Goal: Task Accomplishment & Management: Manage account settings

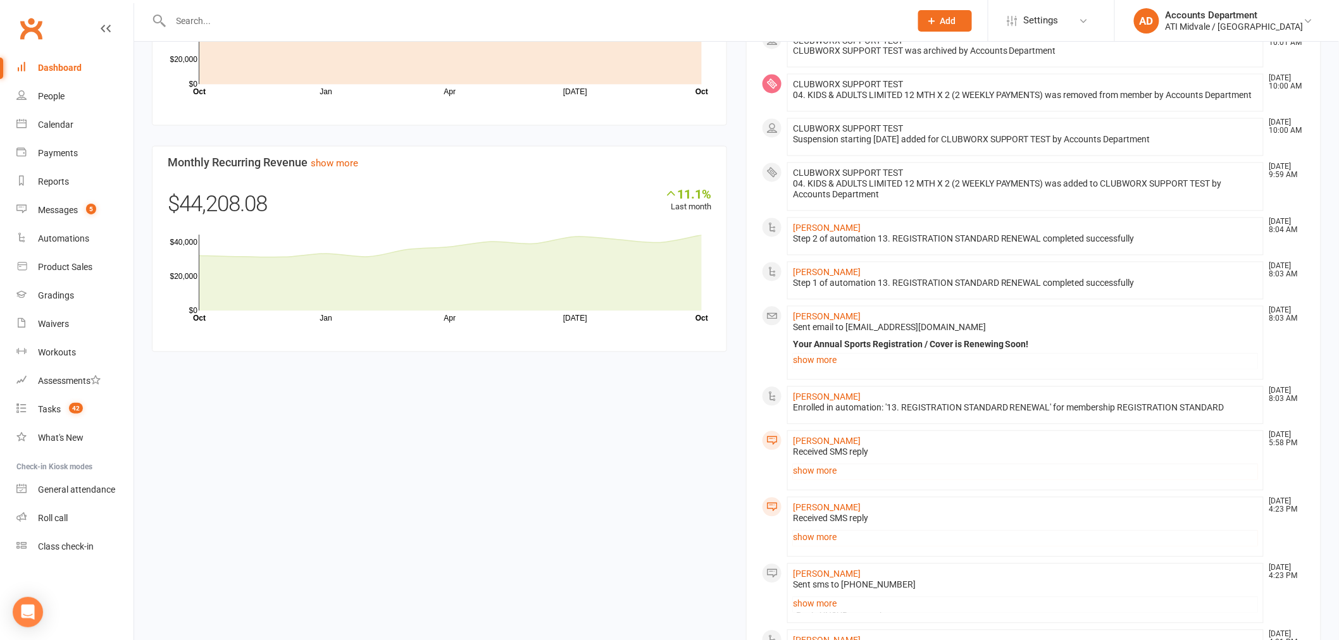
scroll to position [984, 0]
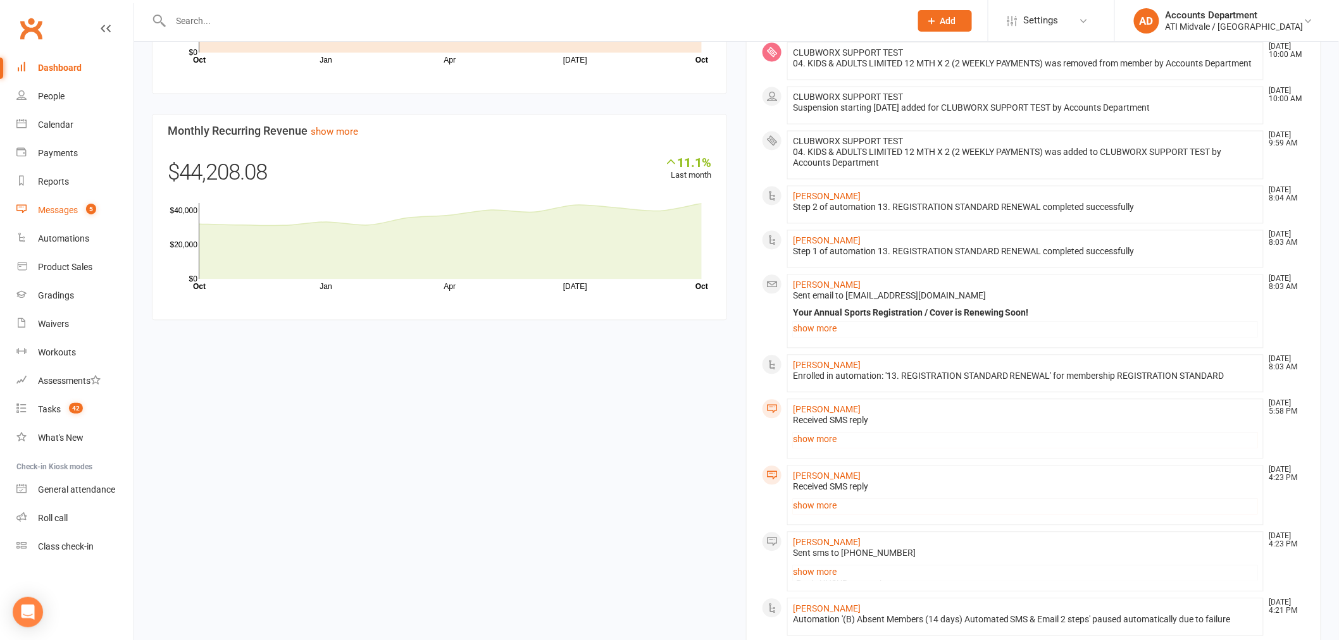
click at [70, 216] on link "Messages 5" at bounding box center [74, 210] width 117 height 28
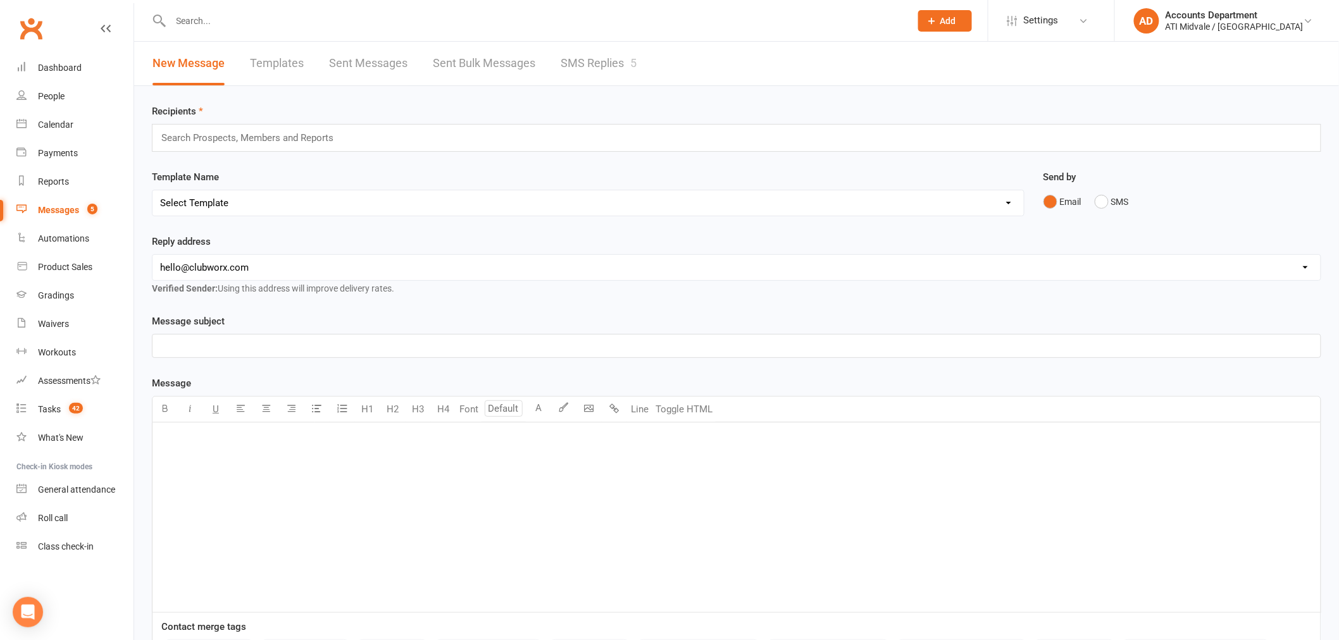
click at [603, 59] on link "SMS Replies 5" at bounding box center [599, 64] width 76 height 44
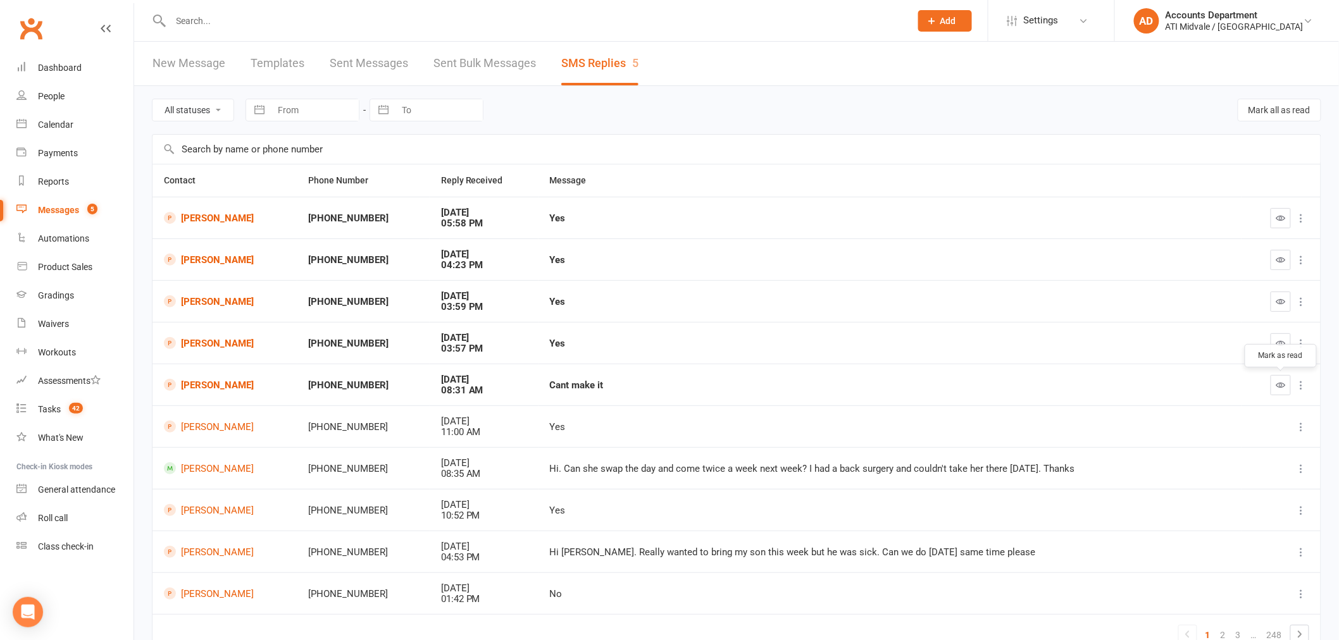
click at [1289, 390] on button "button" at bounding box center [1281, 385] width 20 height 20
click at [216, 390] on link "[PERSON_NAME]" at bounding box center [225, 385] width 122 height 12
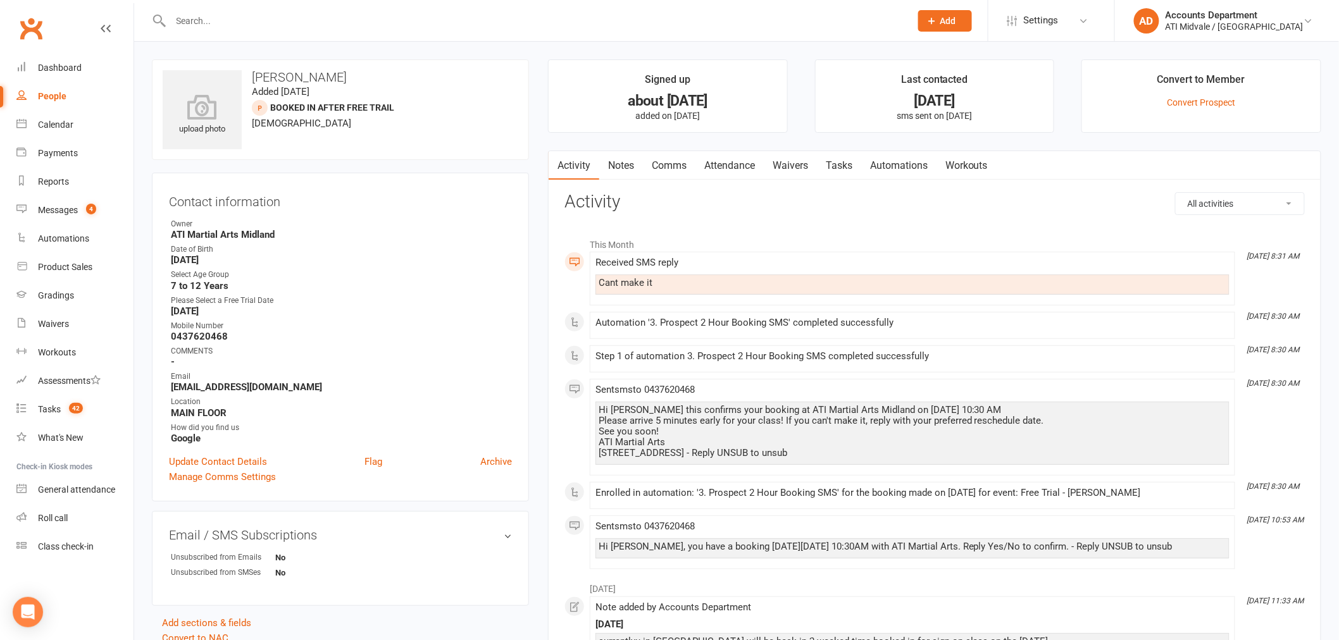
click at [628, 161] on link "Notes" at bounding box center [621, 165] width 44 height 29
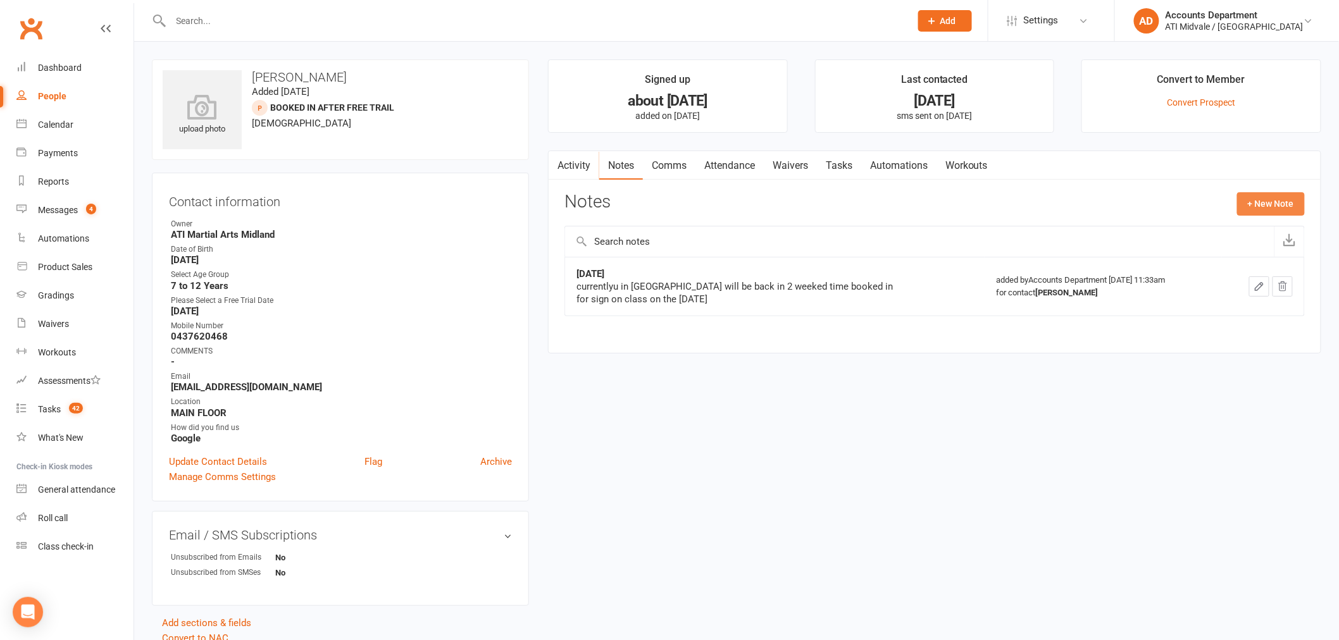
click at [1259, 203] on button "+ New Note" at bounding box center [1271, 203] width 68 height 23
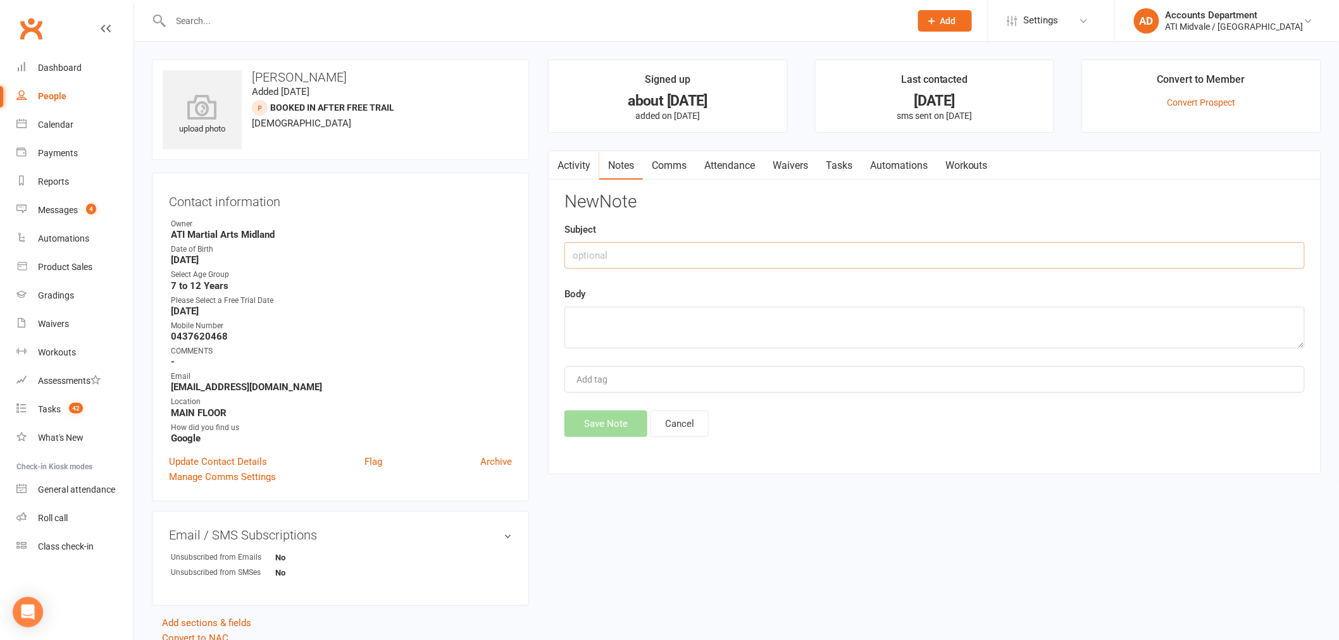
click at [827, 244] on input "text" at bounding box center [934, 255] width 740 height 27
type input "[DATE]"
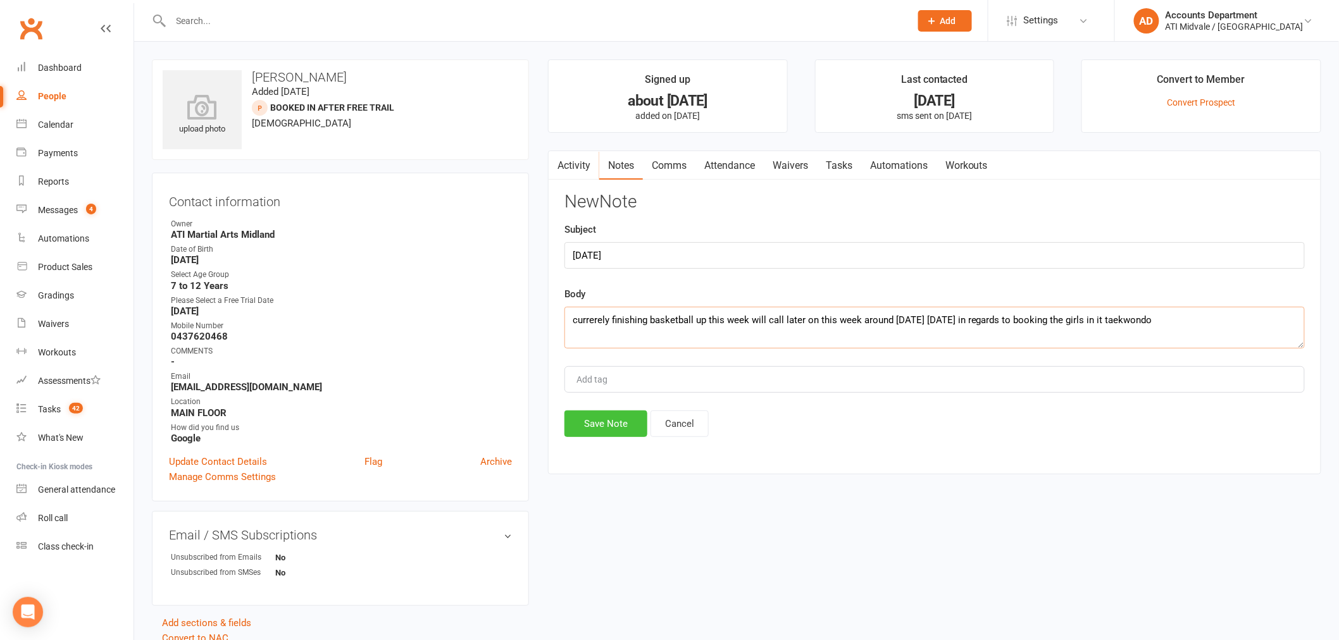
type textarea "currerely finishing basketball up this week will call later on this week around…"
click at [616, 418] on button "Save Note" at bounding box center [605, 424] width 83 height 27
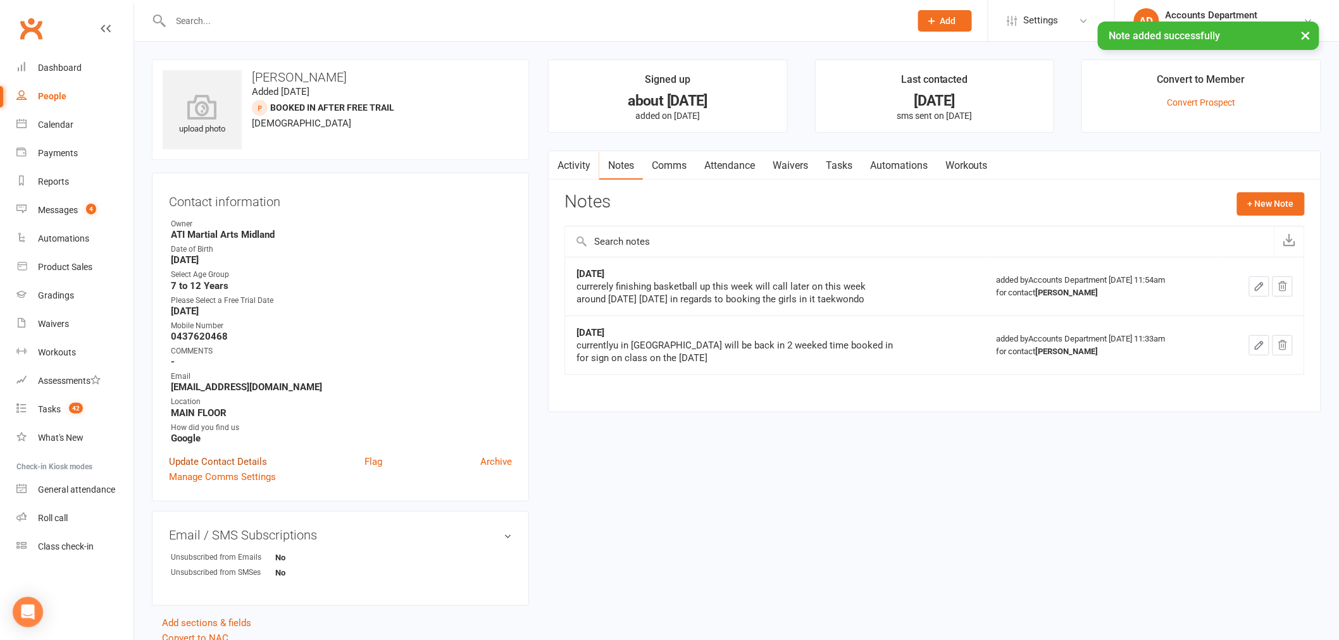
click at [246, 454] on link "Update Contact Details" at bounding box center [218, 461] width 98 height 15
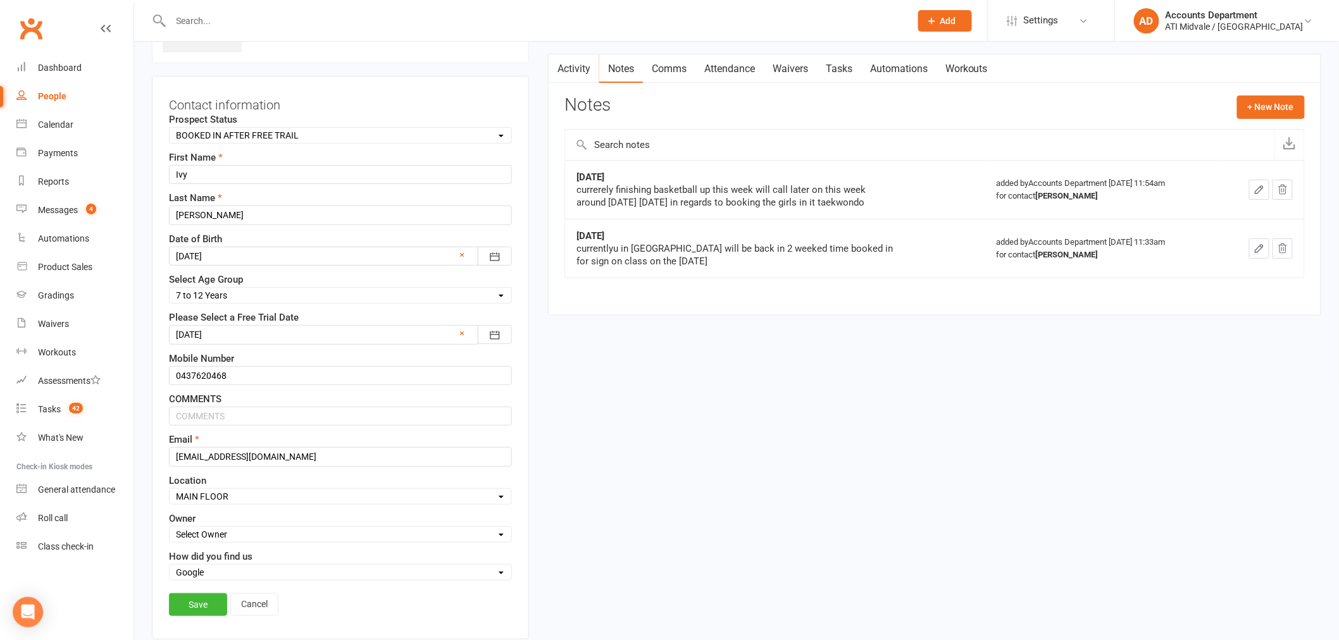
scroll to position [11, 0]
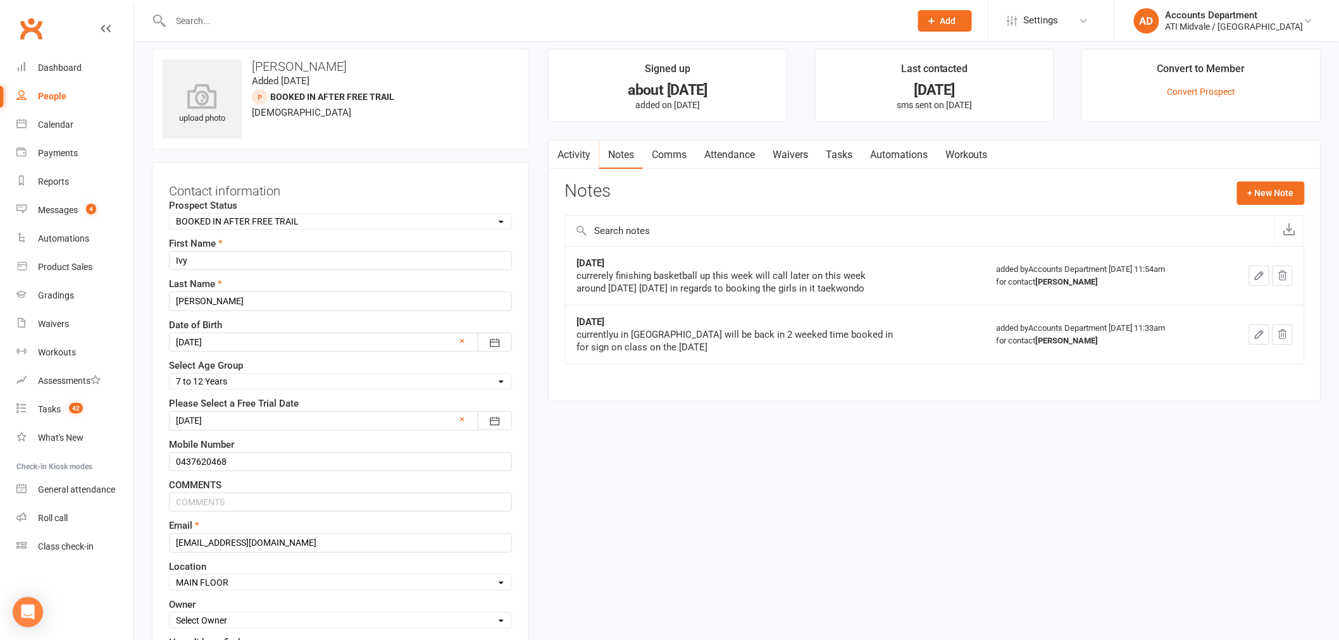
click at [242, 216] on select "Select Set a Status BOOKED IN FOR FREE TRIAL ATTENDED FREE TRIAL BOOKED IN AFTE…" at bounding box center [341, 222] width 342 height 14
click at [413, 184] on h3 "Contact information" at bounding box center [340, 188] width 343 height 19
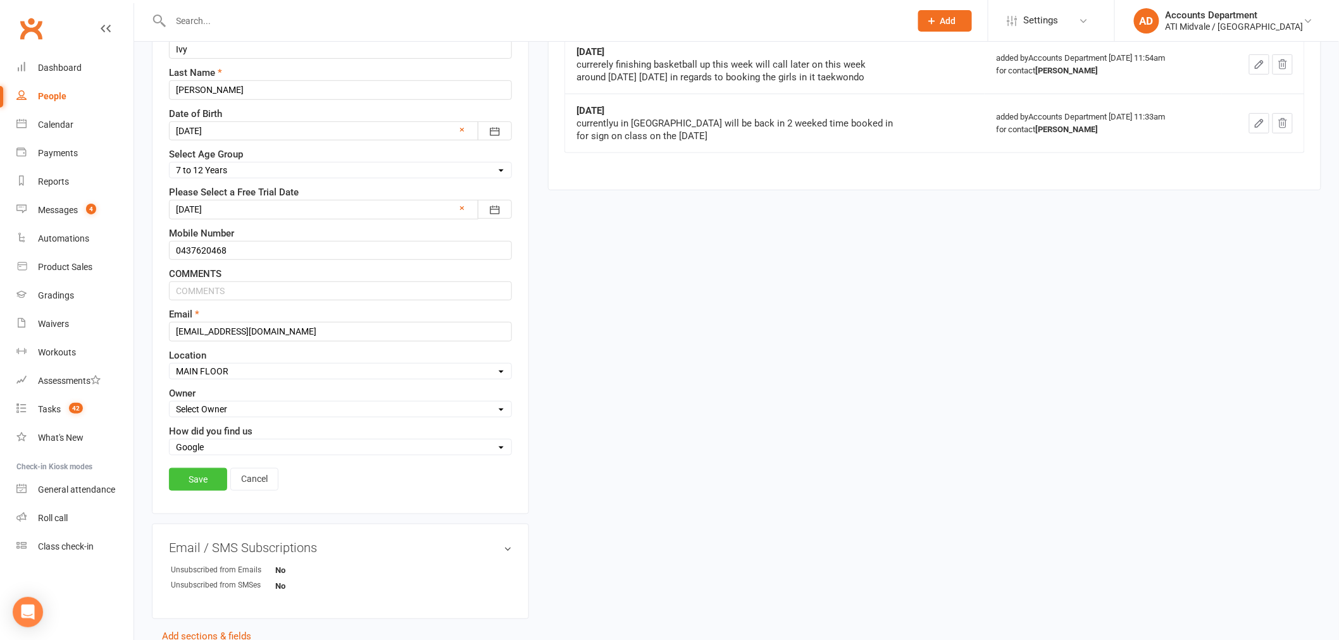
click at [209, 481] on link "Save" at bounding box center [198, 479] width 58 height 23
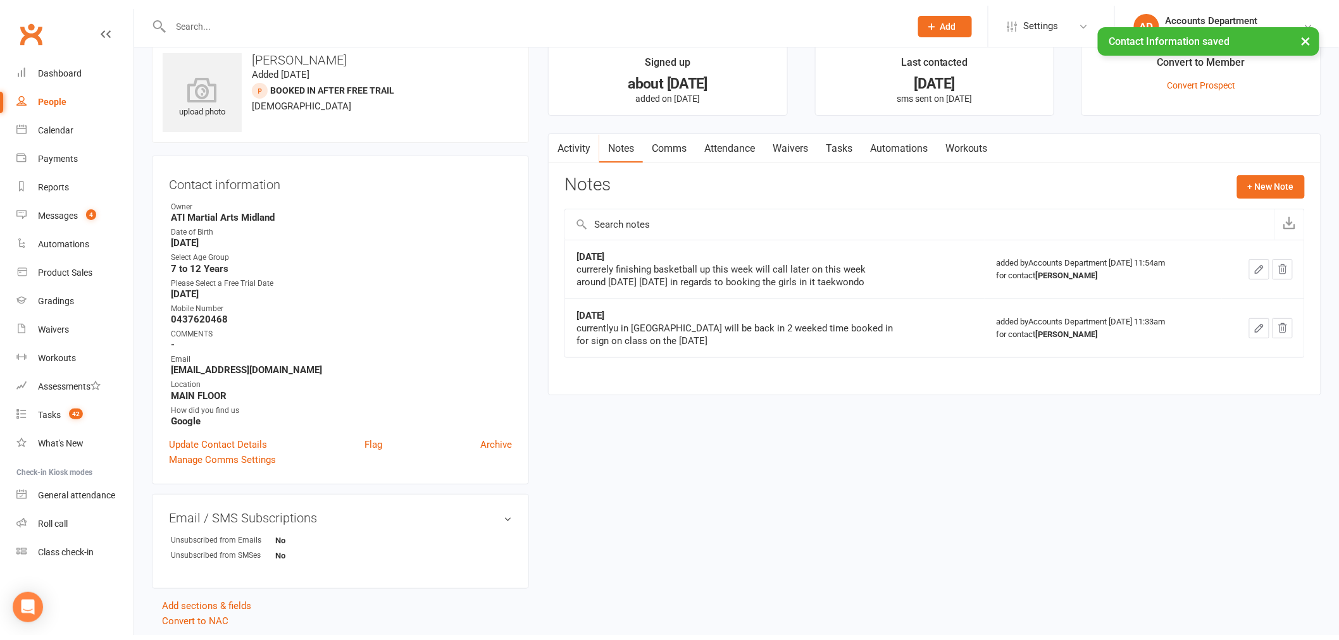
scroll to position [0, 0]
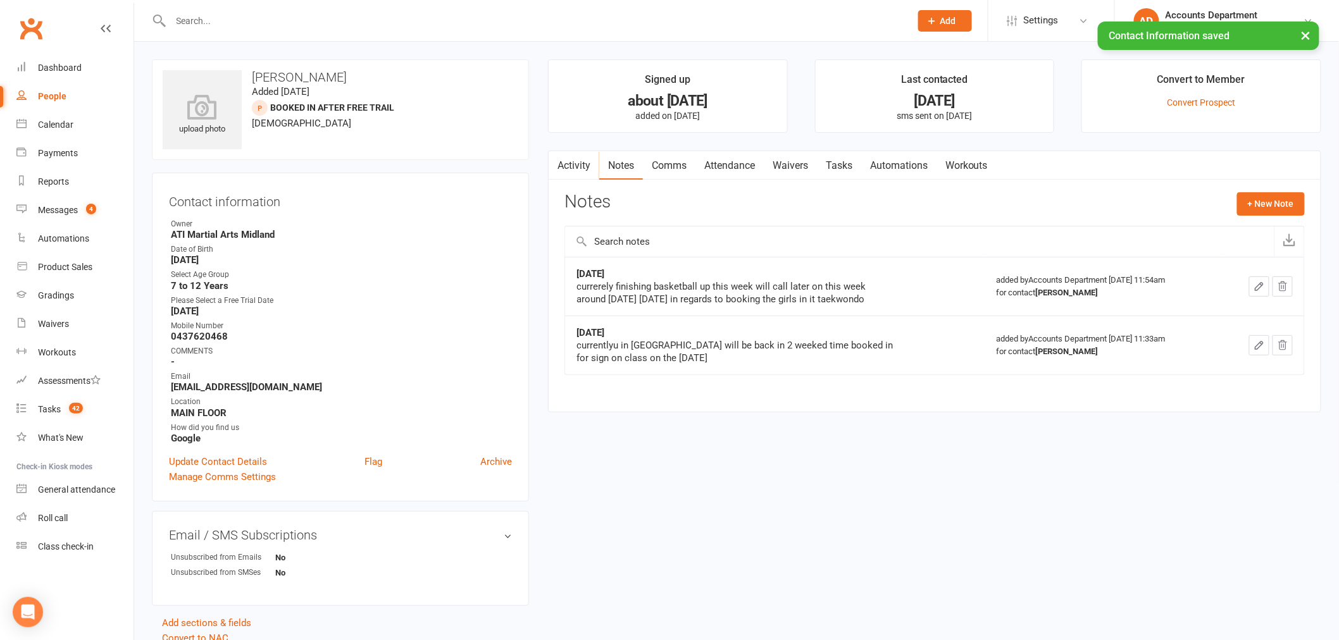
click at [275, 22] on div "× Contact Information saved" at bounding box center [661, 22] width 1323 height 0
click at [281, 22] on div "× Contact Information saved" at bounding box center [661, 22] width 1323 height 0
click at [848, 162] on link "Tasks" at bounding box center [839, 165] width 44 height 29
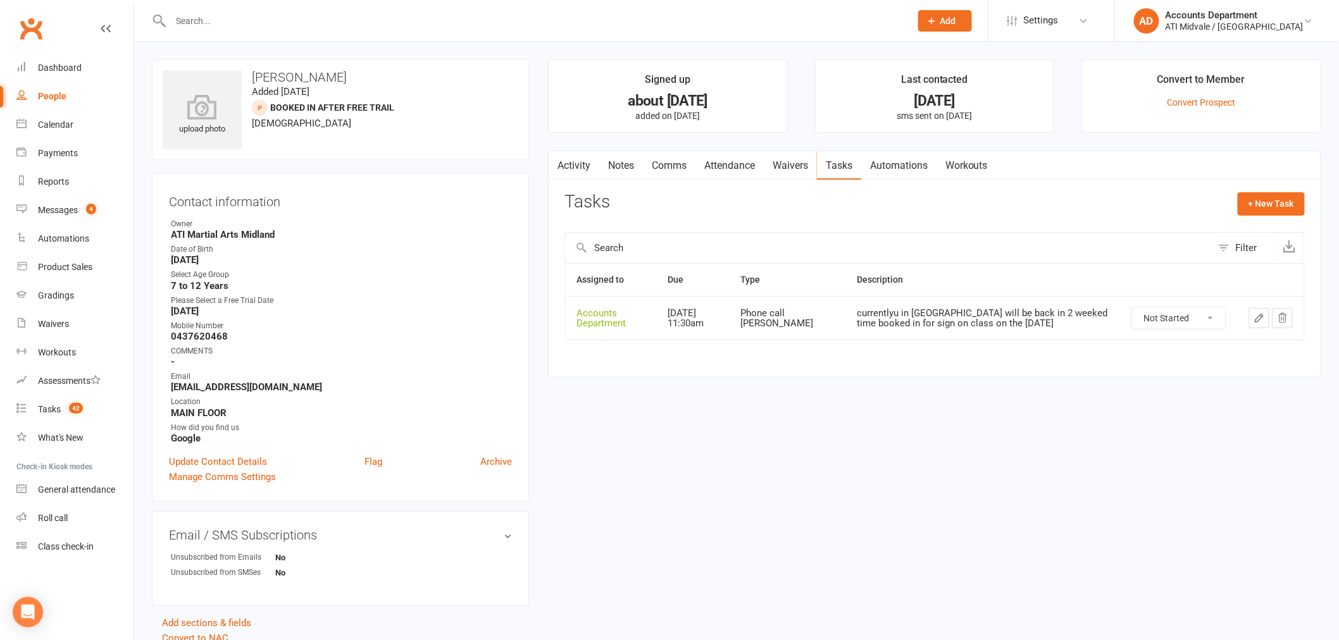
click at [1260, 314] on icon "button" at bounding box center [1259, 318] width 11 height 11
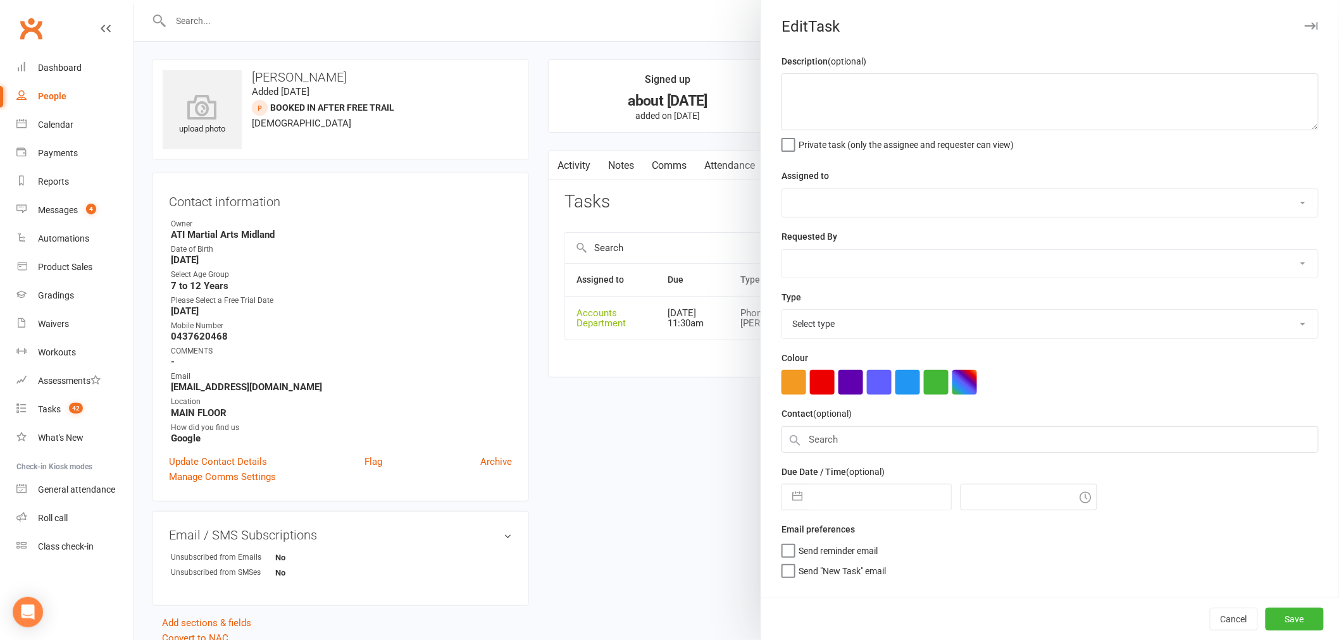
type textarea "currentlyu in [GEOGRAPHIC_DATA] will be back in 2 weeked time booked in for sig…"
select select "4274"
type input "[DATE]"
type input "11:30am"
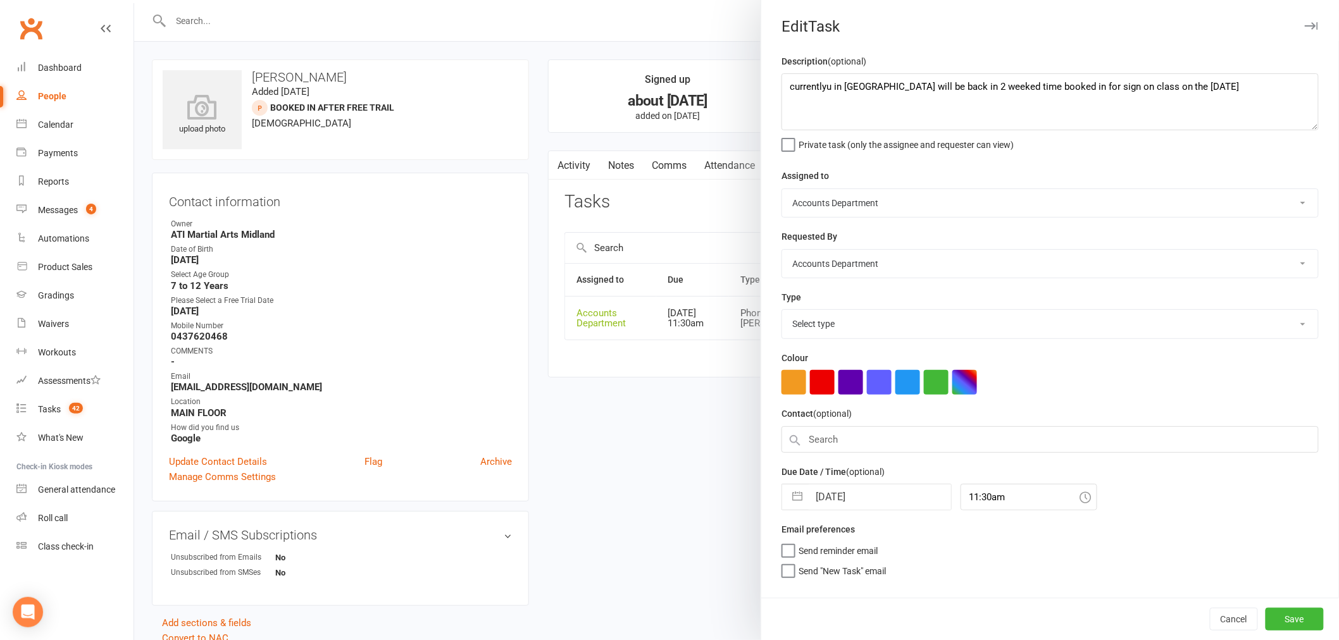
select select "28178"
click at [782, 96] on textarea "currentlyu in [GEOGRAPHIC_DATA] will be back in 2 weeked time booked in for sig…" at bounding box center [1050, 101] width 537 height 57
paste textarea "currerely finishing basketball up this week will call later on this week around…"
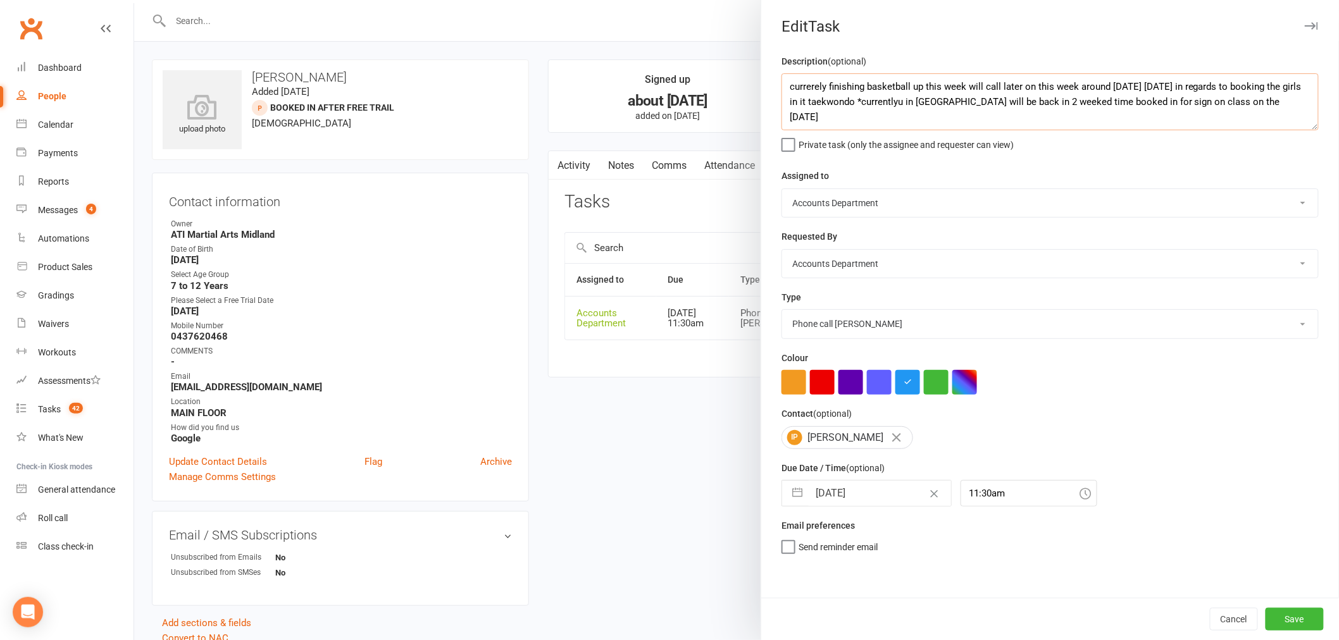
type textarea "currerely finishing basketball up this week will call later on this week around…"
click at [797, 489] on button "button" at bounding box center [797, 493] width 23 height 25
select select "8"
select select "2025"
select select "9"
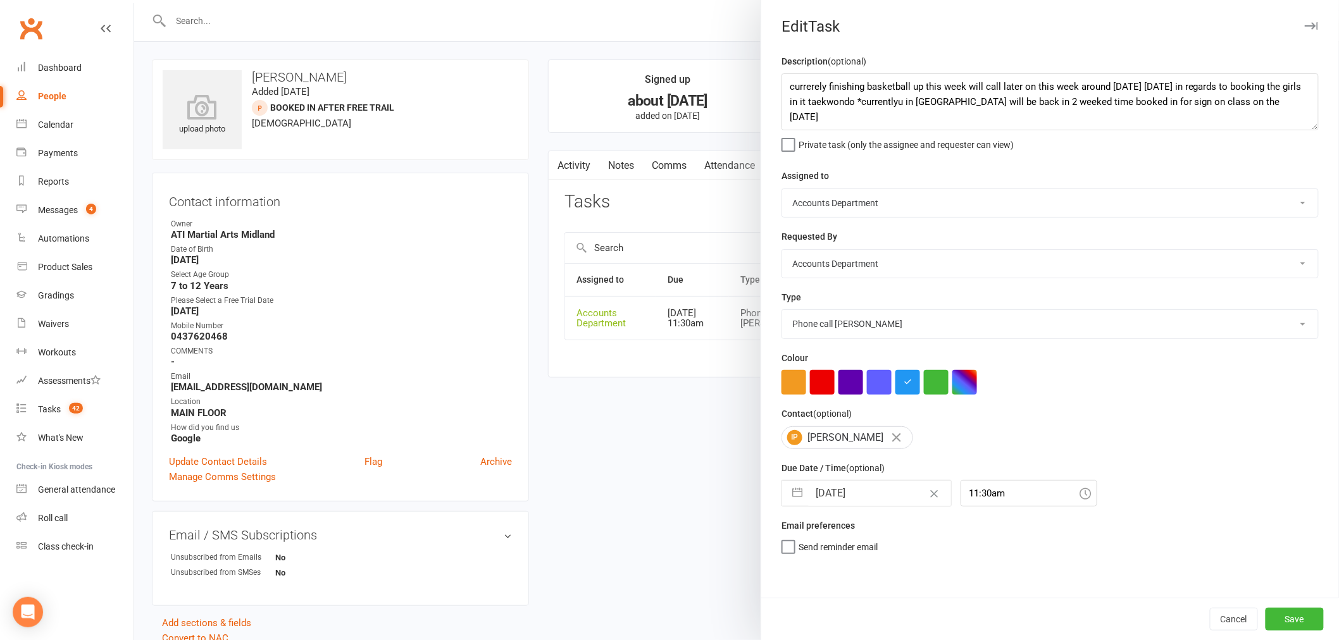
select select "2025"
select select "10"
select select "2025"
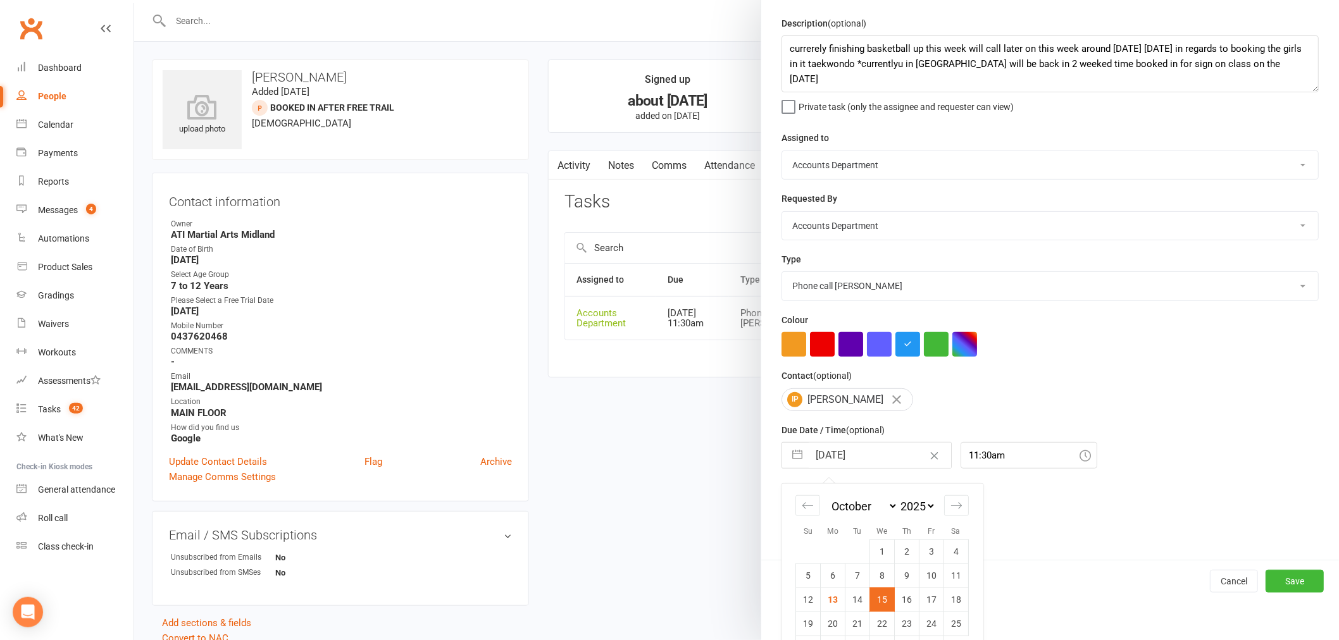
scroll to position [73, 0]
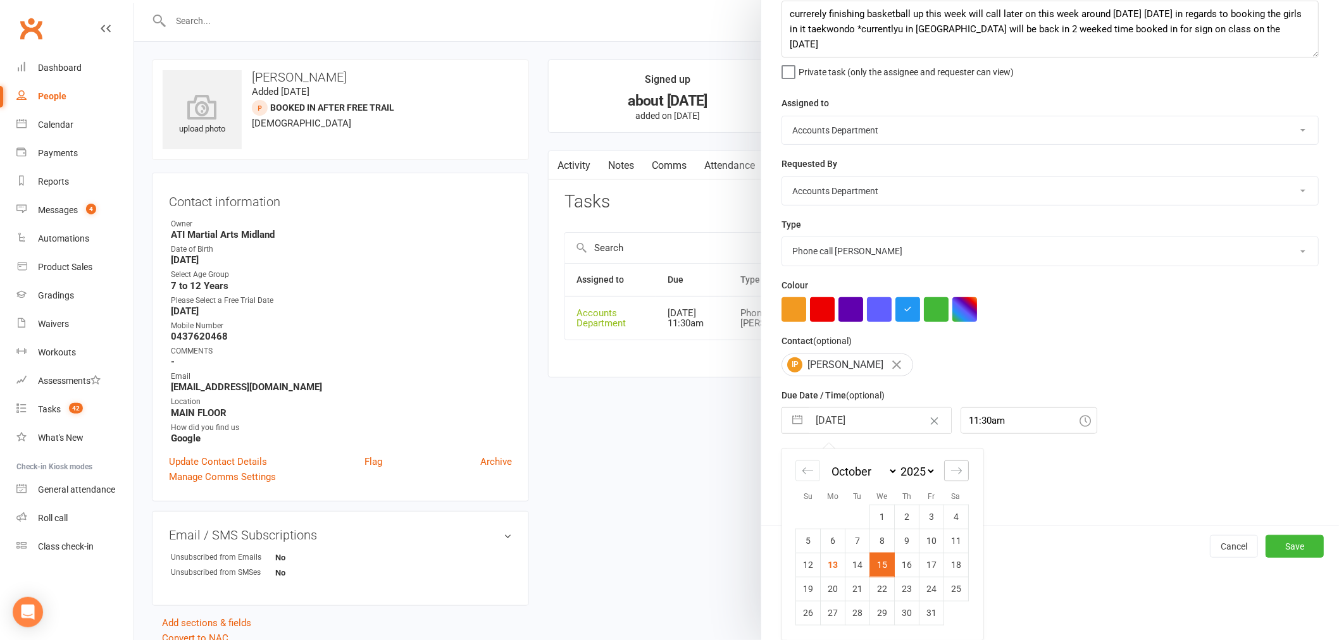
click at [946, 478] on div "Move forward to switch to the next month." at bounding box center [956, 471] width 25 height 21
select select "11"
select select "2025"
click at [808, 470] on icon "Move backward to switch to the previous month." at bounding box center [808, 471] width 12 height 12
select select "8"
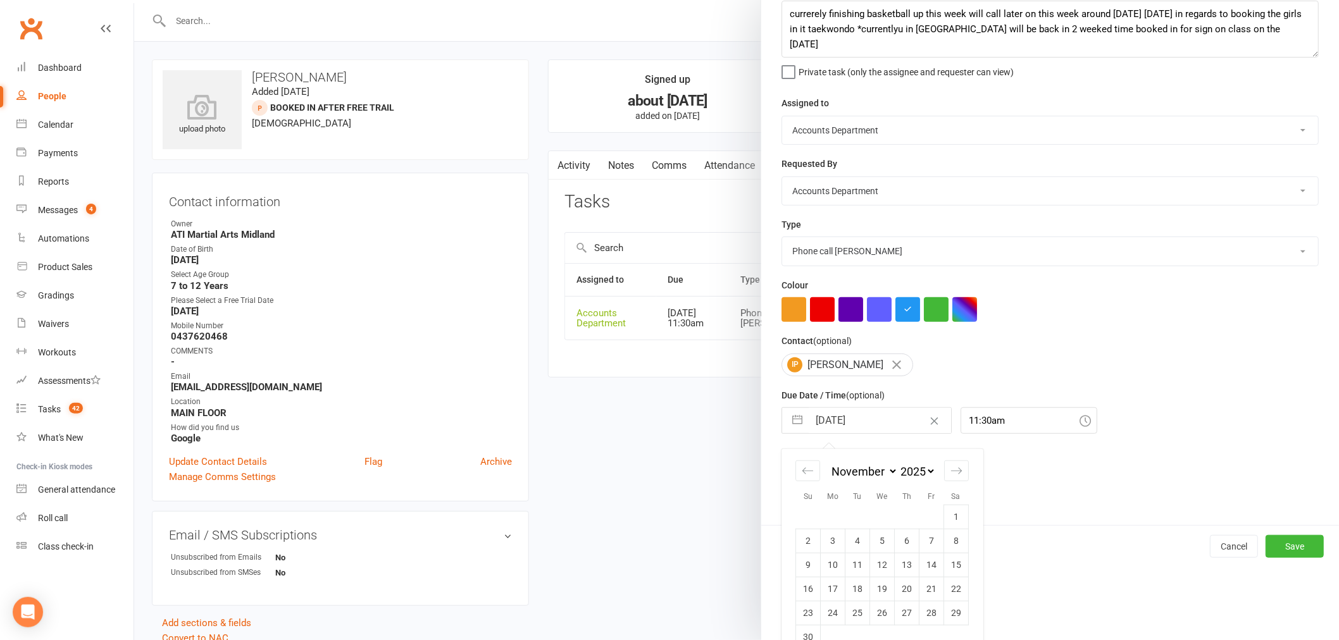
select select "2025"
click at [921, 570] on td "17" at bounding box center [932, 565] width 25 height 24
type input "[DATE]"
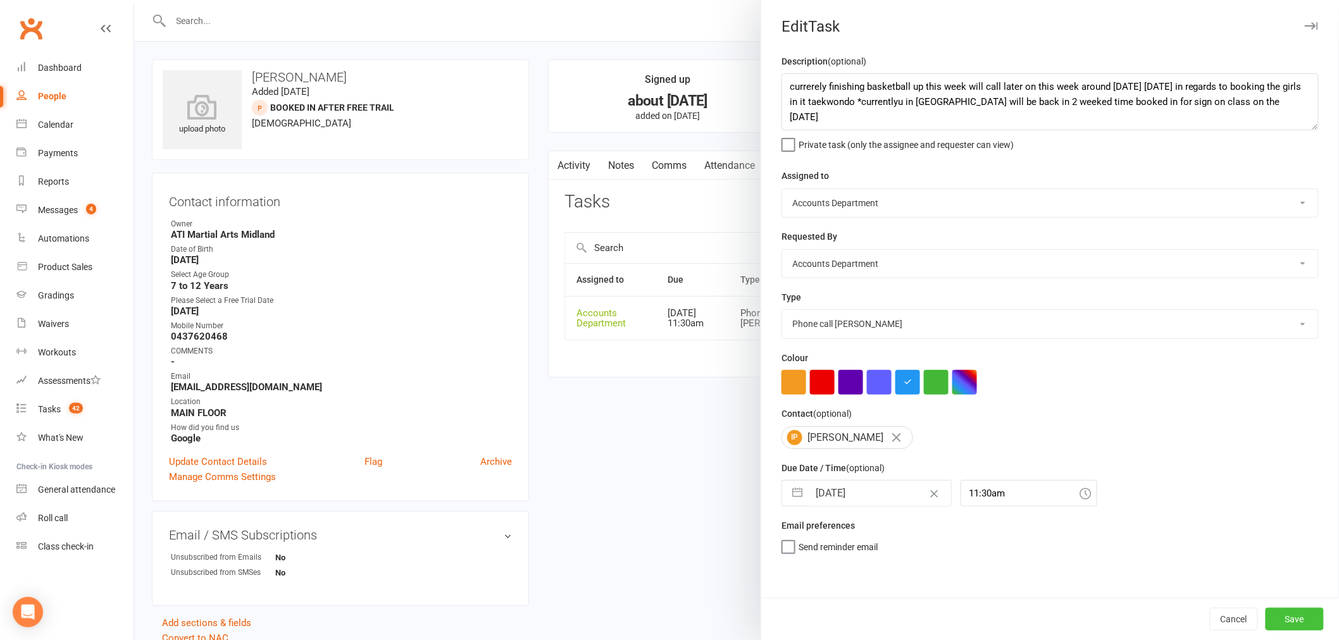
click at [1281, 618] on button "Save" at bounding box center [1295, 619] width 58 height 23
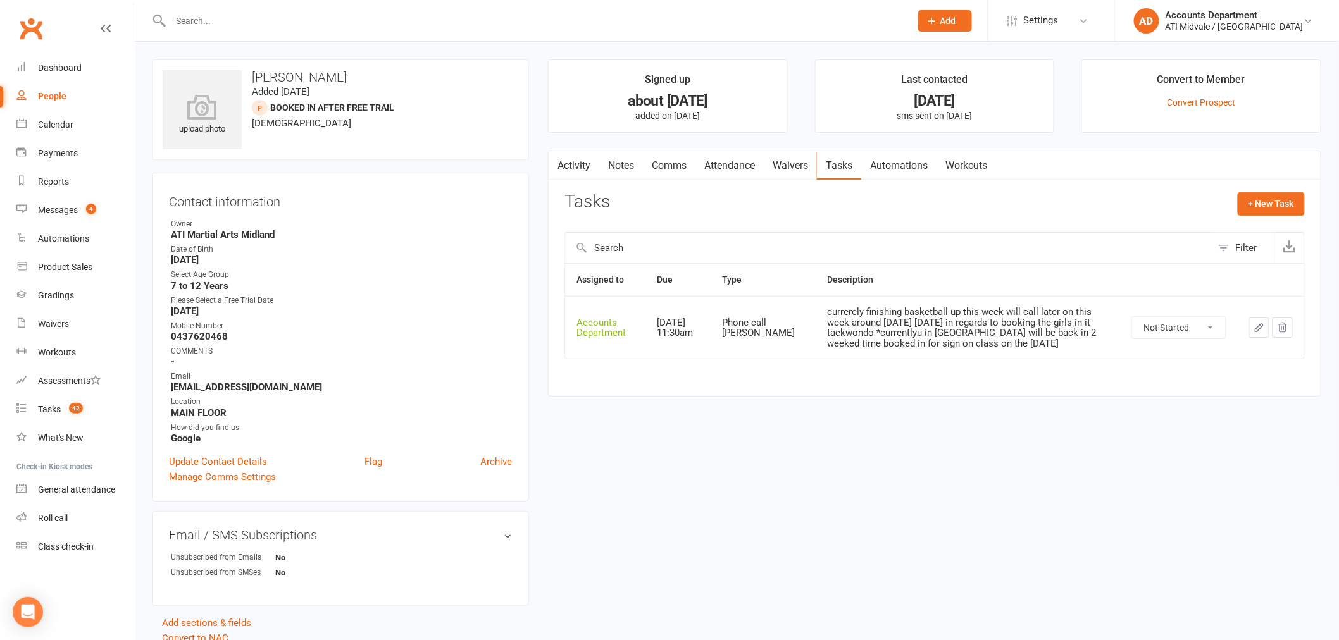
click at [291, 26] on input "text" at bounding box center [534, 21] width 735 height 18
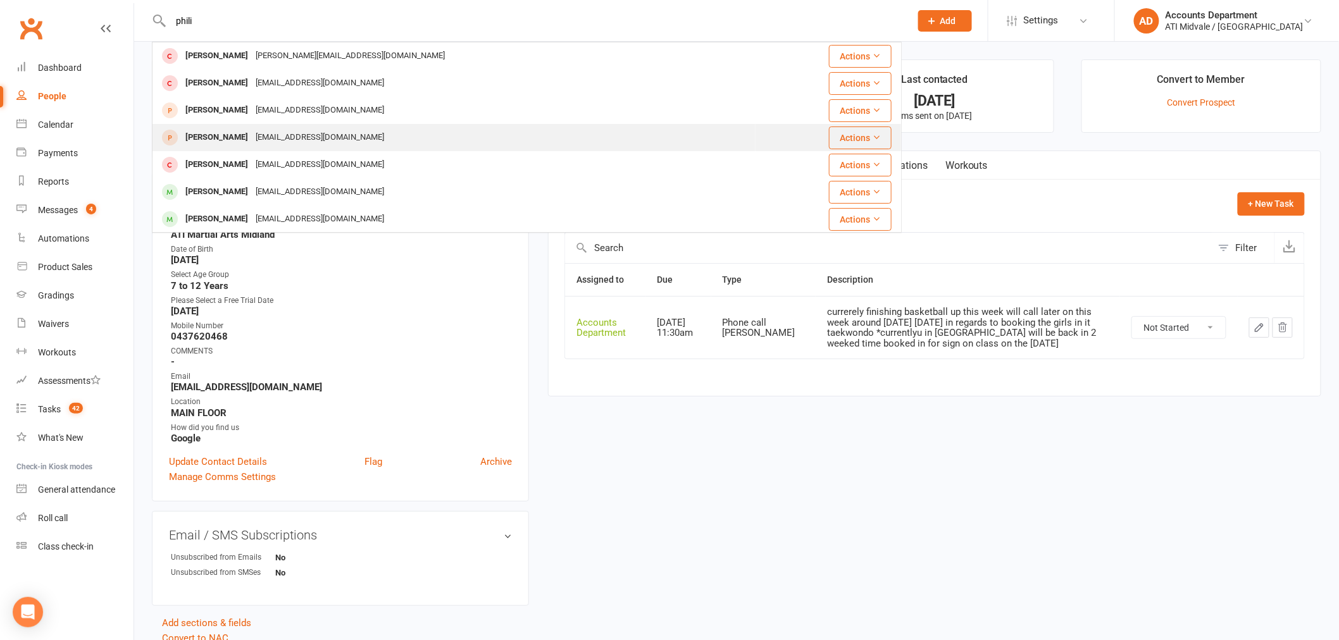
type input "phili"
click at [252, 132] on div "[EMAIL_ADDRESS][DOMAIN_NAME]" at bounding box center [320, 137] width 136 height 18
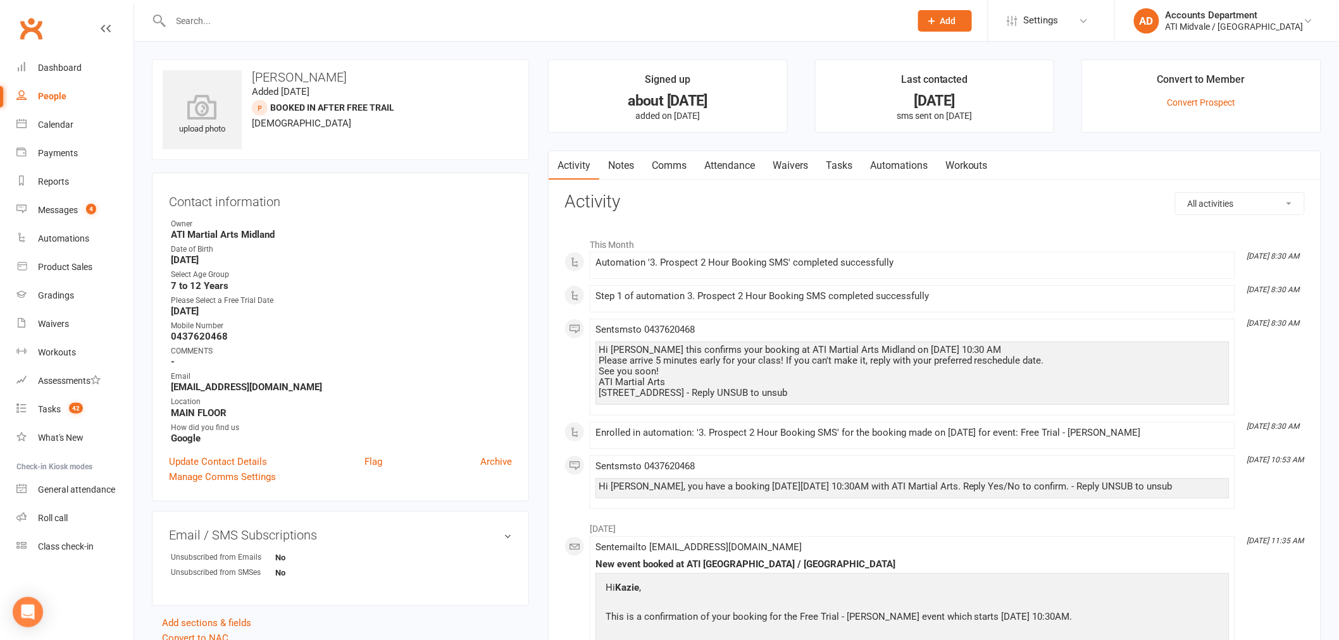
click at [624, 165] on link "Notes" at bounding box center [621, 165] width 44 height 29
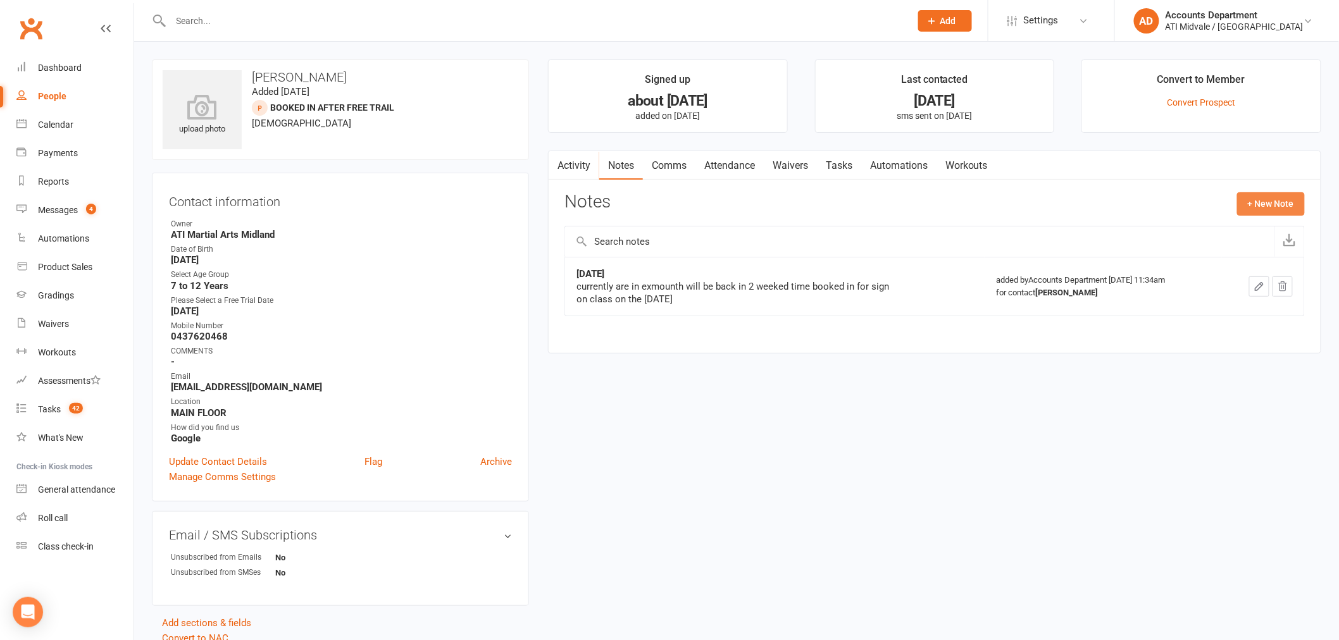
click at [1254, 199] on button "+ New Note" at bounding box center [1271, 203] width 68 height 23
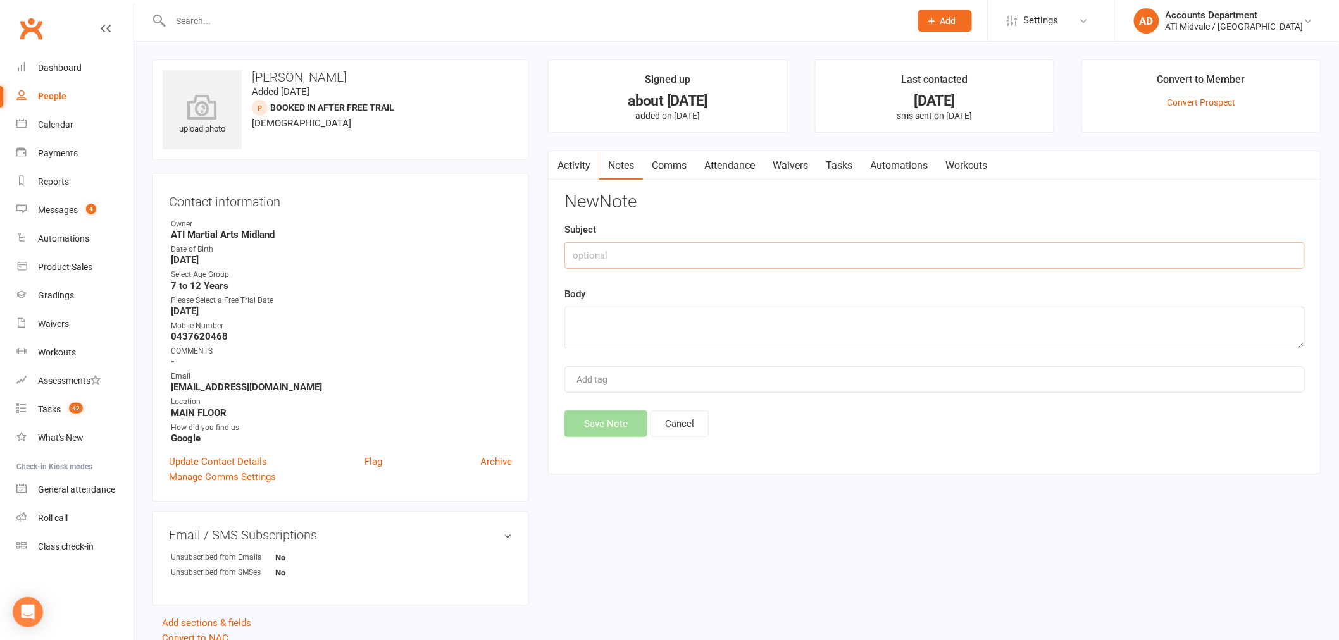
click at [897, 242] on input "text" at bounding box center [934, 255] width 740 height 27
type input "[DATE]"
paste textarea "currerely finishing basketball up this week will call later on this week around…"
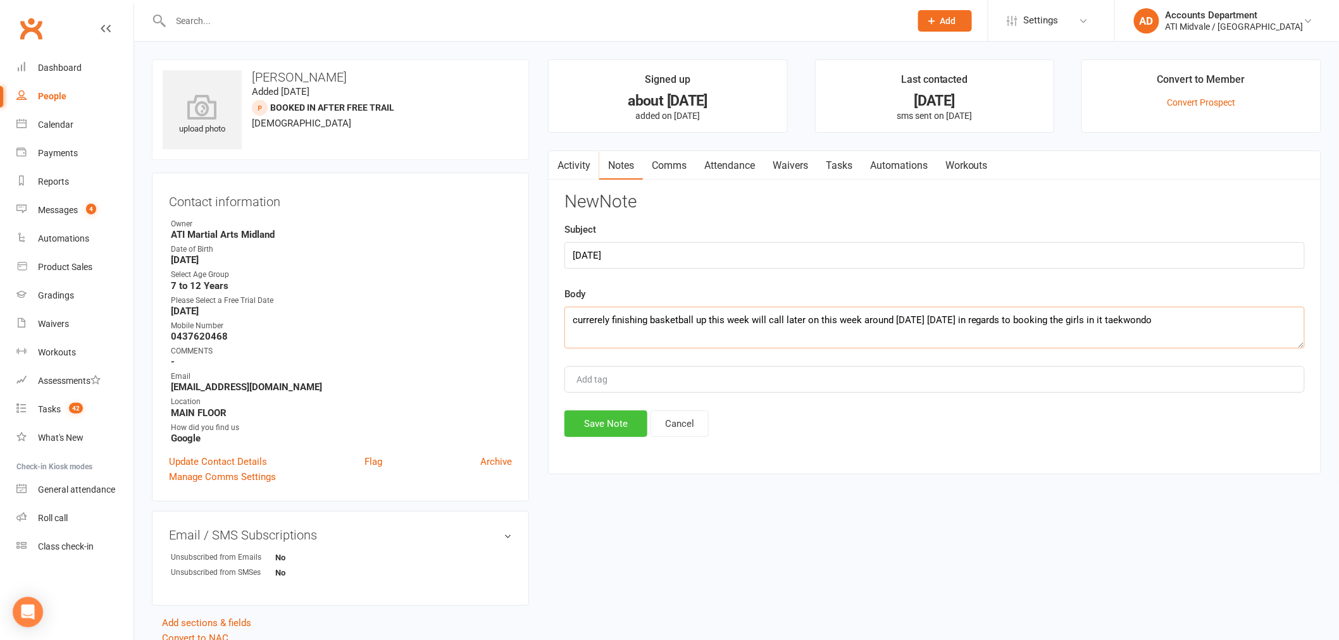
type textarea "currerely finishing basketball up this week will call later on this week around…"
click at [608, 428] on button "Save Note" at bounding box center [605, 424] width 83 height 27
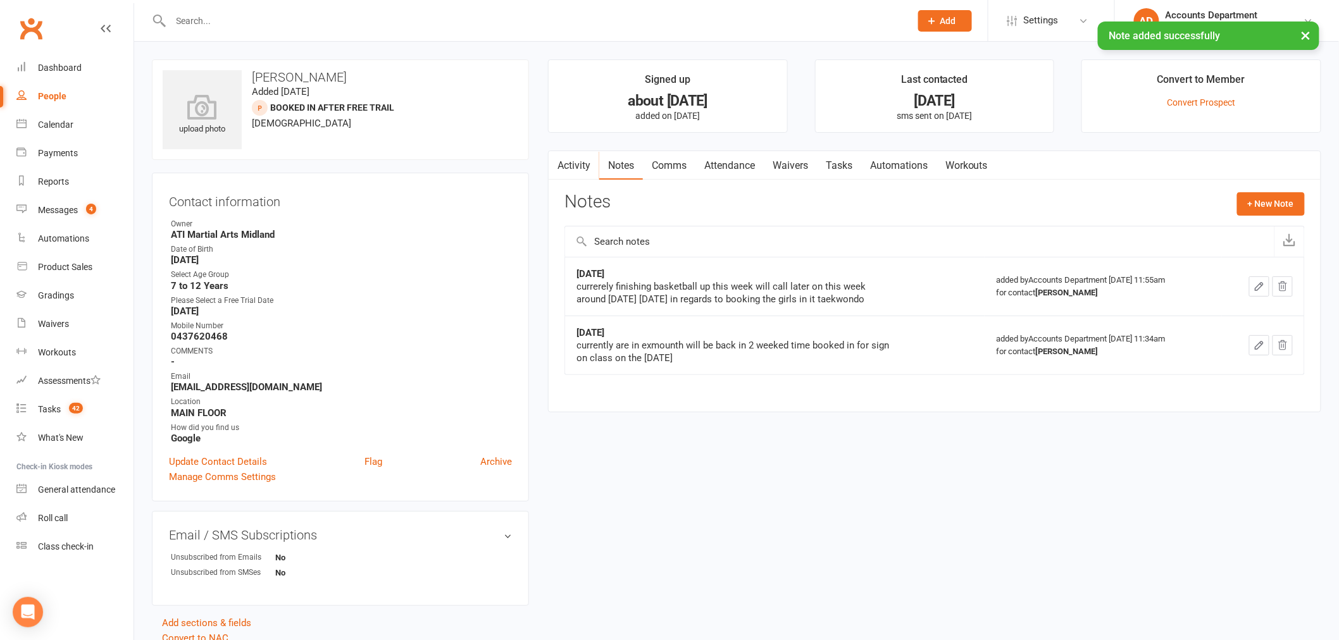
click at [861, 166] on link "Tasks" at bounding box center [839, 165] width 44 height 29
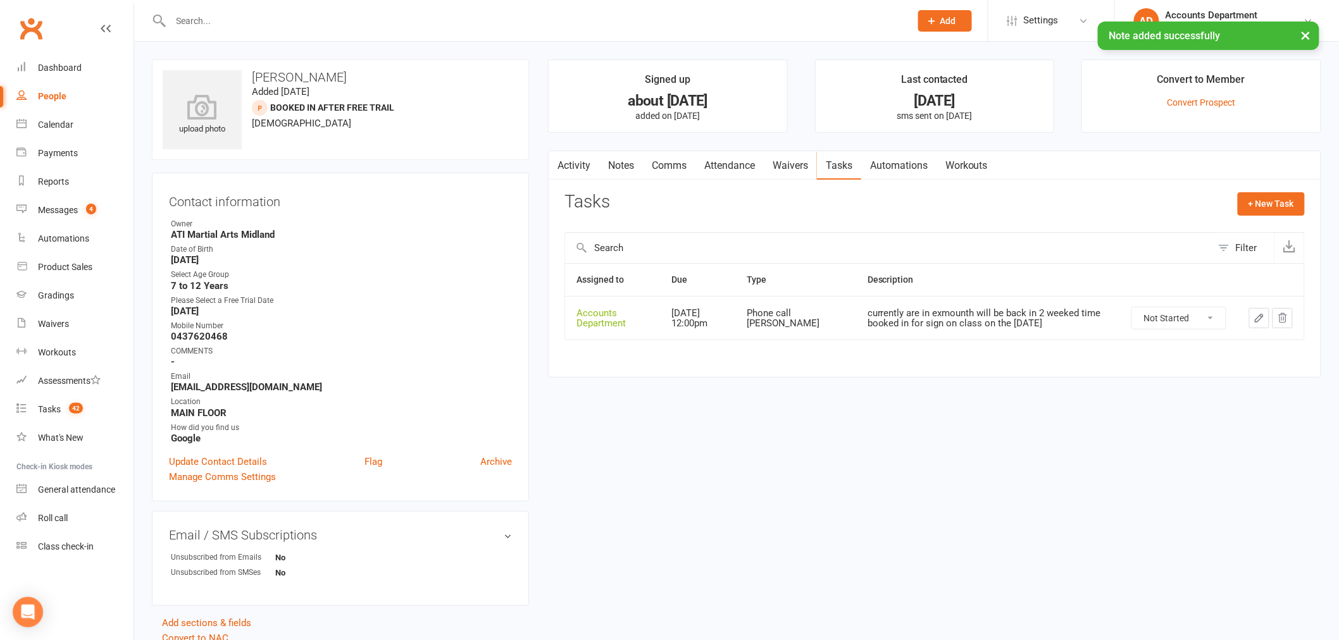
drag, startPoint x: 1245, startPoint y: 316, endPoint x: 1253, endPoint y: 318, distance: 7.7
click at [1251, 317] on td at bounding box center [1271, 318] width 66 height 44
click at [1253, 318] on button "button" at bounding box center [1259, 318] width 20 height 20
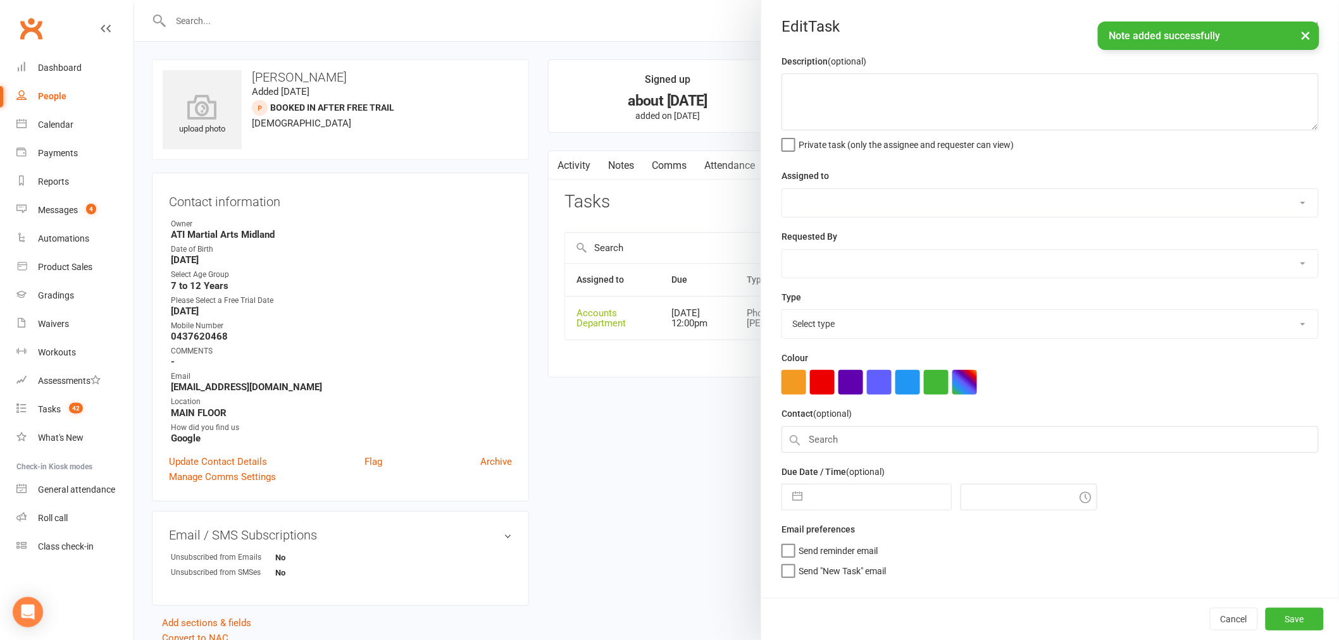
type textarea "currently are in exmounth will be back in 2 weeked time booked in for sign on c…"
select select "4274"
select select "4288"
type input "[DATE]"
type input "12:00pm"
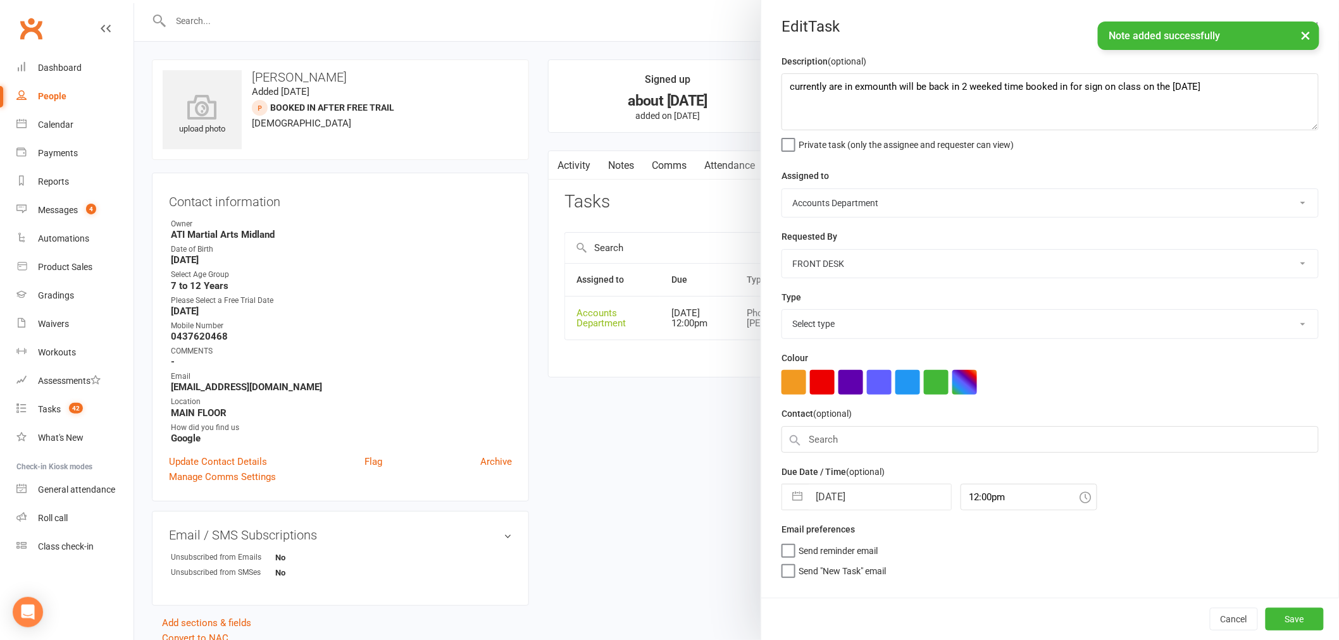
select select "28178"
click at [782, 90] on textarea "currently are in exmounth will be back in 2 weeked time booked in for sign on c…" at bounding box center [1050, 101] width 537 height 57
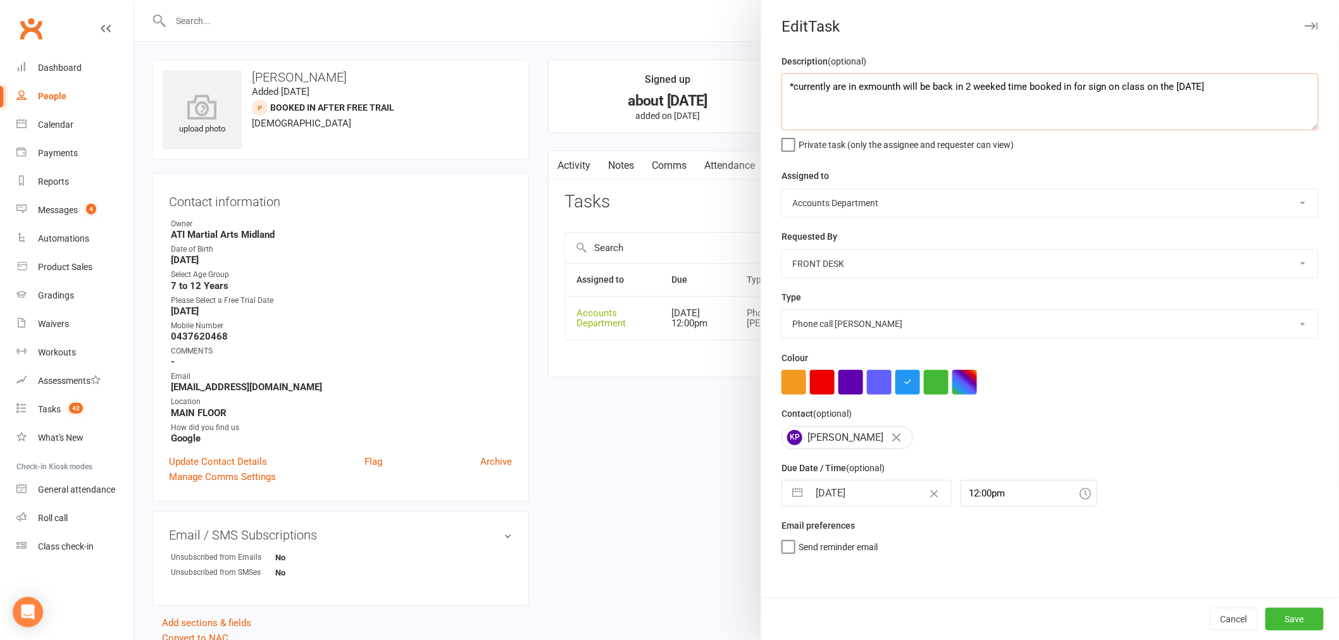
paste textarea "currerely finishing basketball up this week will call later on this week around…"
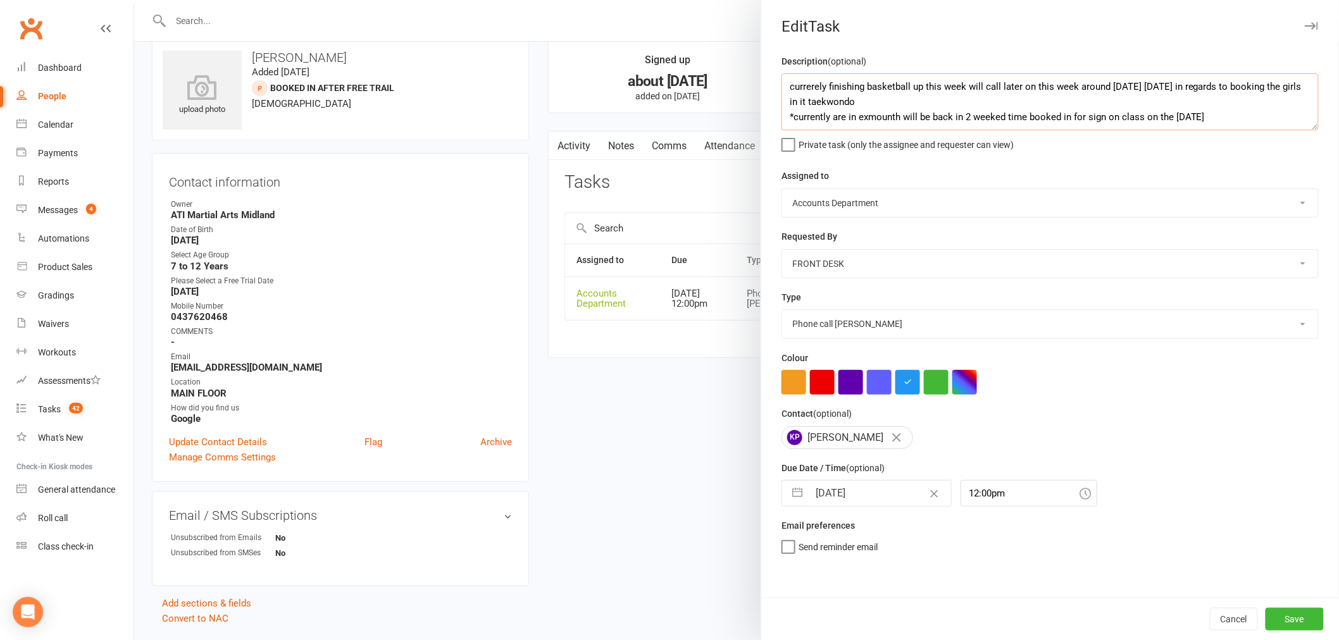
scroll to position [54, 0]
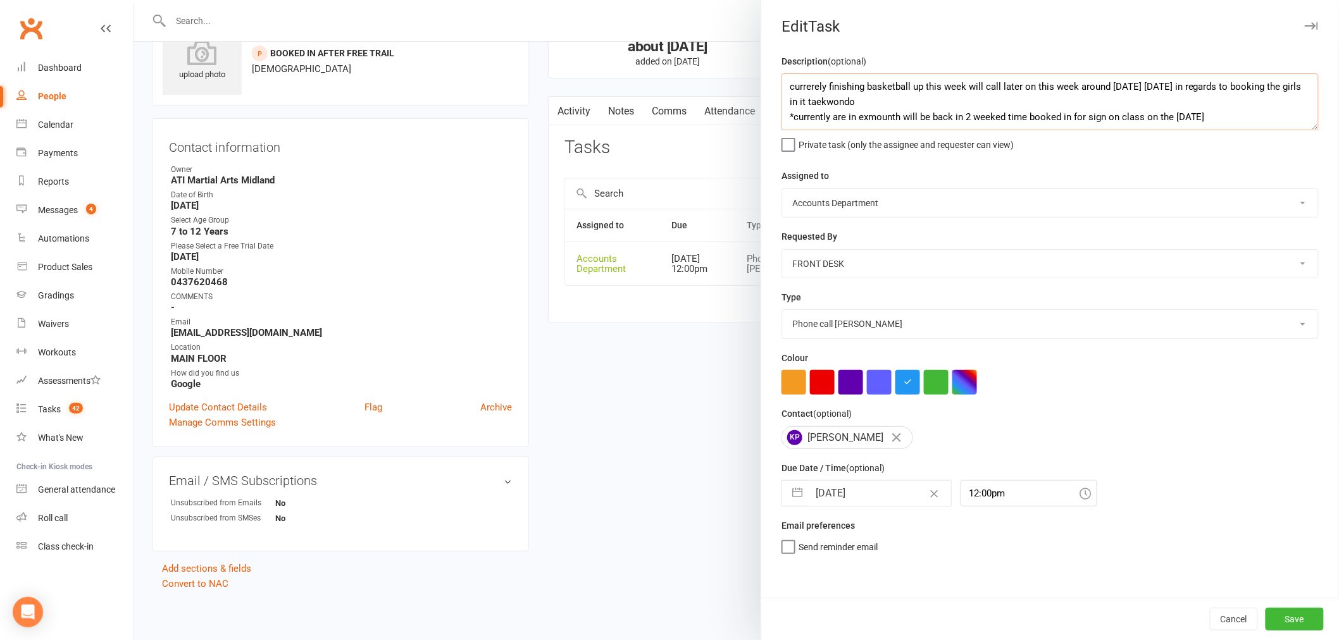
type textarea "currerely finishing basketball up this week will call later on this week around…"
click at [791, 498] on button "button" at bounding box center [797, 493] width 23 height 25
select select "8"
select select "2025"
select select "9"
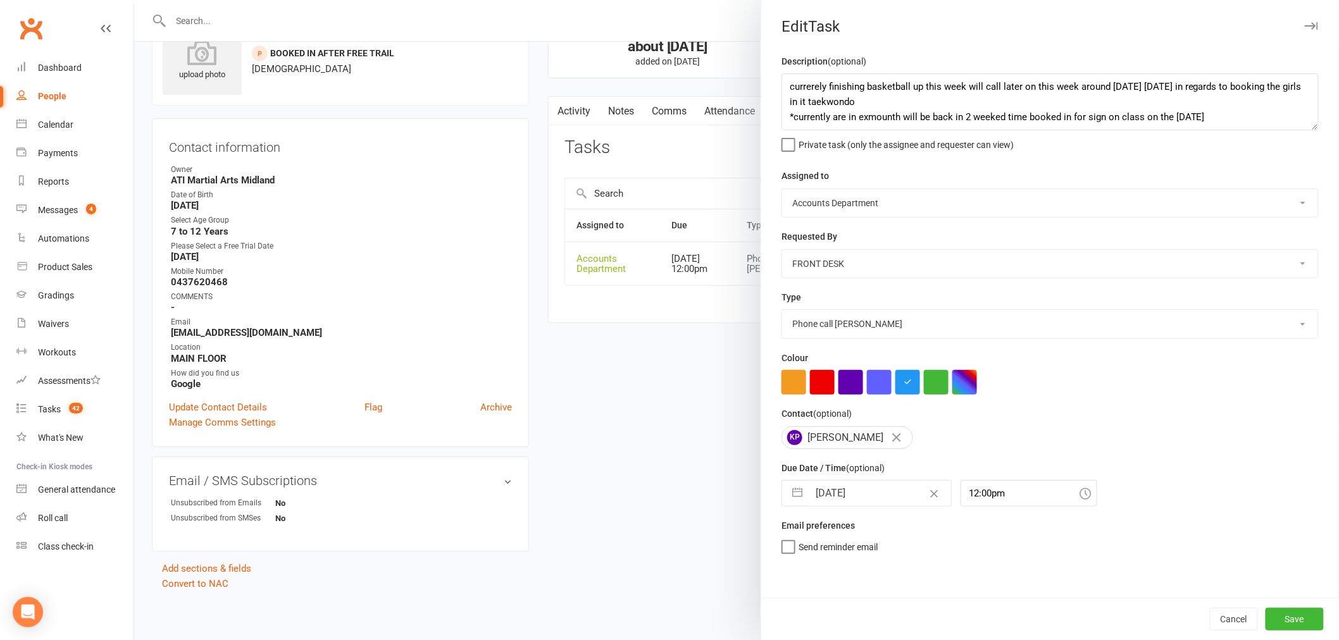
select select "2025"
select select "10"
select select "2025"
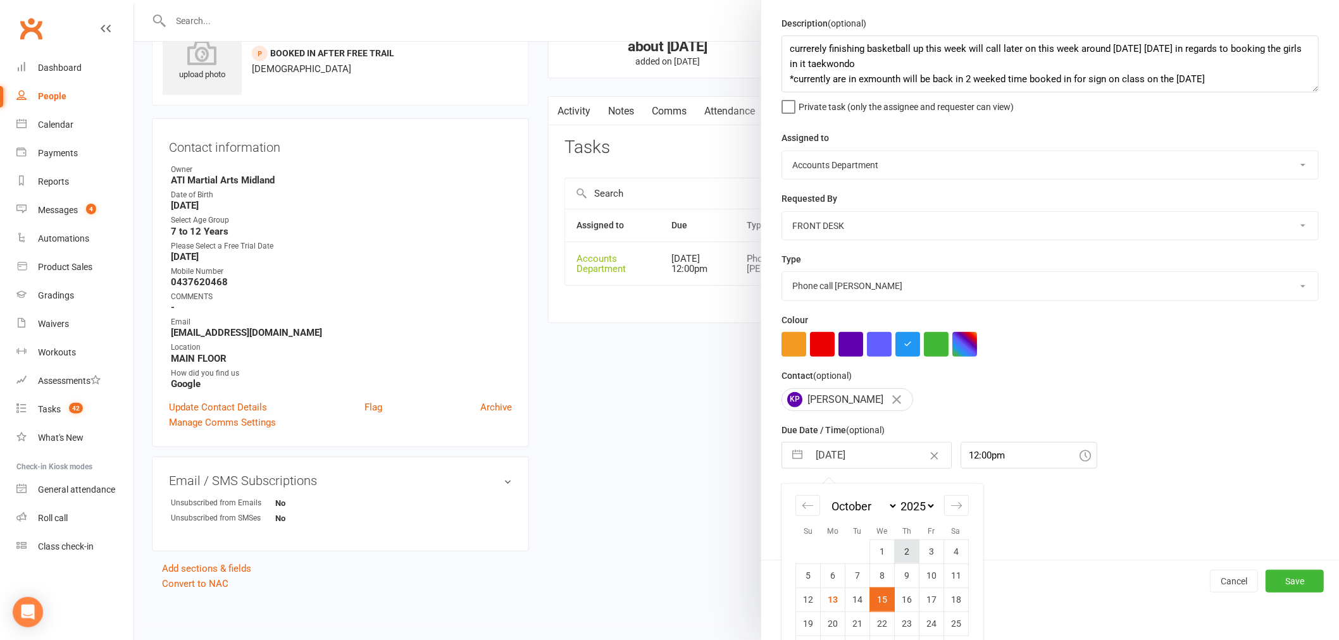
scroll to position [73, 0]
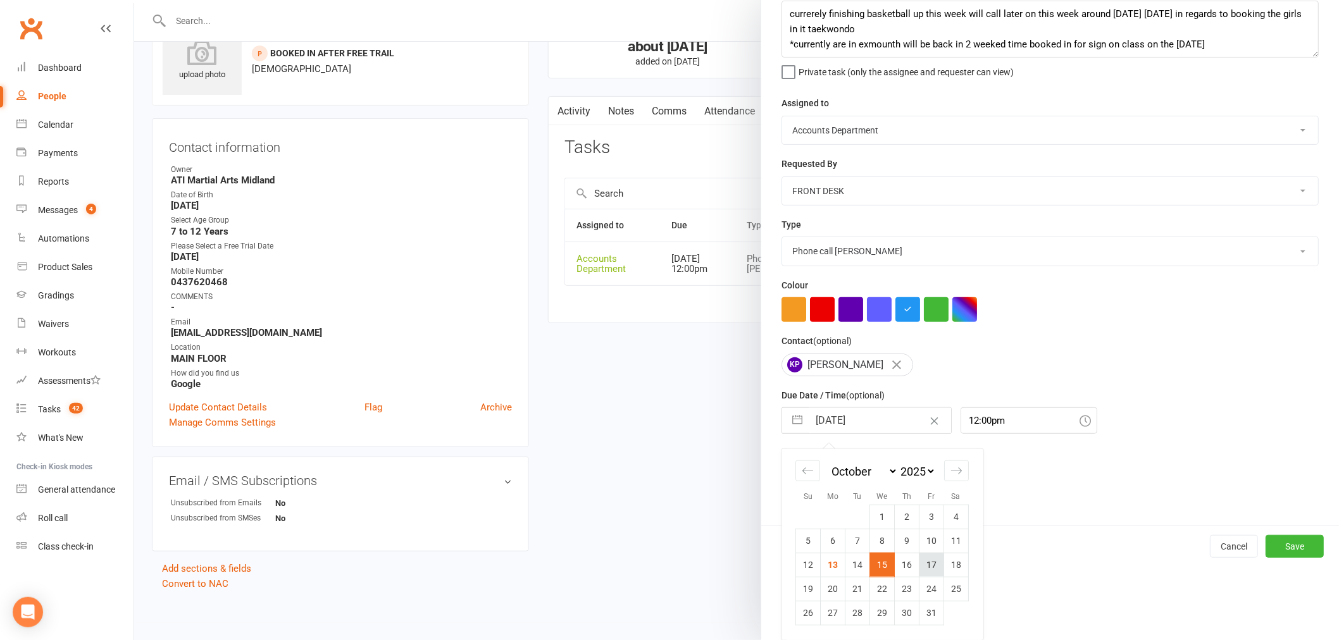
click at [929, 566] on td "17" at bounding box center [932, 565] width 25 height 24
type input "[DATE]"
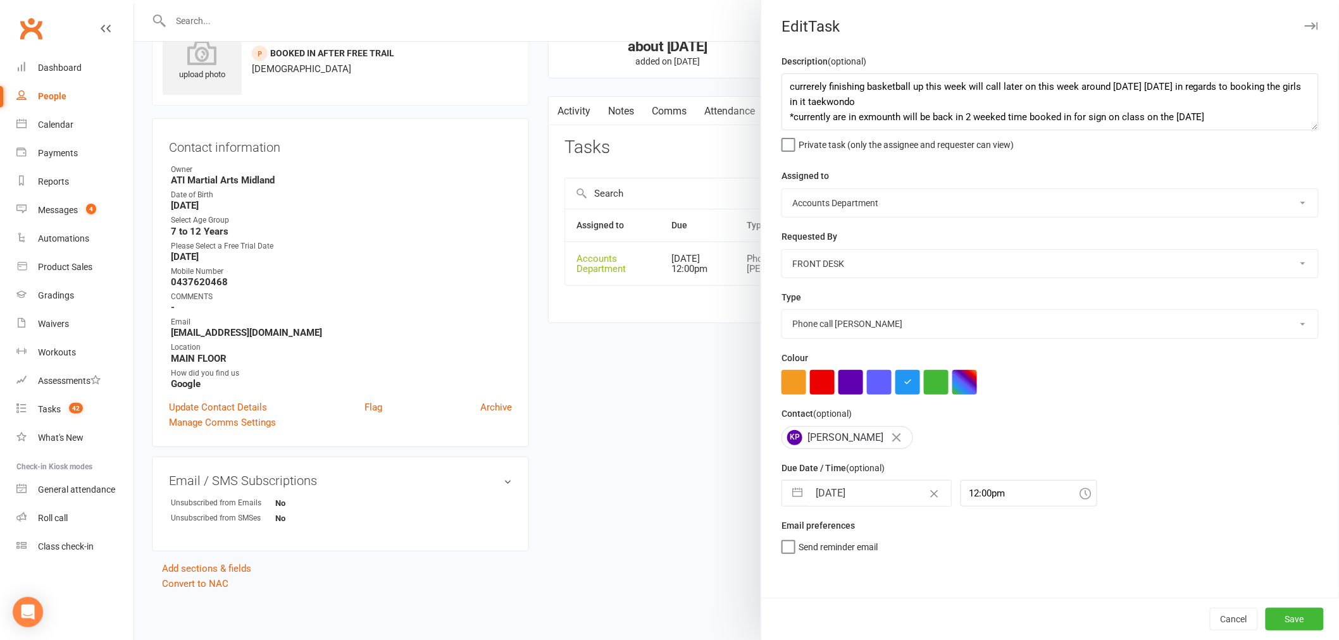
scroll to position [0, 0]
click at [1286, 620] on button "Save" at bounding box center [1295, 619] width 58 height 23
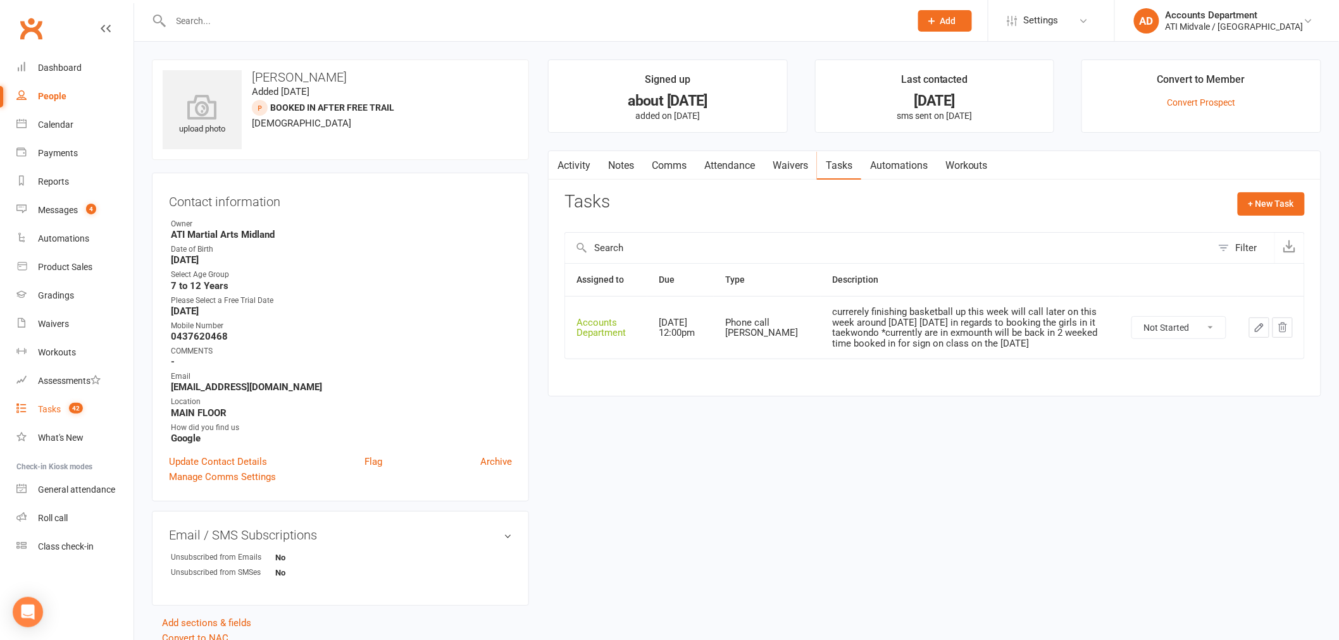
click at [53, 407] on div "Tasks" at bounding box center [49, 409] width 23 height 10
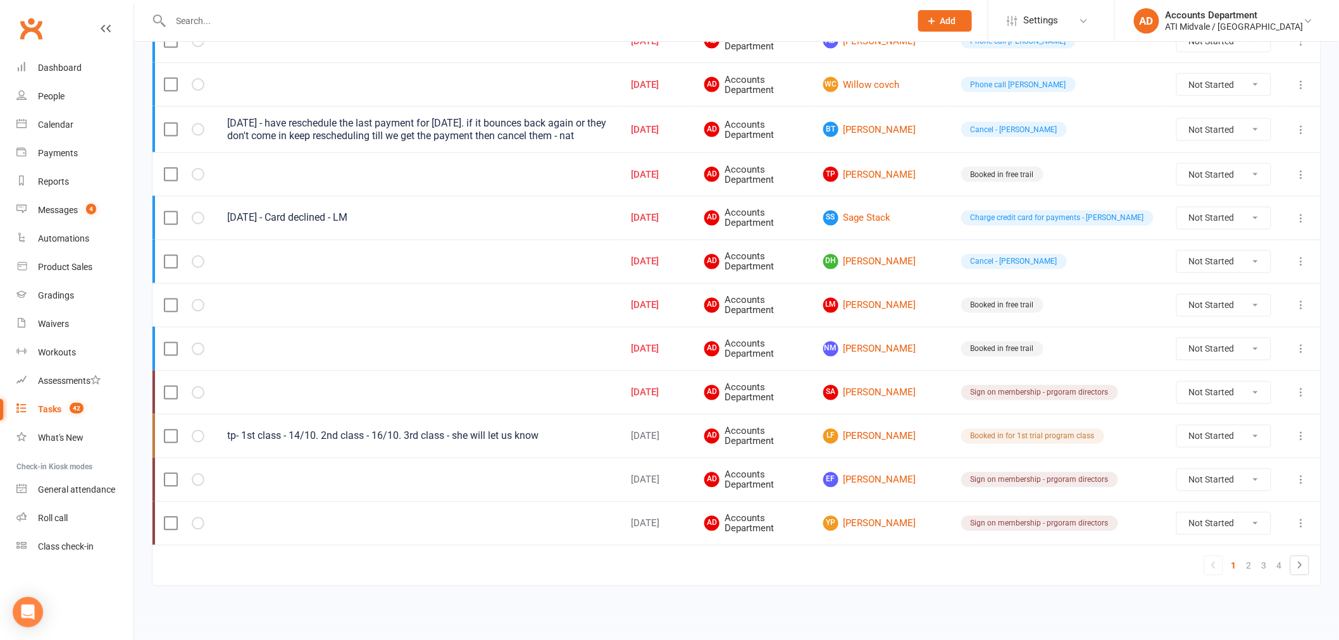
scroll to position [797, 0]
click at [26, 148] on icon at bounding box center [21, 152] width 10 height 10
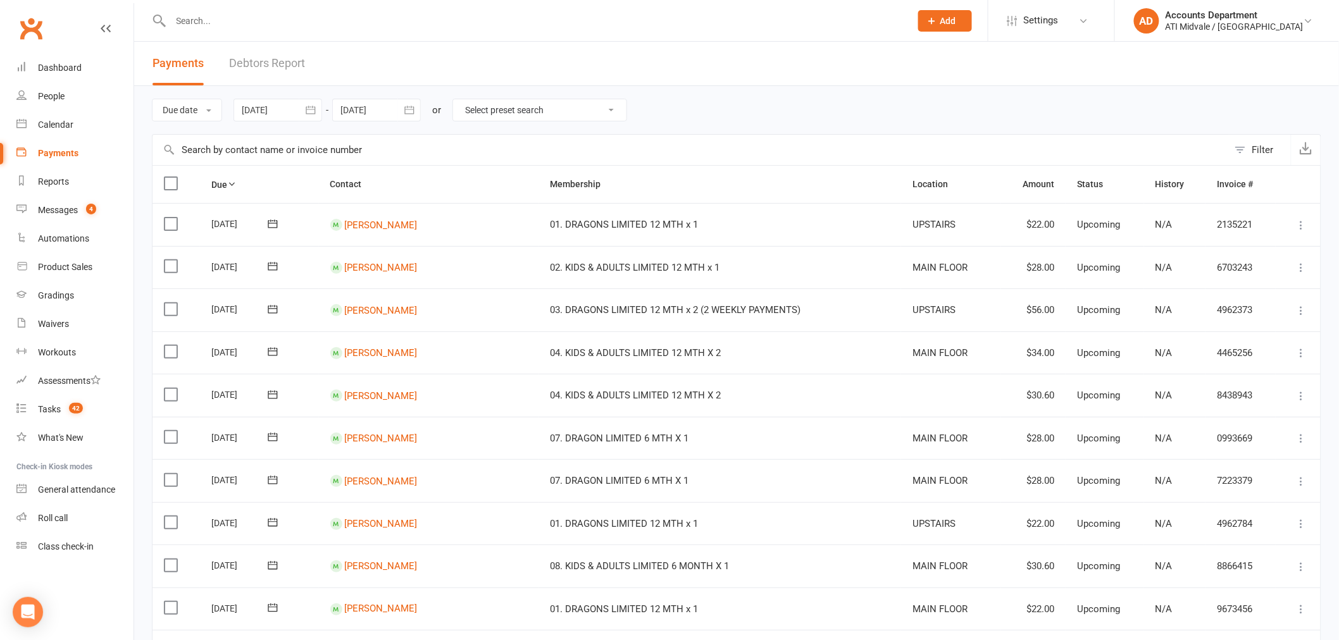
click at [285, 68] on link "Debtors Report" at bounding box center [267, 64] width 76 height 44
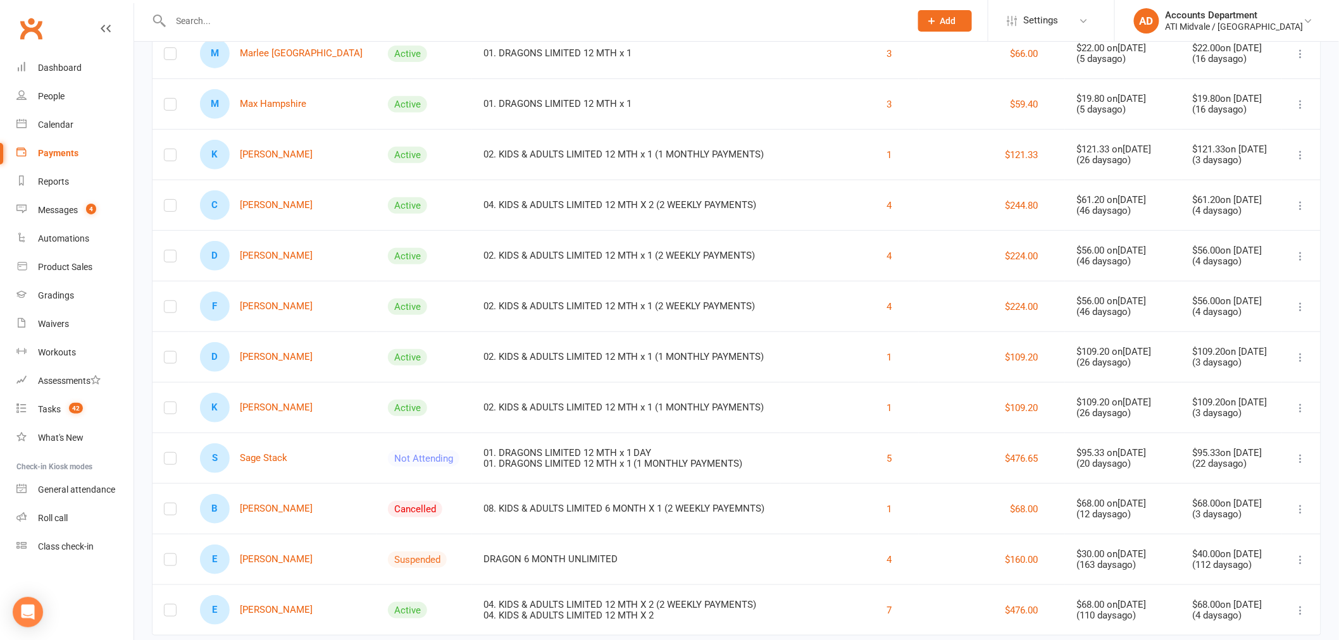
scroll to position [209, 0]
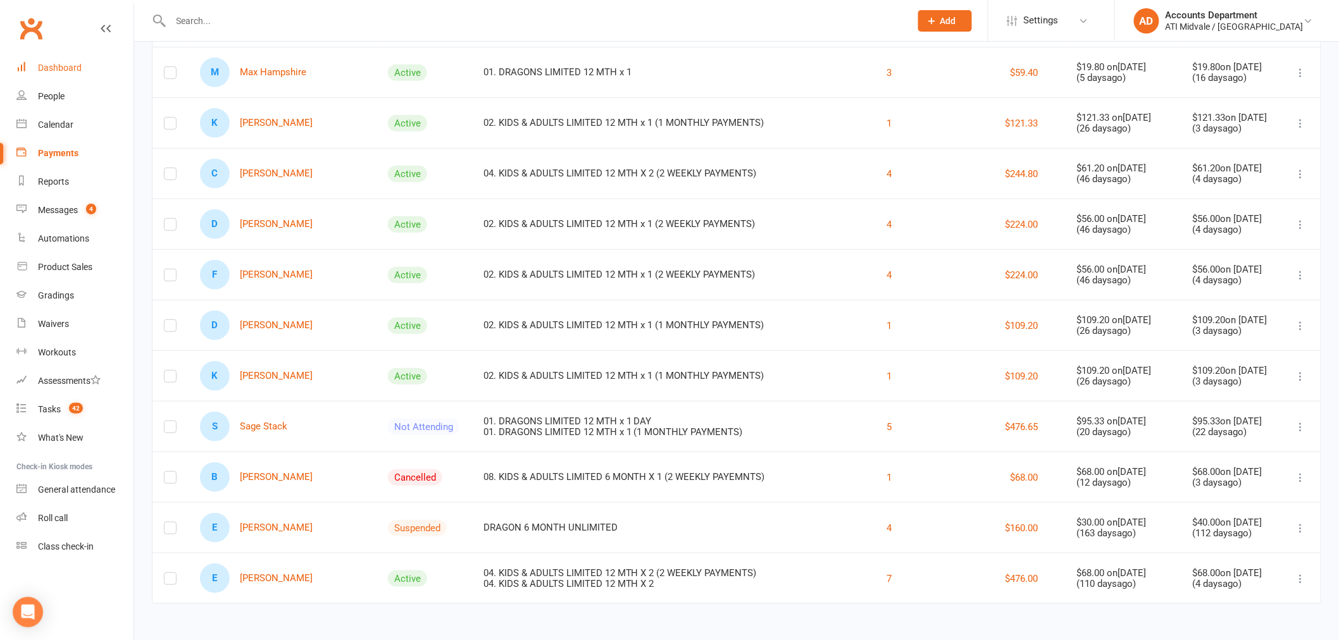
click at [53, 68] on div "Dashboard" at bounding box center [60, 68] width 44 height 10
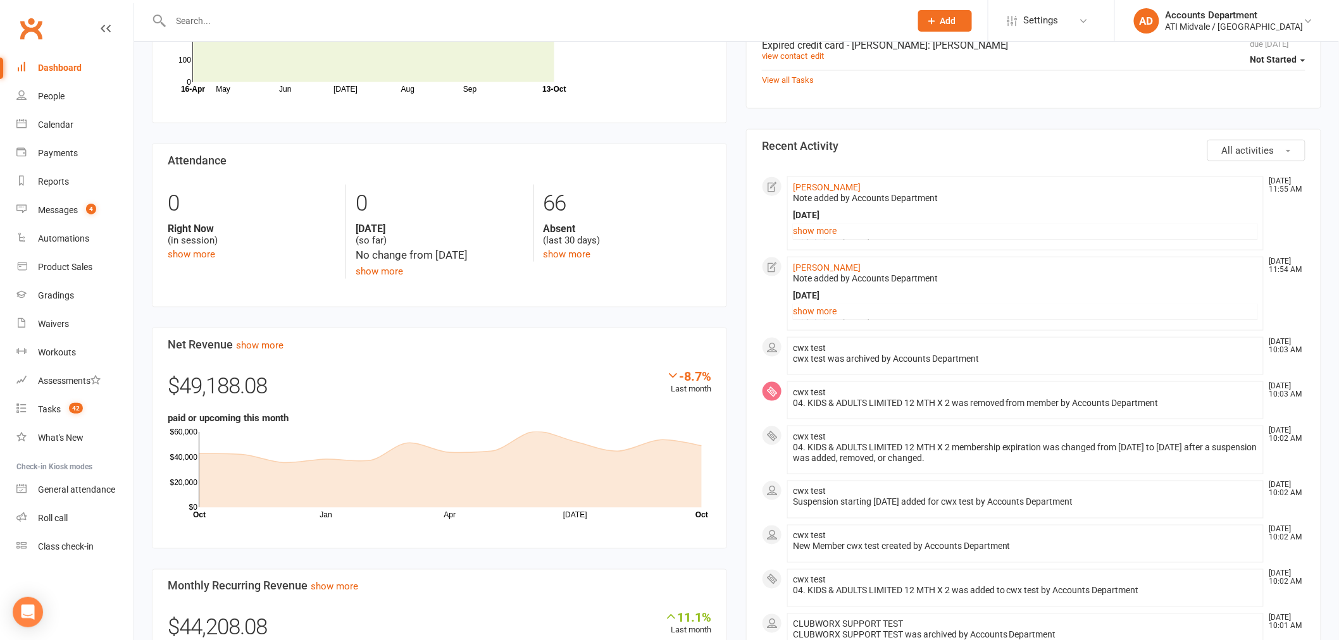
scroll to position [562, 0]
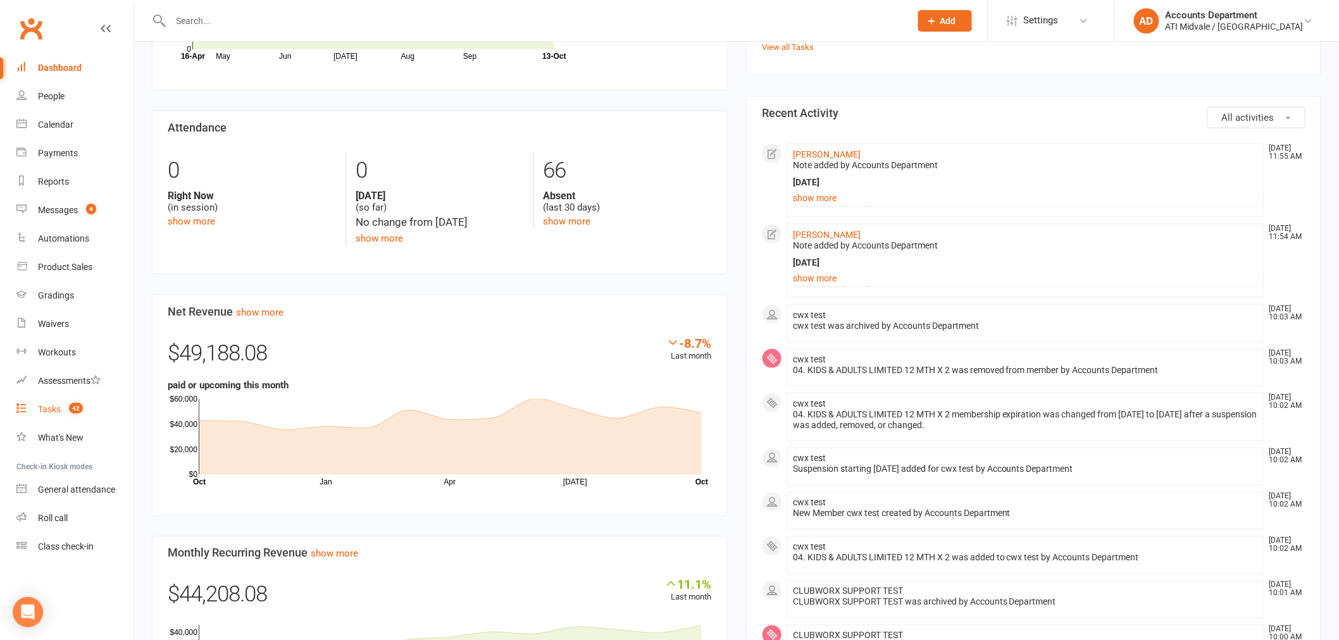
click at [66, 418] on link "Tasks 42" at bounding box center [74, 410] width 117 height 28
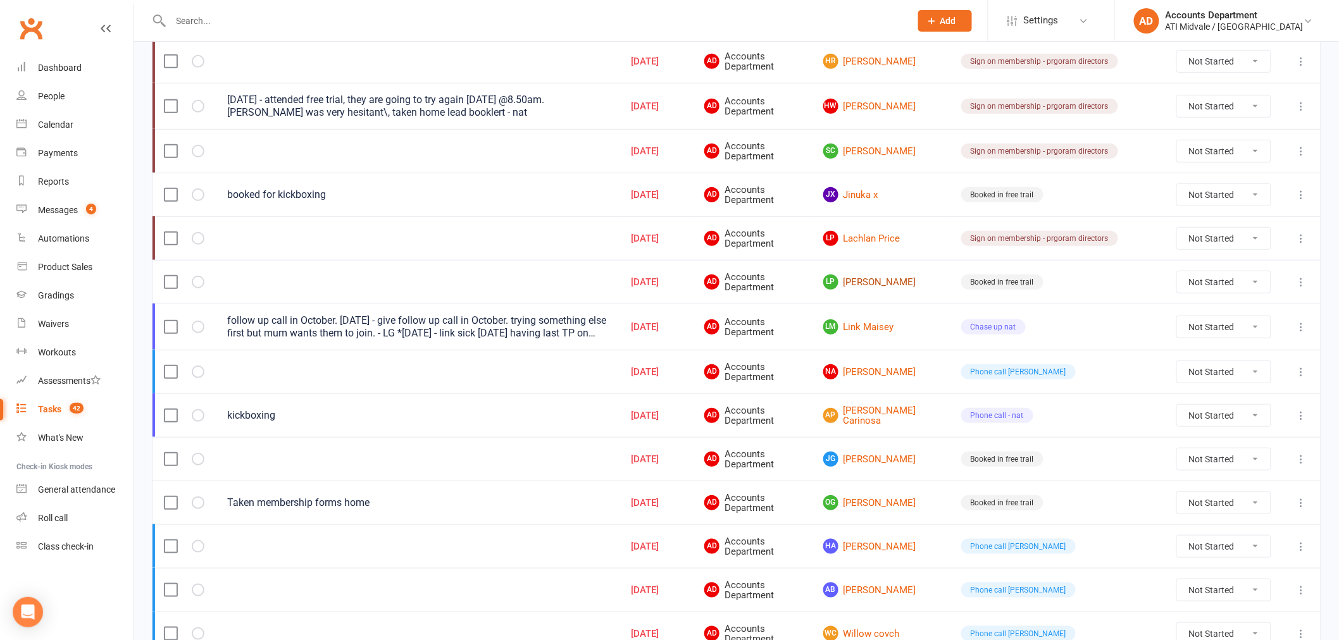
scroll to position [211, 0]
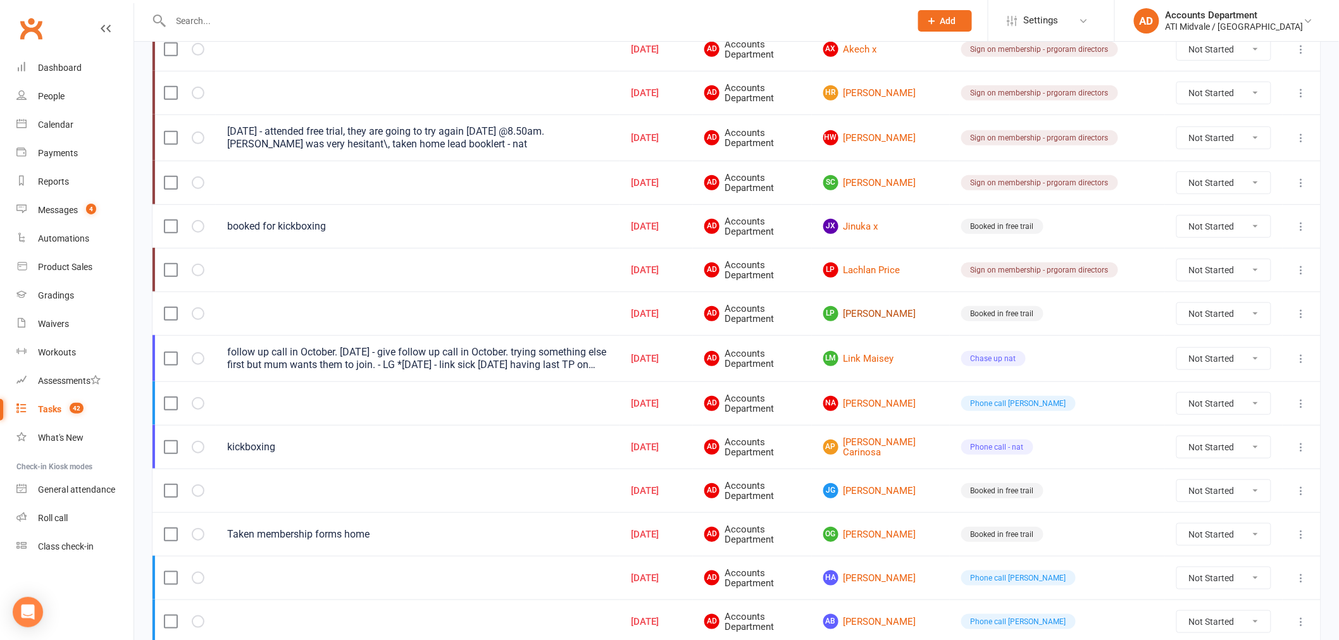
click at [926, 311] on link "[PERSON_NAME]" at bounding box center [880, 313] width 115 height 15
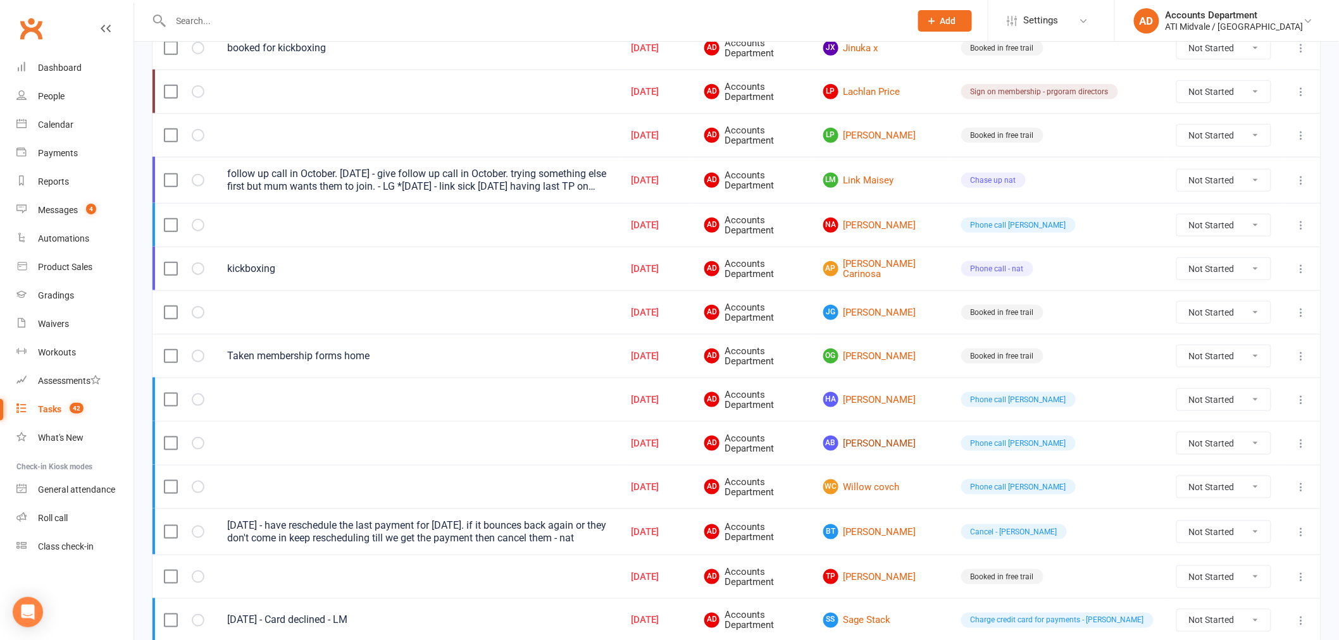
scroll to position [421, 0]
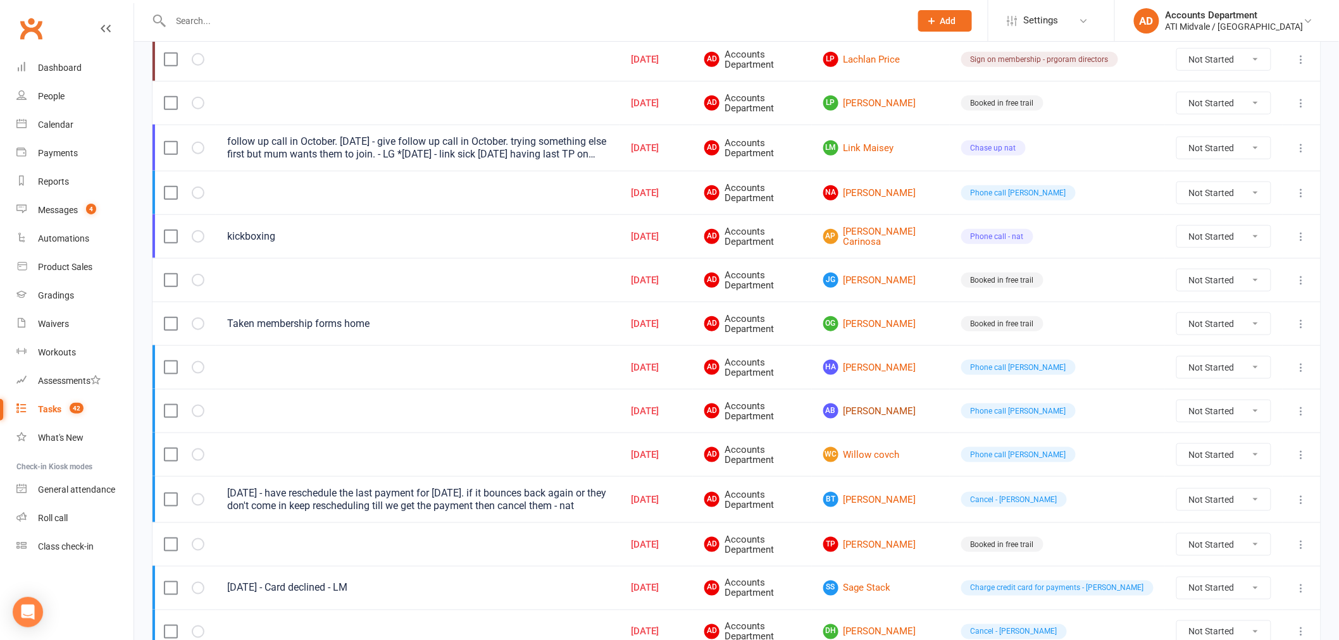
click at [939, 416] on link "AB [PERSON_NAME]" at bounding box center [880, 411] width 115 height 15
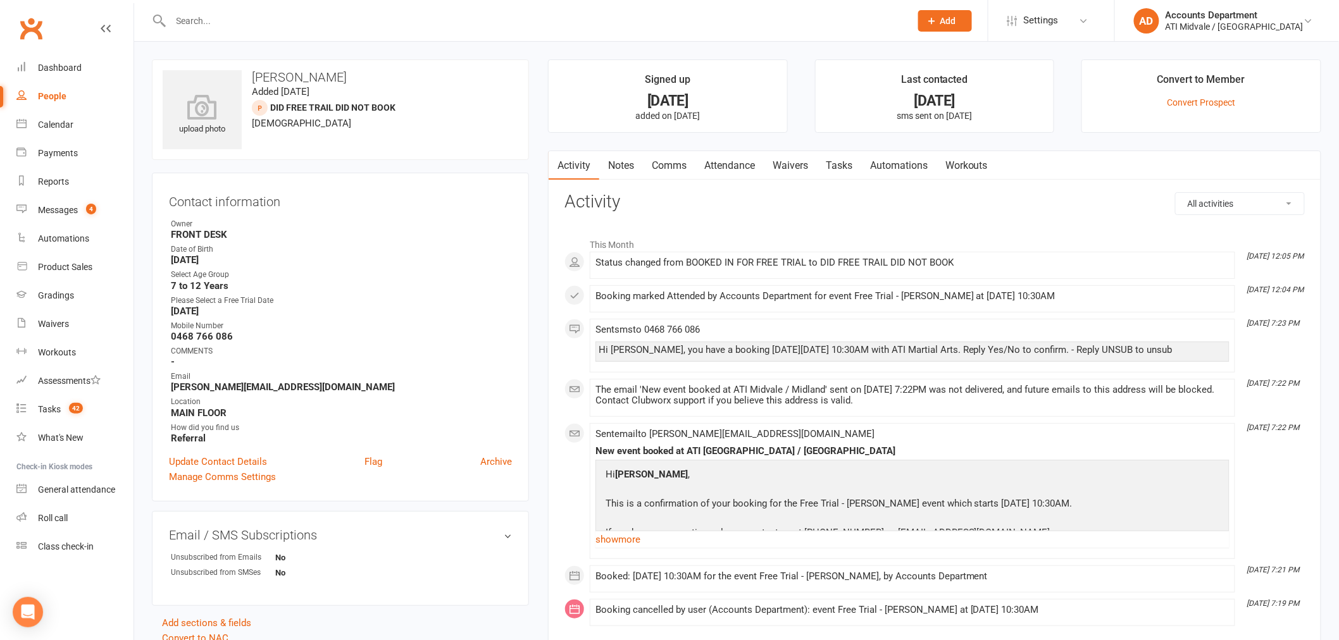
click at [747, 159] on link "Attendance" at bounding box center [729, 165] width 68 height 29
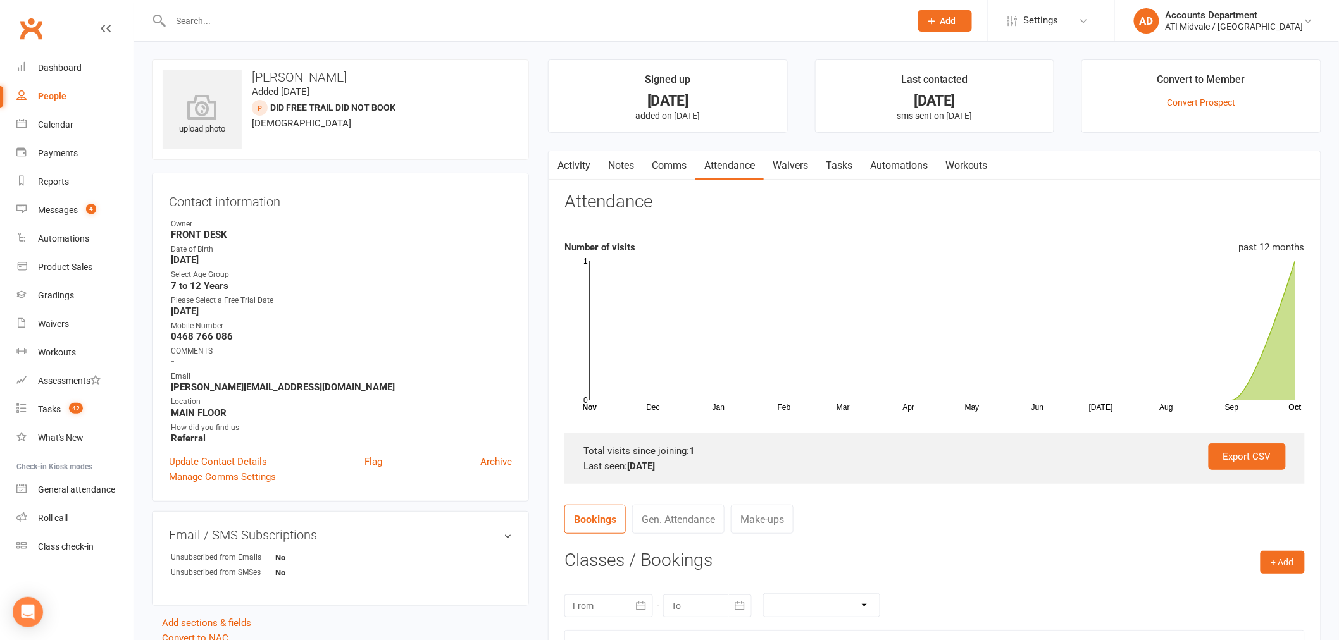
click at [846, 159] on link "Tasks" at bounding box center [839, 165] width 44 height 29
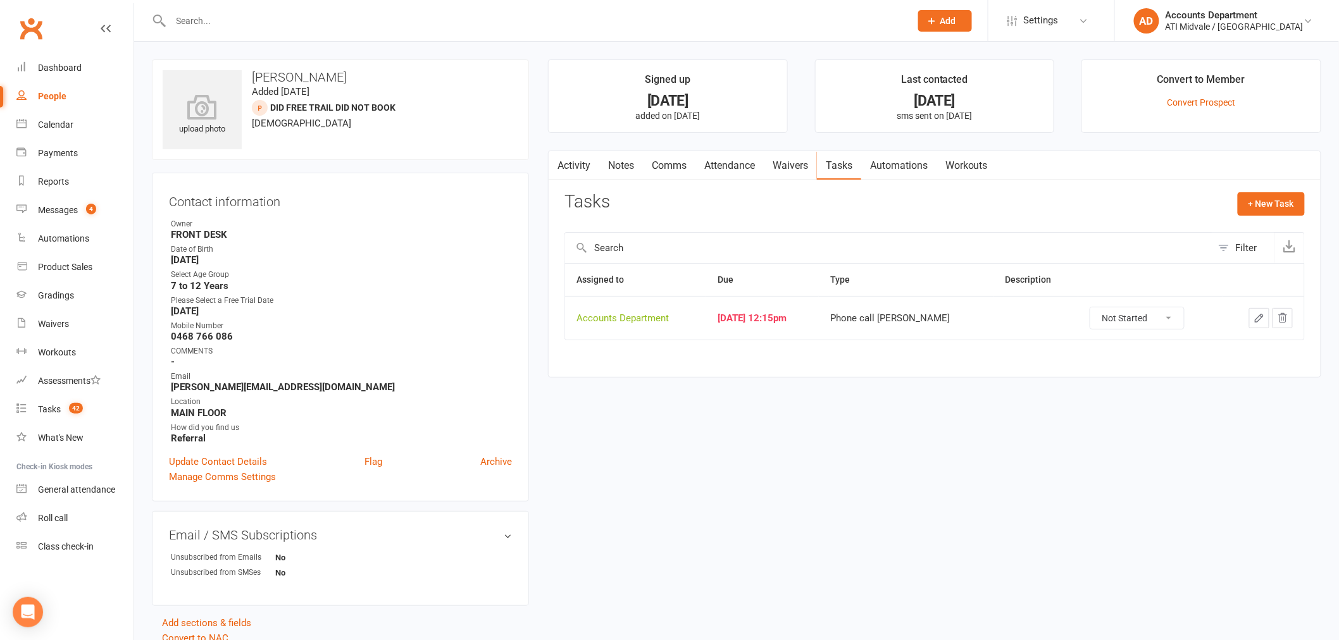
click at [700, 159] on link "Attendance" at bounding box center [729, 165] width 68 height 29
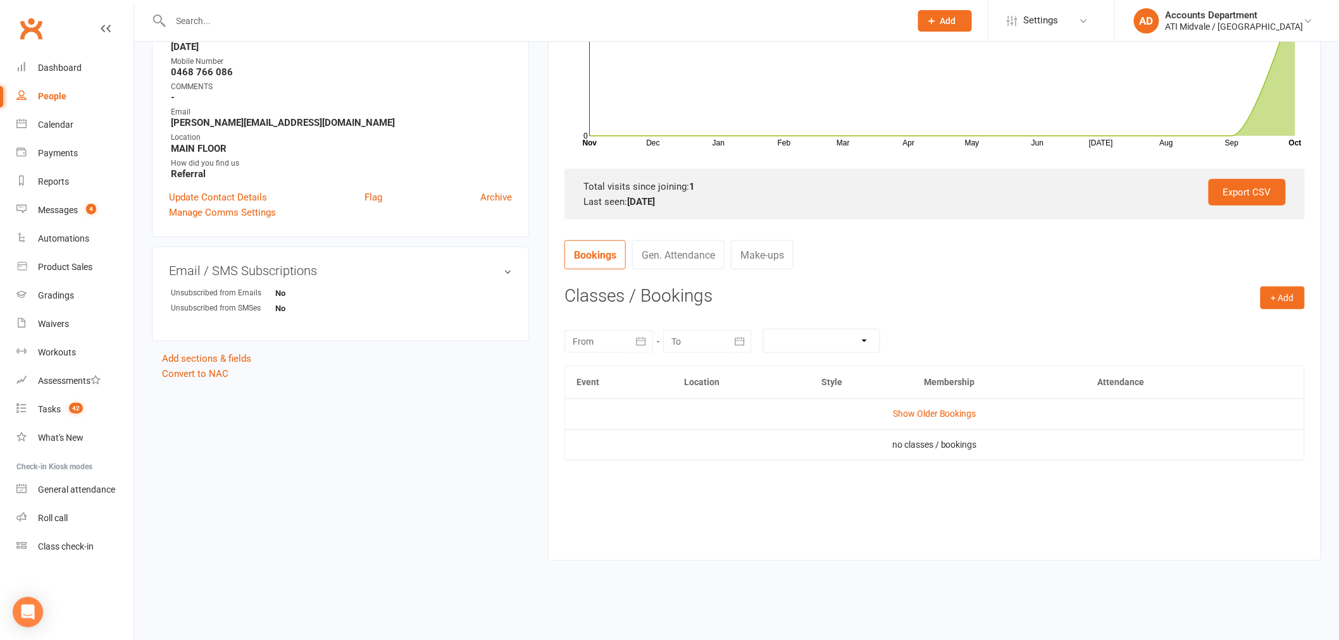
scroll to position [266, 0]
click at [920, 427] on td "Show Older Bookings" at bounding box center [934, 412] width 739 height 30
click at [920, 416] on link "Show Older Bookings" at bounding box center [935, 413] width 84 height 10
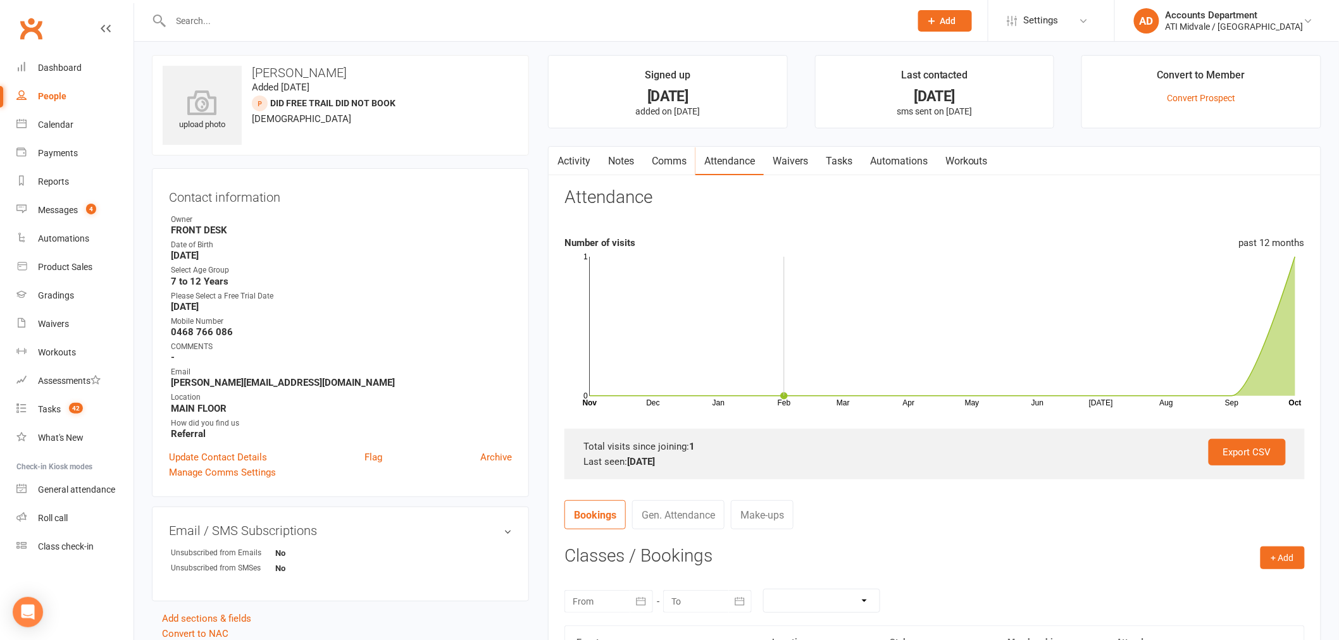
scroll to position [0, 0]
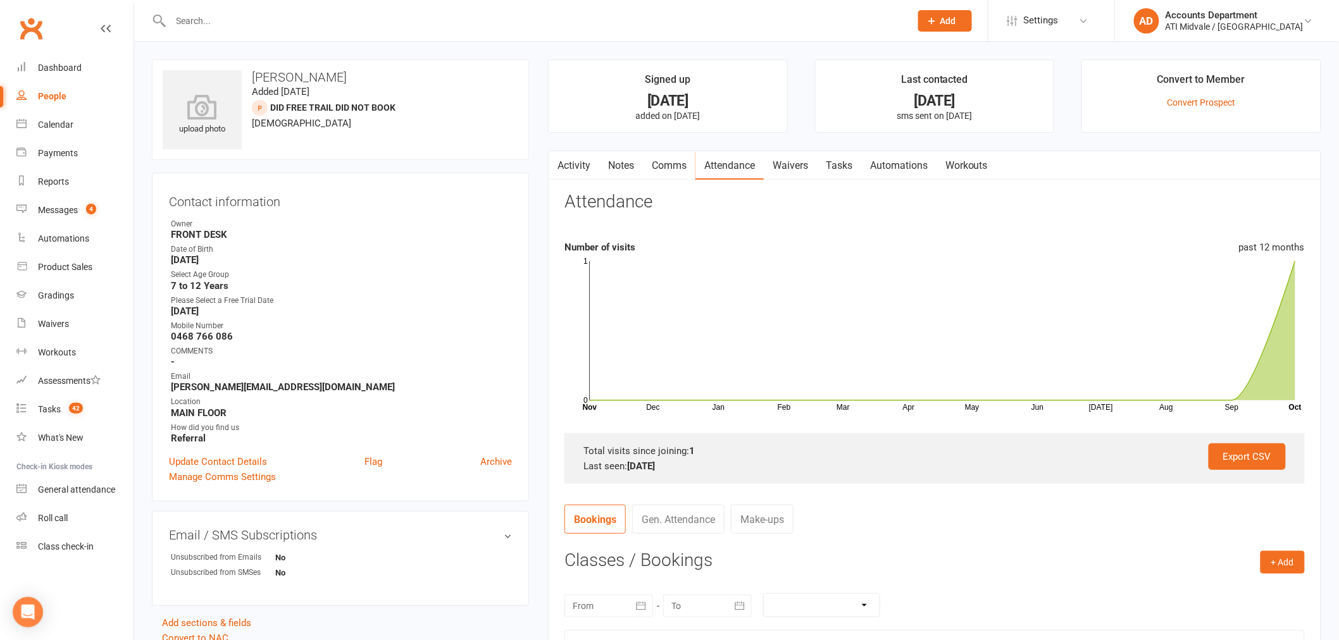
click at [628, 168] on link "Notes" at bounding box center [621, 165] width 44 height 29
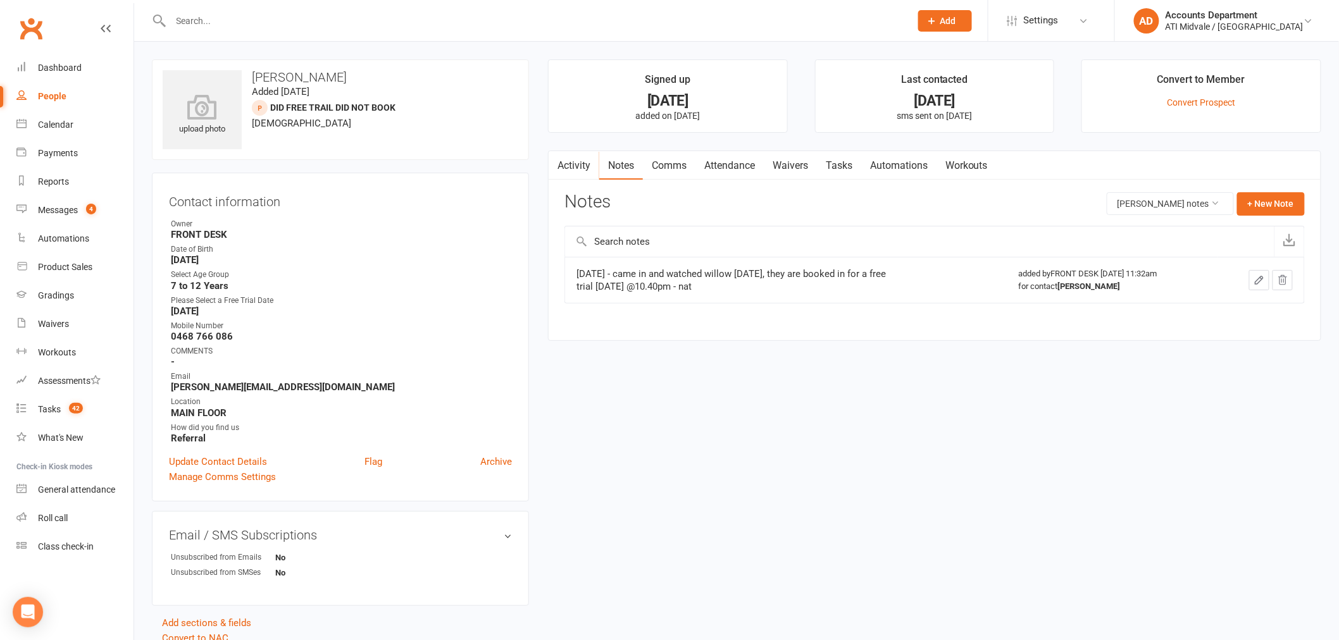
click at [586, 166] on link "Activity" at bounding box center [574, 165] width 51 height 29
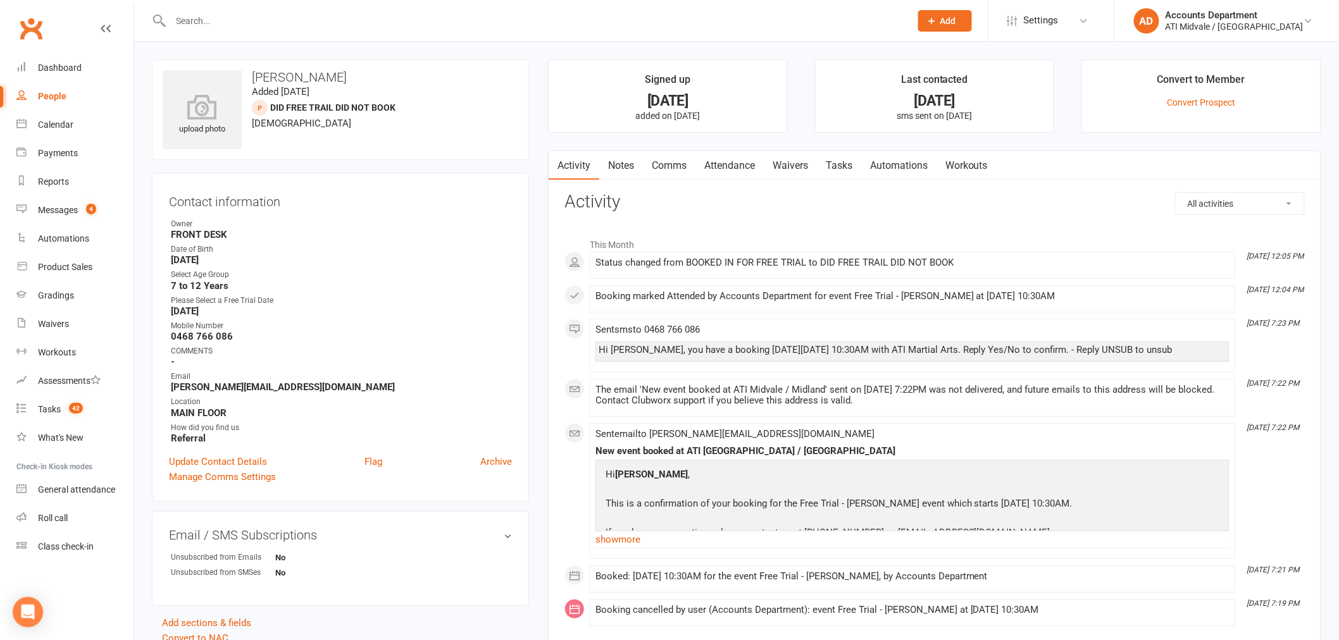
click at [643, 166] on link "Notes" at bounding box center [621, 165] width 44 height 29
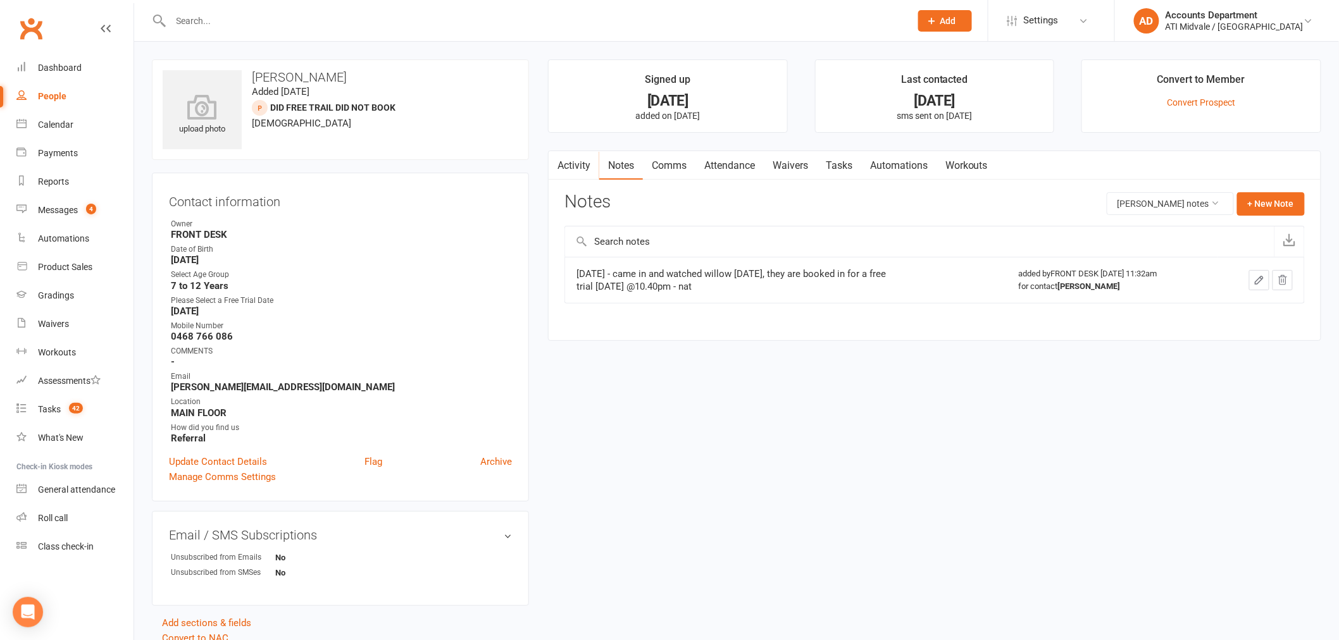
click at [677, 167] on link "Comms" at bounding box center [669, 165] width 53 height 29
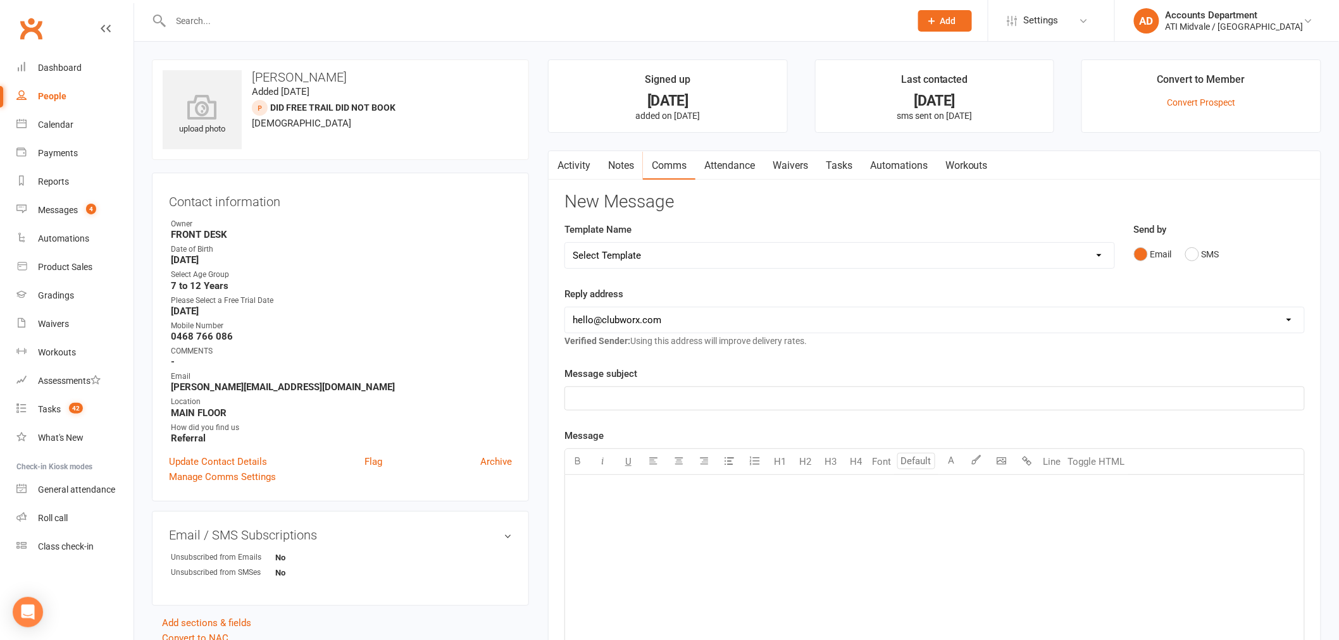
click at [769, 168] on link "Waivers" at bounding box center [790, 165] width 53 height 29
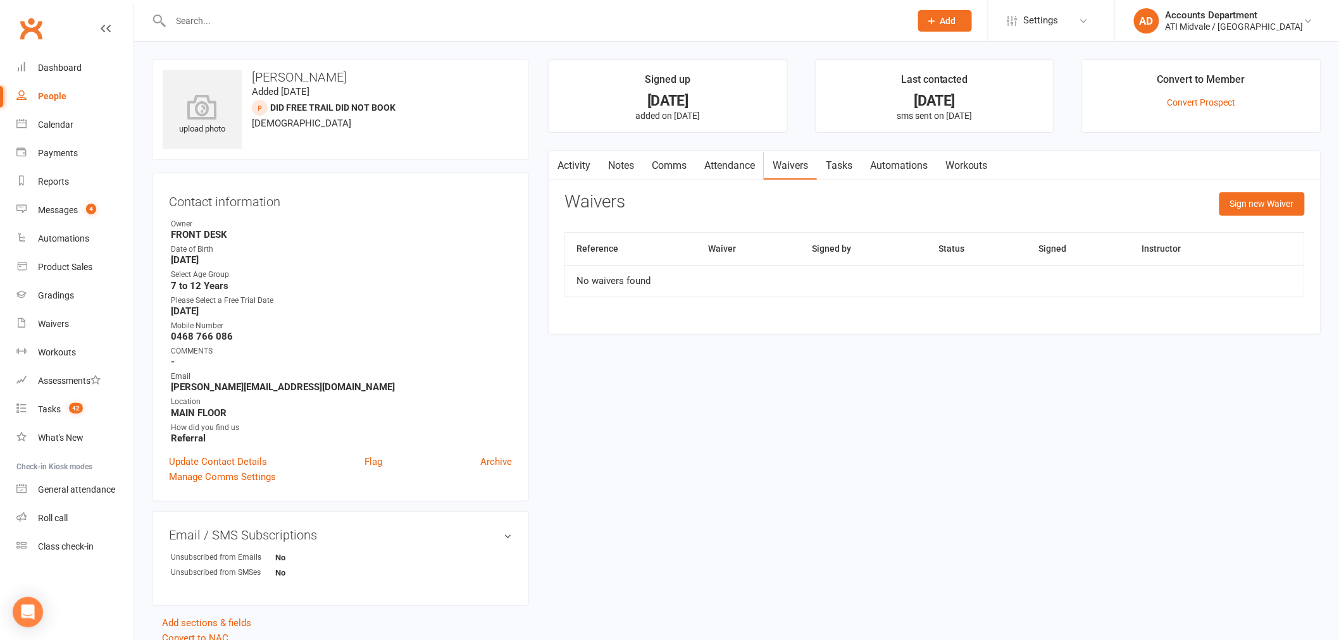
click at [749, 168] on link "Attendance" at bounding box center [729, 165] width 68 height 29
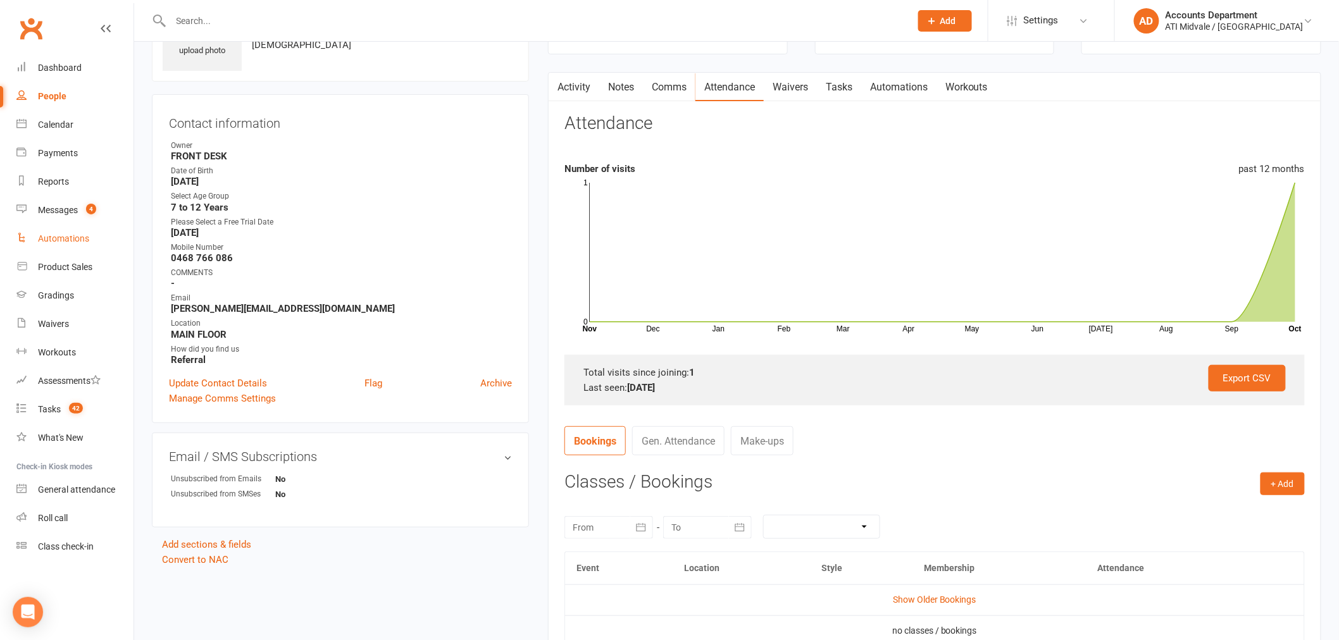
scroll to position [54, 0]
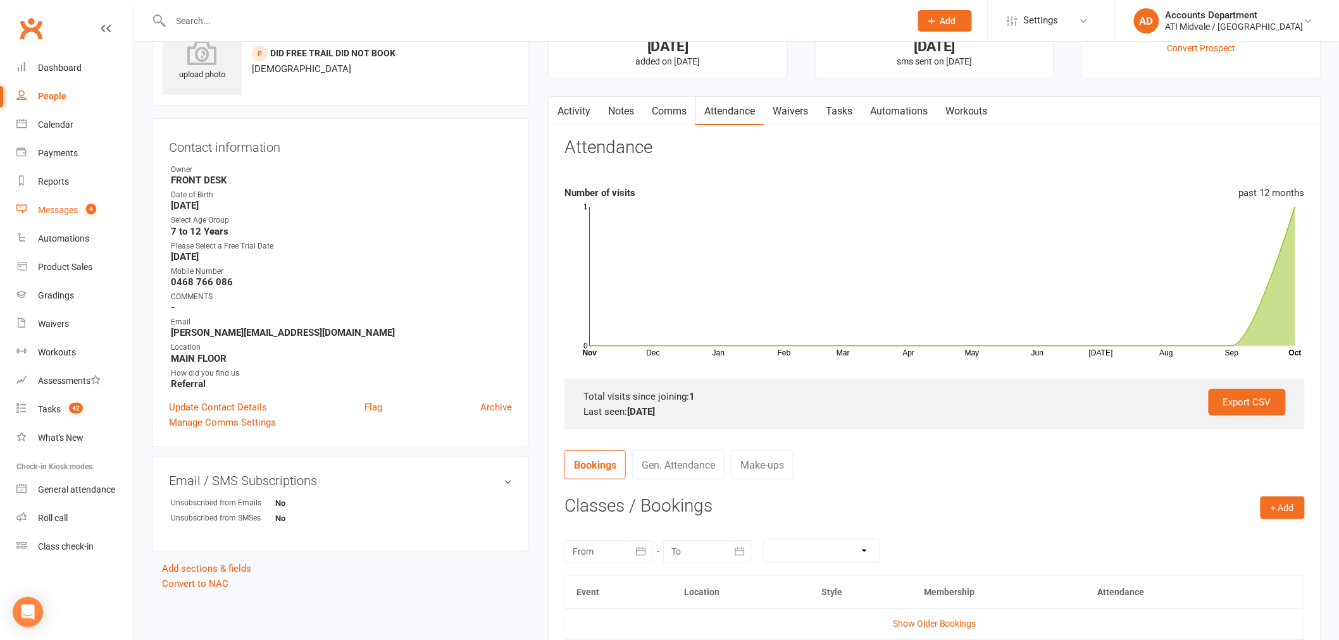
click at [78, 209] on link "Messages 4" at bounding box center [74, 210] width 117 height 28
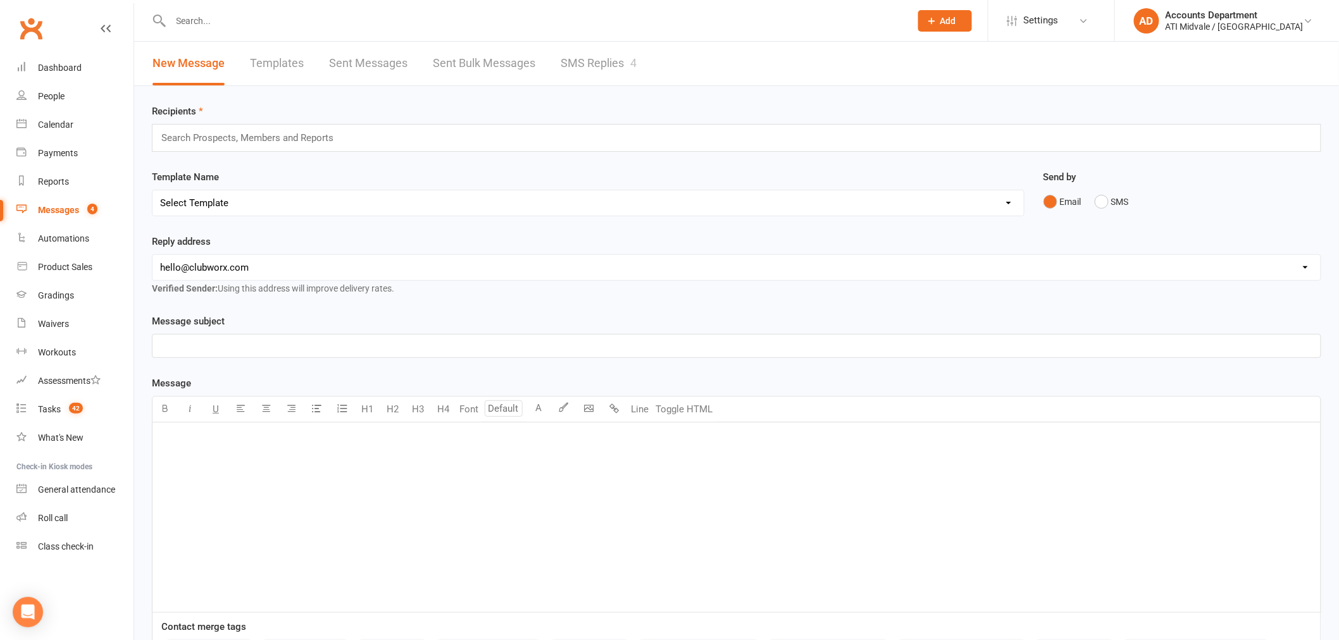
click at [589, 68] on link "SMS Replies 4" at bounding box center [599, 64] width 76 height 44
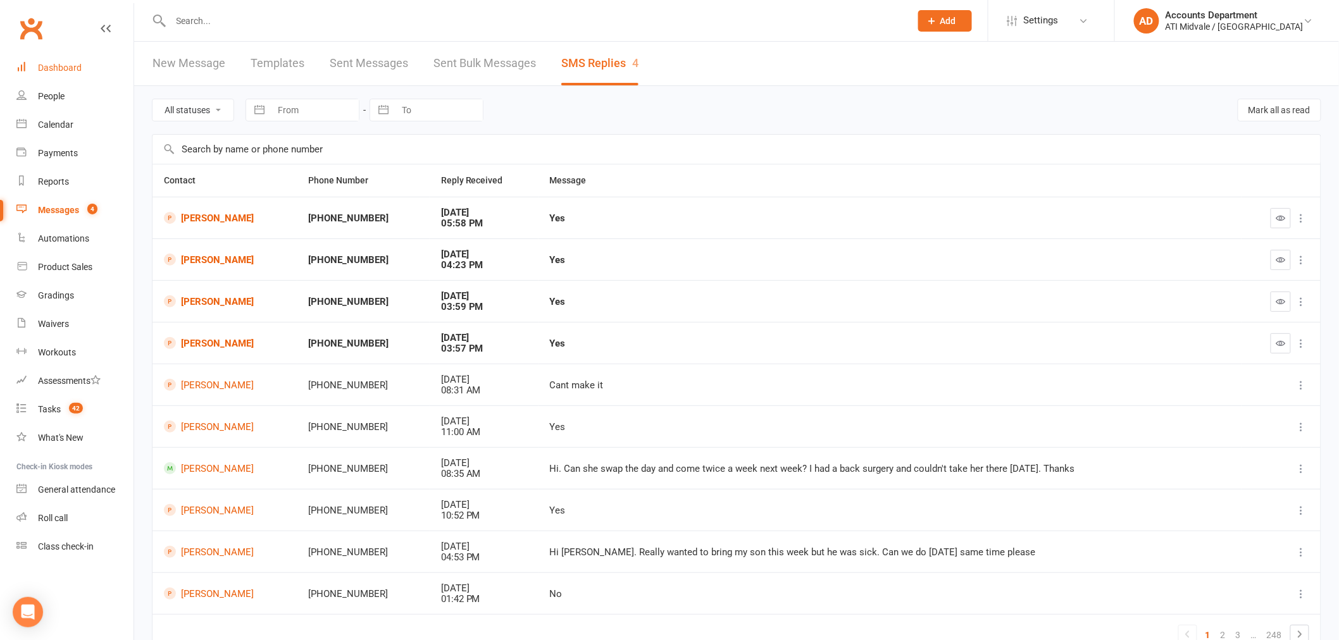
click at [56, 58] on link "Dashboard" at bounding box center [74, 68] width 117 height 28
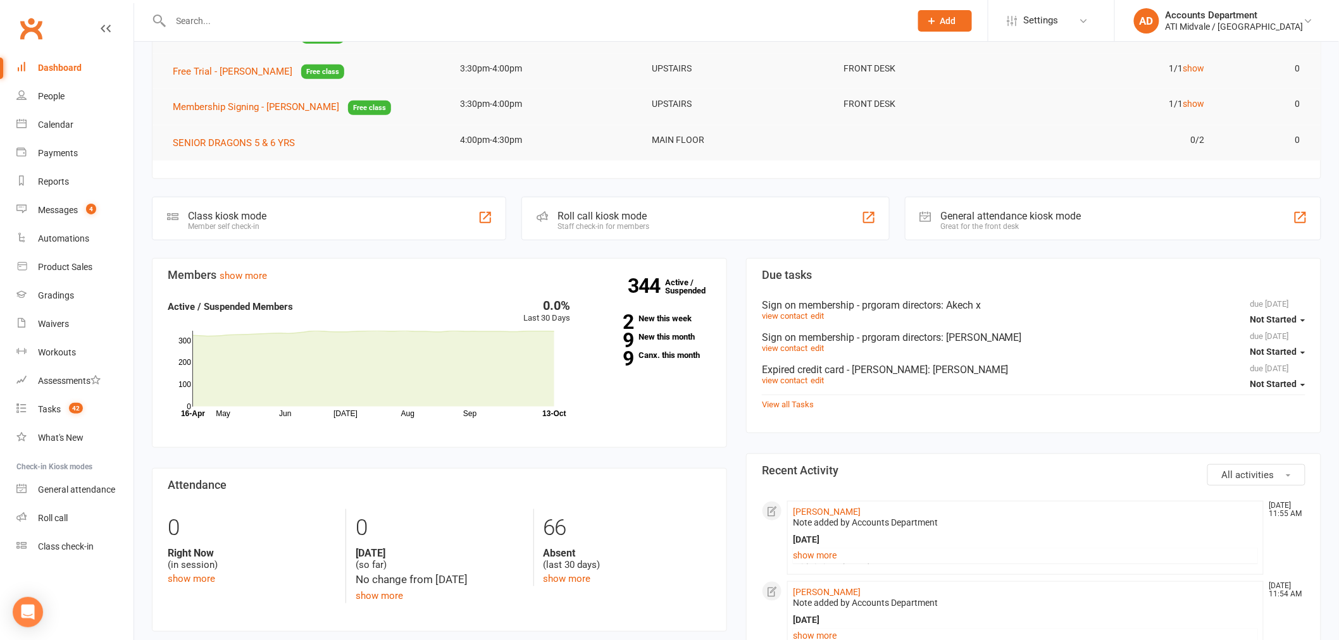
scroll to position [211, 0]
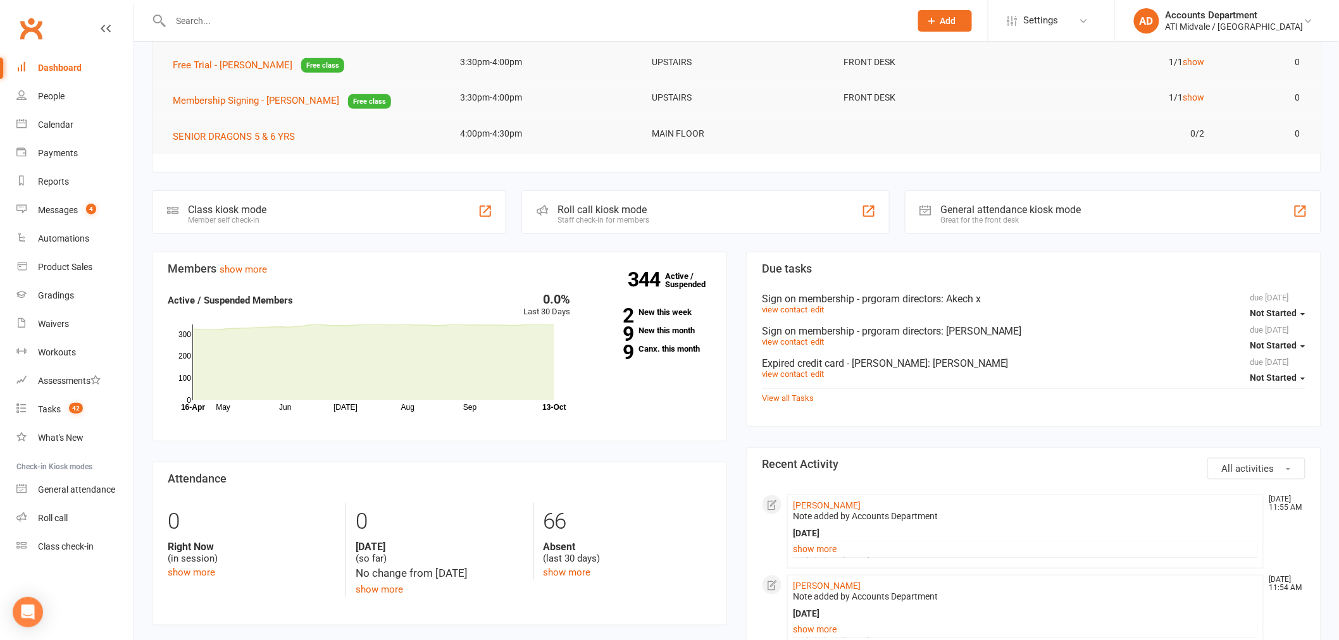
click at [654, 342] on div "344 Active / Suspended 2 New this week 9 New this month 9 Canx. this month" at bounding box center [650, 328] width 140 height 70
click at [654, 345] on link "9 Canx. this month" at bounding box center [651, 349] width 122 height 8
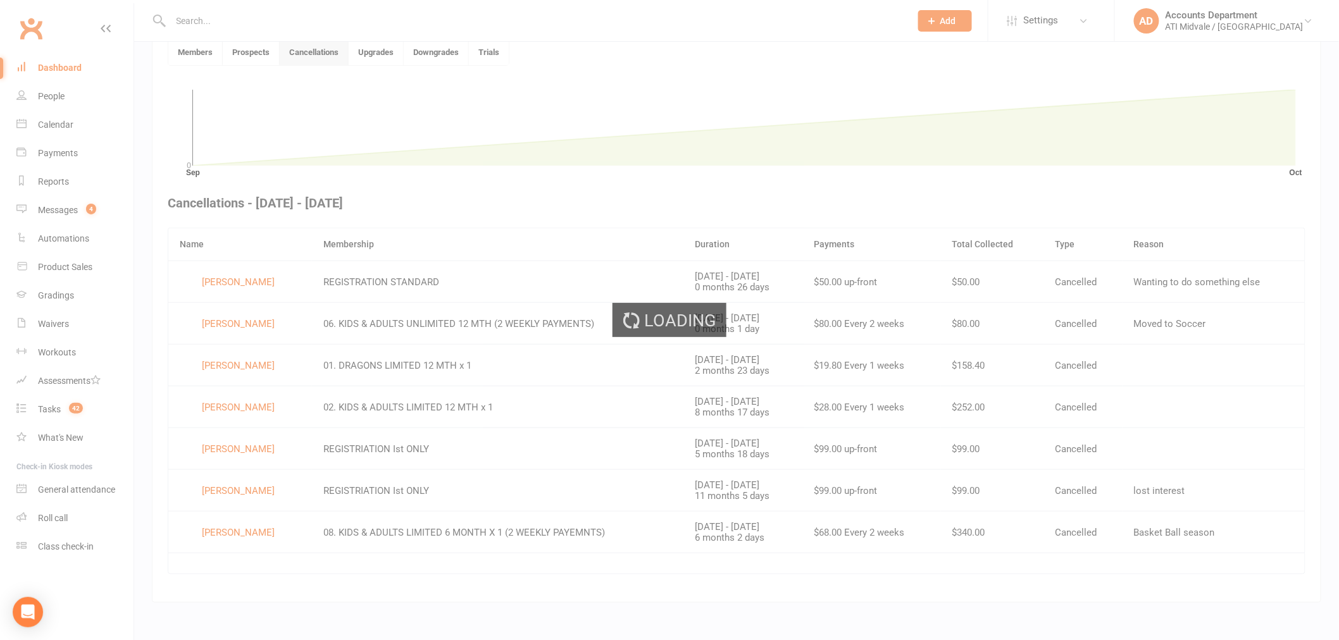
scroll to position [352, 0]
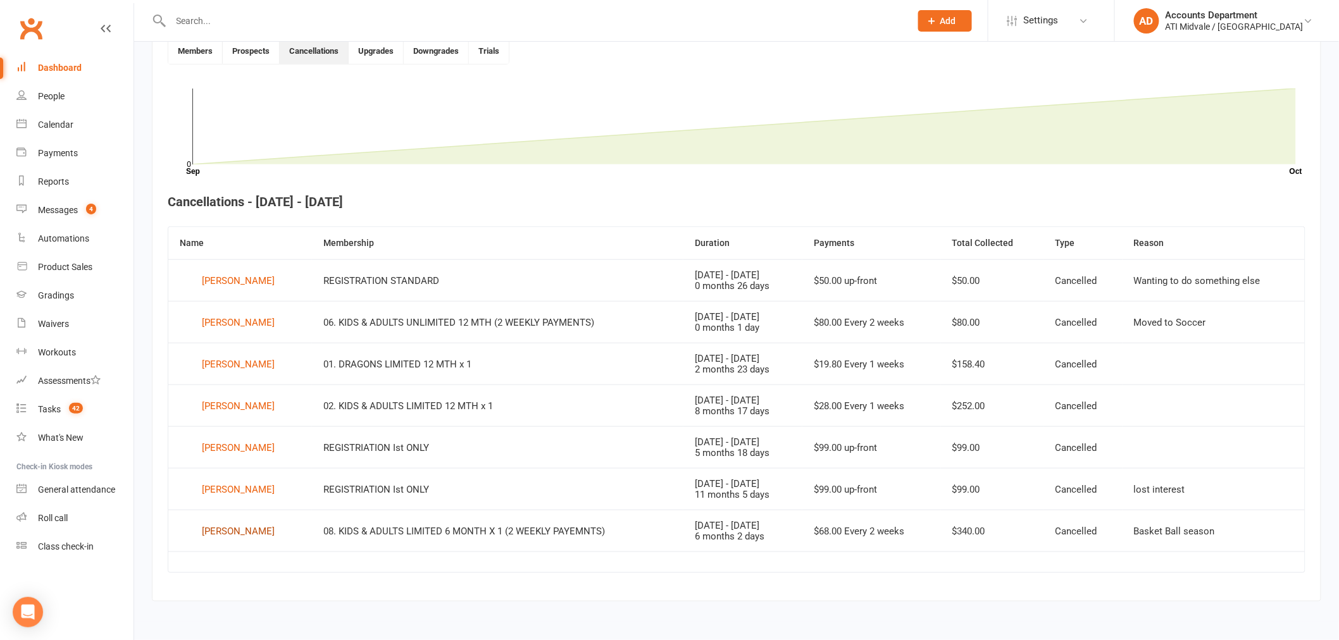
click at [263, 527] on div "[PERSON_NAME]" at bounding box center [238, 531] width 73 height 19
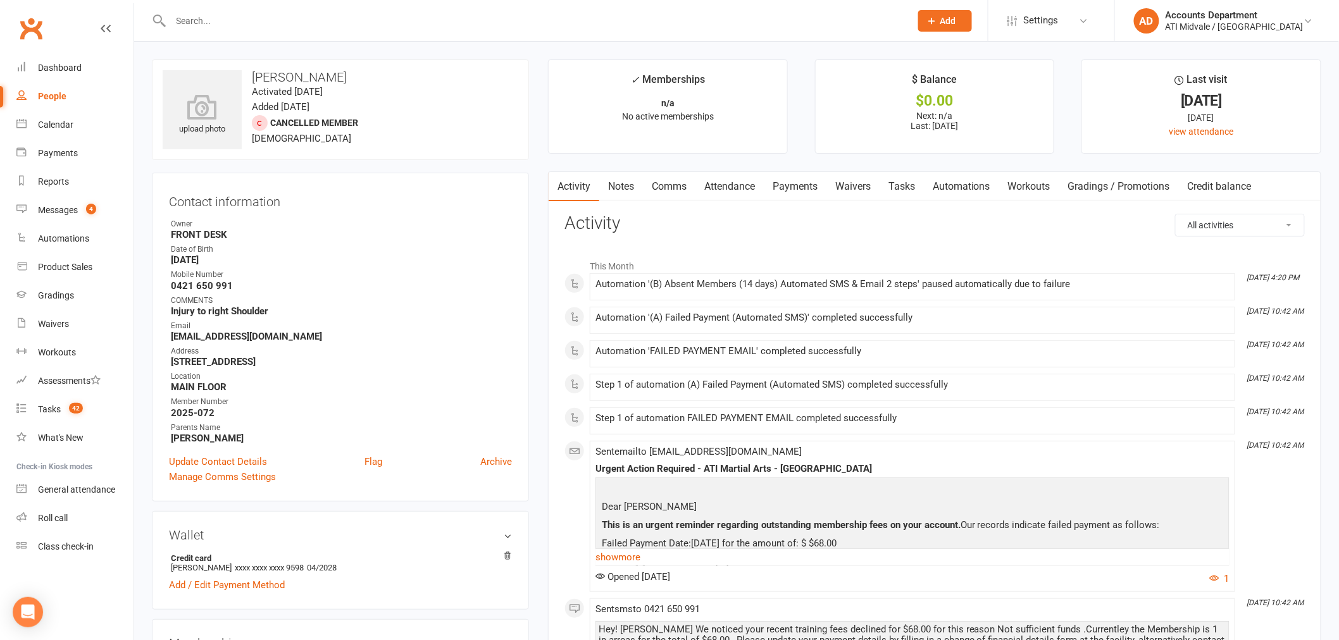
click at [910, 185] on link "Tasks" at bounding box center [902, 186] width 44 height 29
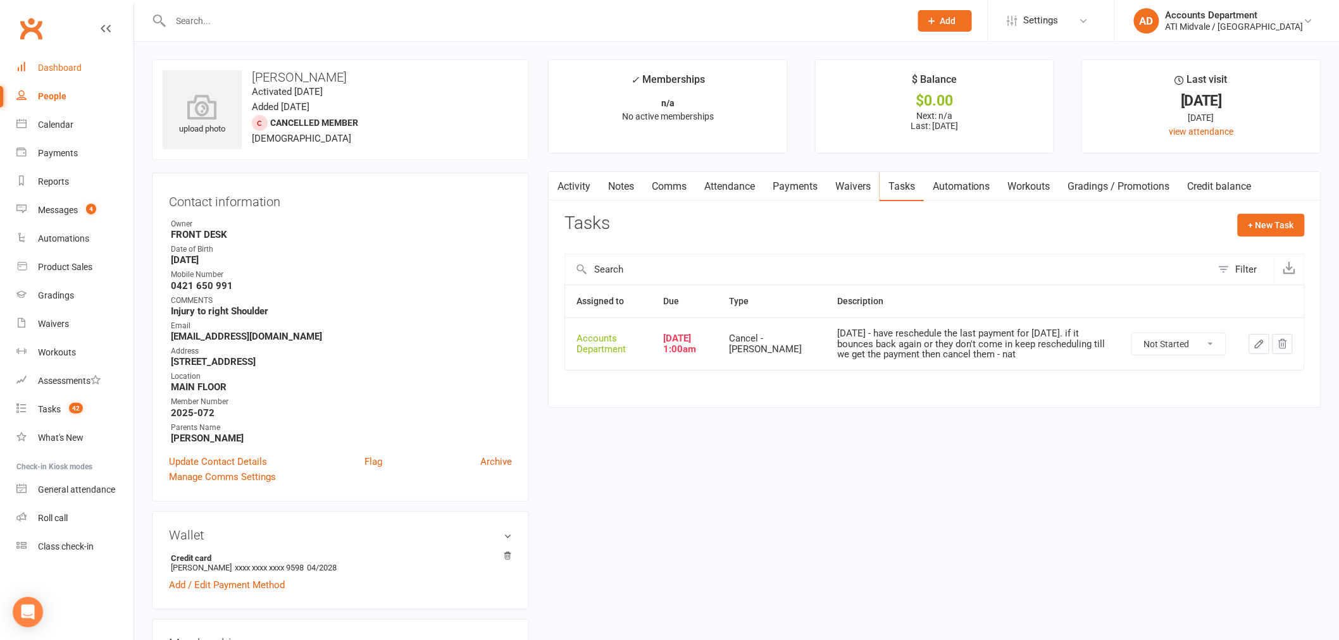
click at [77, 67] on div "Dashboard" at bounding box center [60, 68] width 44 height 10
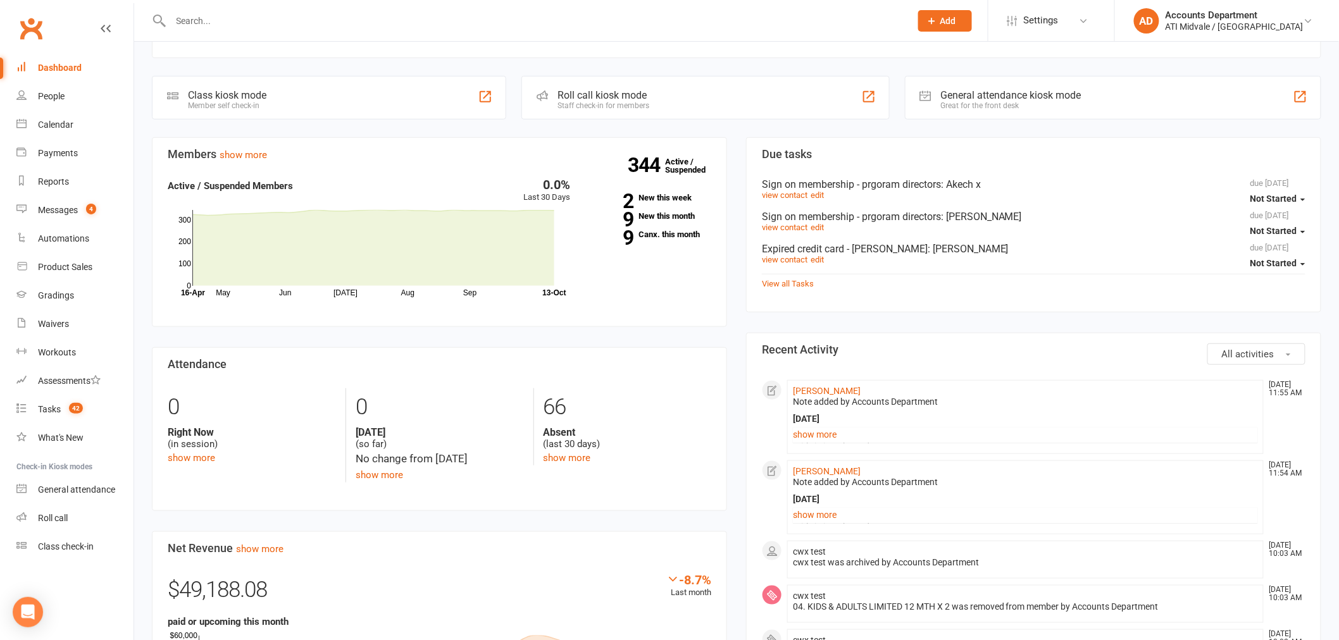
scroll to position [281, 0]
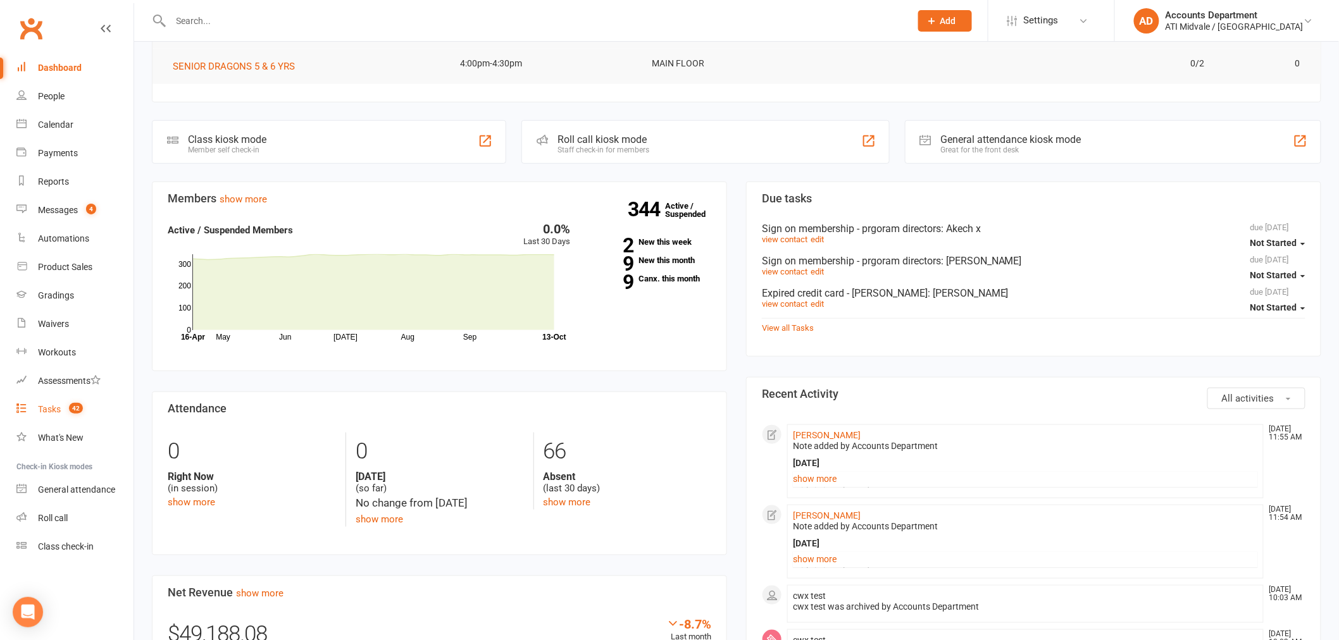
click at [77, 413] on span "42" at bounding box center [76, 408] width 14 height 11
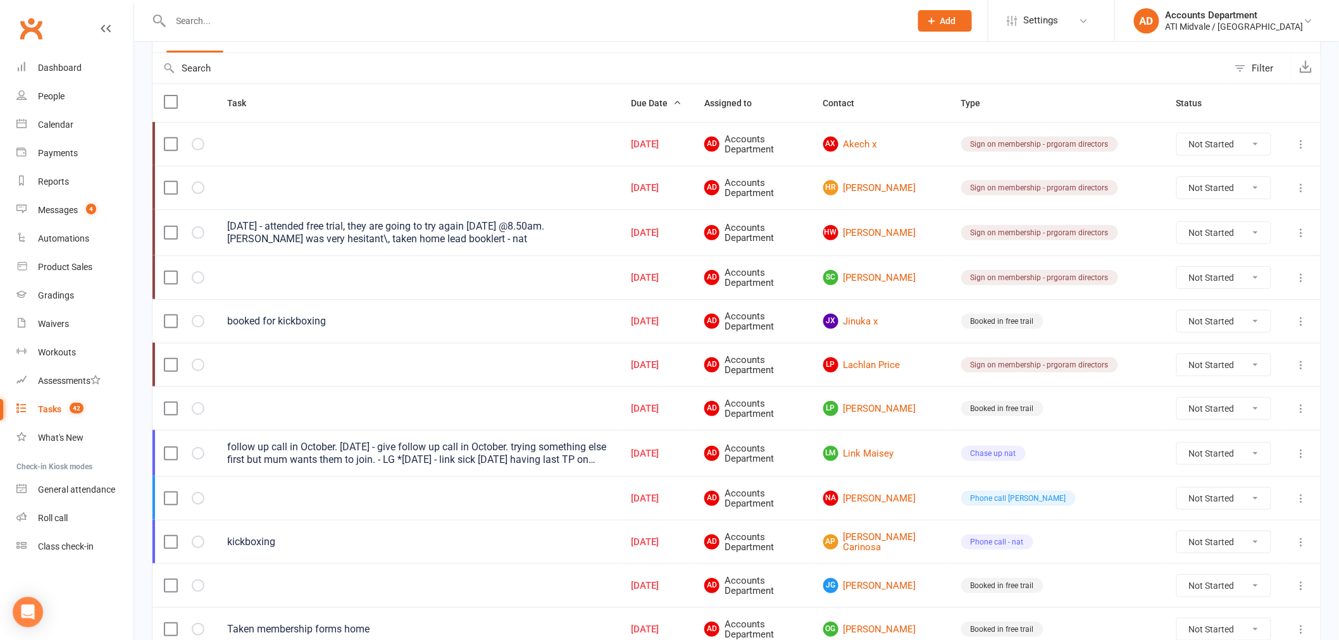
scroll to position [140, 0]
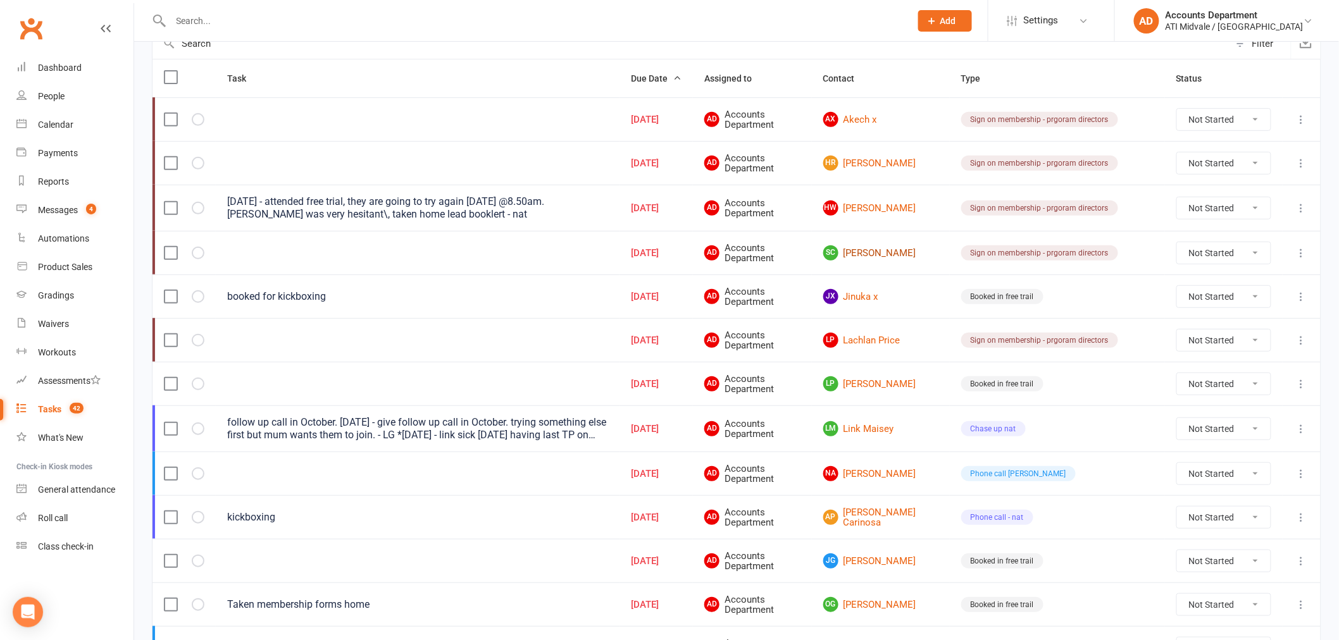
click at [922, 257] on link "SC [PERSON_NAME]" at bounding box center [880, 253] width 115 height 15
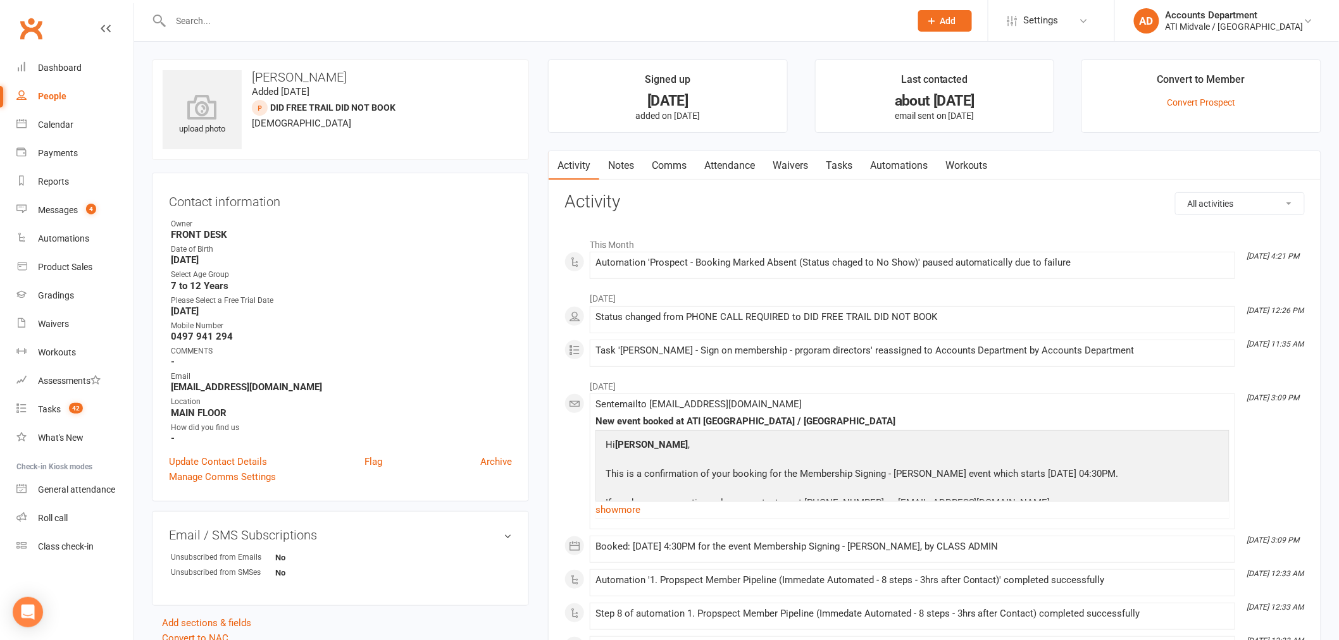
click at [620, 163] on link "Notes" at bounding box center [621, 165] width 44 height 29
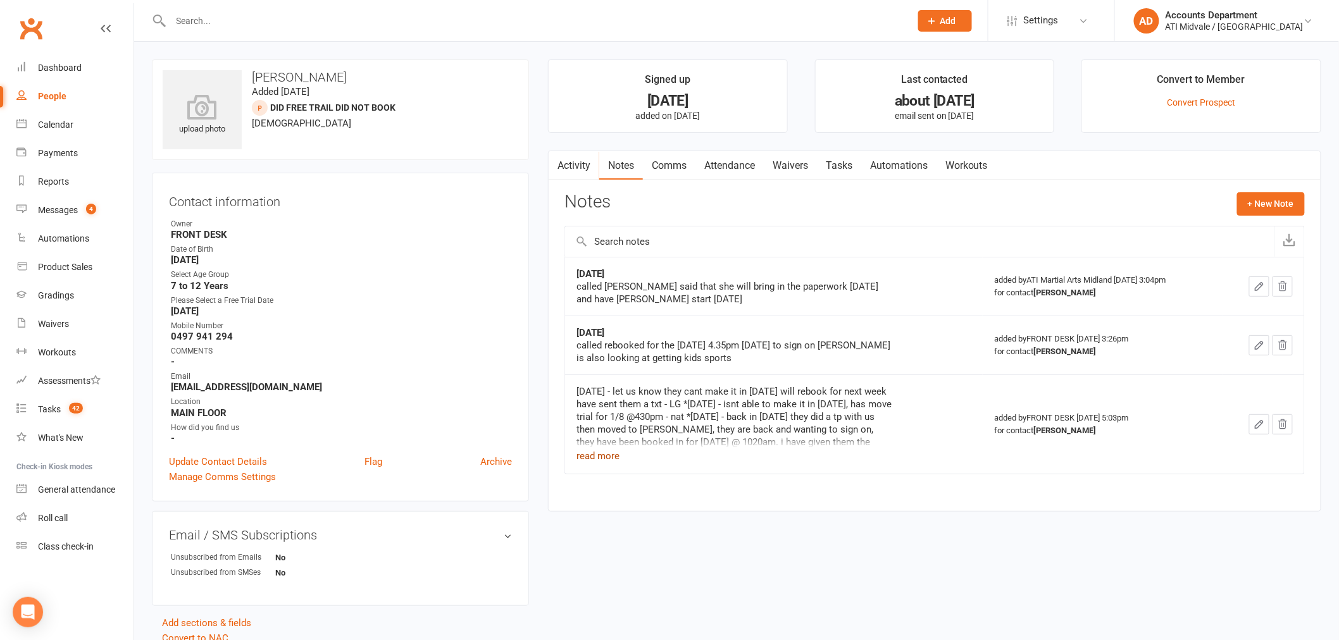
click at [614, 460] on button "read more" at bounding box center [598, 456] width 43 height 15
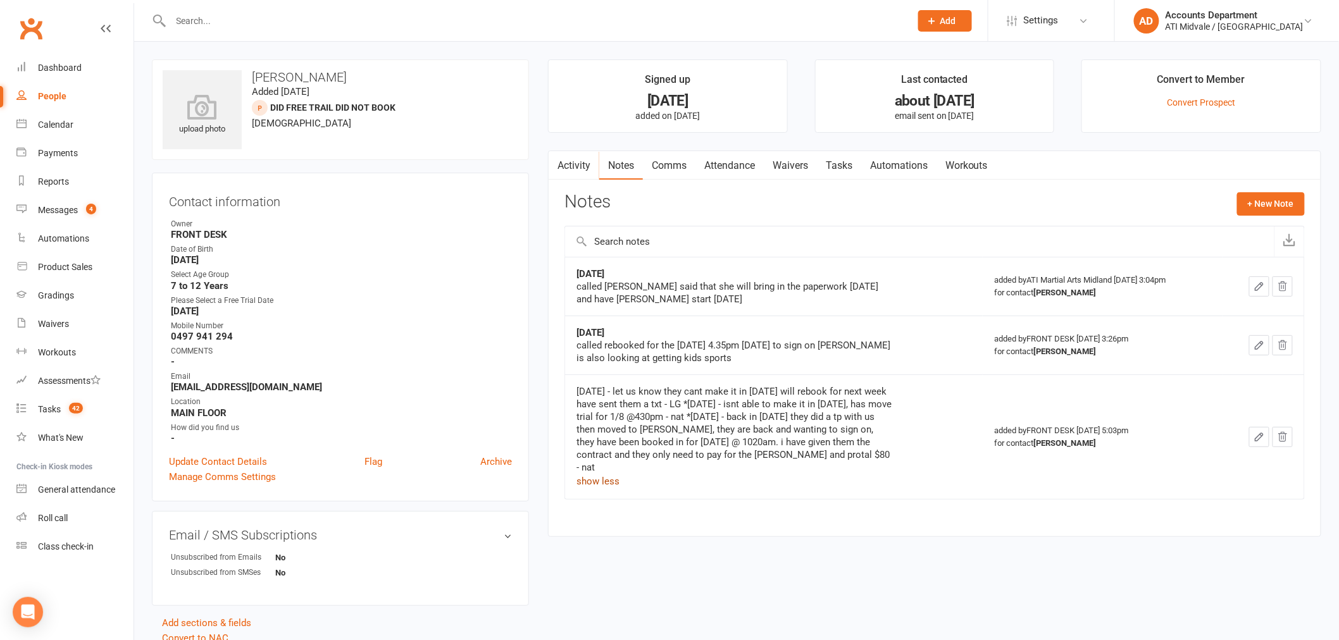
click at [833, 165] on link "Tasks" at bounding box center [839, 165] width 44 height 29
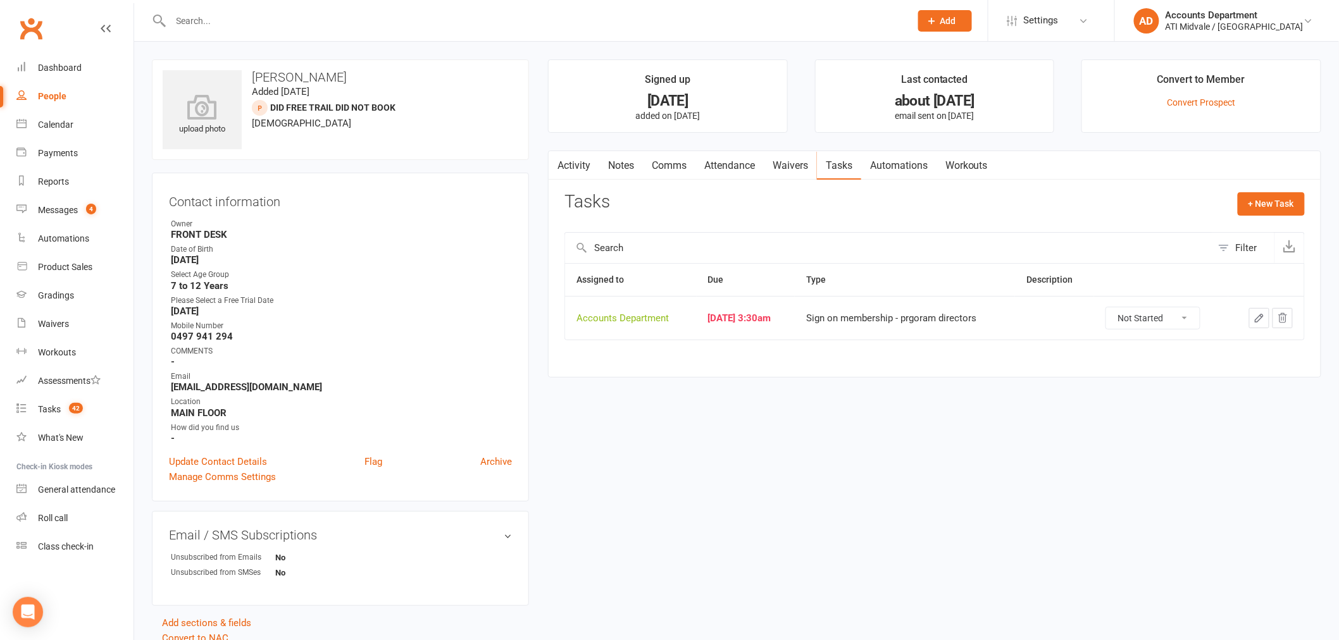
click at [1251, 320] on button "button" at bounding box center [1259, 318] width 20 height 20
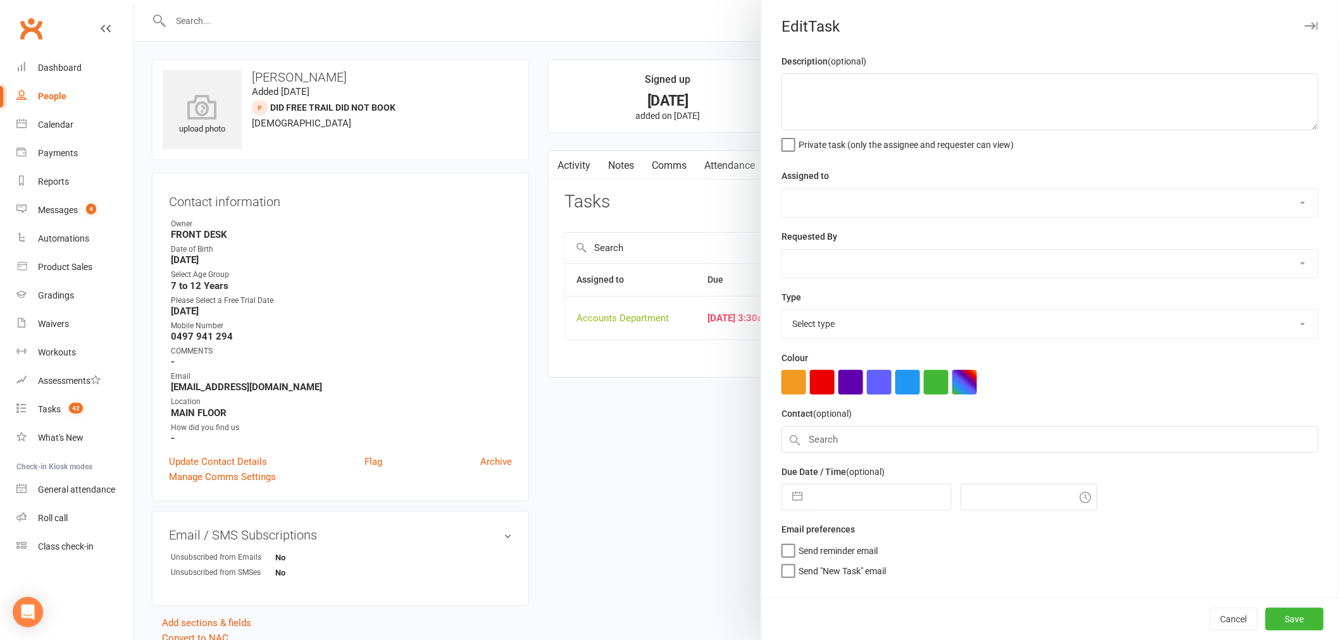
select select "4274"
type input "[DATE]"
type input "3:30am"
select select "22453"
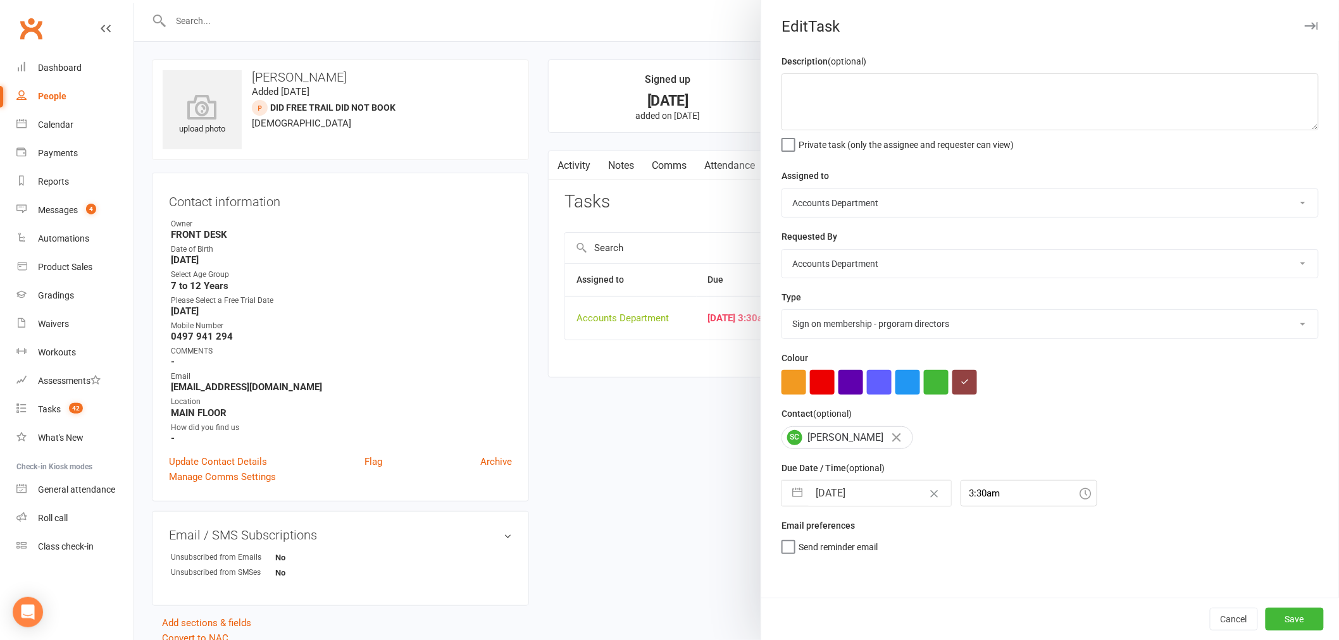
click at [665, 349] on div at bounding box center [736, 320] width 1205 height 640
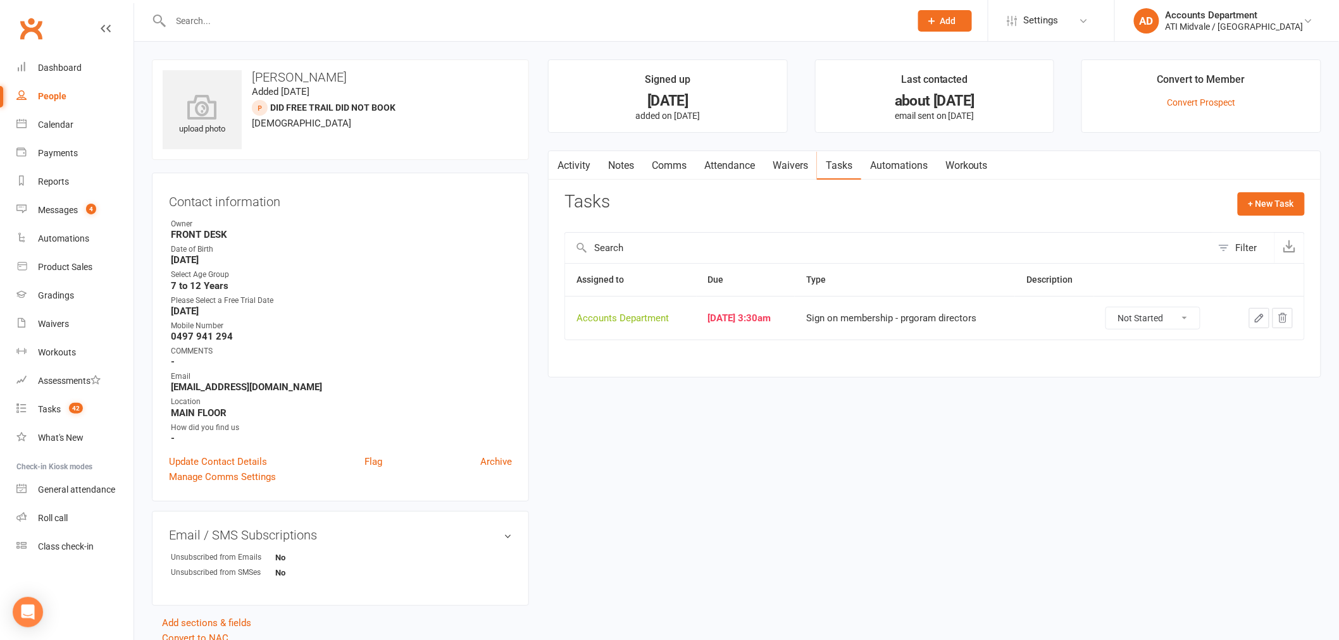
click at [715, 162] on link "Attendance" at bounding box center [729, 165] width 68 height 29
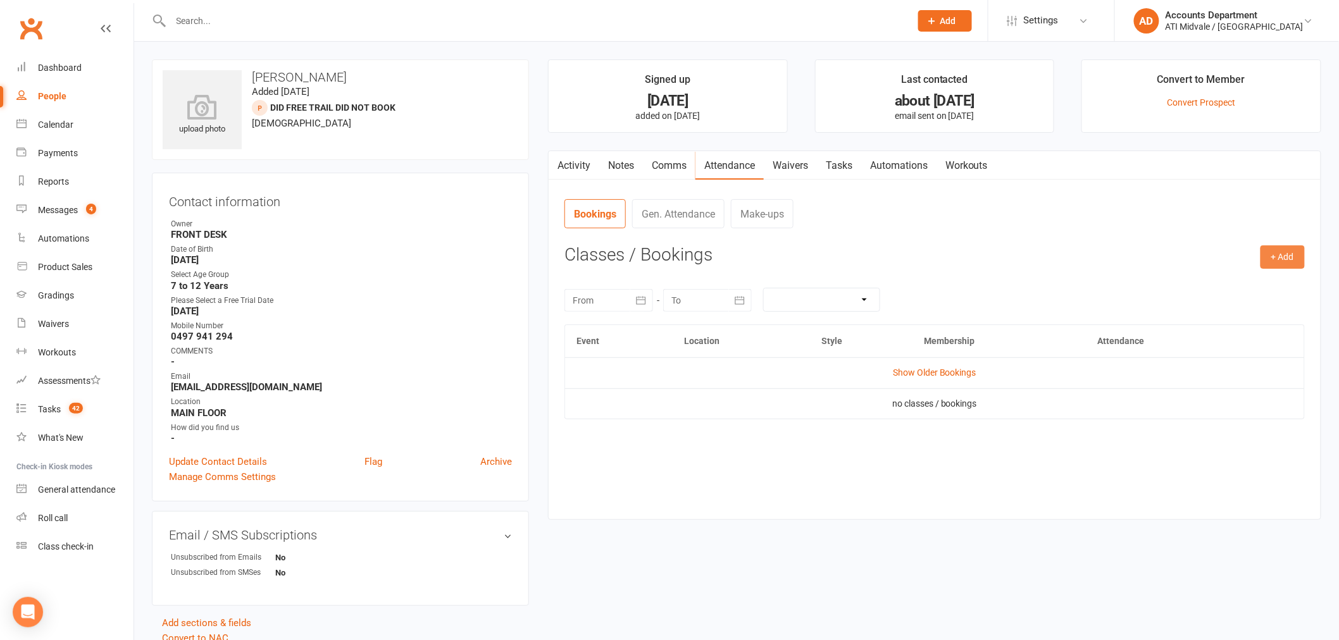
click at [1285, 258] on button "+ Add" at bounding box center [1283, 257] width 44 height 23
click at [1245, 310] on link "Add Appointment" at bounding box center [1241, 311] width 125 height 25
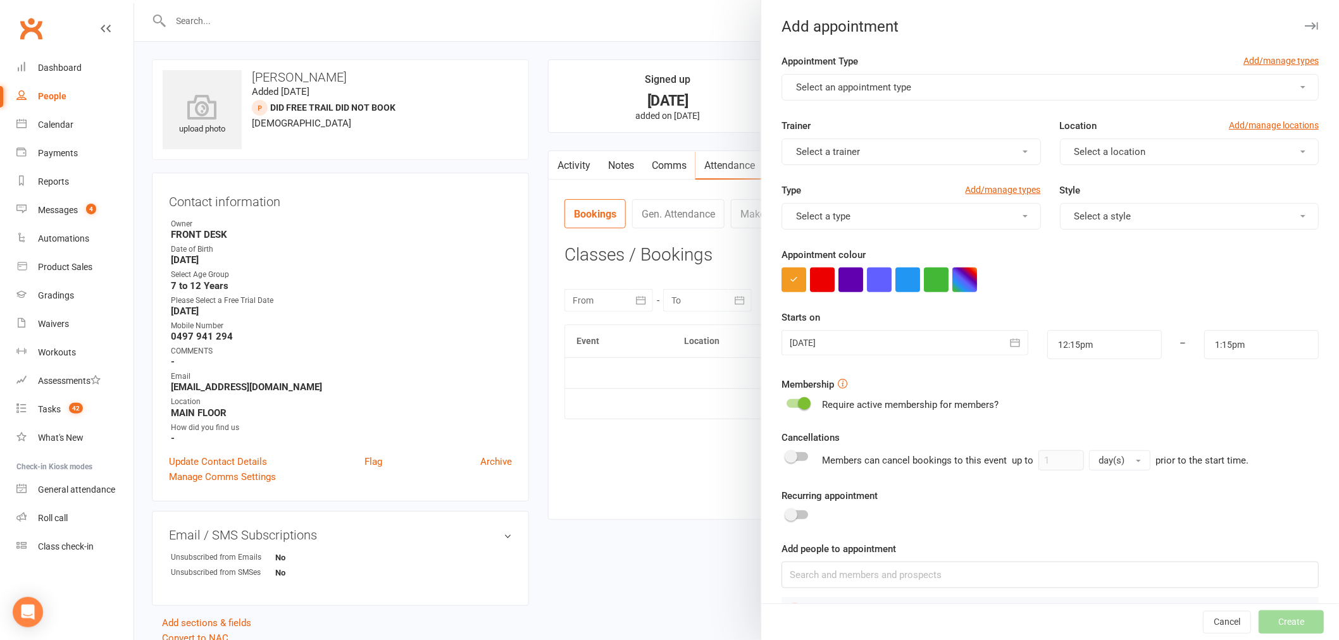
click at [875, 83] on span "Select an appointment type" at bounding box center [853, 87] width 115 height 11
click at [653, 378] on div at bounding box center [736, 320] width 1205 height 640
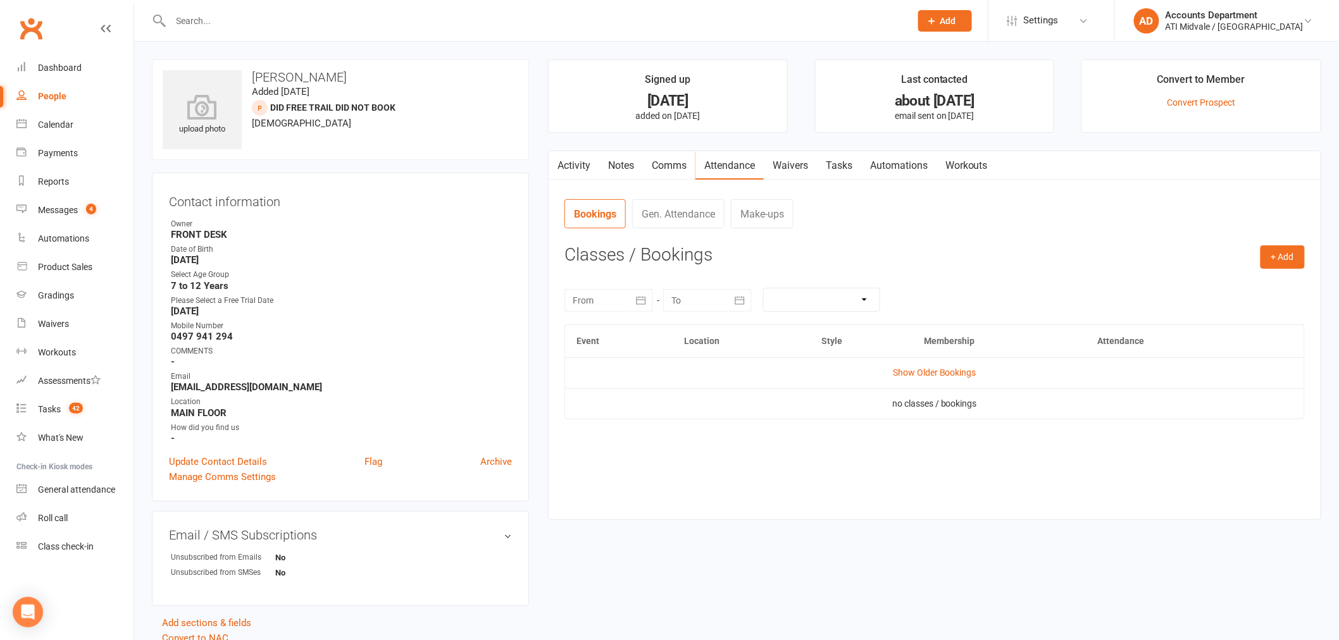
click at [829, 168] on link "Tasks" at bounding box center [839, 165] width 44 height 29
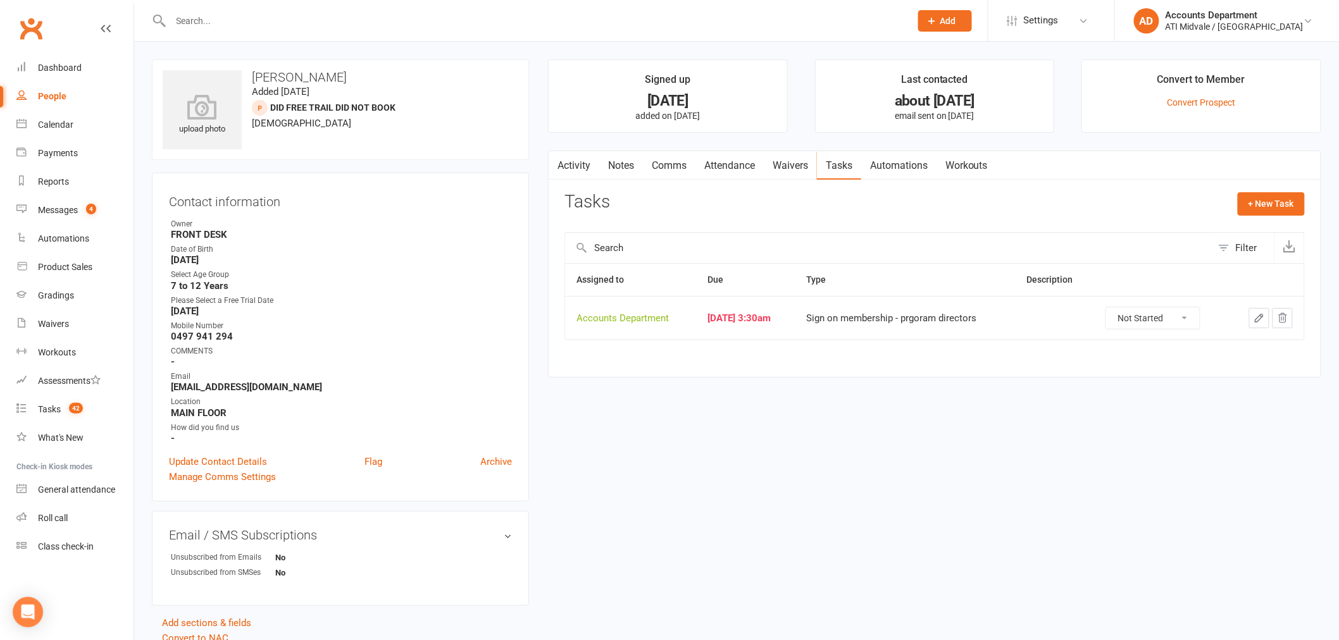
click at [761, 166] on link "Attendance" at bounding box center [729, 165] width 68 height 29
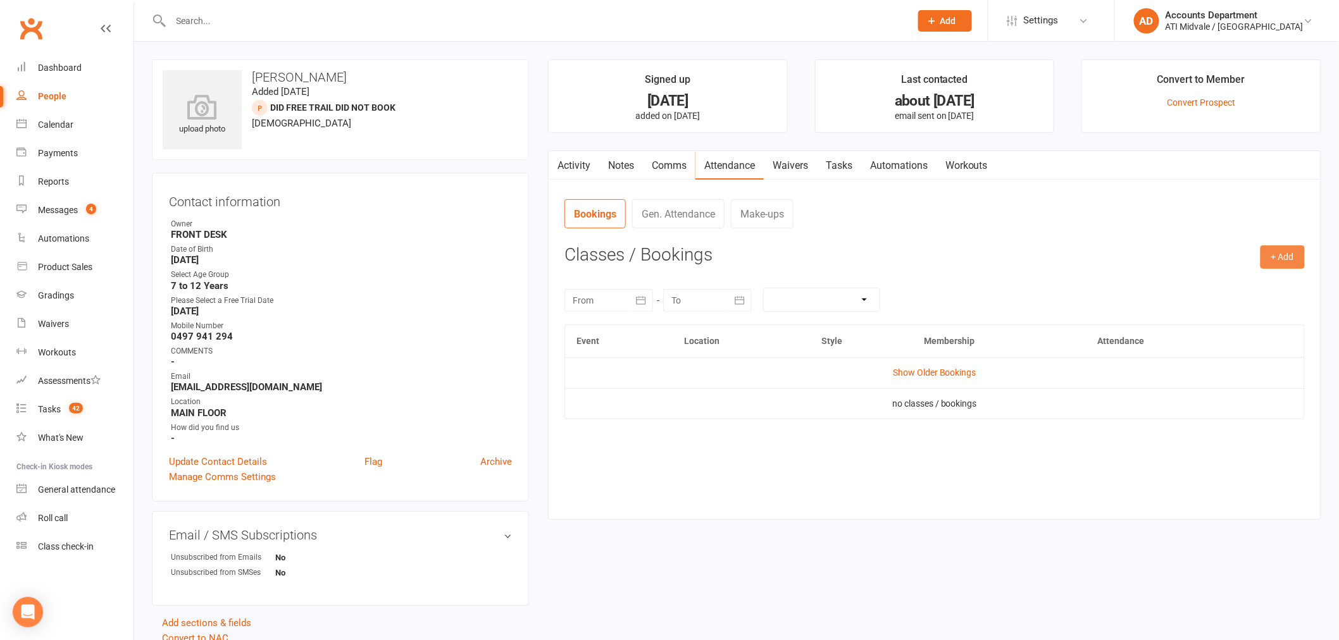
click at [1273, 265] on button "+ Add" at bounding box center [1283, 257] width 44 height 23
click at [1223, 314] on link "Add Appointment" at bounding box center [1241, 311] width 125 height 25
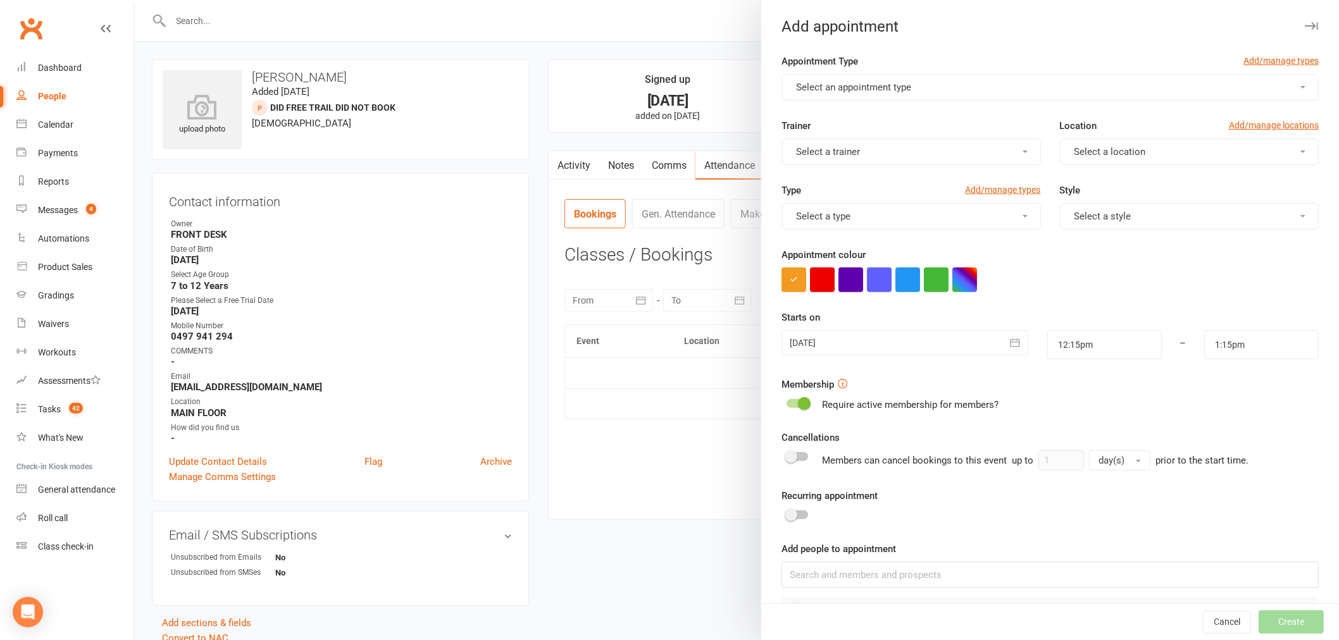
click at [904, 83] on span "Select an appointment type" at bounding box center [853, 87] width 115 height 11
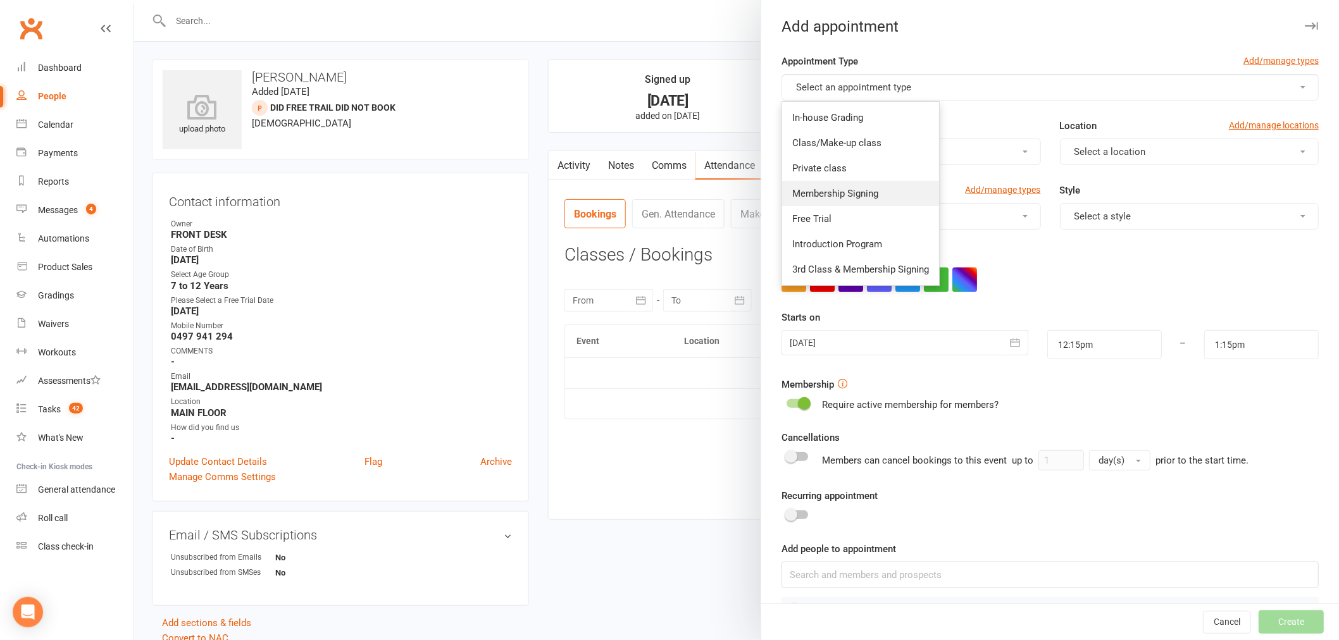
click at [844, 194] on span "Membership Signing" at bounding box center [835, 193] width 86 height 11
type input "12:45pm"
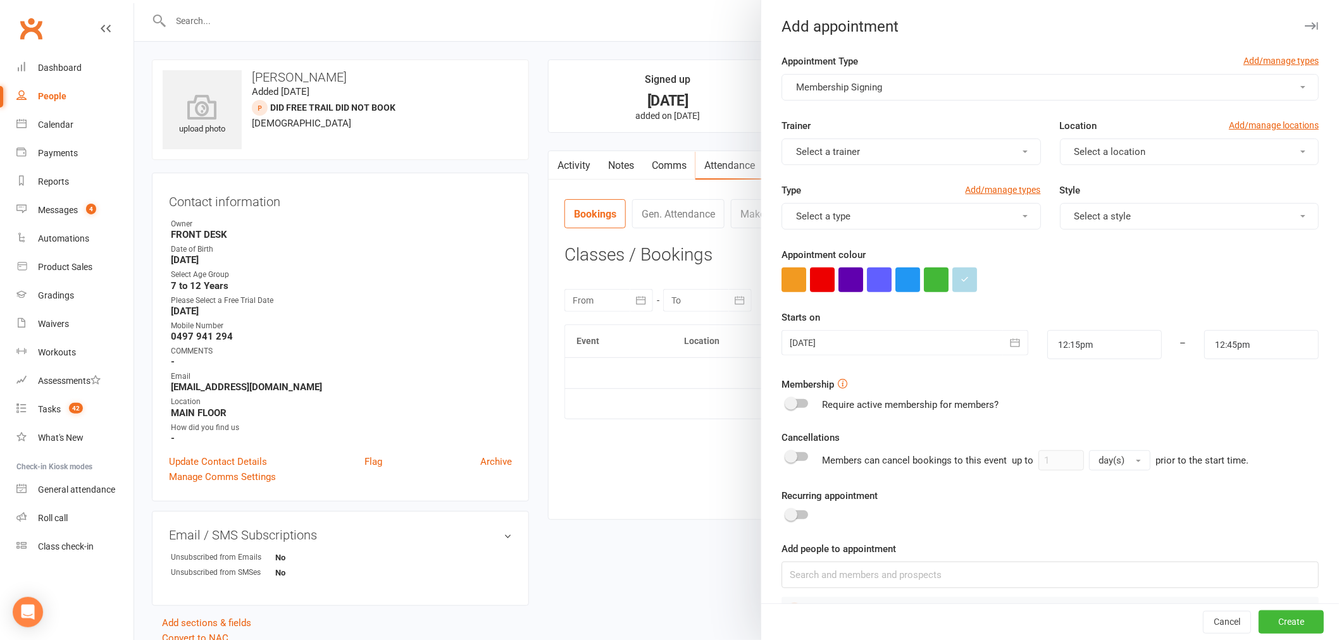
click at [842, 339] on div at bounding box center [905, 342] width 247 height 25
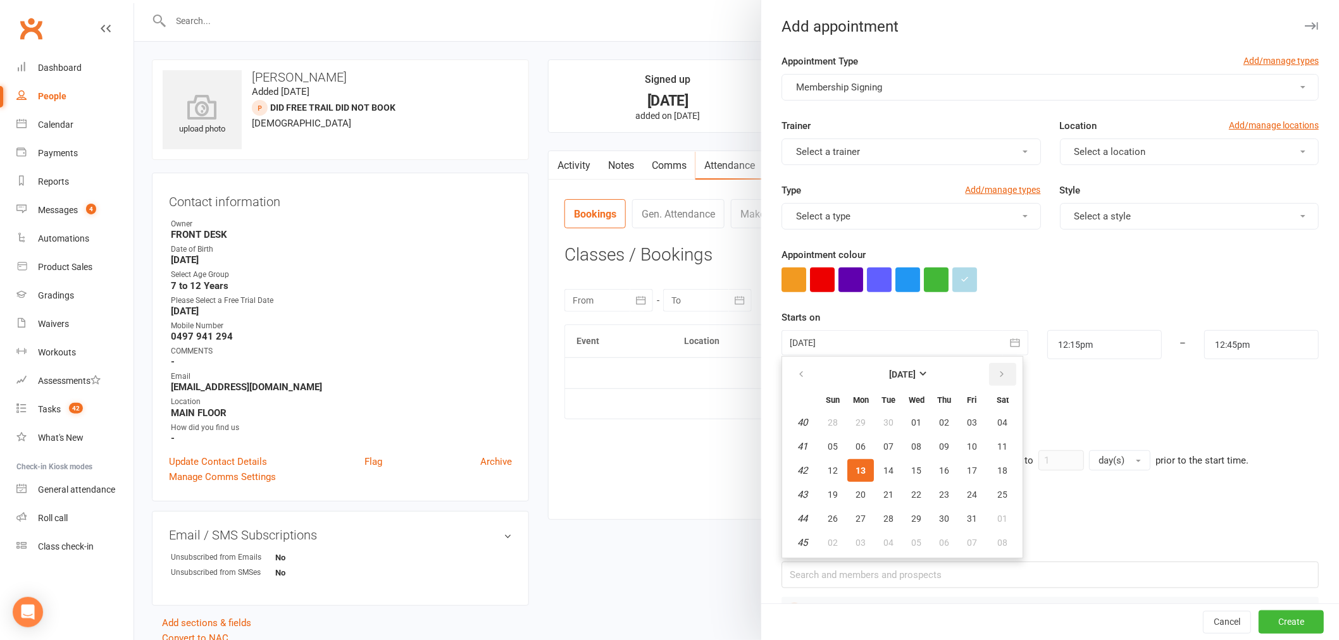
click at [989, 382] on button "button" at bounding box center [1002, 374] width 27 height 23
click at [806, 381] on button "button" at bounding box center [802, 374] width 27 height 23
click at [911, 470] on span "15" at bounding box center [916, 471] width 10 height 10
type input "[DATE]"
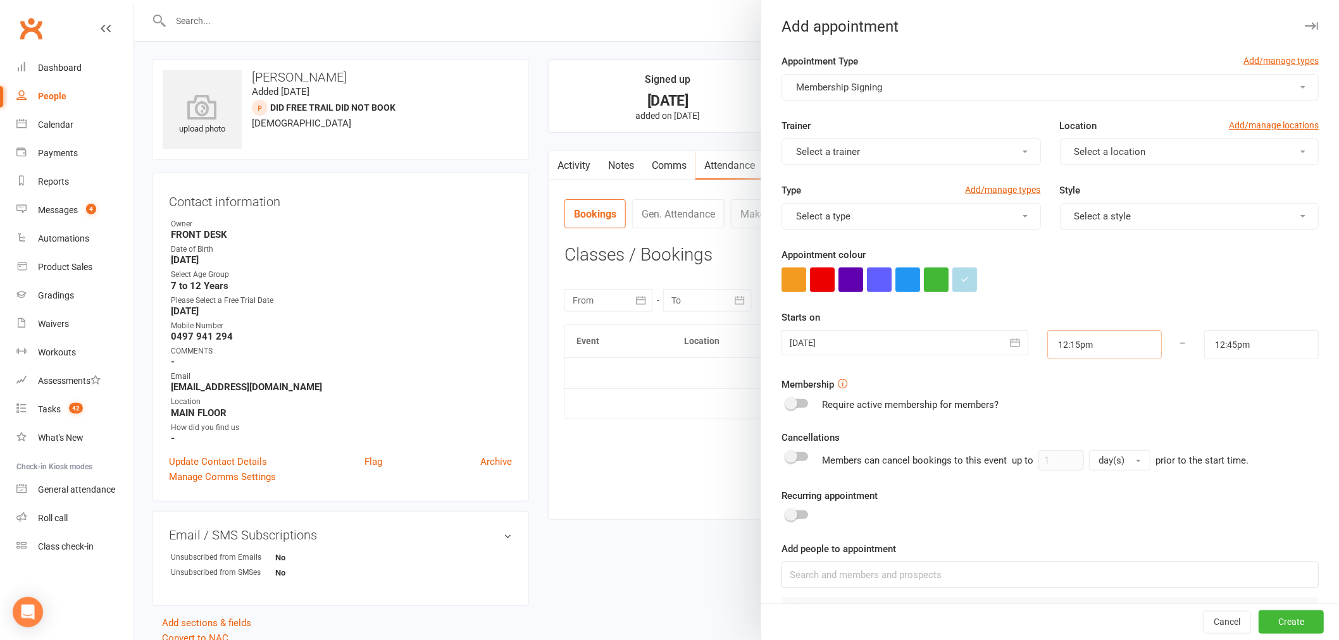
click at [1070, 342] on input "12:15pm" at bounding box center [1104, 344] width 115 height 29
type input "4:30pm"
click at [1061, 423] on li "4:30pm" at bounding box center [1078, 432] width 61 height 19
click at [1206, 342] on input "12:45pm" at bounding box center [1261, 344] width 115 height 29
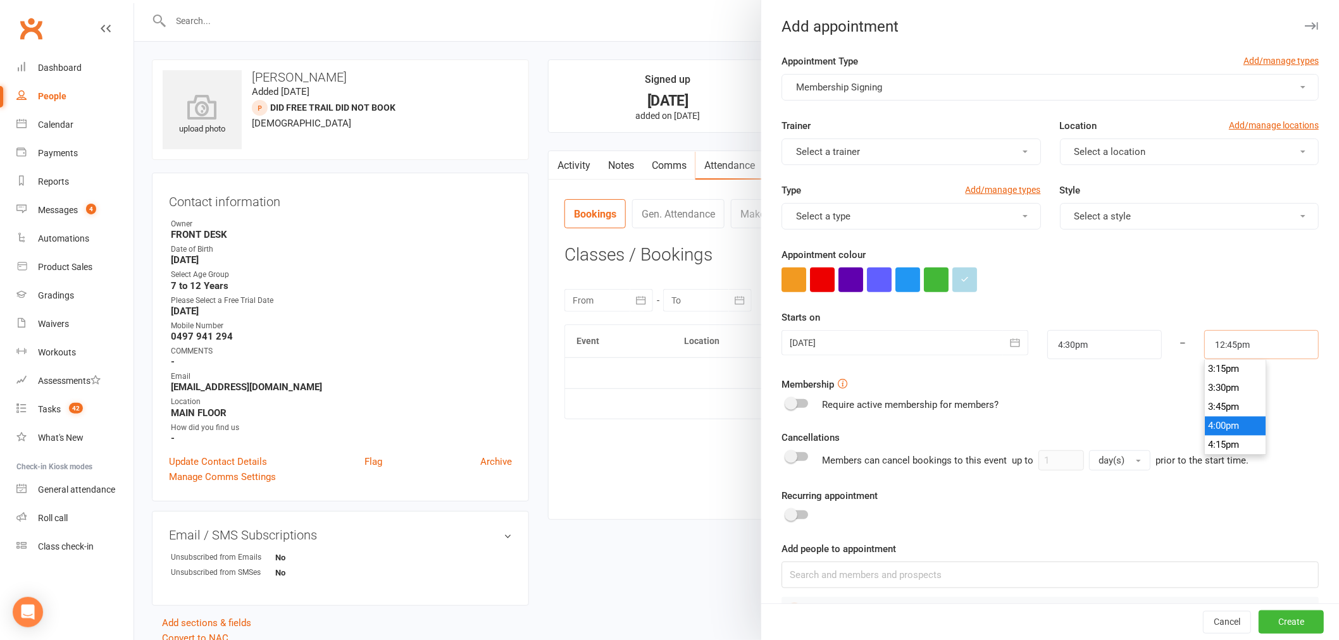
scroll to position [1229, 0]
type input "5:15pm"
click at [1211, 442] on li "5:15pm" at bounding box center [1235, 451] width 61 height 19
click at [1109, 218] on span "Select a style" at bounding box center [1103, 216] width 57 height 11
click at [1094, 249] on span "Coloured Belts" at bounding box center [1102, 246] width 63 height 11
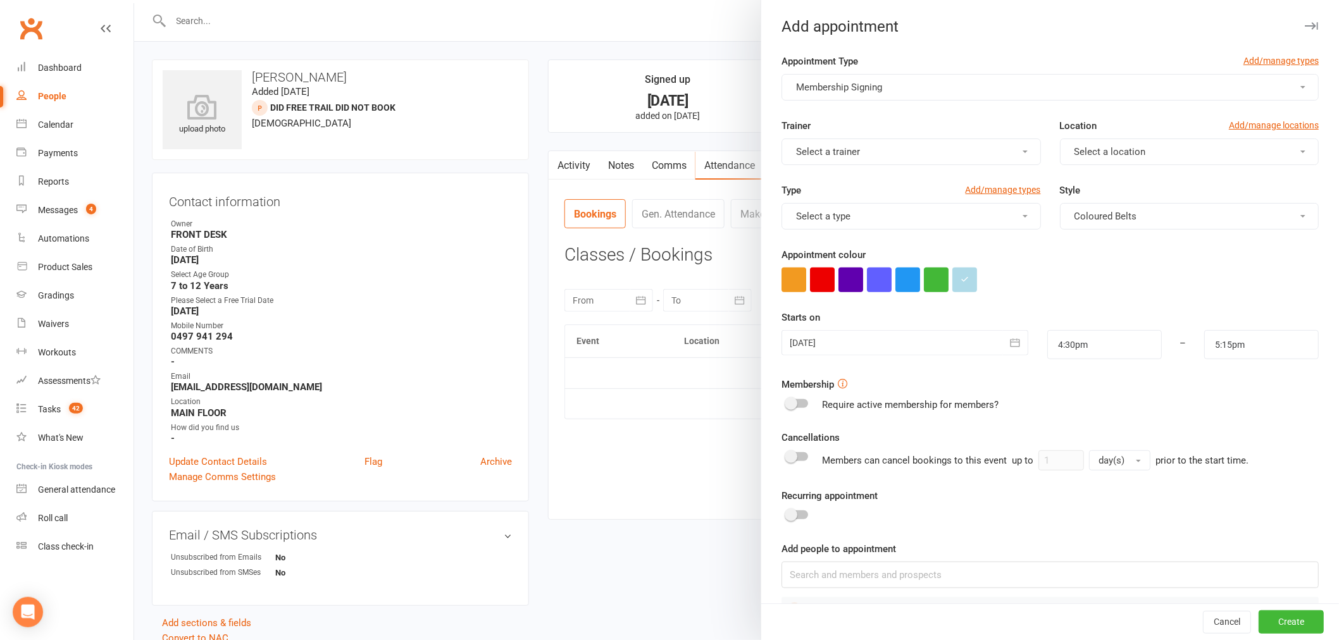
click at [1096, 153] on span "Select a location" at bounding box center [1111, 151] width 72 height 11
click at [1090, 178] on span "MAIN FLOOR" at bounding box center [1098, 182] width 55 height 11
click at [820, 280] on button "button" at bounding box center [822, 280] width 25 height 25
click at [1259, 622] on button "Create" at bounding box center [1291, 622] width 65 height 23
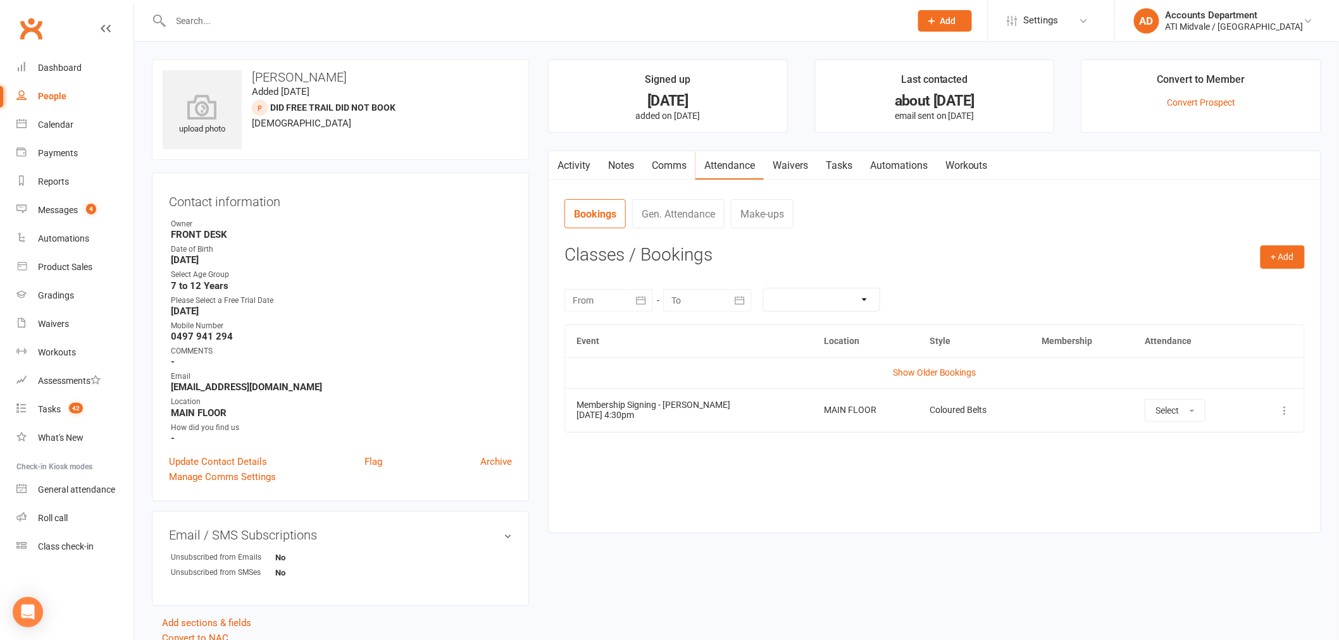
click at [792, 165] on link "Waivers" at bounding box center [790, 165] width 53 height 29
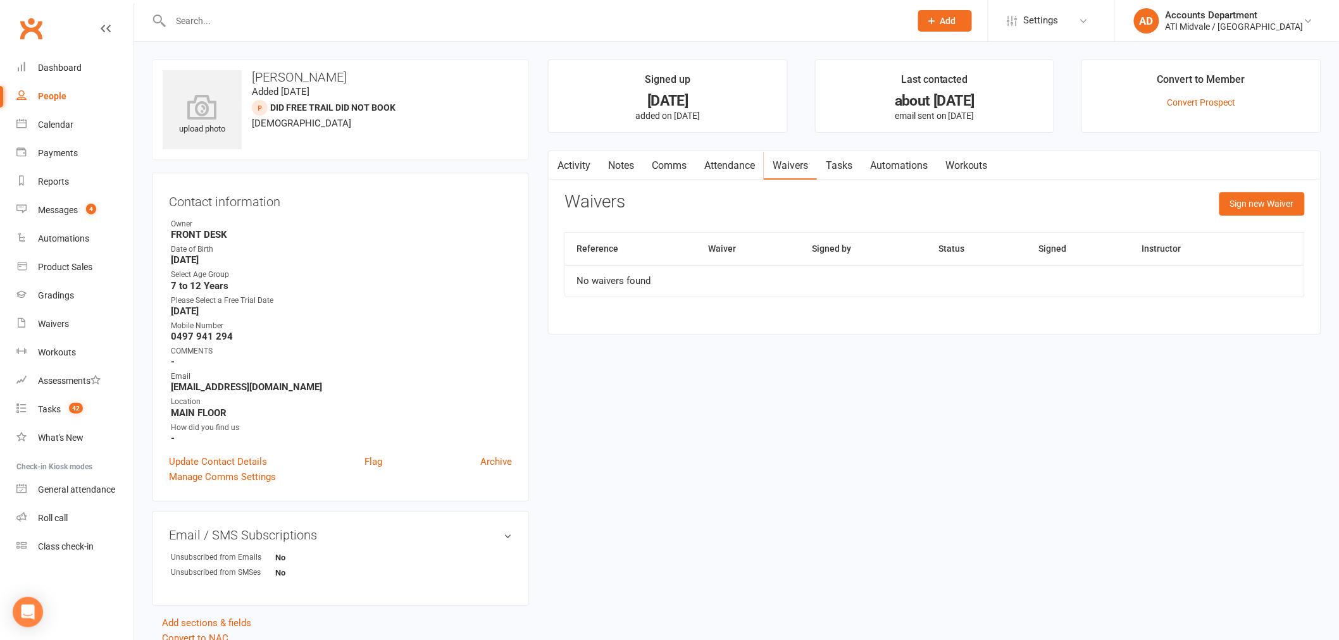
click at [844, 162] on link "Tasks" at bounding box center [839, 165] width 44 height 29
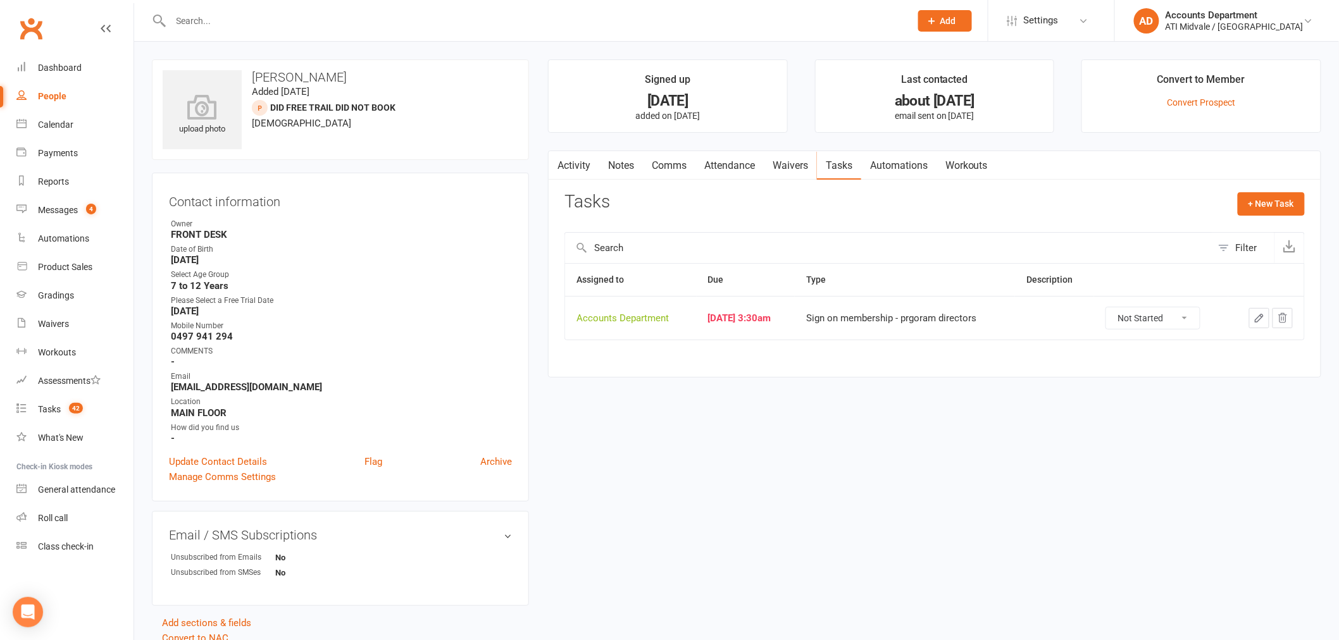
click at [718, 163] on link "Attendance" at bounding box center [729, 165] width 68 height 29
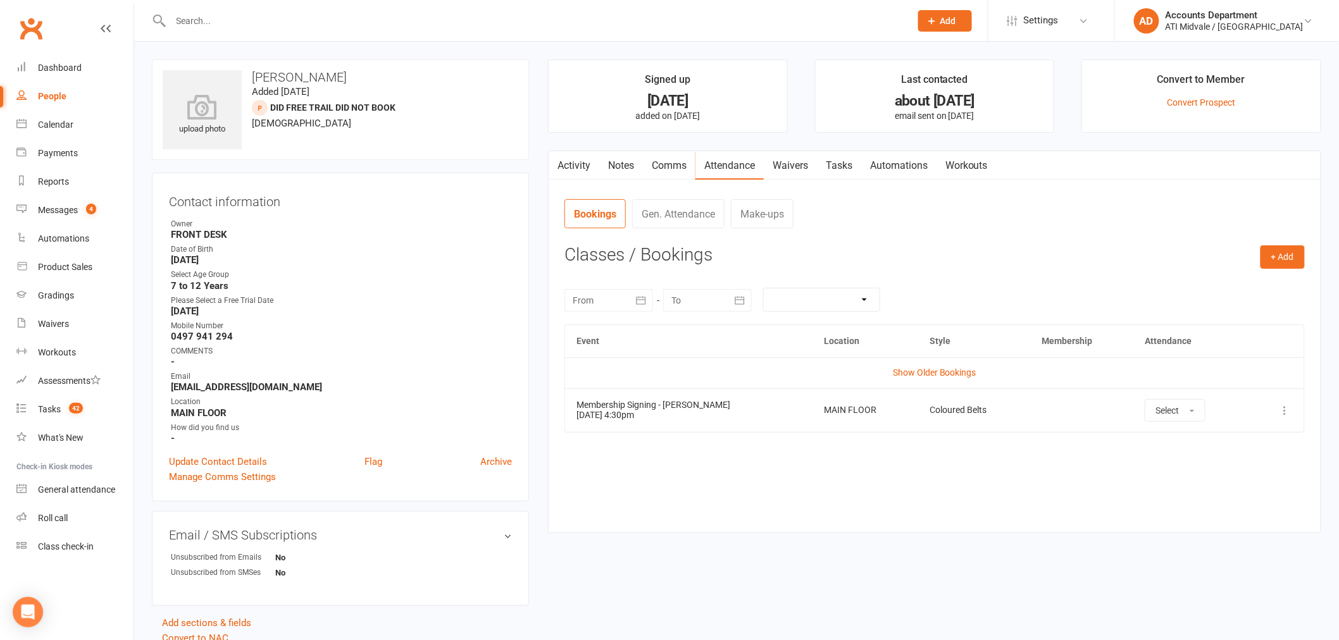
click at [618, 168] on link "Notes" at bounding box center [621, 165] width 44 height 29
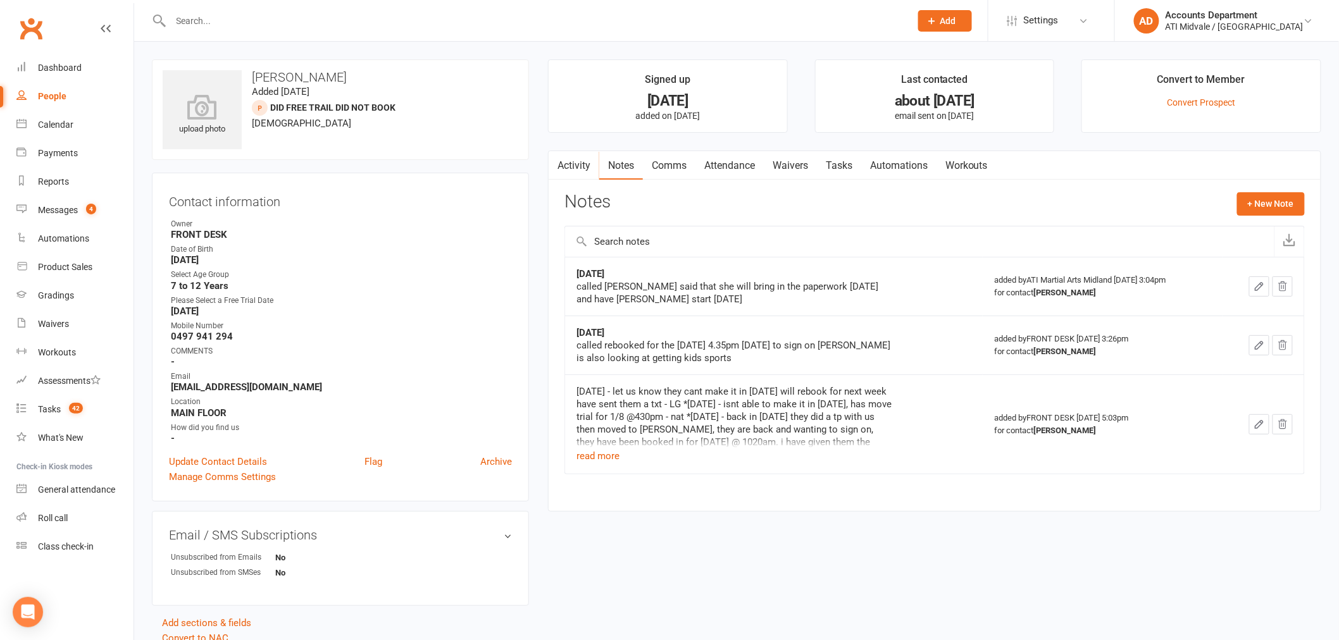
click at [587, 167] on link "Activity" at bounding box center [574, 165] width 51 height 29
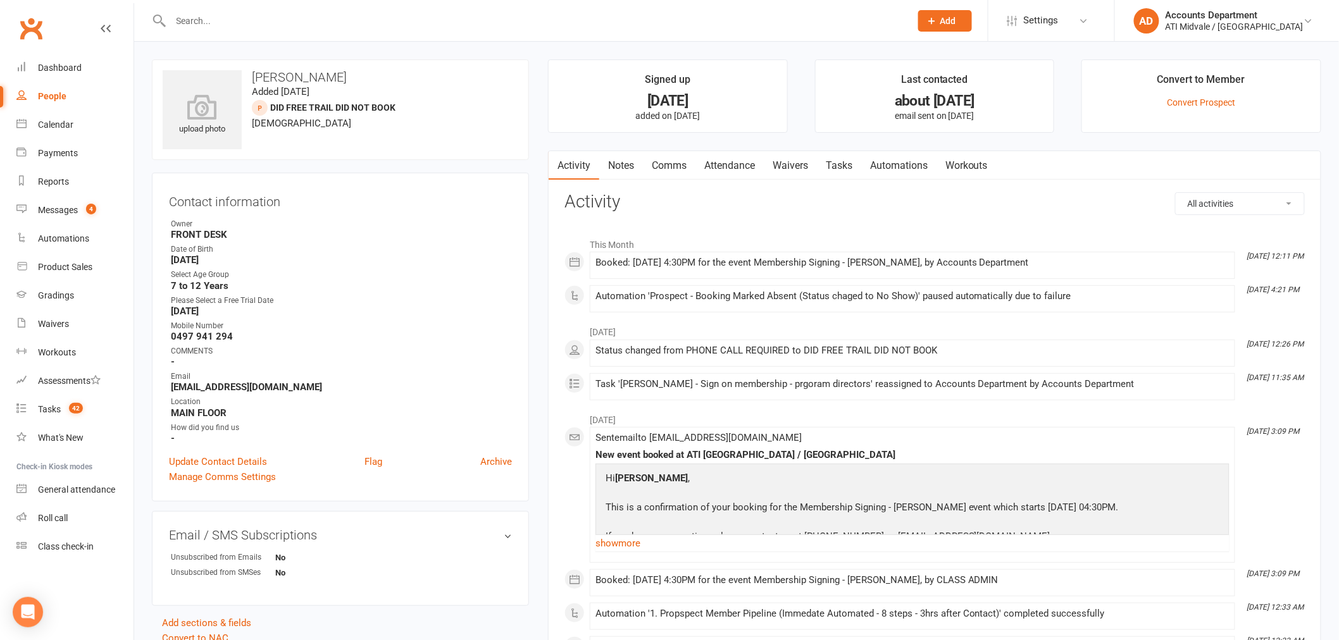
click at [794, 168] on link "Waivers" at bounding box center [790, 165] width 53 height 29
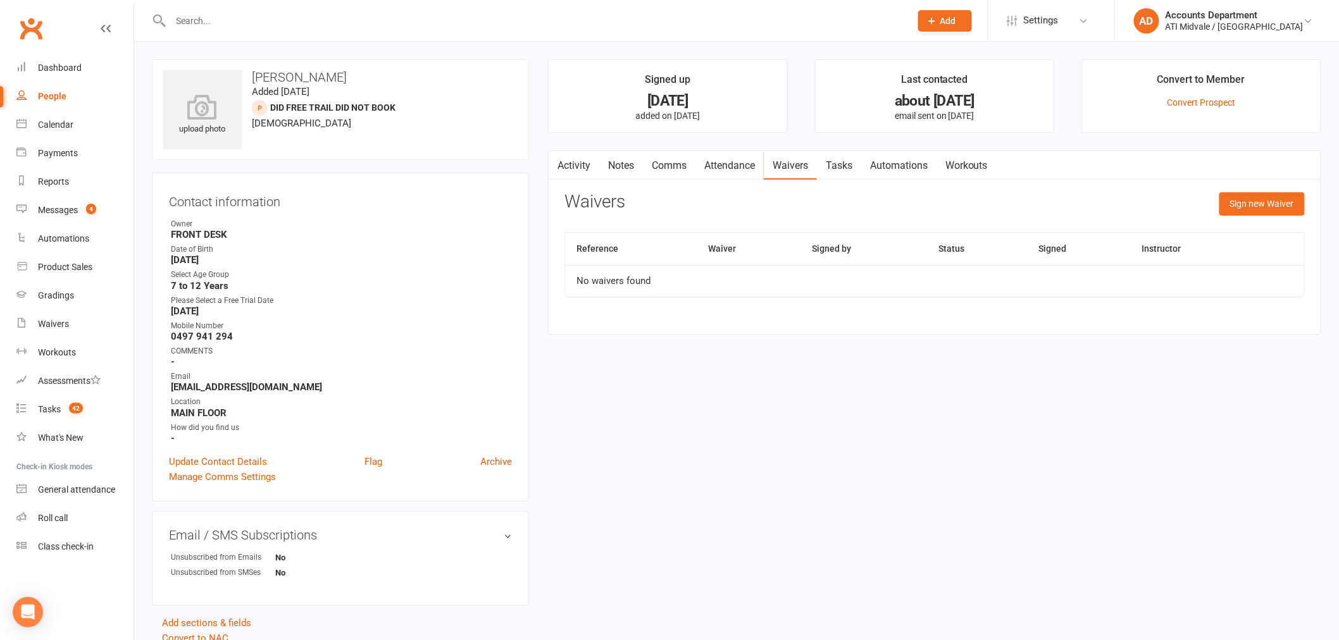
click at [753, 168] on link "Attendance" at bounding box center [729, 165] width 68 height 29
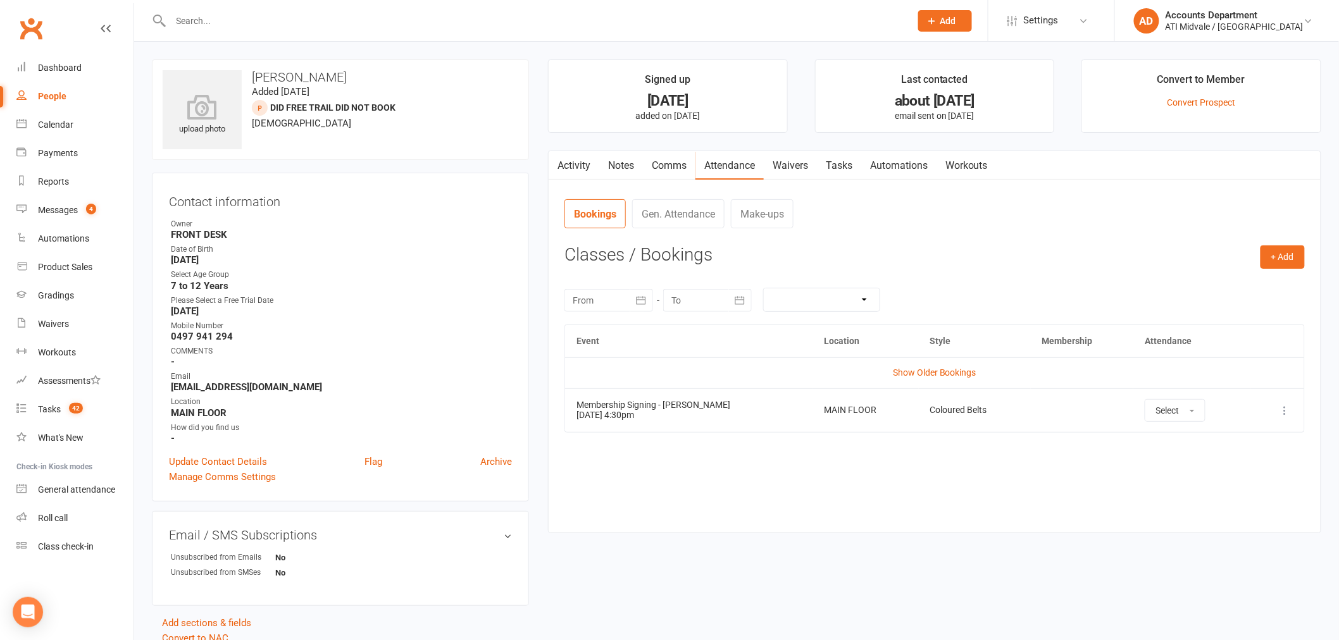
click at [845, 161] on link "Tasks" at bounding box center [839, 165] width 44 height 29
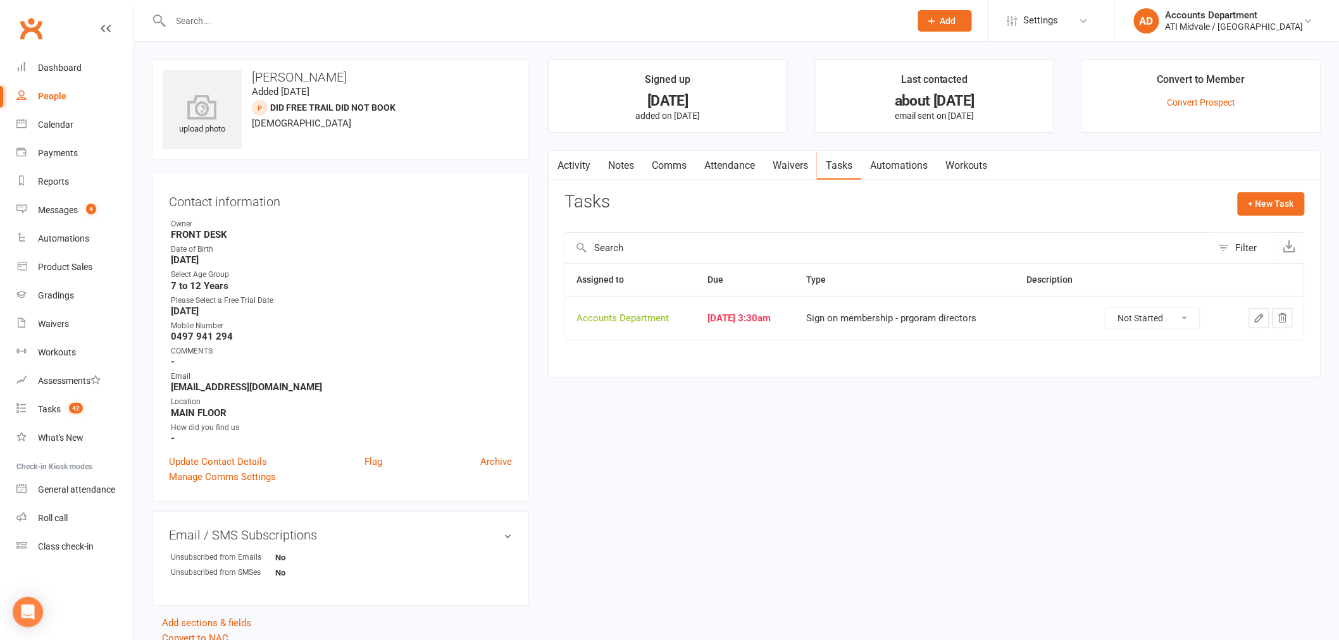
click at [1253, 325] on button "button" at bounding box center [1259, 318] width 20 height 20
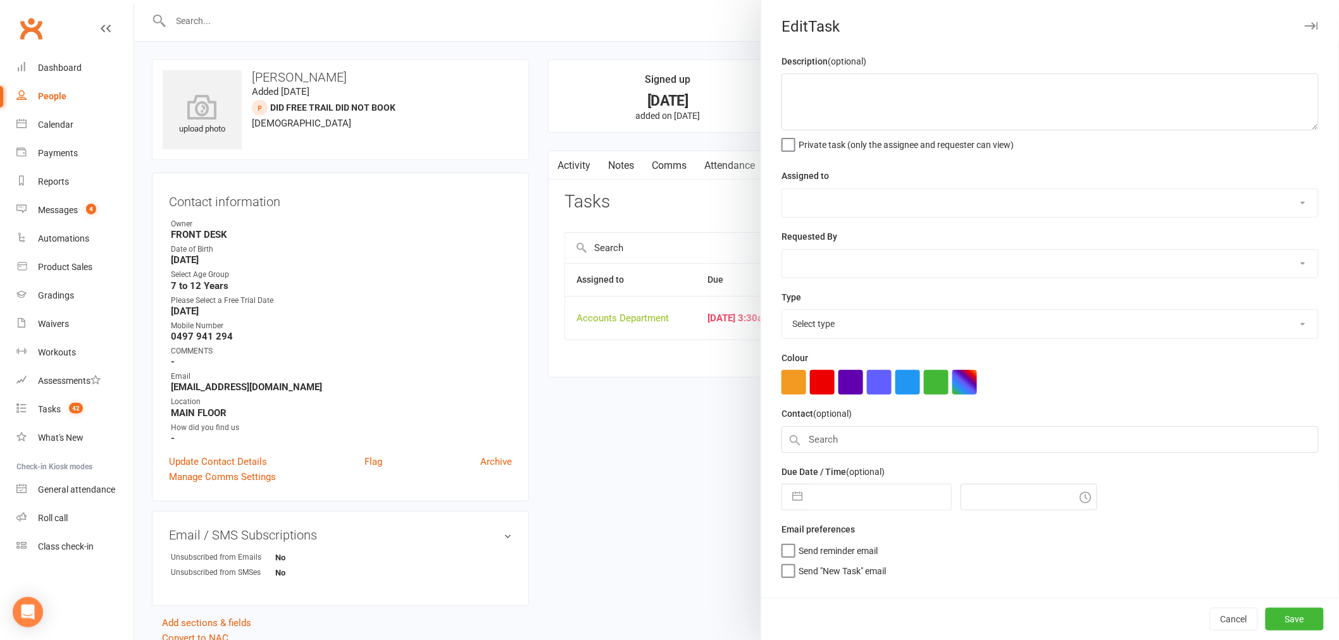
select select "4274"
type input "[DATE]"
type input "3:30am"
select select "22453"
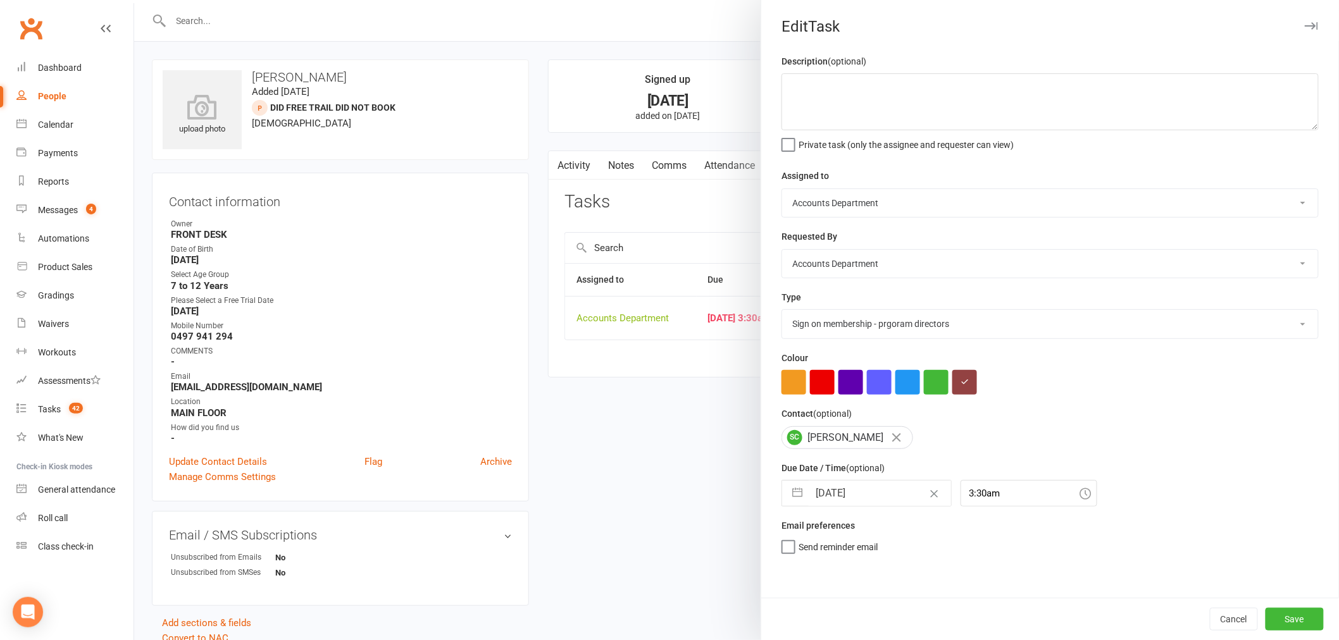
click at [794, 489] on button "button" at bounding box center [797, 493] width 23 height 25
select select "6"
select select "2025"
select select "7"
select select "2025"
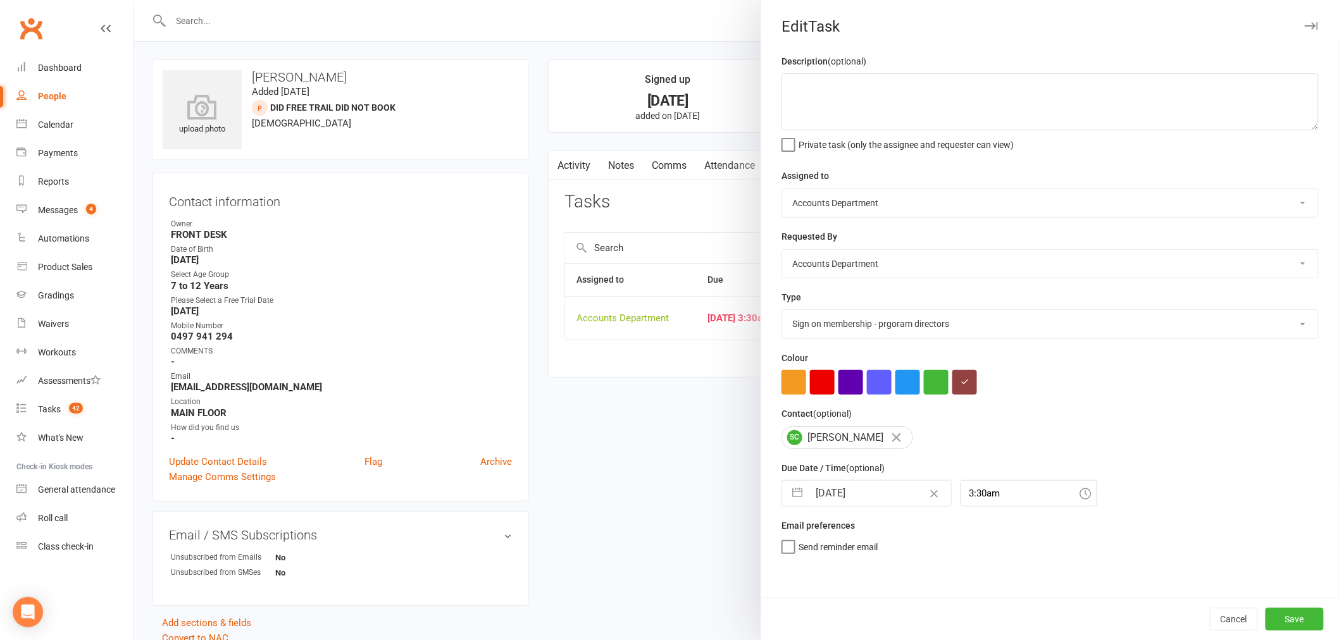
select select "8"
select select "2025"
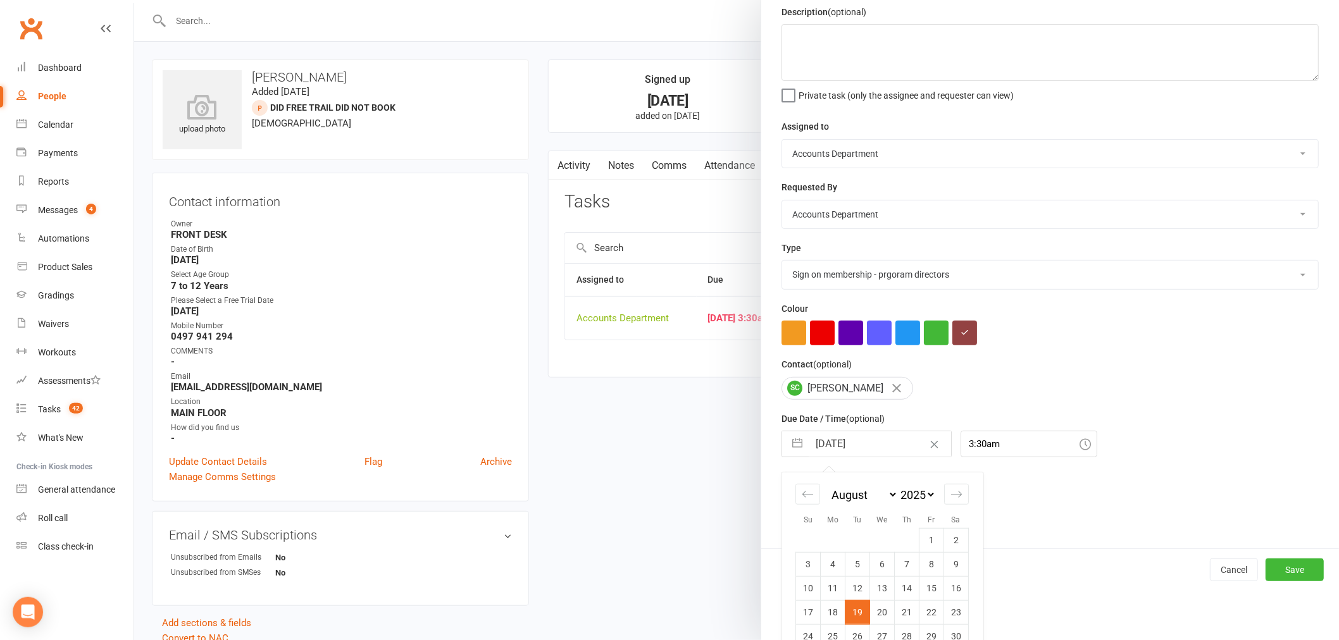
scroll to position [97, 0]
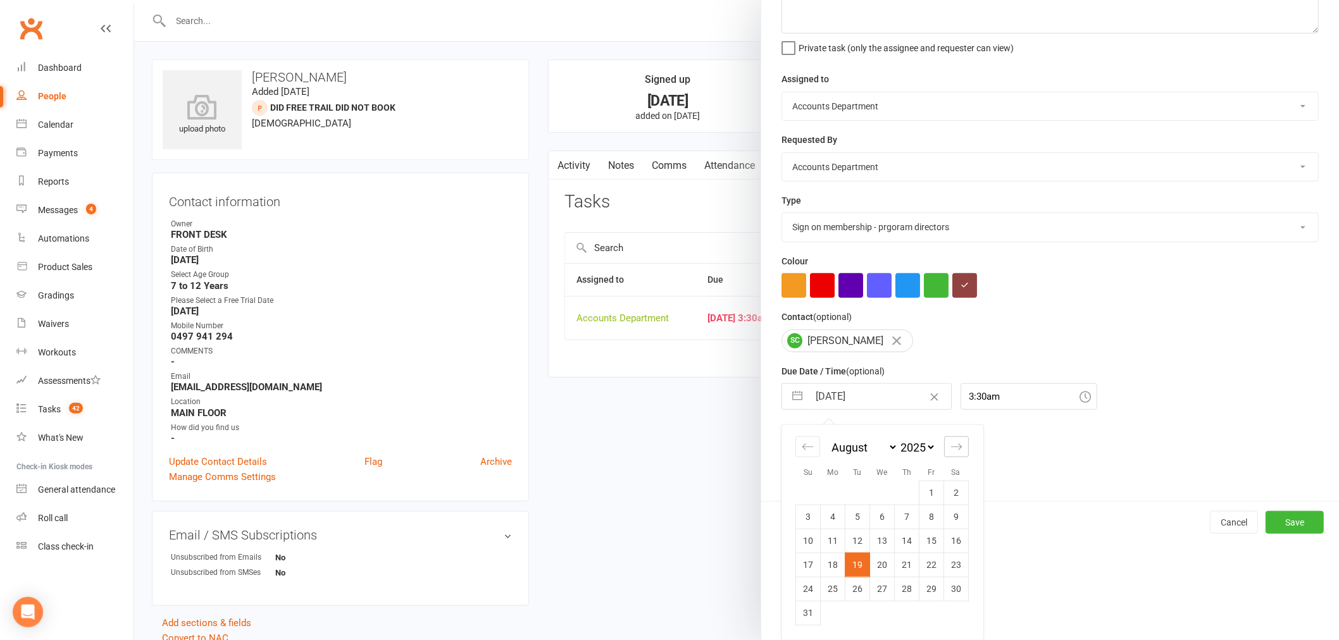
click at [960, 438] on div "Move forward to switch to the next month." at bounding box center [956, 447] width 25 height 21
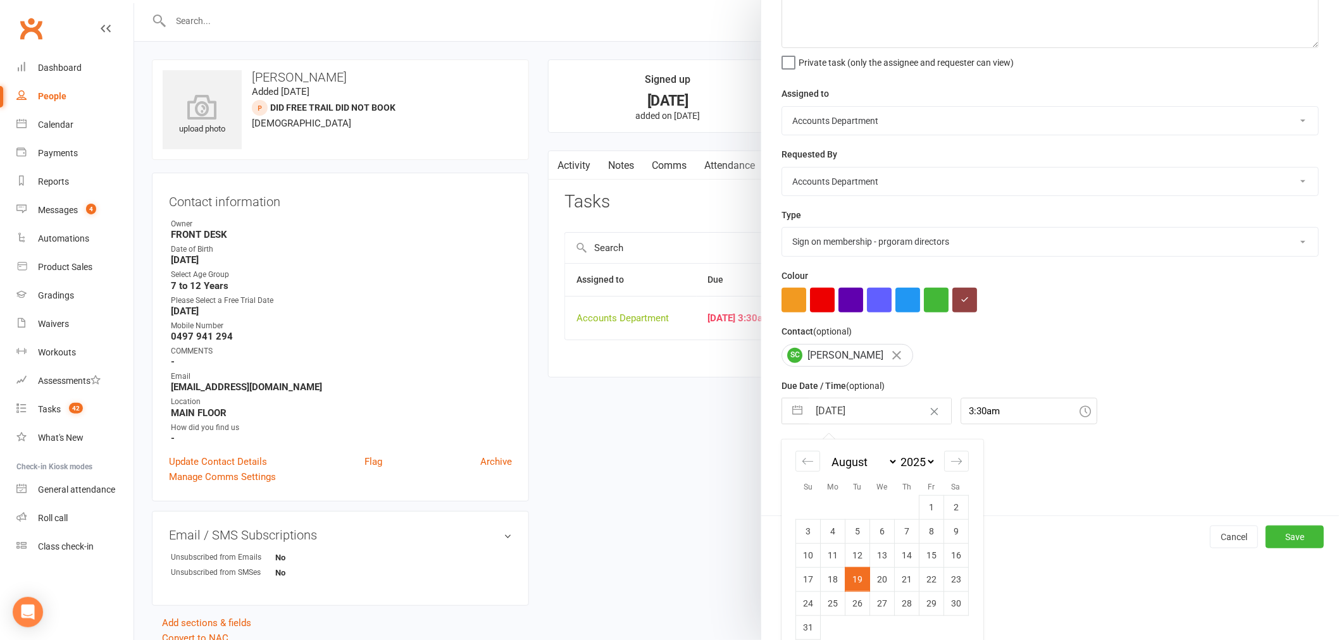
select select "9"
select select "2025"
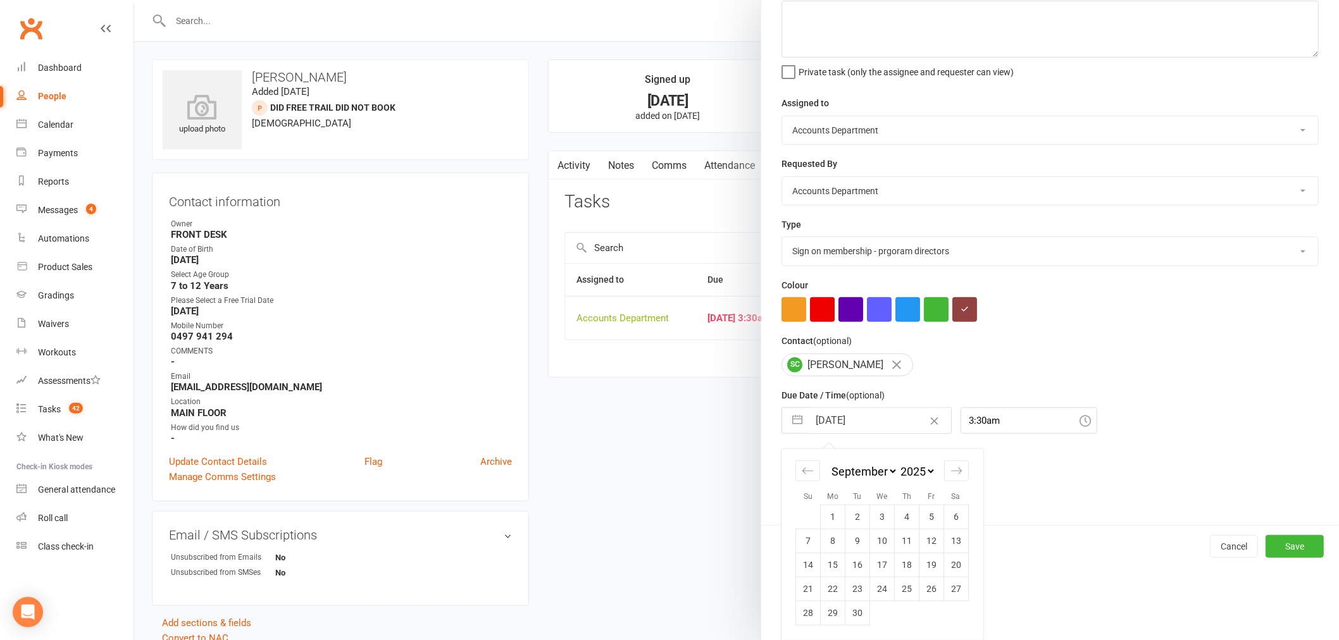
scroll to position [73, 0]
click at [949, 463] on div "Move forward to switch to the next month." at bounding box center [956, 471] width 25 height 21
select select "10"
select select "2025"
click at [871, 563] on td "15" at bounding box center [882, 565] width 25 height 24
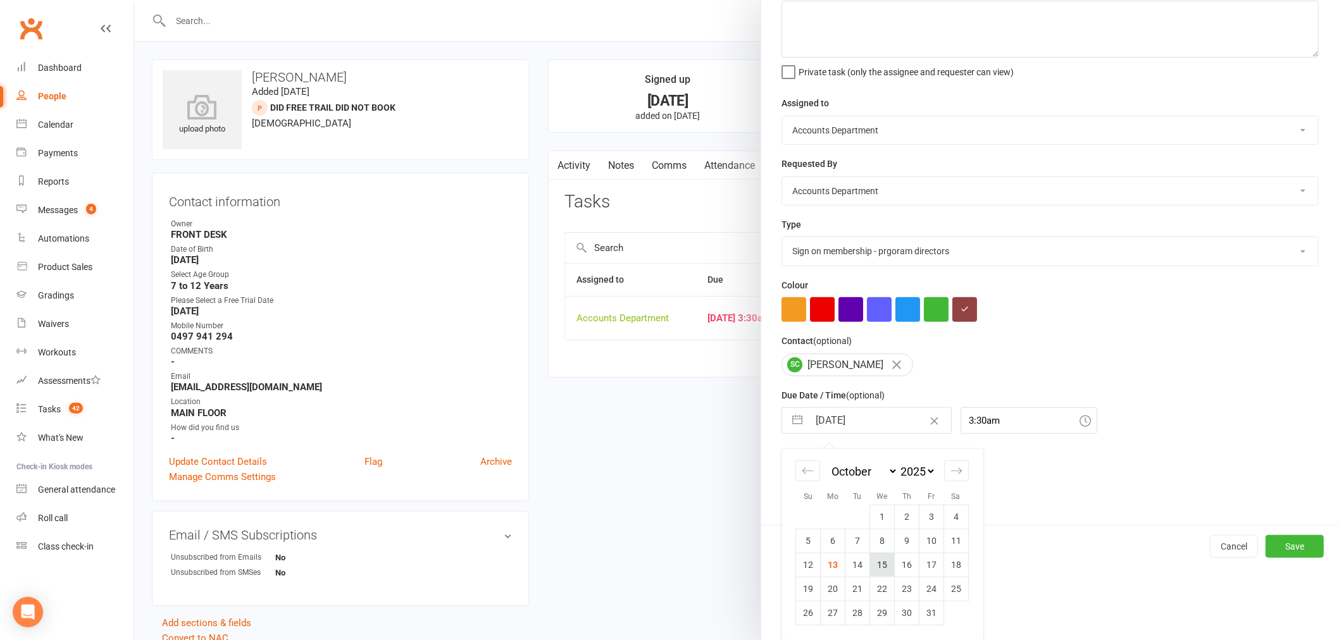
type input "[DATE]"
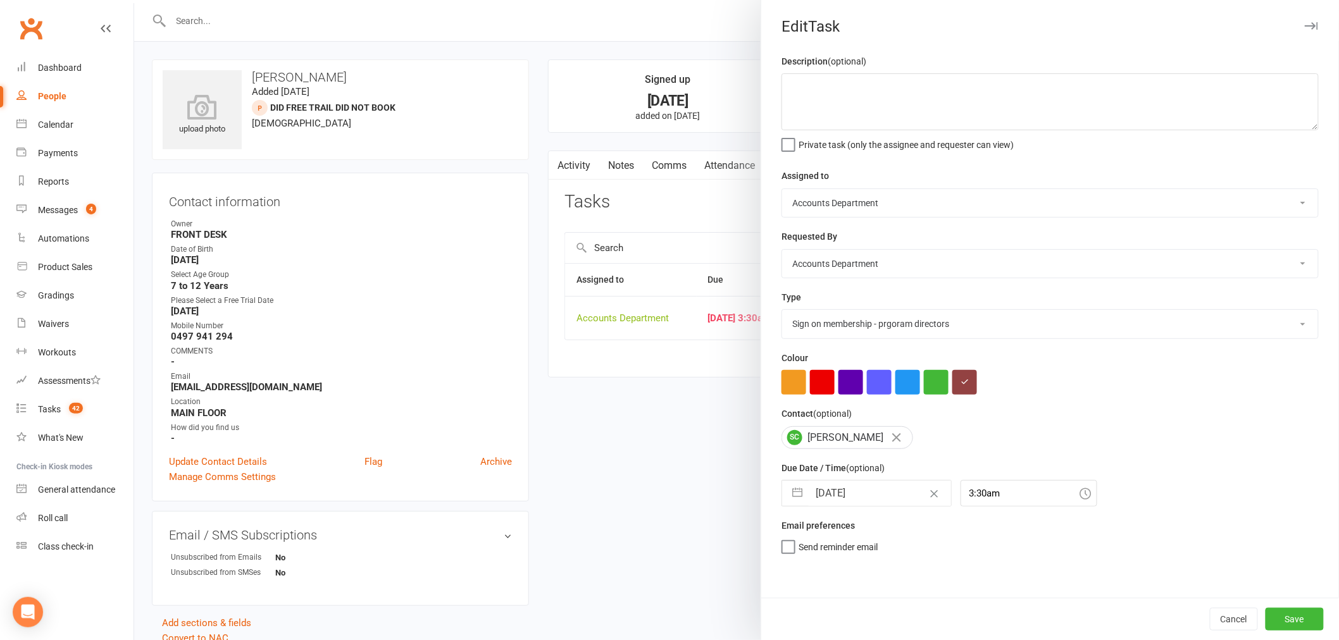
scroll to position [0, 0]
click at [970, 496] on input "3:30am" at bounding box center [1029, 493] width 137 height 27
click at [972, 545] on div "12:15am" at bounding box center [1028, 538] width 135 height 20
type input "12:15am"
click at [1285, 620] on button "Save" at bounding box center [1295, 619] width 58 height 23
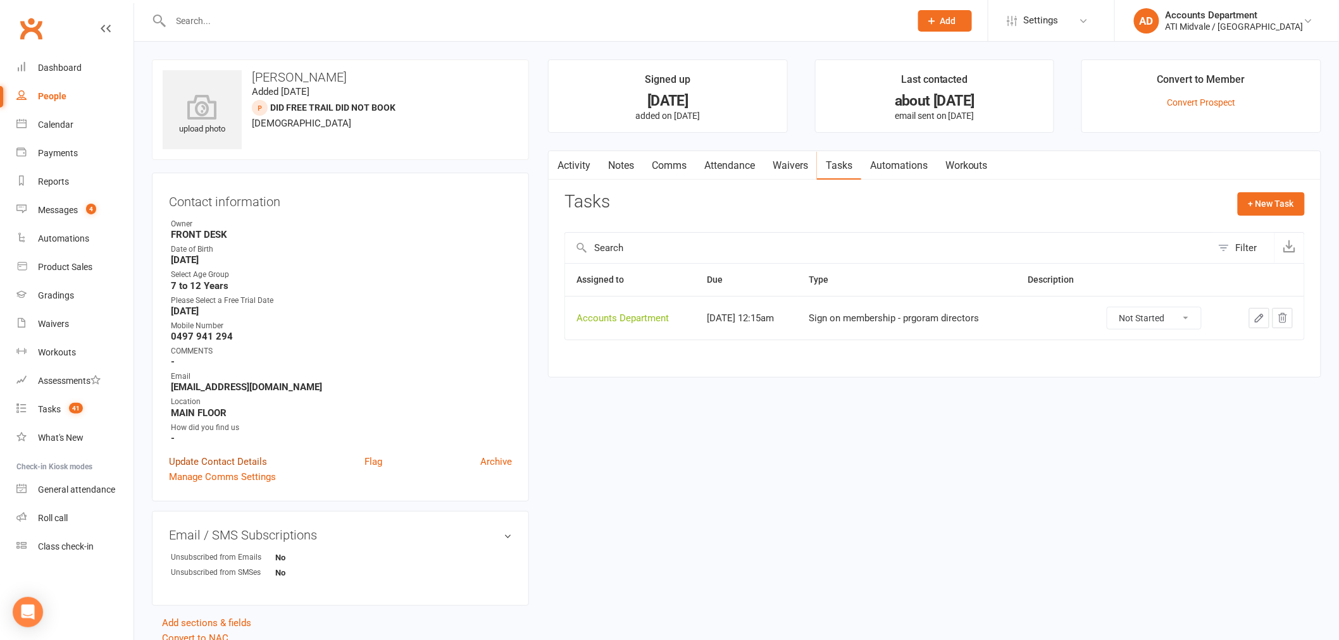
click at [253, 458] on link "Update Contact Details" at bounding box center [218, 461] width 98 height 15
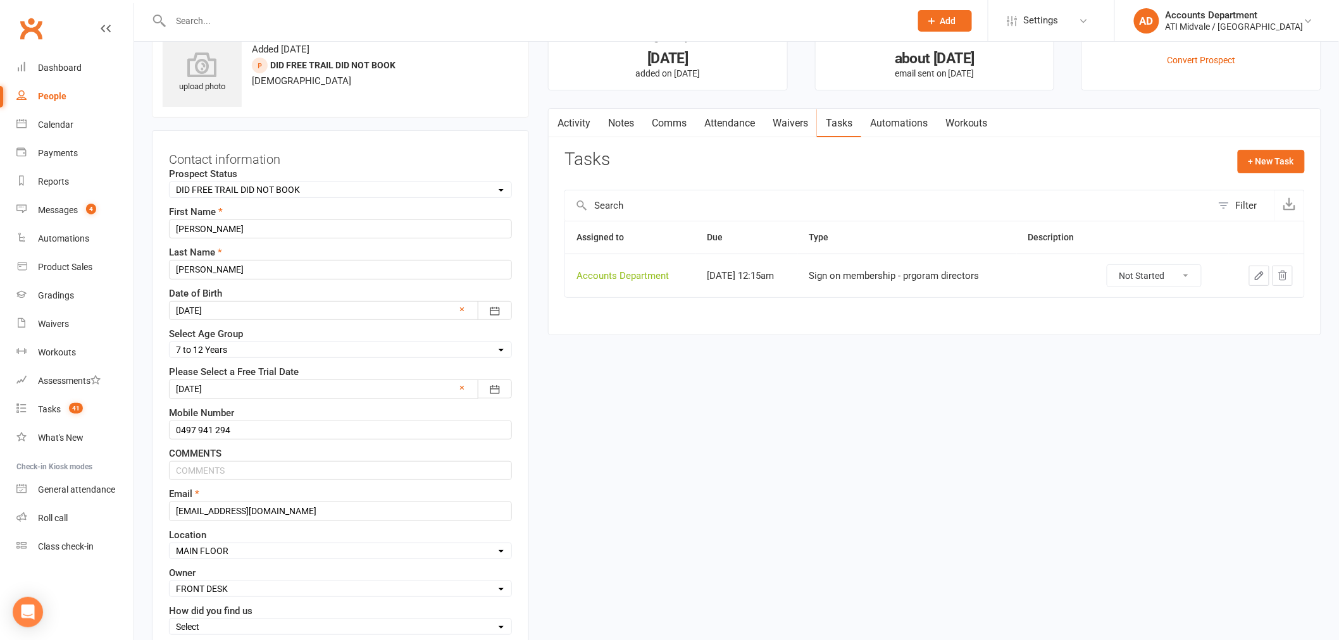
scroll to position [54, 0]
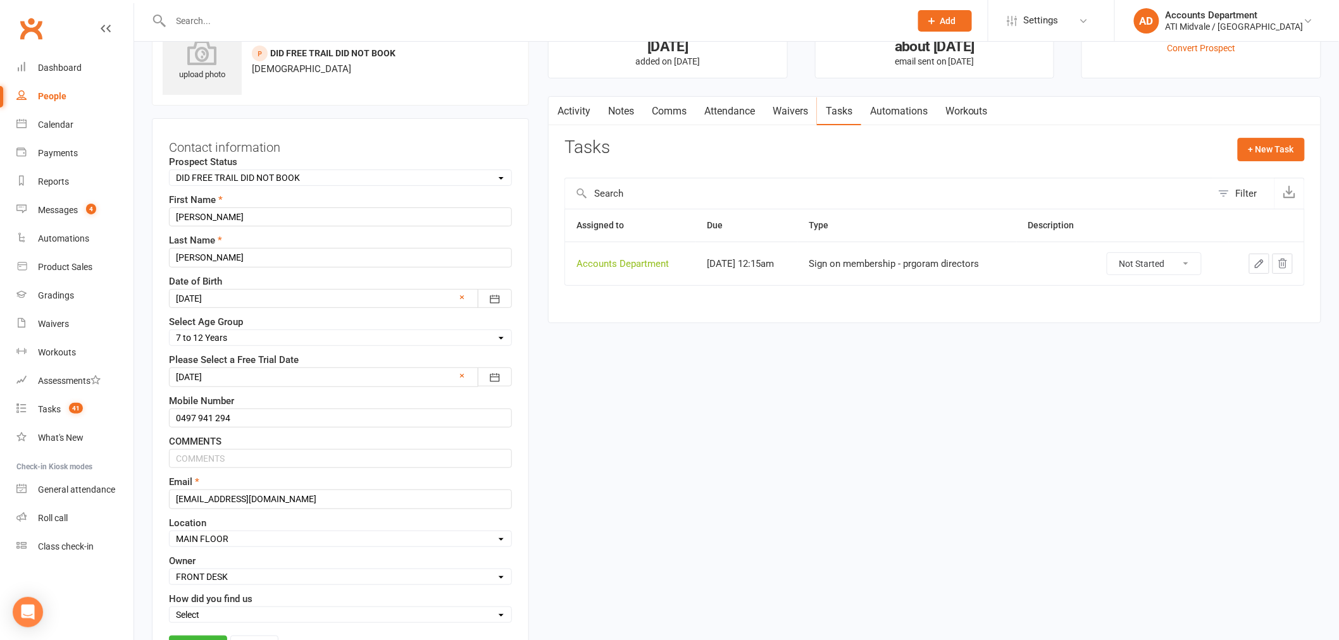
click at [286, 179] on select "Select Set a Status BOOKED IN FOR FREE TRIAL ATTENDED FREE TRIAL BOOKED IN AFTE…" at bounding box center [341, 178] width 342 height 14
select select "BOOKED IN AFTER FREE TRAIL"
click at [170, 171] on select "Select Set a Status BOOKED IN FOR FREE TRIAL ATTENDED FREE TRIAL BOOKED IN AFTE…" at bounding box center [341, 178] width 342 height 14
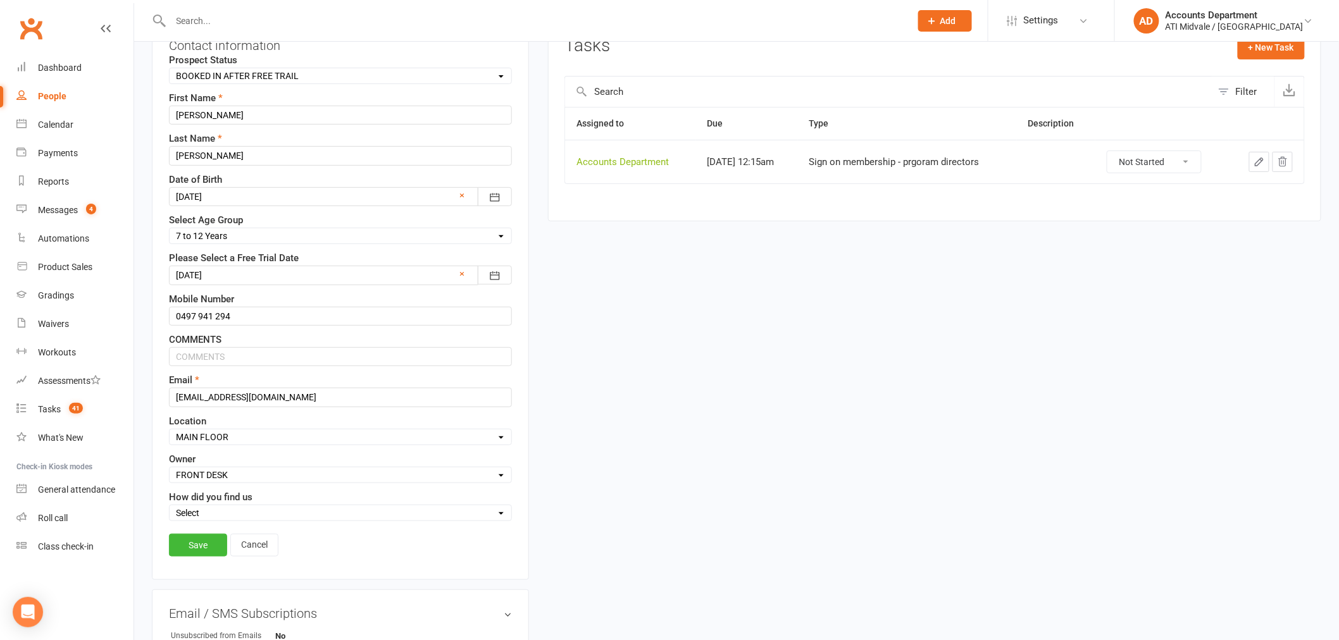
scroll to position [266, 0]
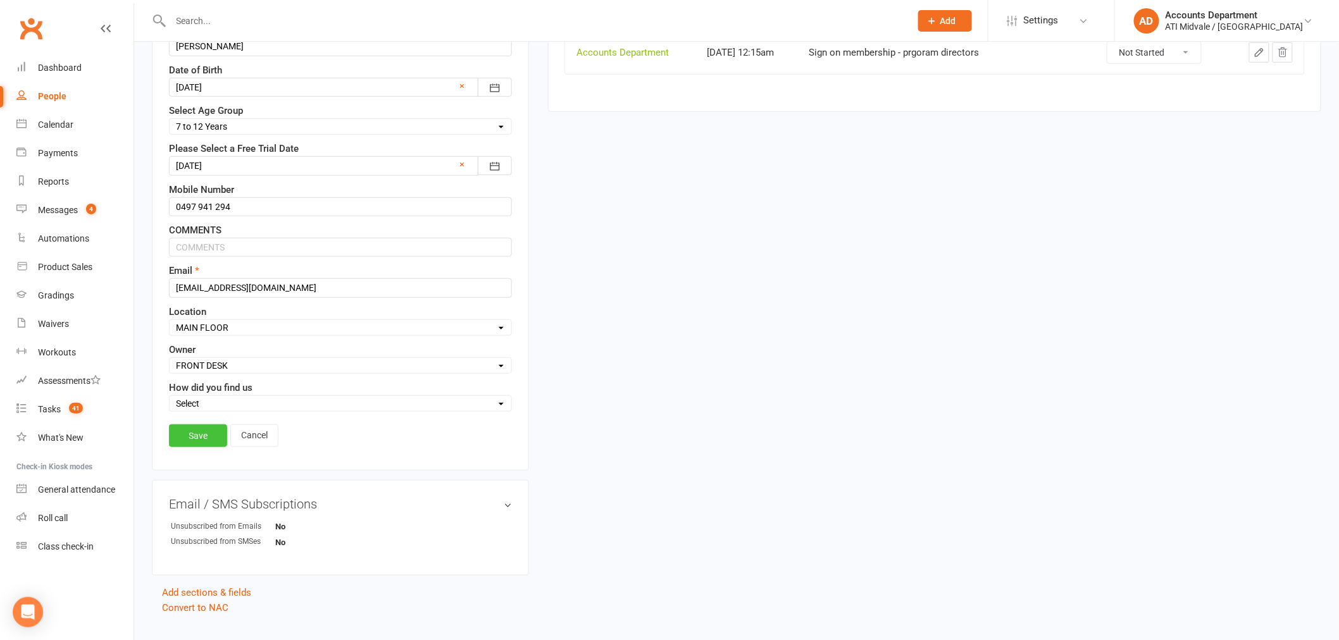
click at [197, 435] on link "Save" at bounding box center [198, 436] width 58 height 23
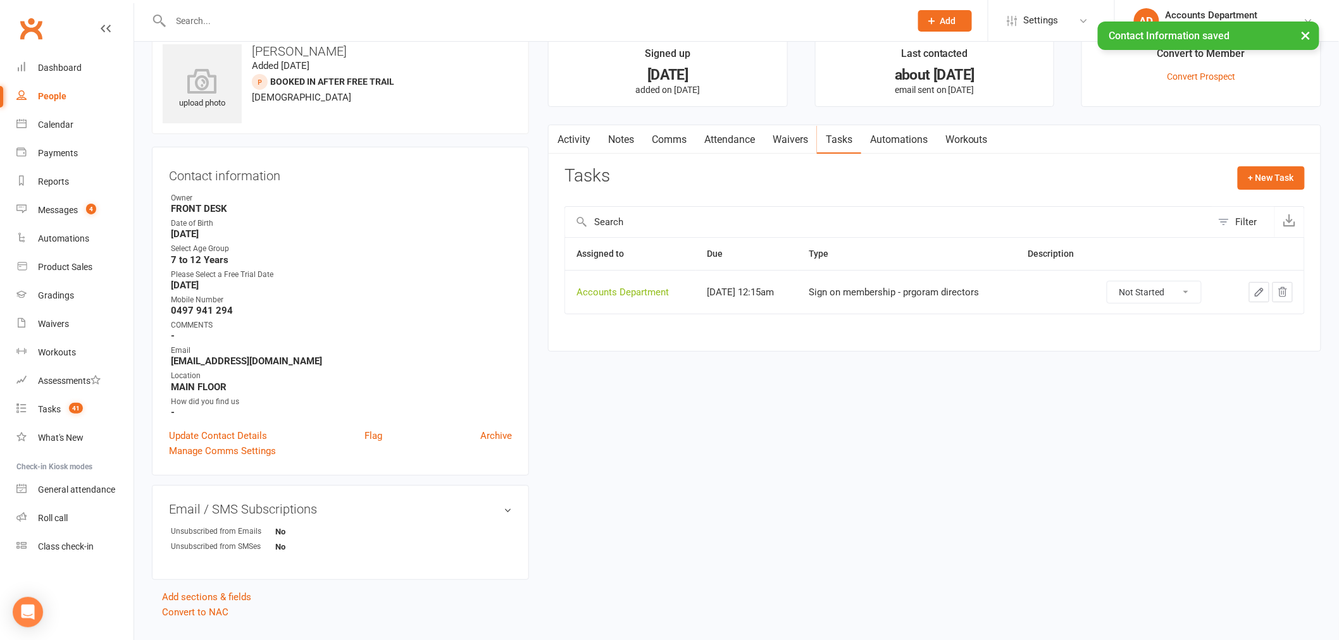
scroll to position [0, 0]
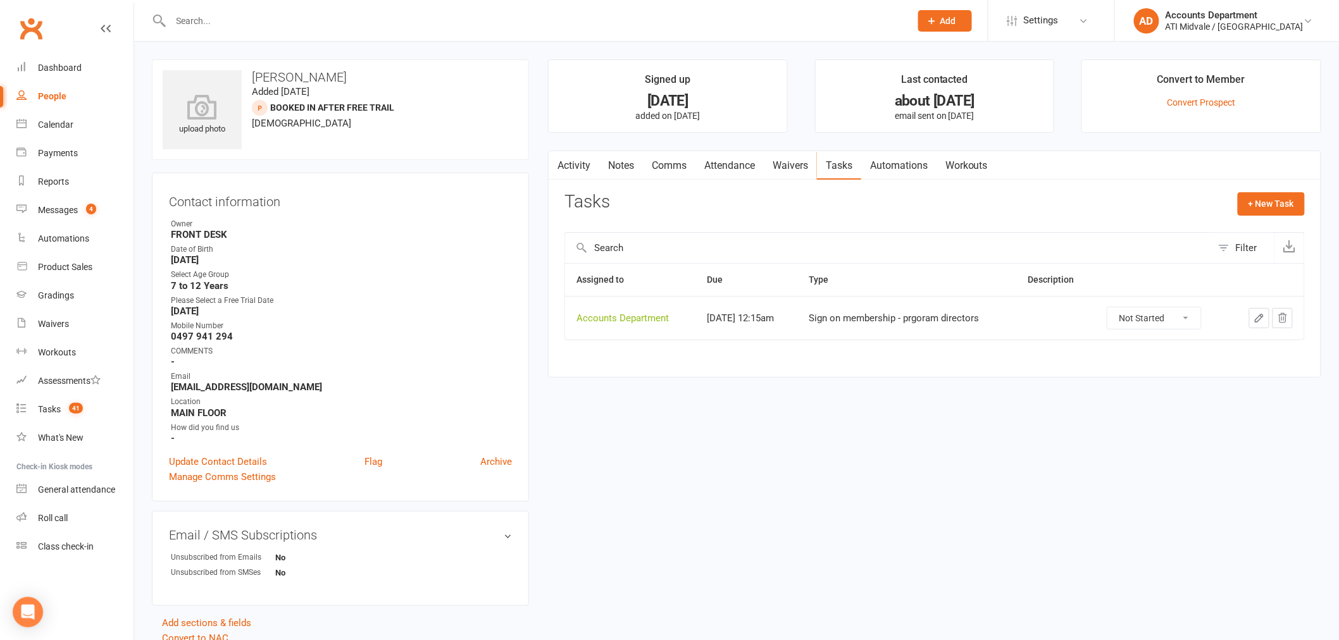
click at [757, 160] on link "Attendance" at bounding box center [729, 165] width 68 height 29
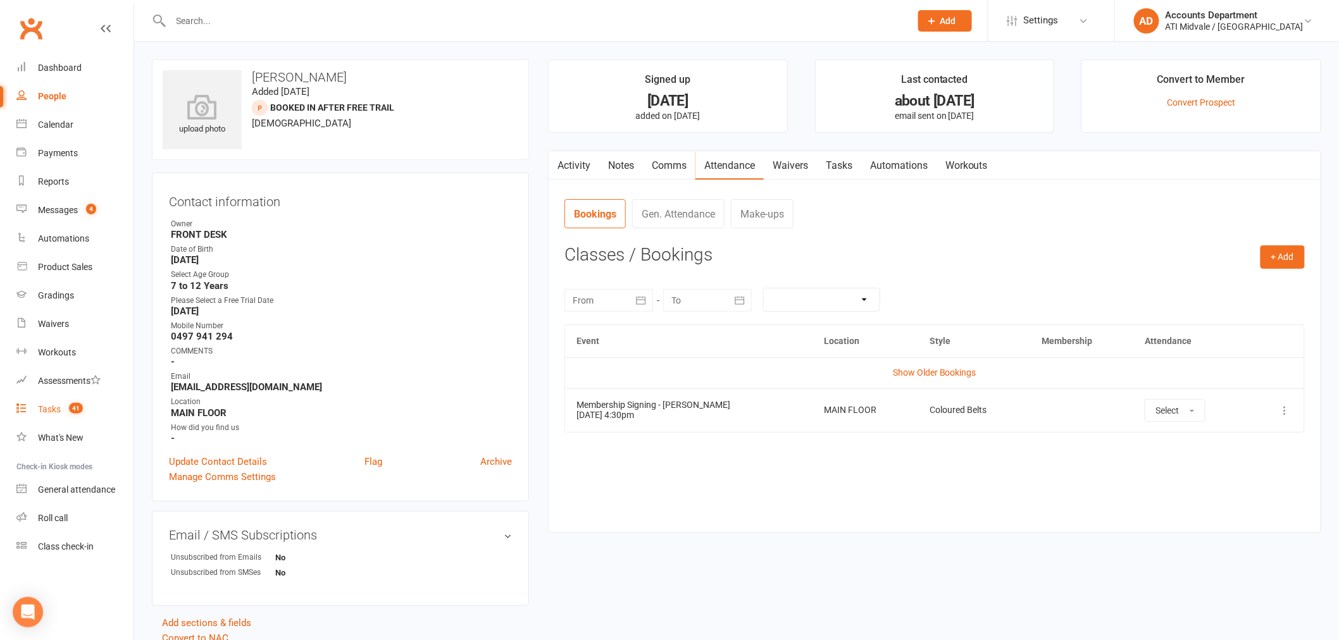
click at [70, 409] on span "41" at bounding box center [76, 408] width 14 height 11
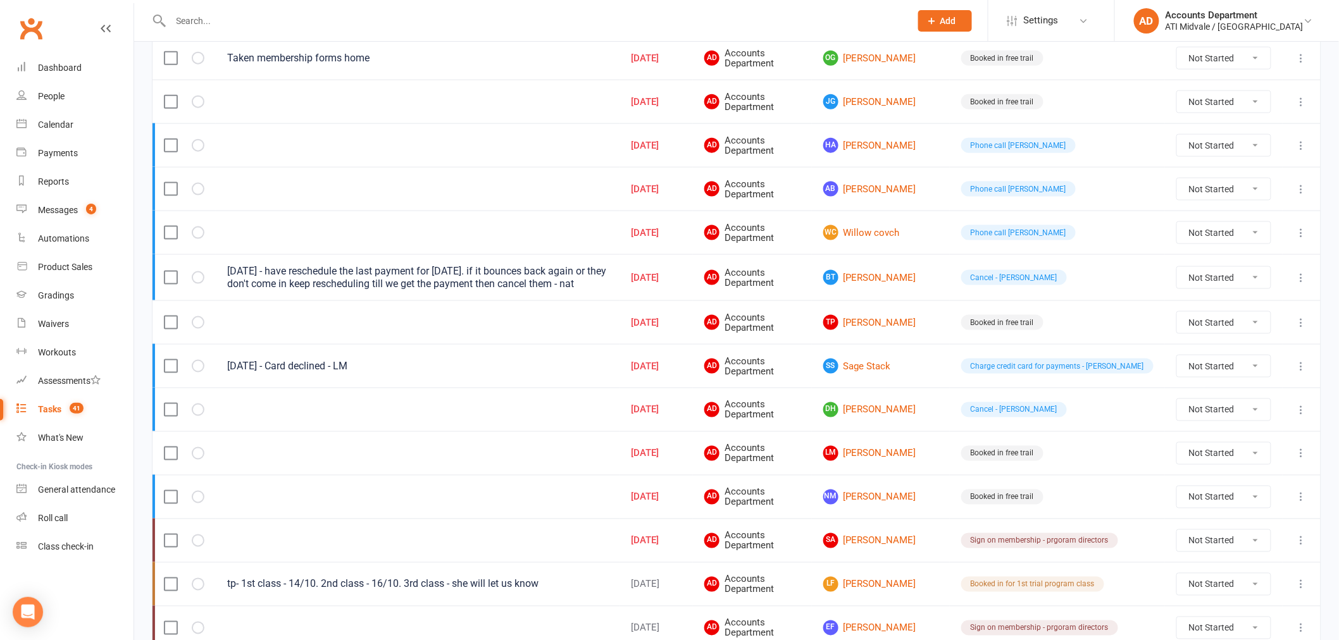
scroll to position [633, 0]
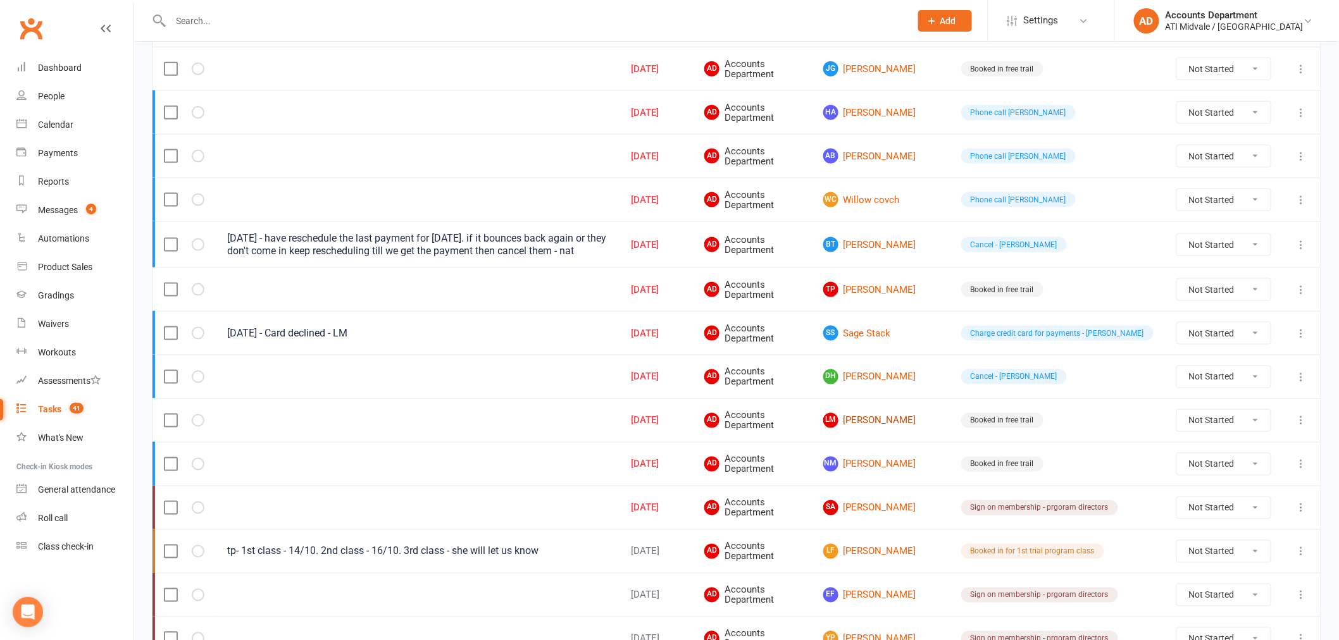
click at [921, 424] on link "[PERSON_NAME]" at bounding box center [880, 420] width 115 height 15
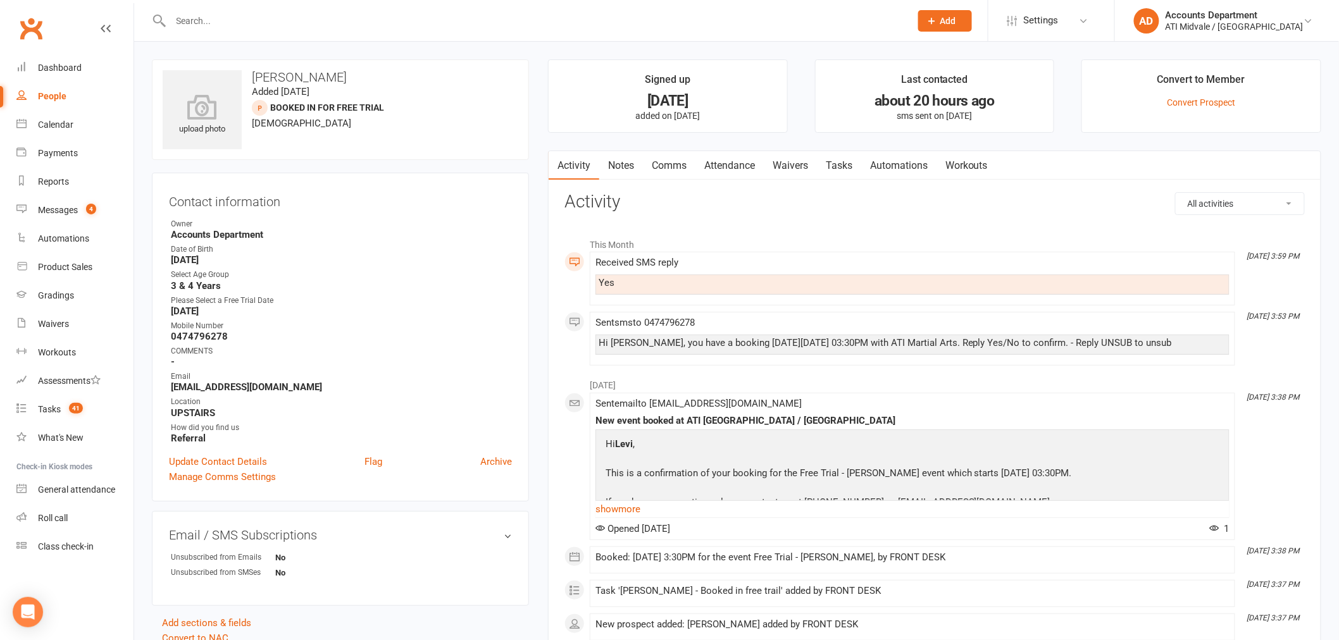
click at [770, 161] on link "Waivers" at bounding box center [790, 165] width 53 height 29
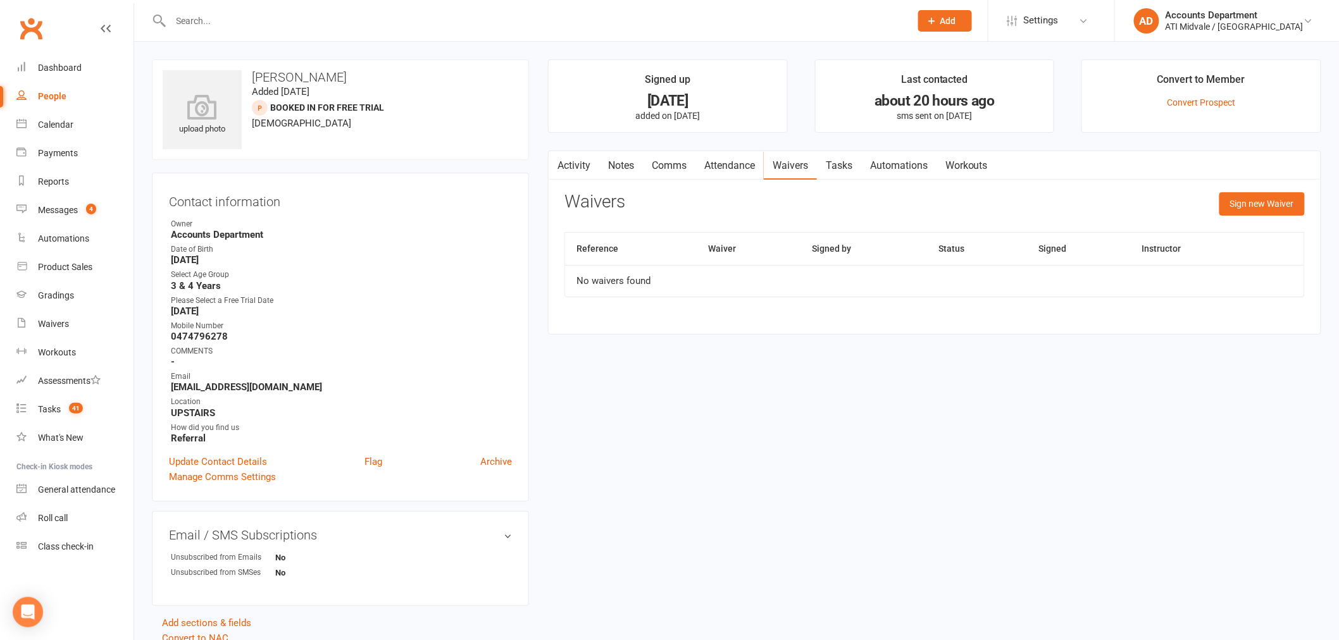
click at [752, 165] on link "Attendance" at bounding box center [729, 165] width 68 height 29
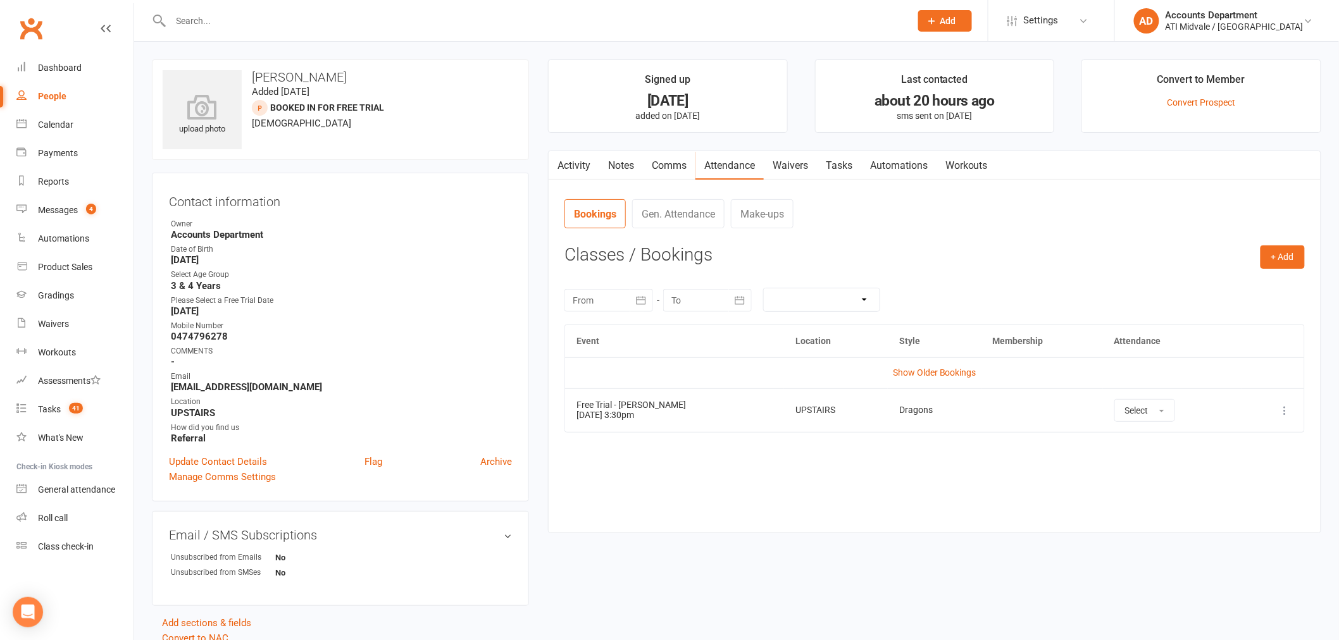
click at [589, 167] on link "Activity" at bounding box center [574, 165] width 51 height 29
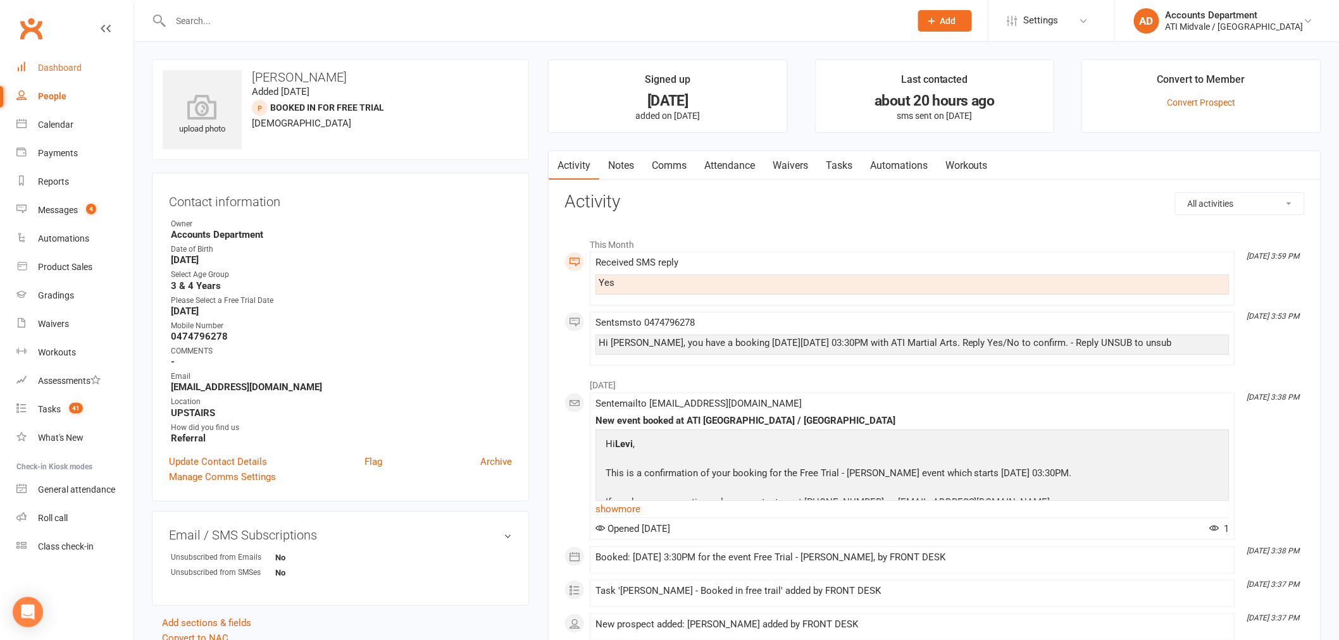
click at [71, 78] on link "Dashboard" at bounding box center [74, 68] width 117 height 28
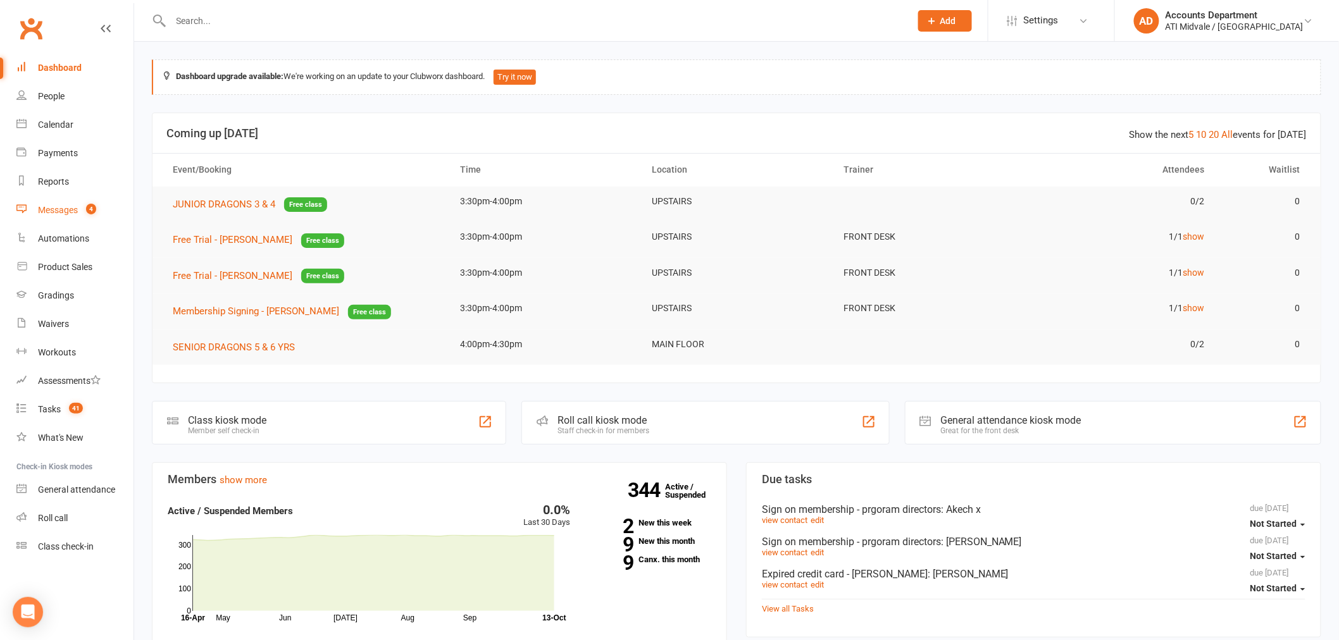
click at [85, 216] on link "Messages 4" at bounding box center [74, 210] width 117 height 28
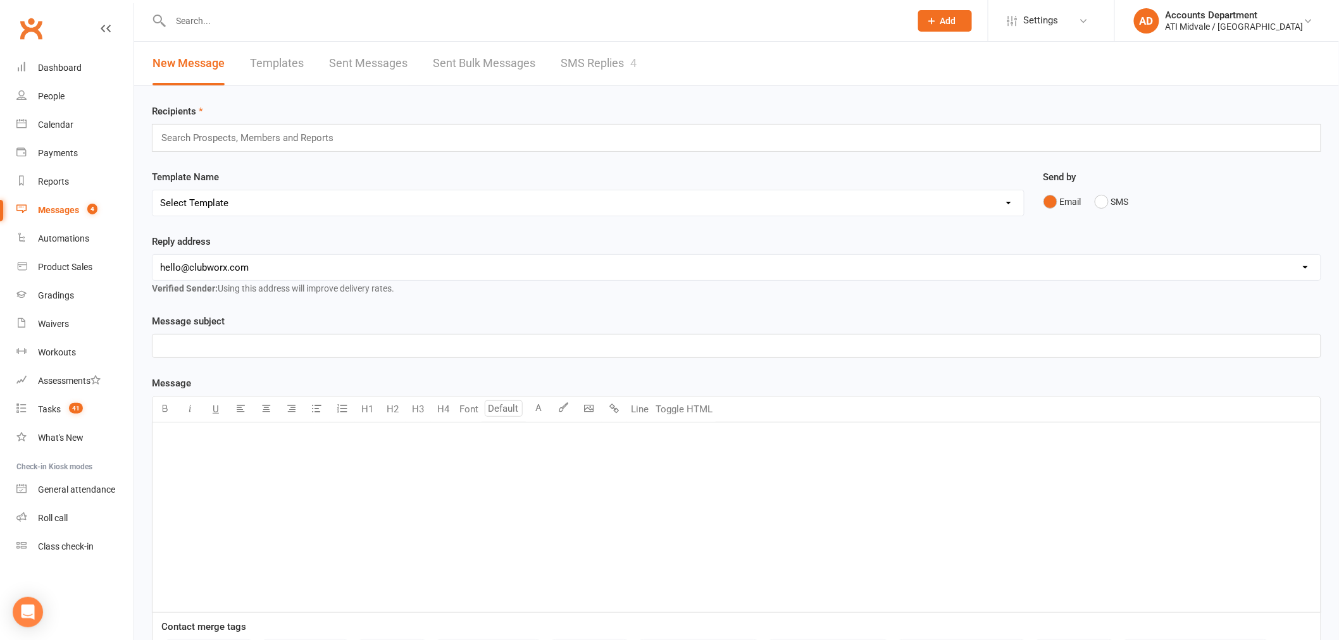
click at [596, 61] on link "SMS Replies 4" at bounding box center [599, 64] width 76 height 44
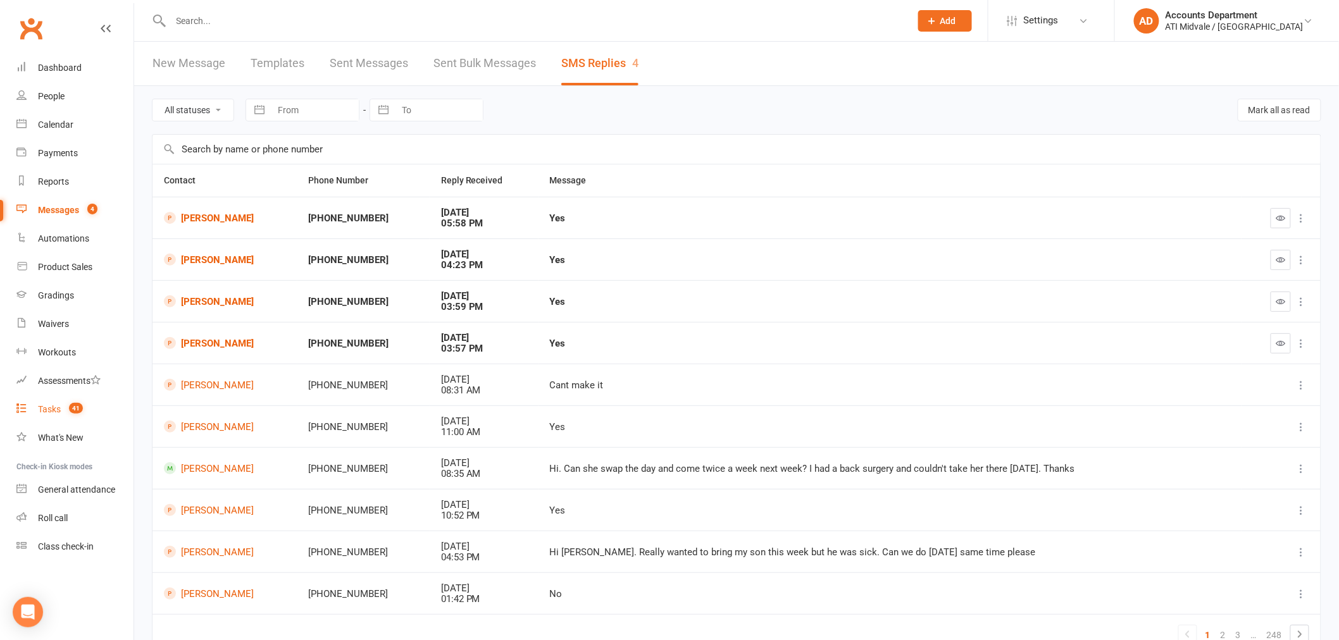
click at [58, 402] on link "Tasks 41" at bounding box center [74, 410] width 117 height 28
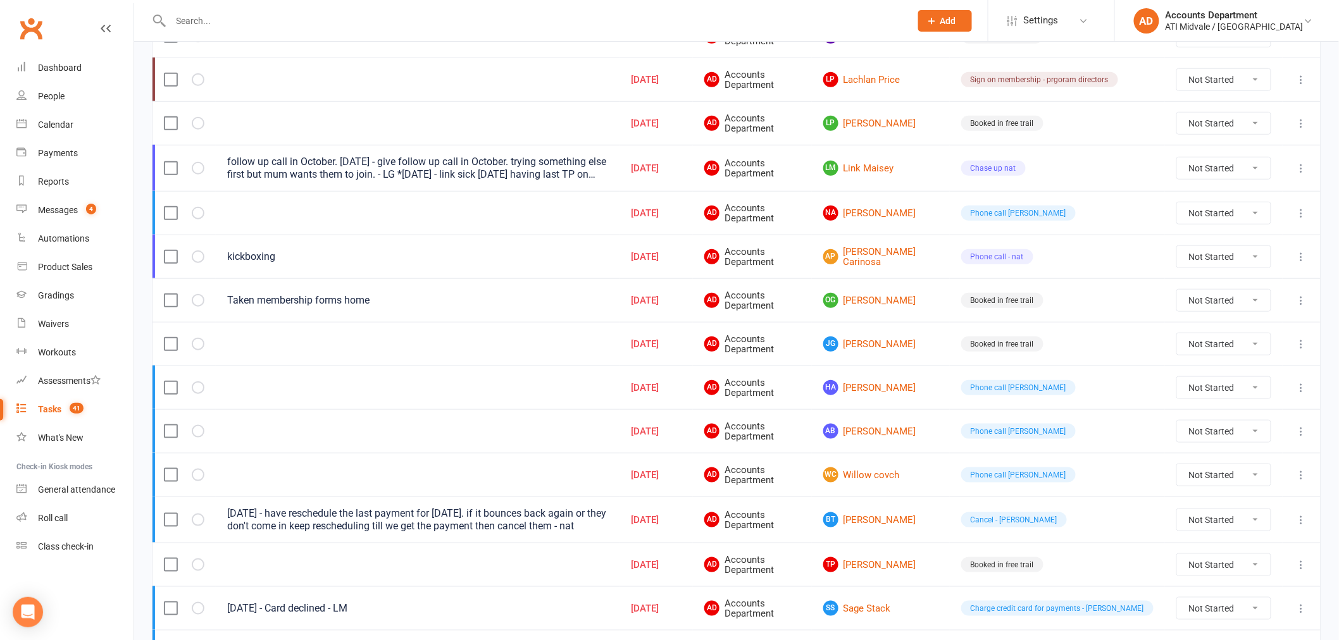
scroll to position [351, 0]
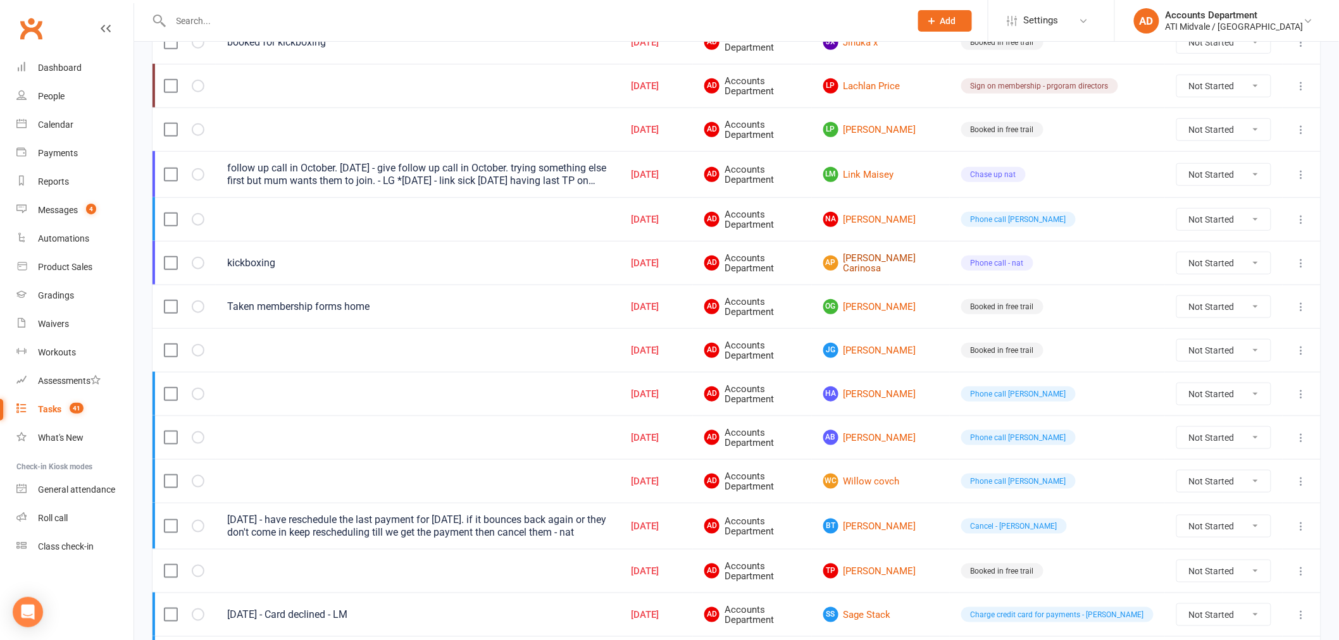
click at [927, 266] on link "AP [PERSON_NAME] Carinosa" at bounding box center [880, 263] width 115 height 21
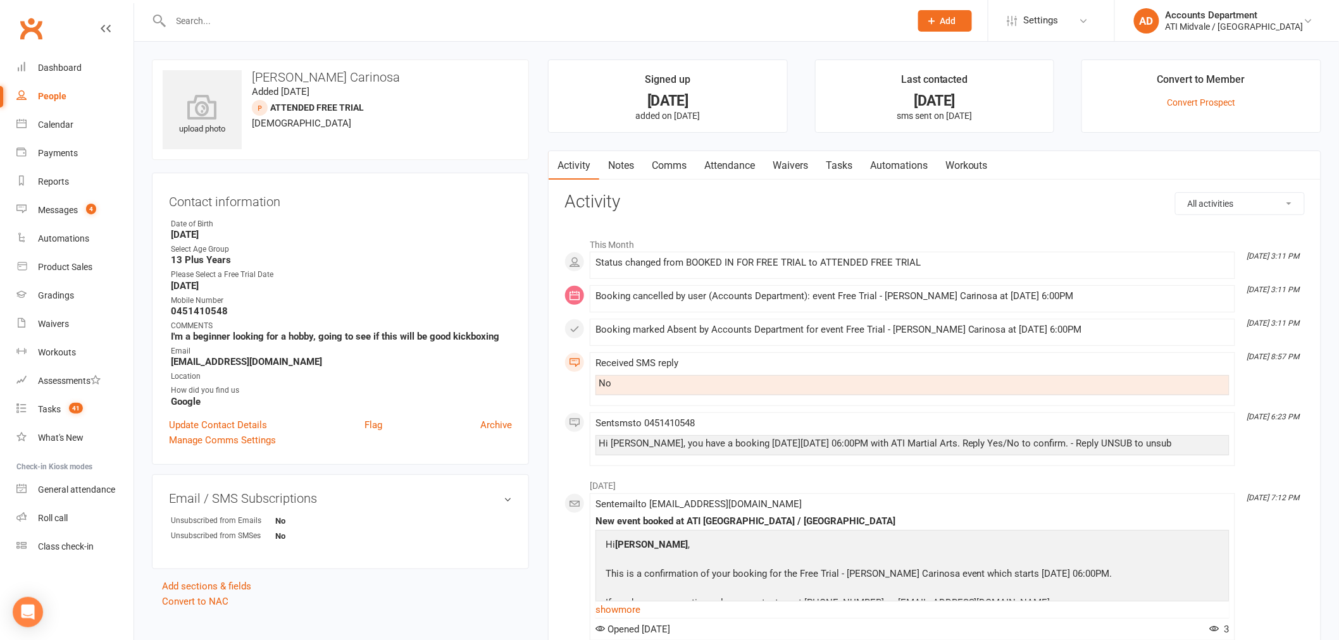
click at [616, 160] on link "Notes" at bounding box center [621, 165] width 44 height 29
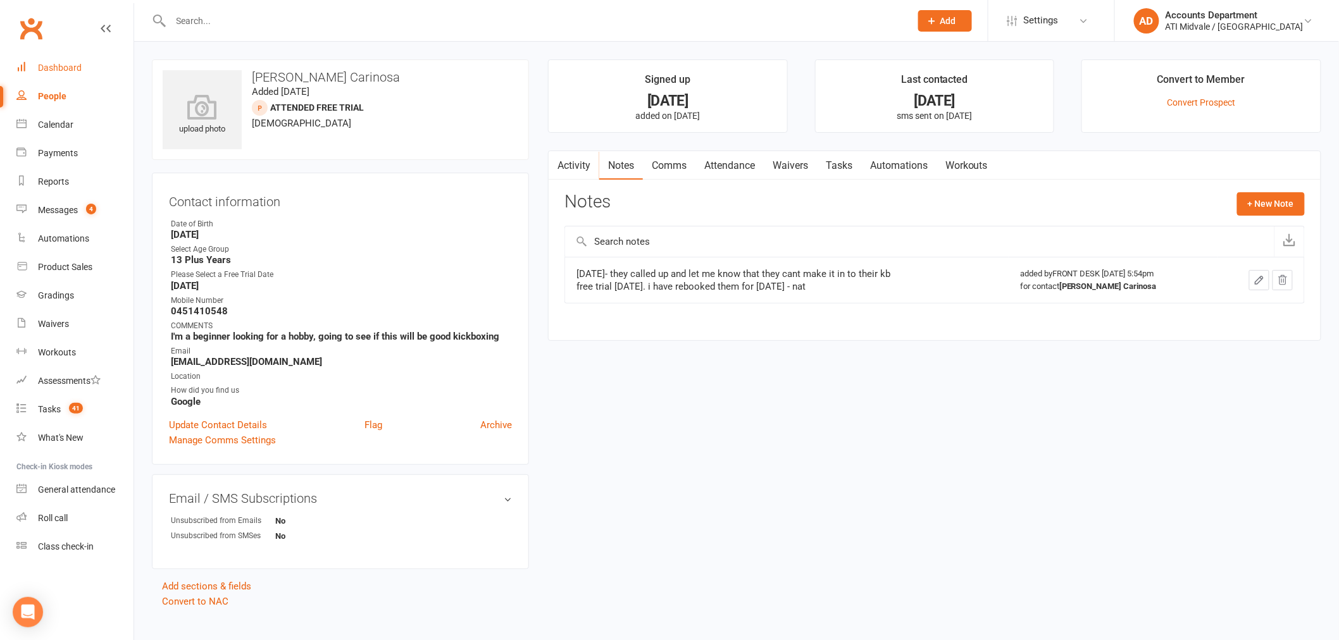
click at [83, 65] on link "Dashboard" at bounding box center [74, 68] width 117 height 28
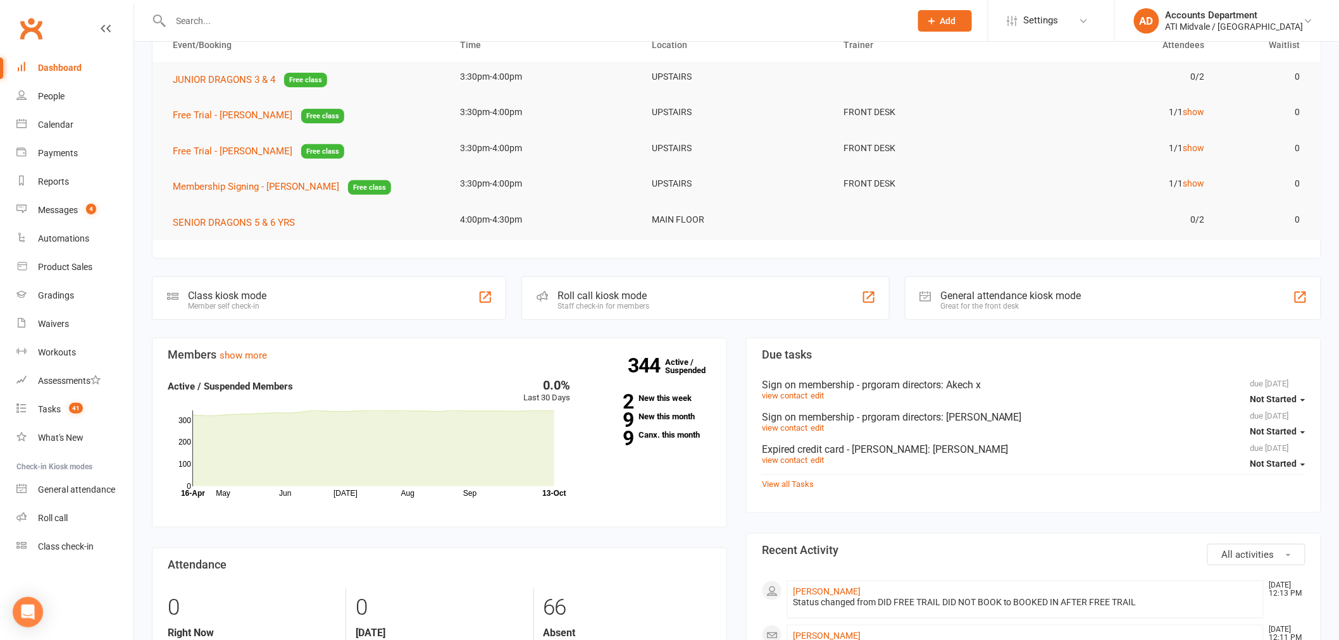
scroll to position [140, 0]
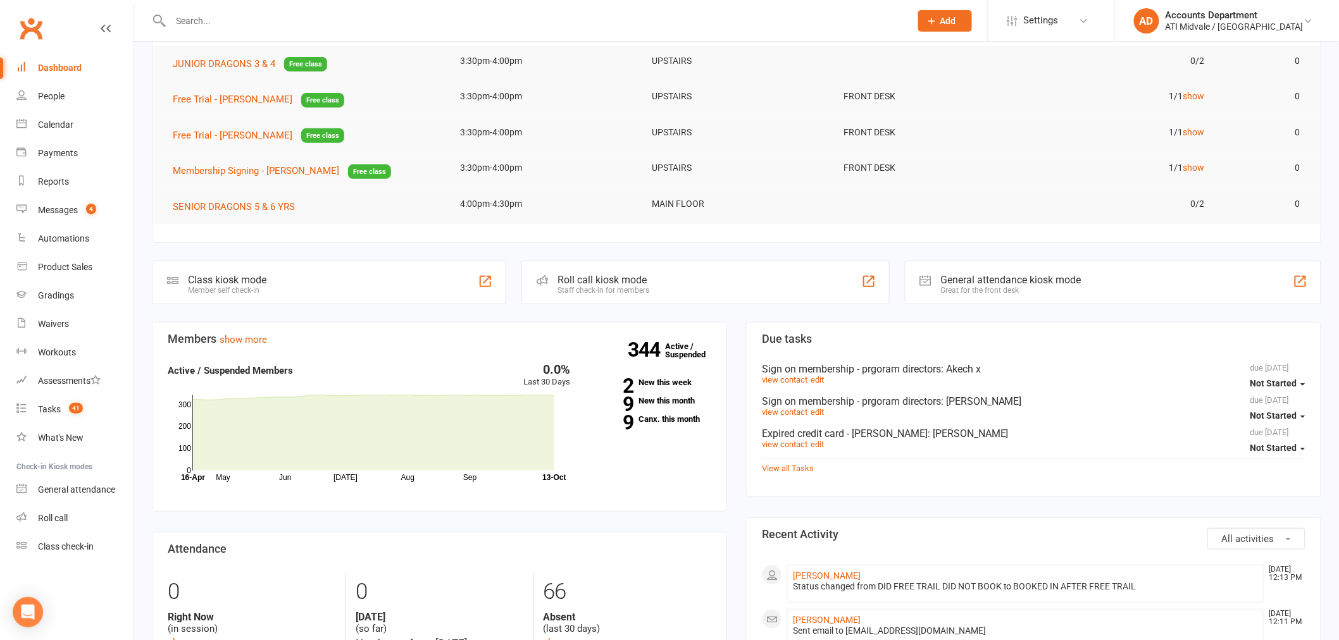
click at [65, 72] on div "Dashboard" at bounding box center [60, 68] width 44 height 10
click at [64, 214] on div "Messages" at bounding box center [58, 210] width 40 height 10
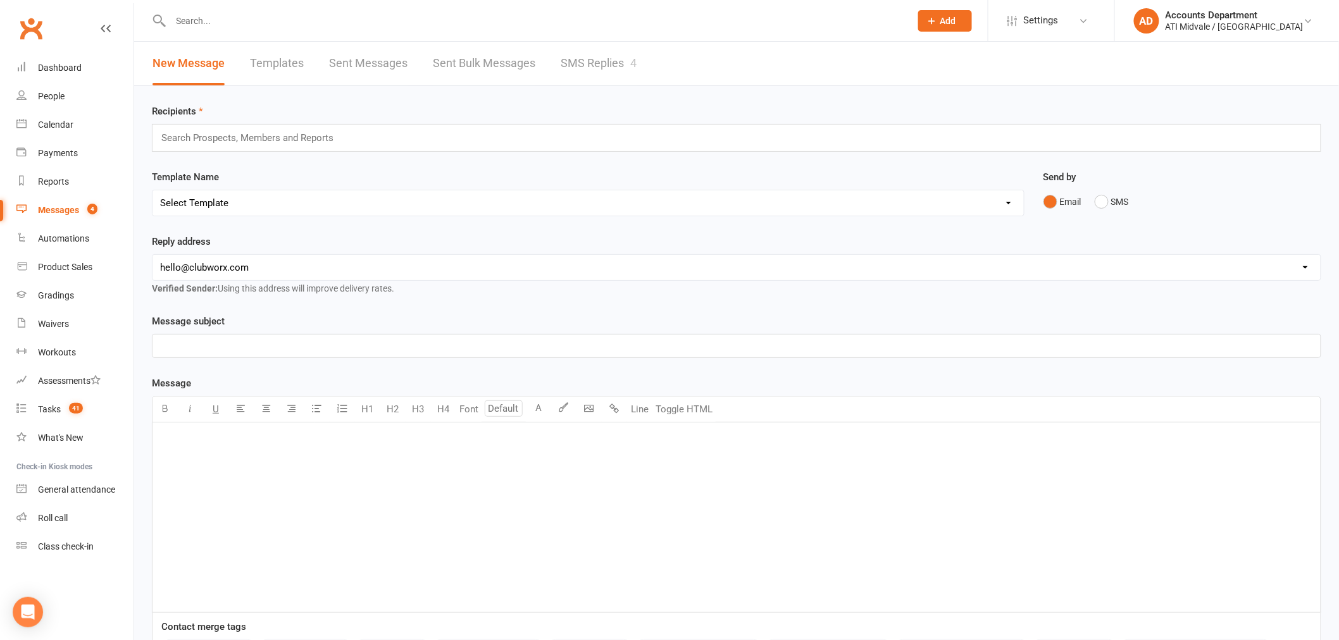
click at [575, 70] on link "SMS Replies 4" at bounding box center [599, 64] width 76 height 44
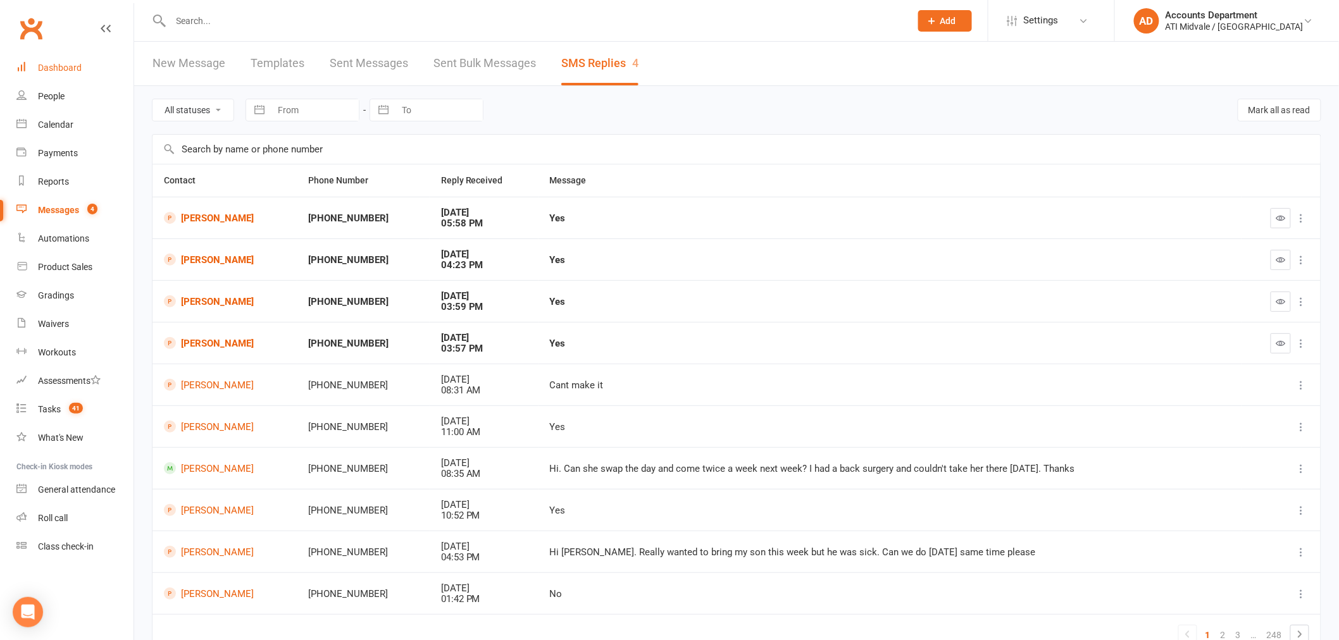
click at [74, 65] on div "Dashboard" at bounding box center [60, 68] width 44 height 10
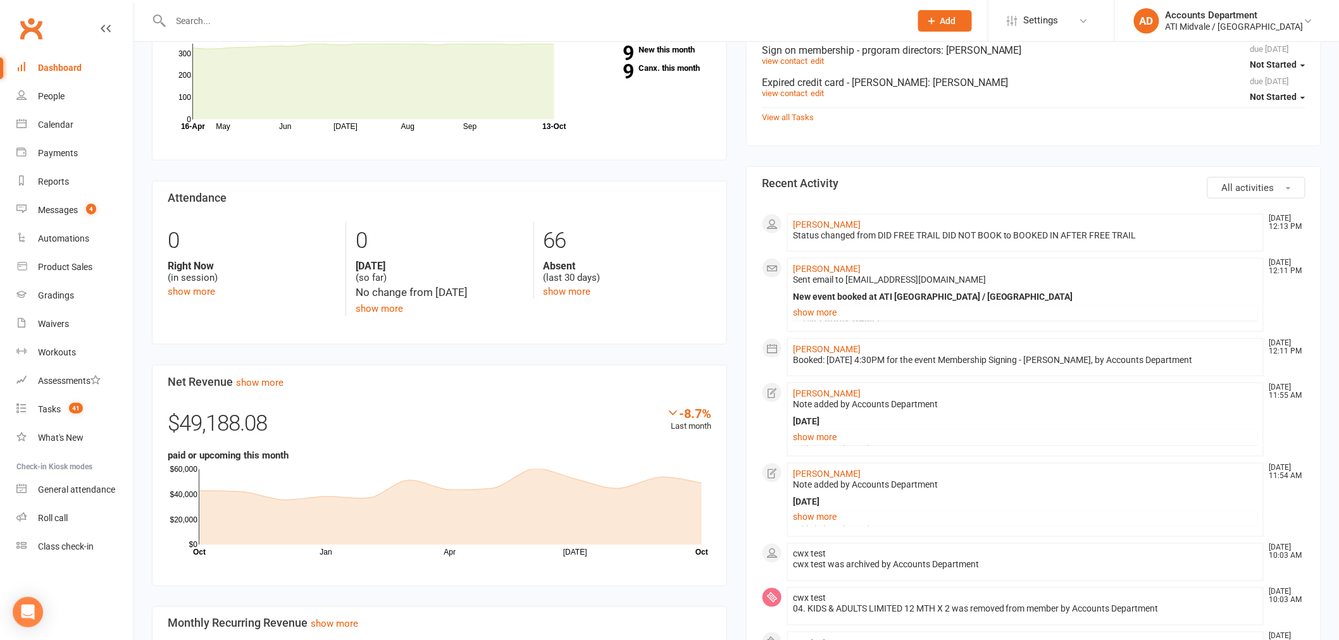
scroll to position [562, 0]
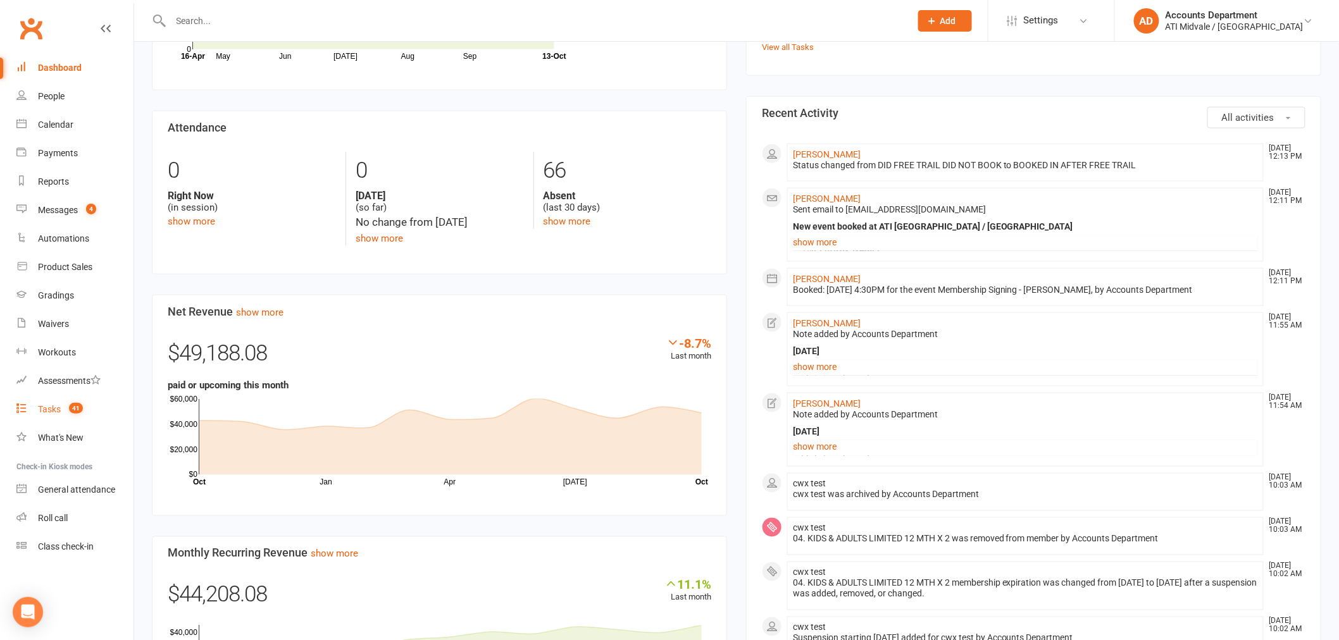
click at [55, 408] on div "Tasks" at bounding box center [49, 409] width 23 height 10
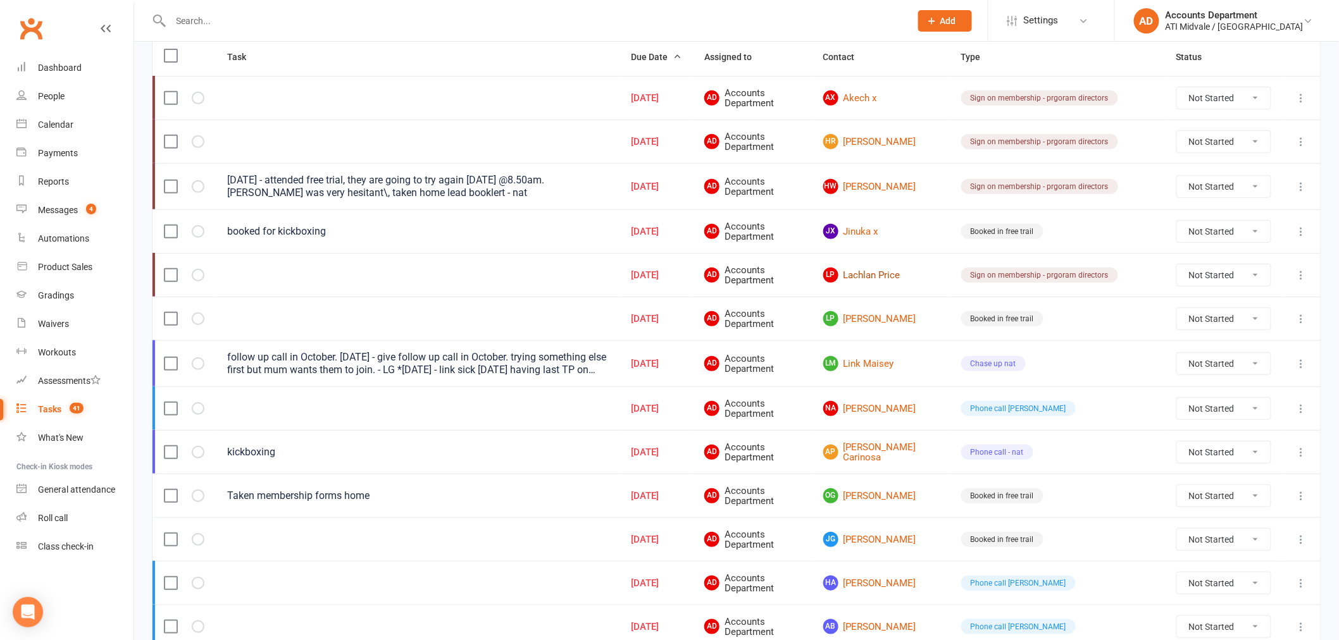
scroll to position [70, 0]
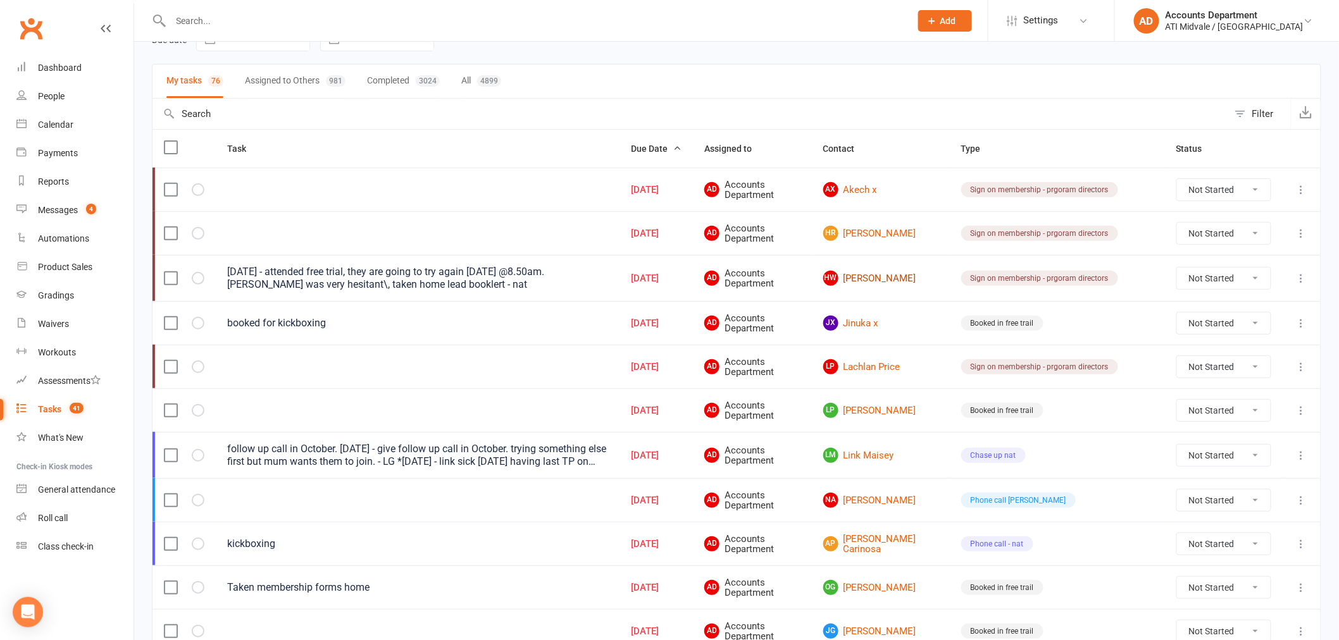
click at [931, 282] on link "[PERSON_NAME] Webley" at bounding box center [880, 278] width 115 height 15
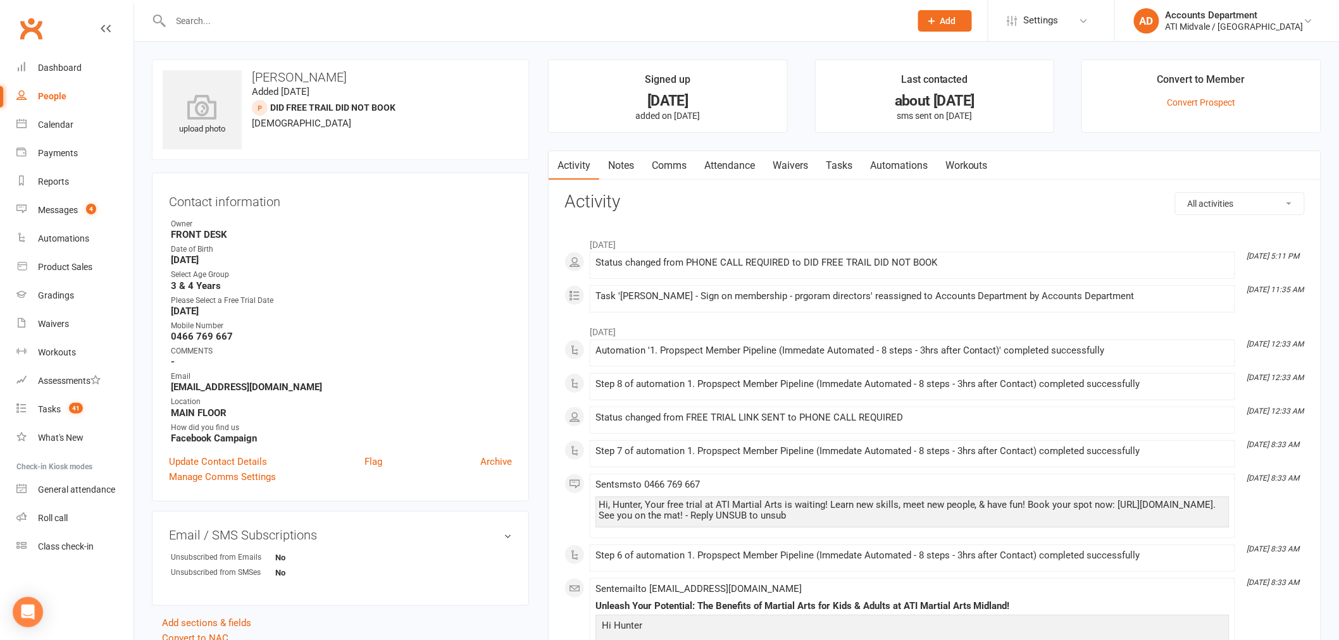
click at [614, 171] on link "Notes" at bounding box center [621, 165] width 44 height 29
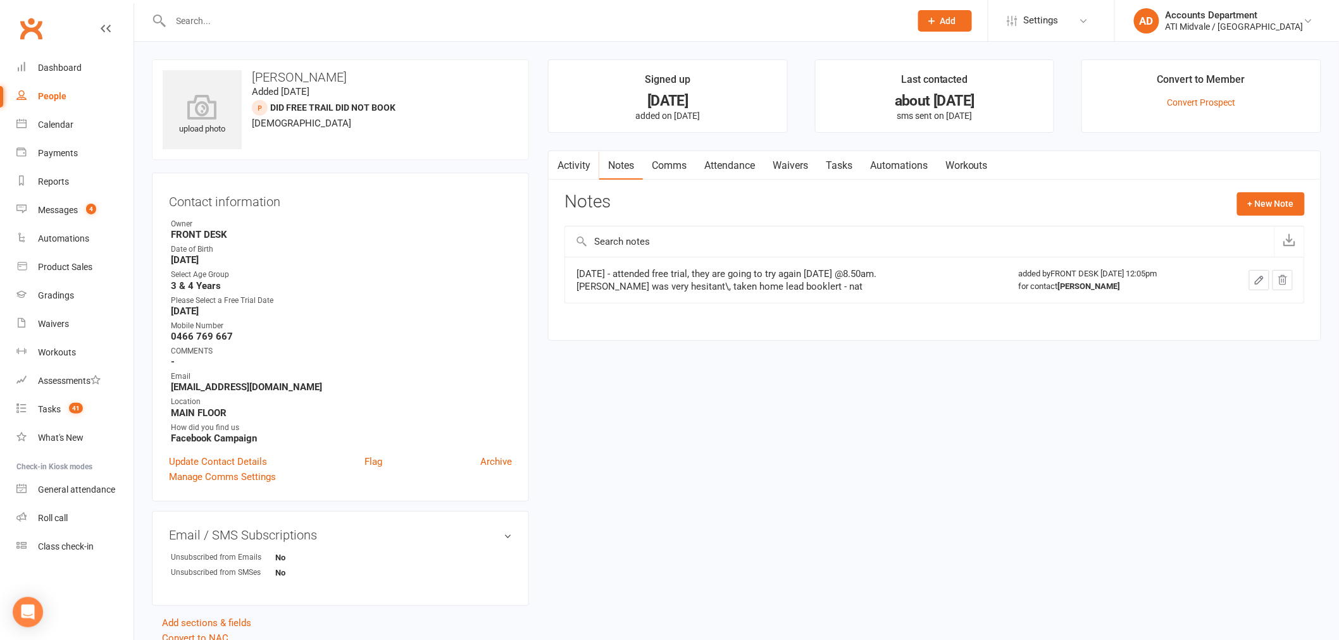
click at [840, 168] on link "Tasks" at bounding box center [839, 165] width 44 height 29
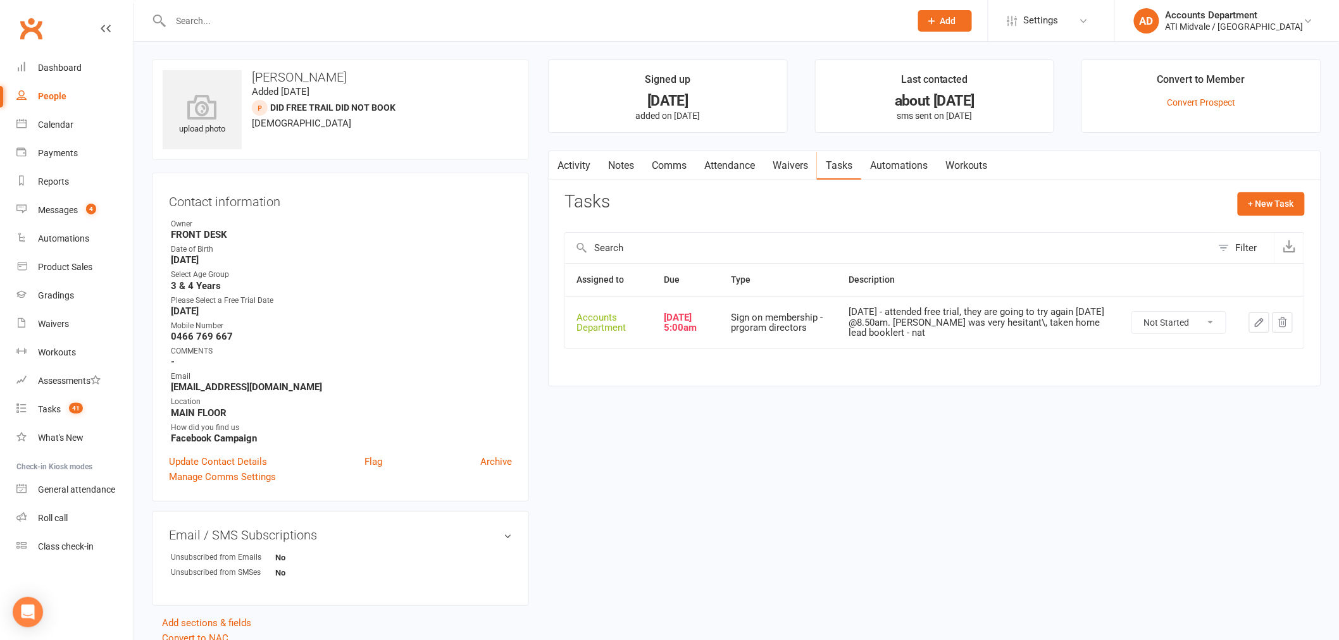
click at [618, 167] on link "Notes" at bounding box center [621, 165] width 44 height 29
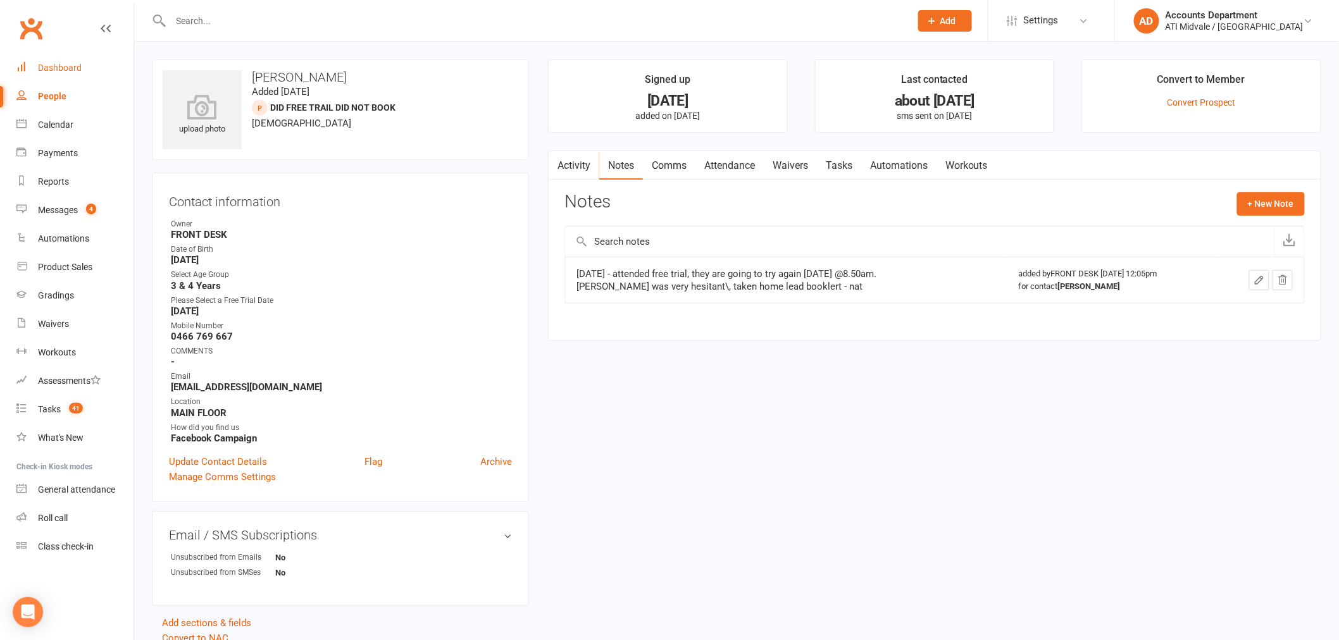
click at [77, 73] on link "Dashboard" at bounding box center [74, 68] width 117 height 28
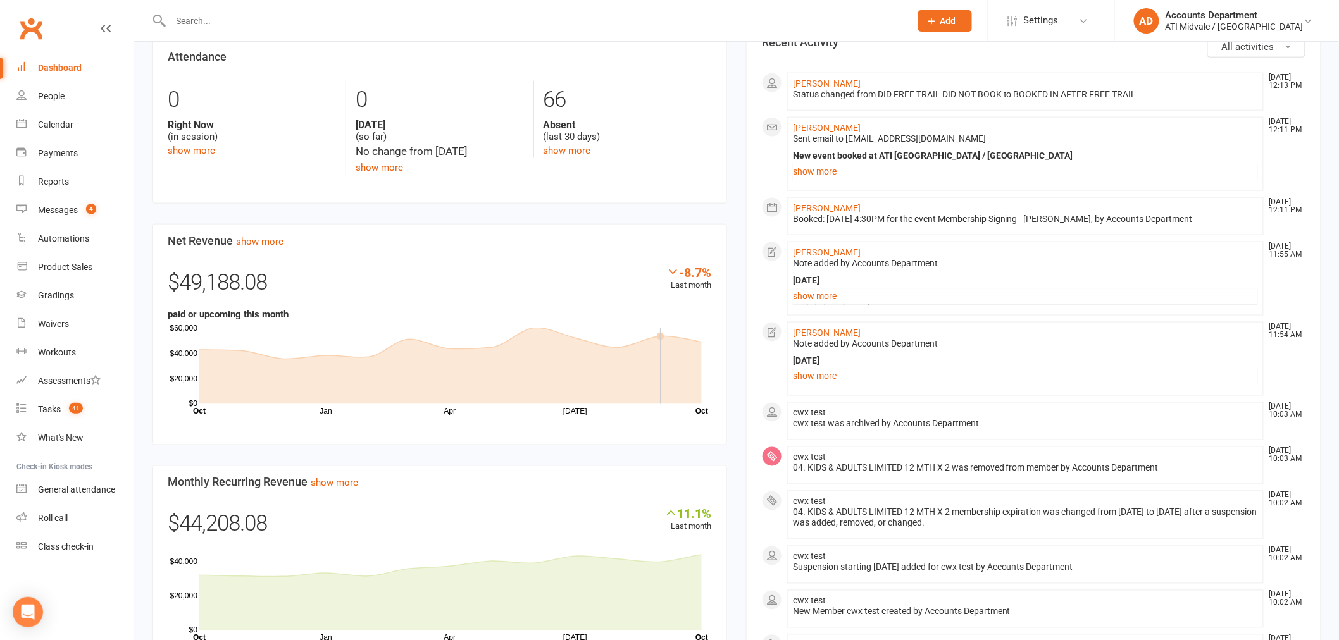
scroll to position [773, 0]
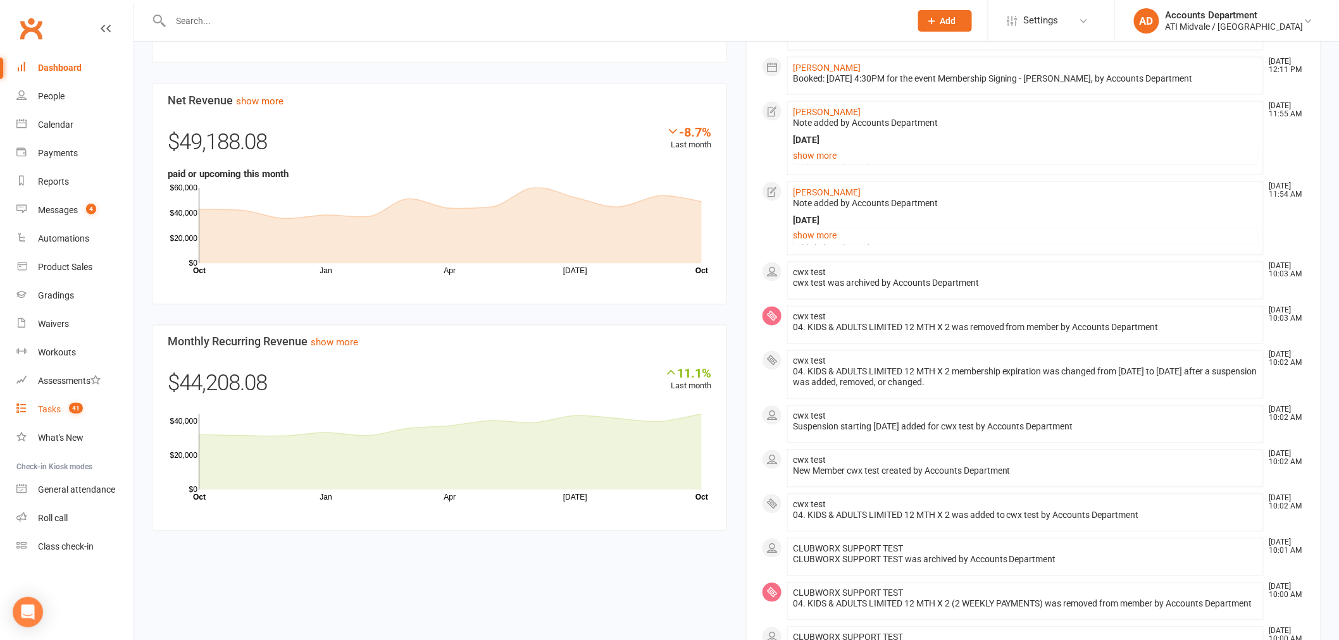
click at [63, 412] on count-badge "41" at bounding box center [73, 409] width 20 height 10
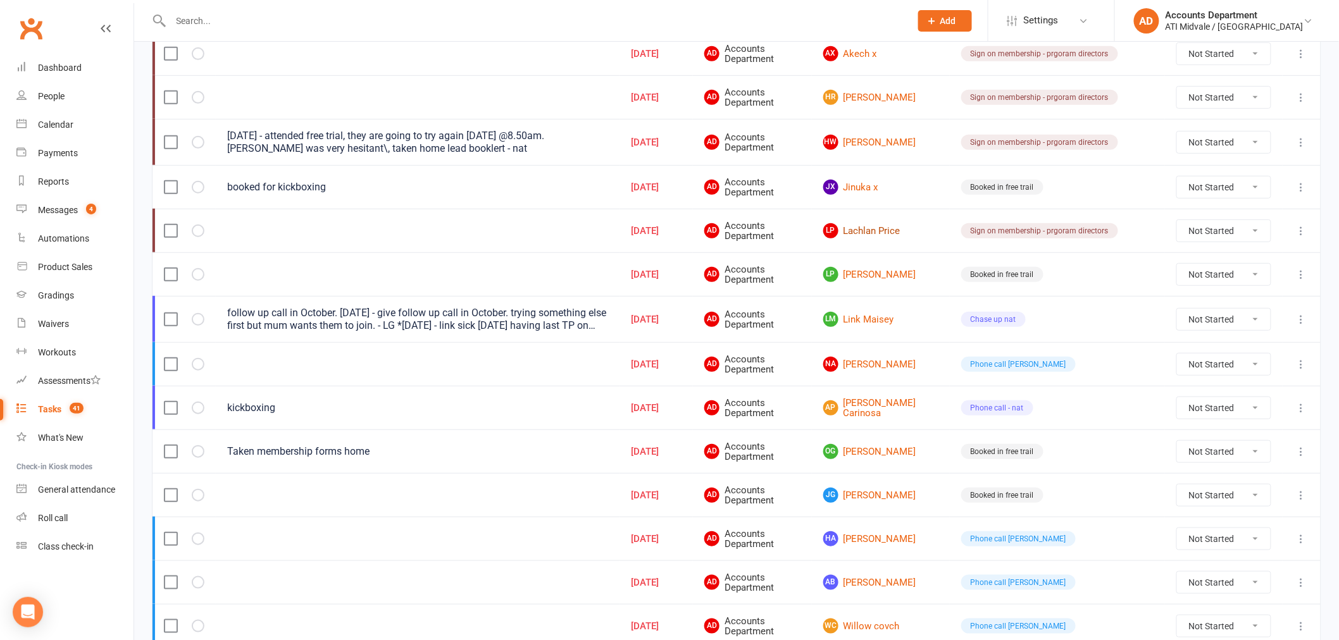
scroll to position [70, 0]
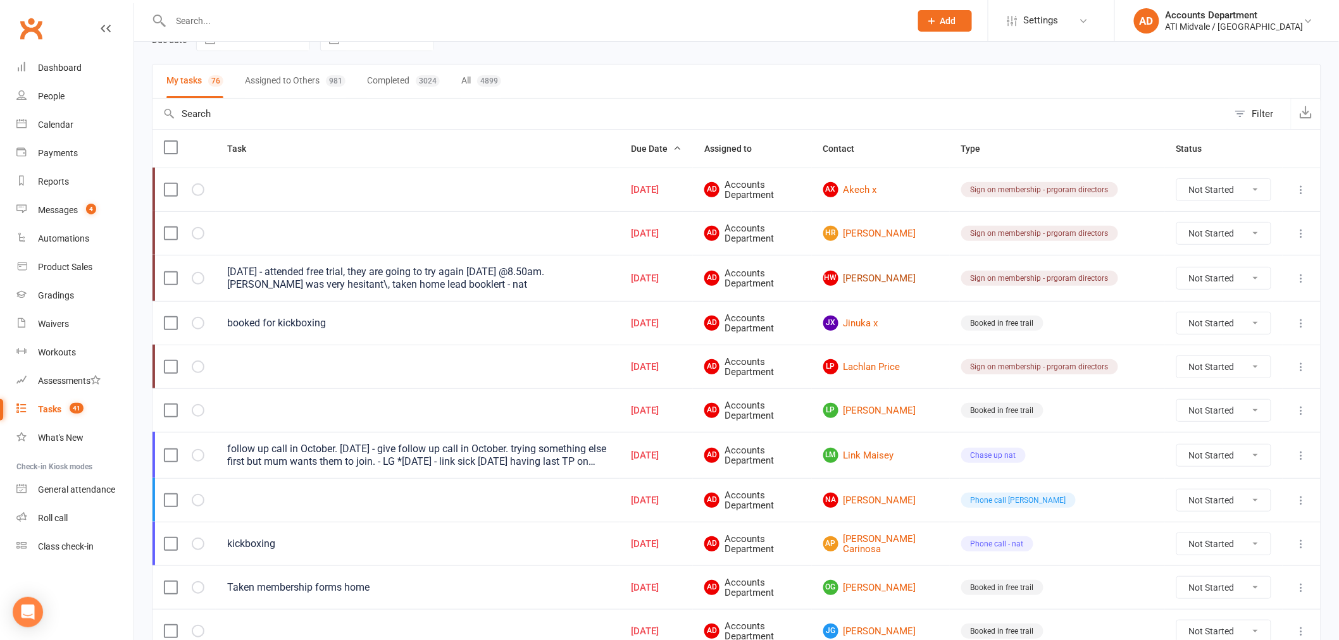
click at [932, 281] on link "[PERSON_NAME] Webley" at bounding box center [880, 278] width 115 height 15
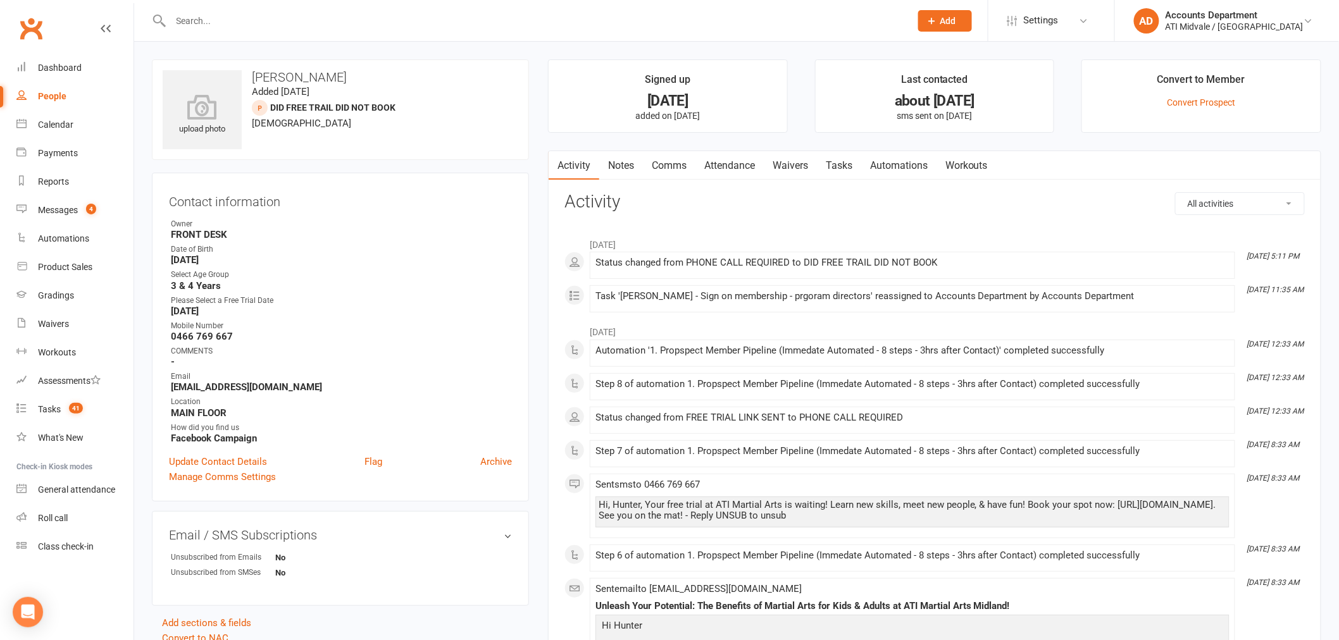
click at [630, 168] on link "Notes" at bounding box center [621, 165] width 44 height 29
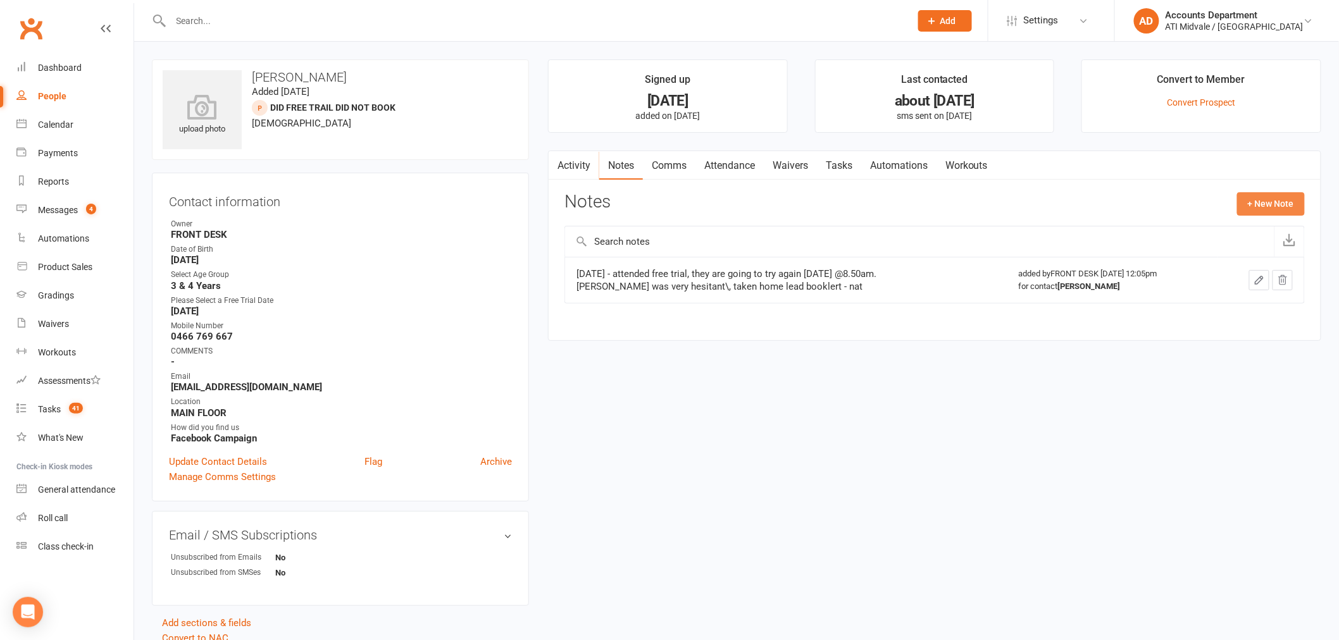
click at [1267, 203] on button "+ New Note" at bounding box center [1271, 203] width 68 height 23
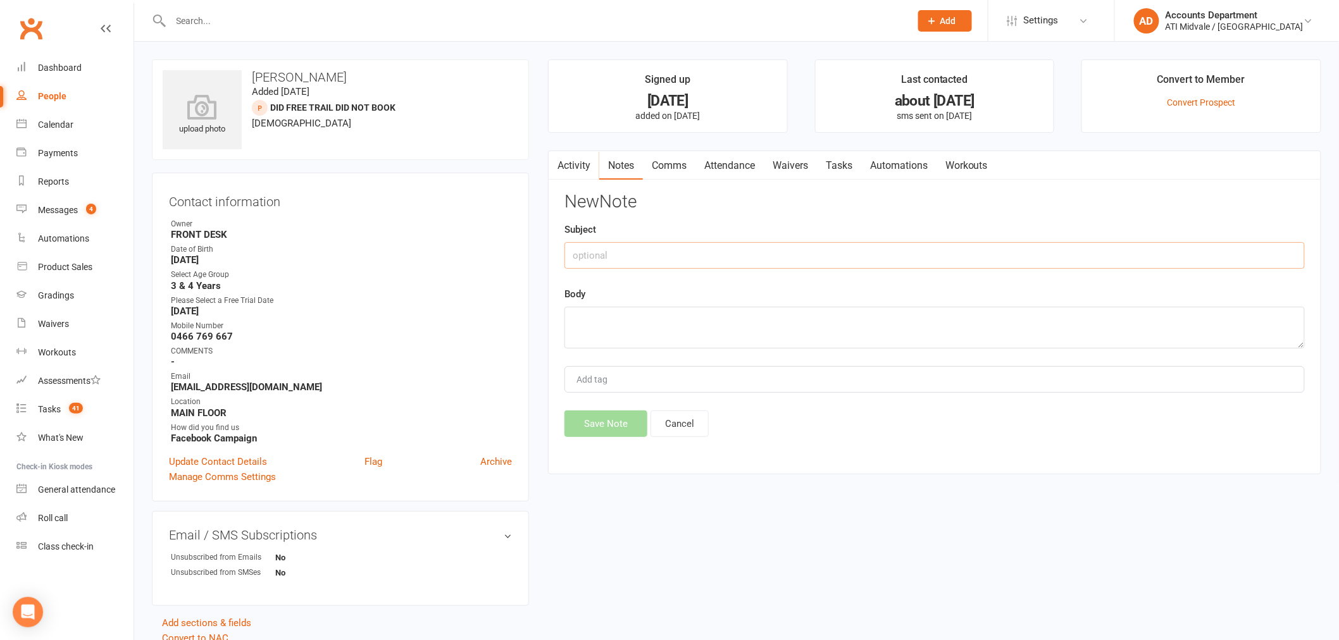
click at [813, 267] on input "text" at bounding box center [934, 255] width 740 height 27
type input "[DATE]"
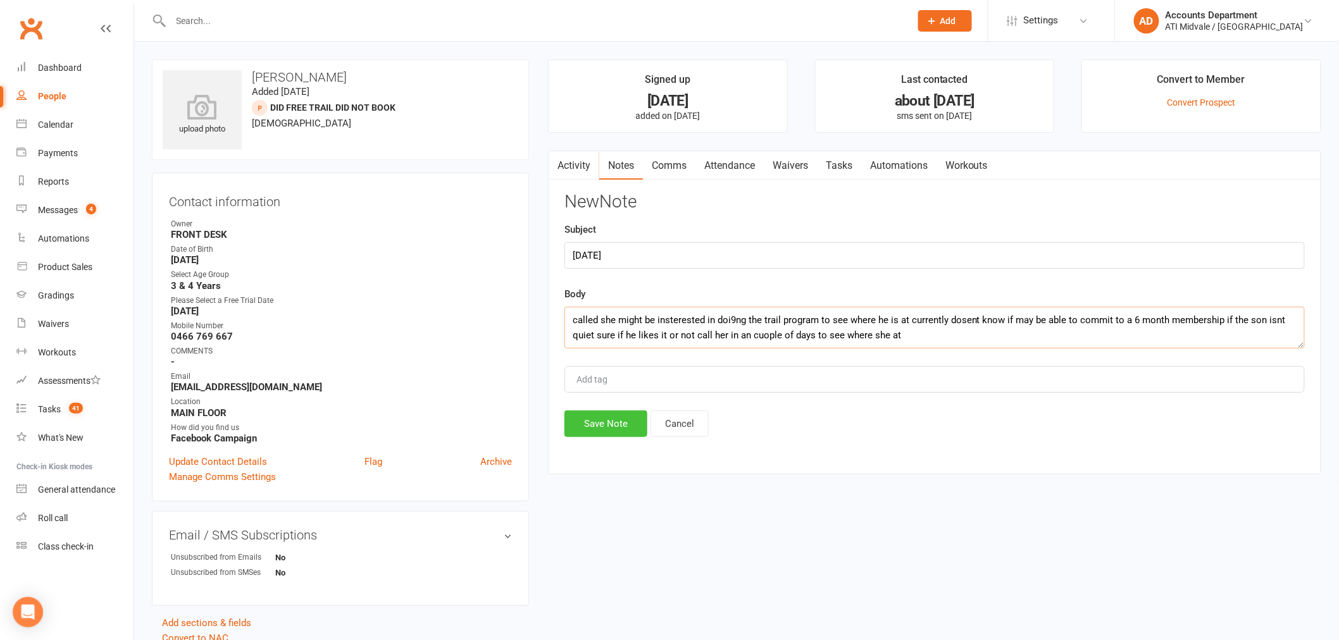
type textarea "called she might be insterested in doi9ng the trail program to see where he is …"
click at [638, 421] on button "Save Note" at bounding box center [605, 424] width 83 height 27
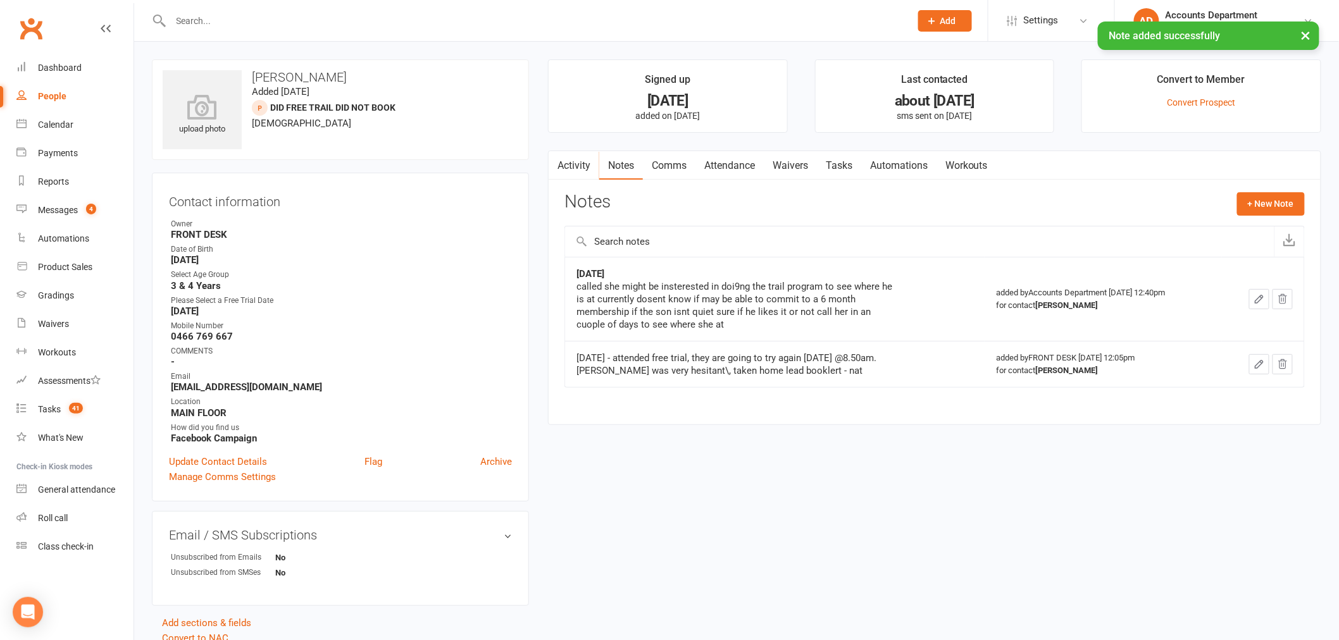
click at [850, 165] on link "Tasks" at bounding box center [839, 165] width 44 height 29
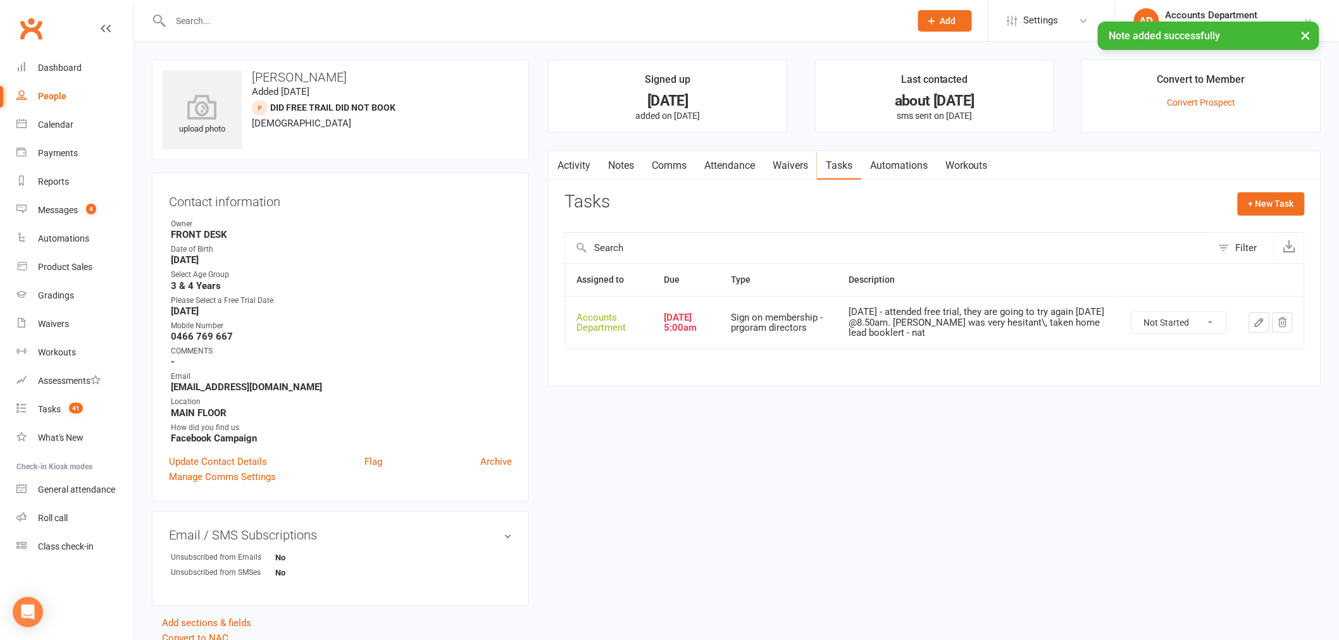
click at [1253, 320] on button "button" at bounding box center [1259, 323] width 20 height 20
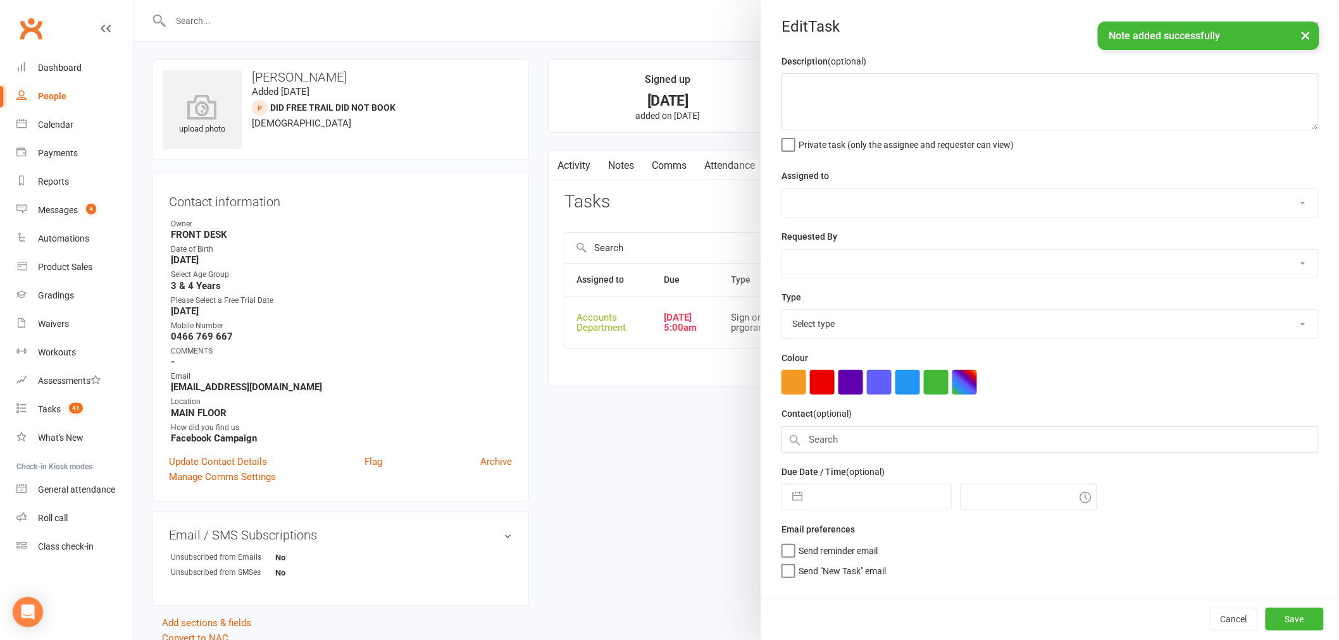
type textarea "[DATE] - attended free trial, they are going to try again [DATE] @8.50am. [PERS…"
select select "4274"
type input "[DATE]"
type input "5:00am"
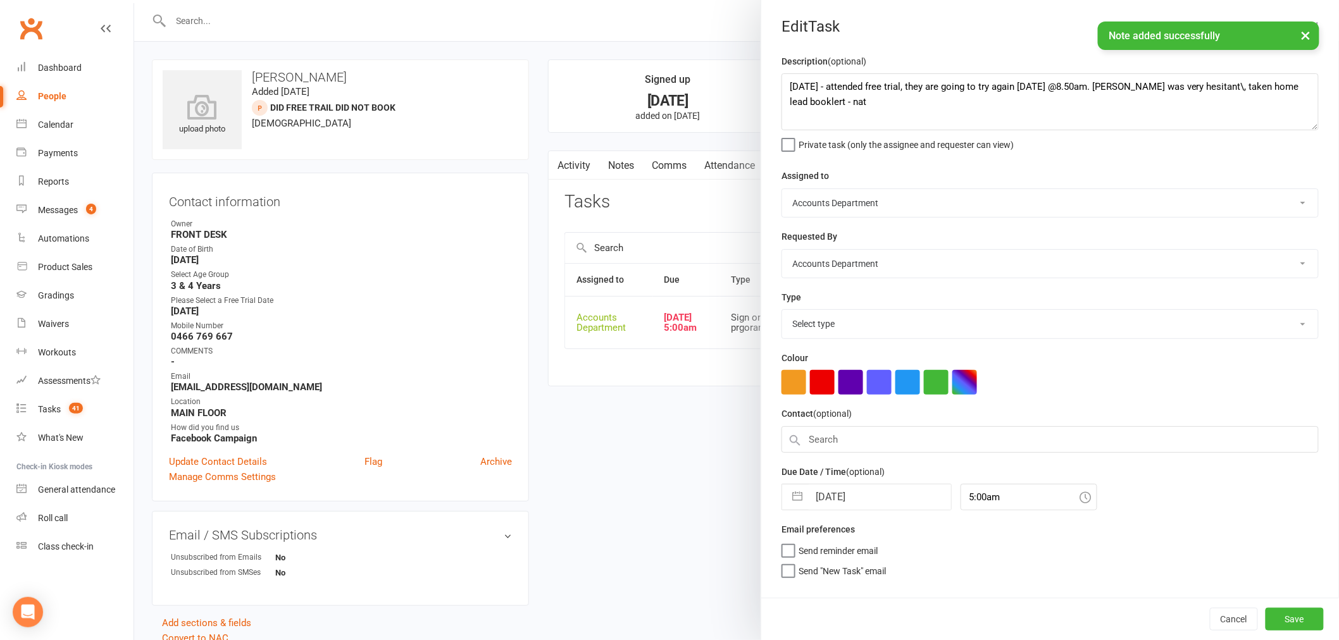
select select "22453"
click at [788, 86] on textarea "[DATE] - attended free trial, they are going to try again [DATE] @8.50am. [PERS…" at bounding box center [1050, 101] width 537 height 57
click at [783, 87] on textarea "[DATE] - attended free trial, they are going to try again [DATE] @8.50am. [PERS…" at bounding box center [1050, 101] width 537 height 57
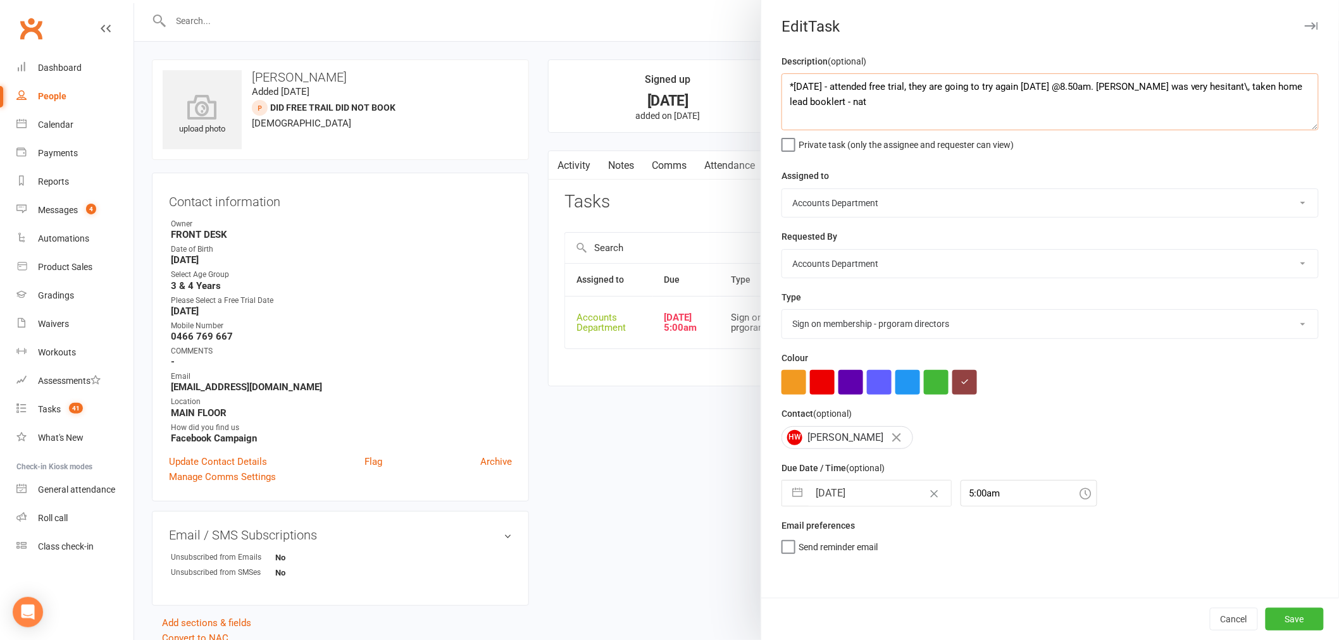
paste textarea "called she might be insterested in doi9ng the trail program to see where he is …"
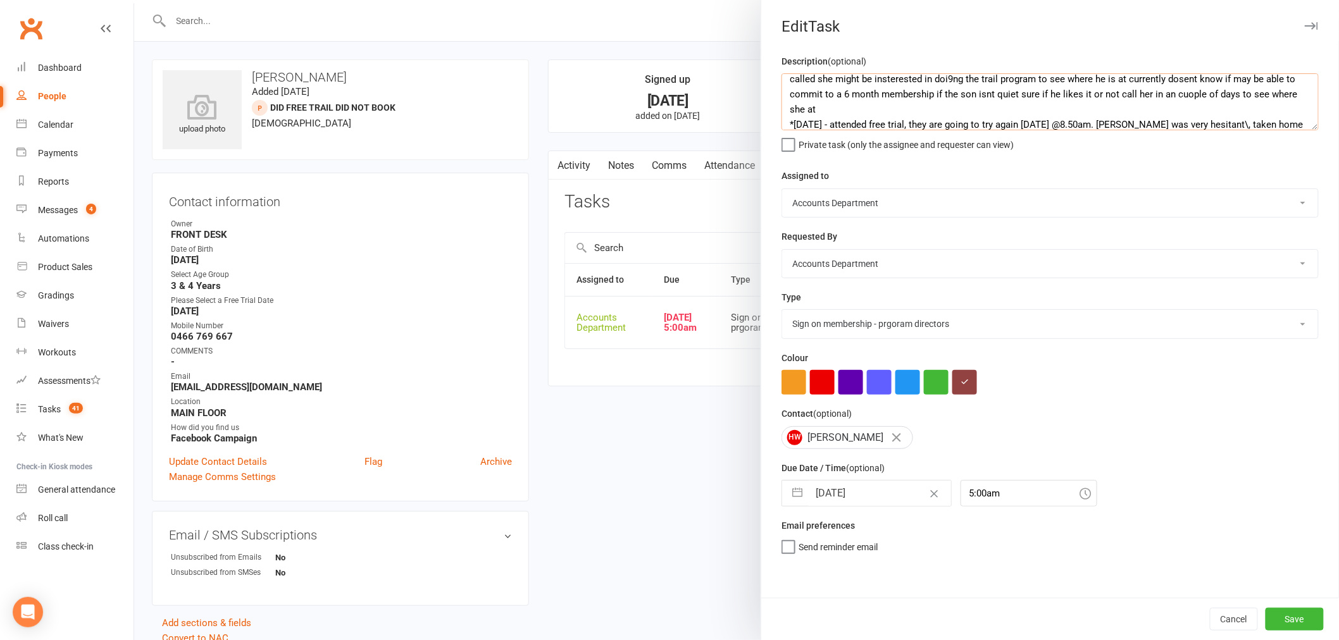
type textarea "called she might be insterested in doi9ng the trail program to see where he is …"
click at [851, 336] on select "Add info to task Automatic renewal checking Booked in for 1st trial program cla…" at bounding box center [1050, 324] width 536 height 28
select select "28178"
click at [782, 311] on select "Add info to task Automatic renewal checking Booked in for 1st trial program cla…" at bounding box center [1050, 324] width 536 height 28
click at [793, 496] on button "button" at bounding box center [797, 493] width 23 height 25
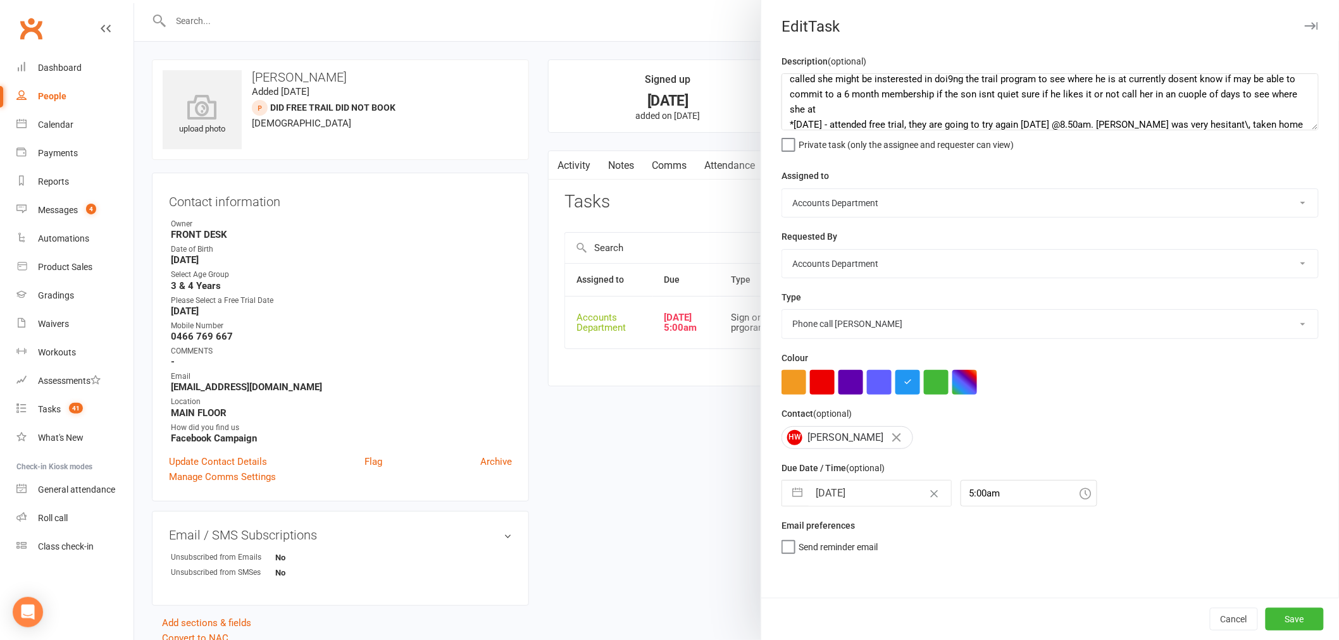
select select "6"
select select "2025"
select select "7"
select select "2025"
select select "8"
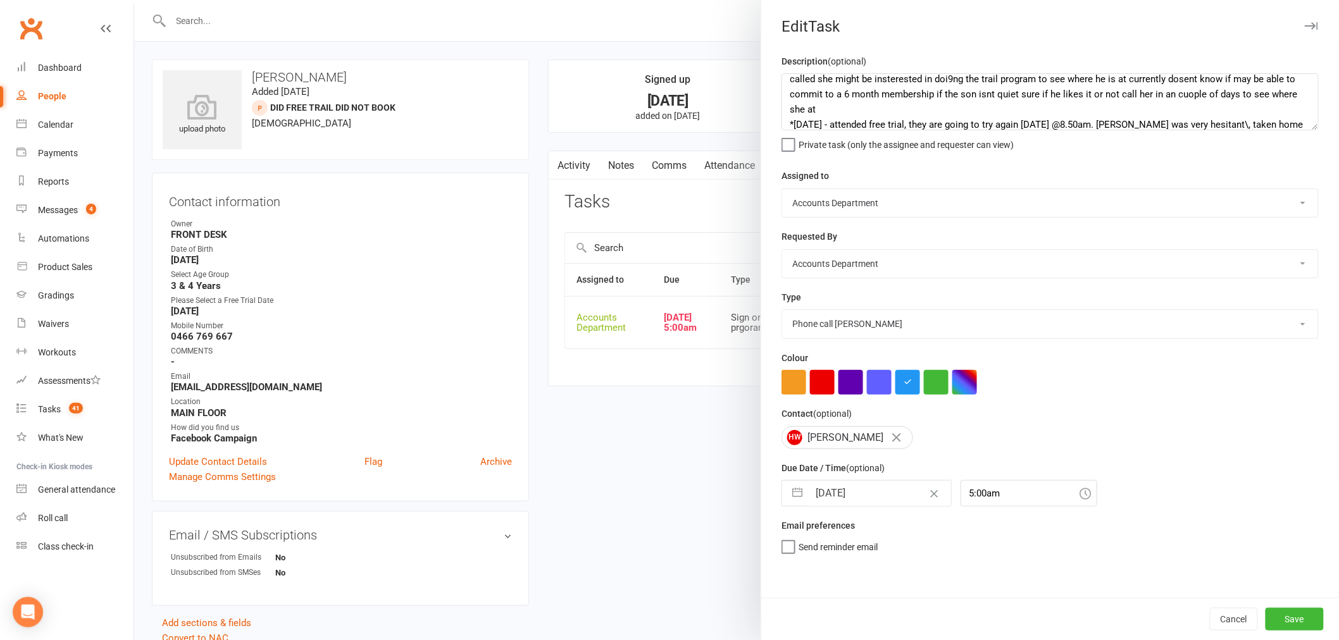
select select "2025"
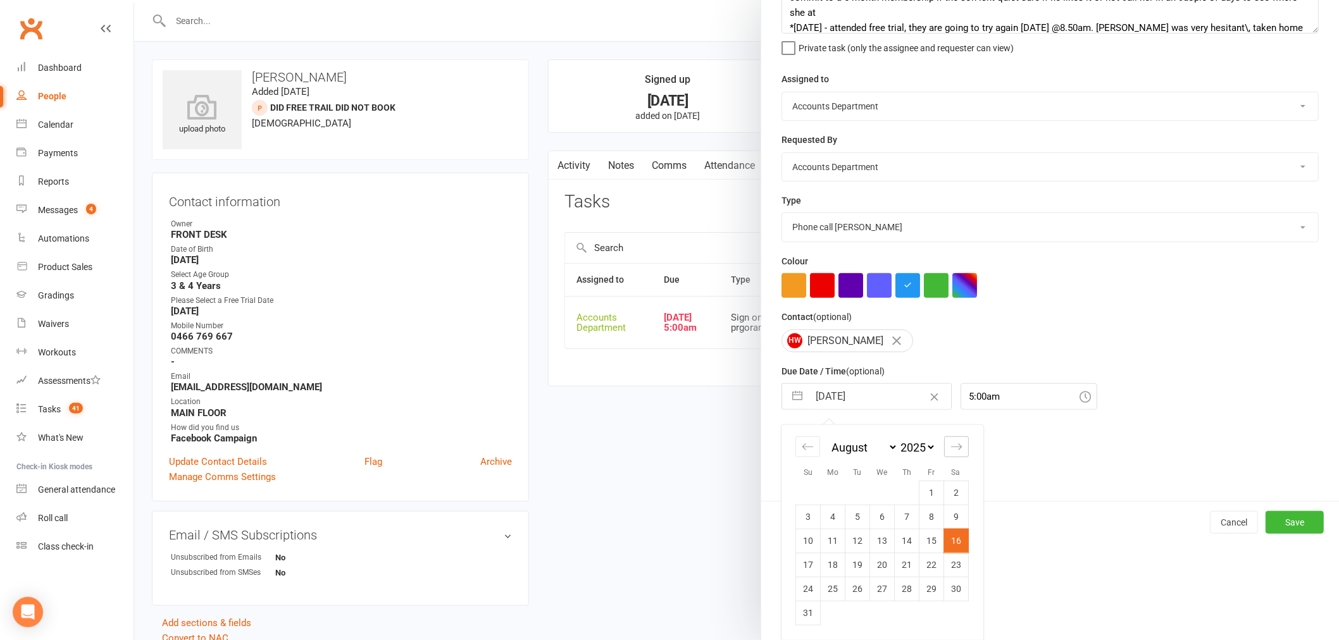
click at [952, 447] on icon "Move forward to switch to the next month." at bounding box center [956, 447] width 11 height 6
select select "9"
select select "2025"
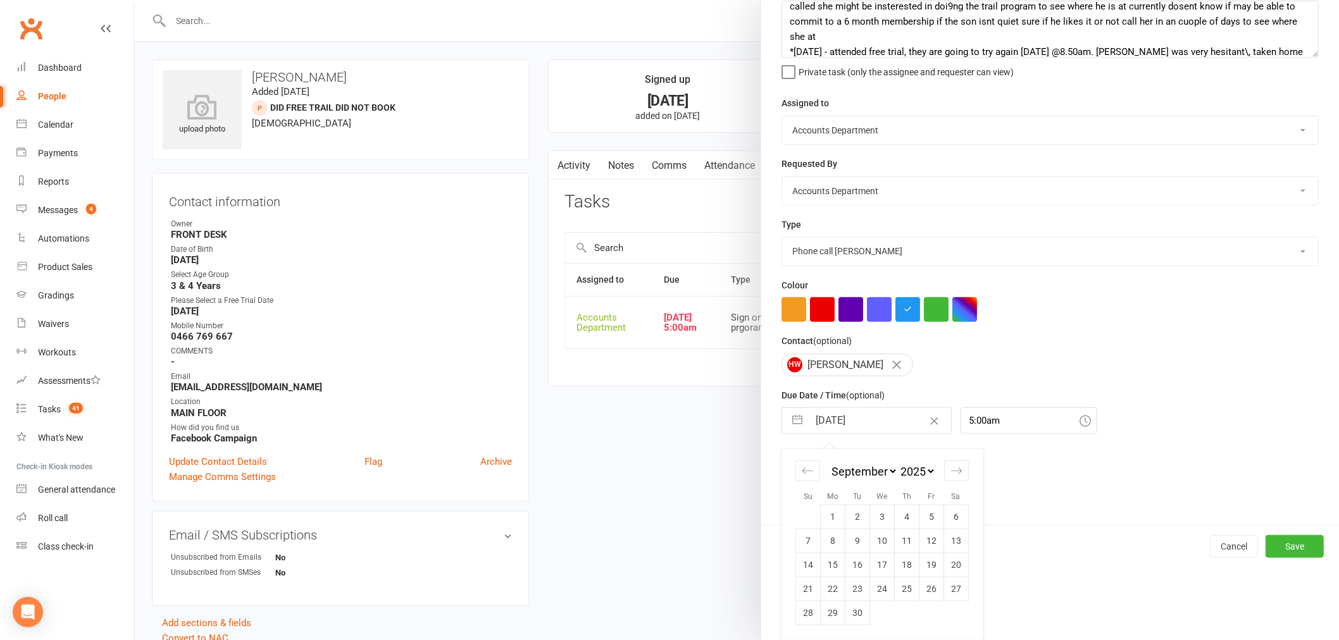
scroll to position [73, 0]
click at [952, 471] on icon "Move forward to switch to the next month." at bounding box center [957, 471] width 12 height 12
select select "10"
select select "2025"
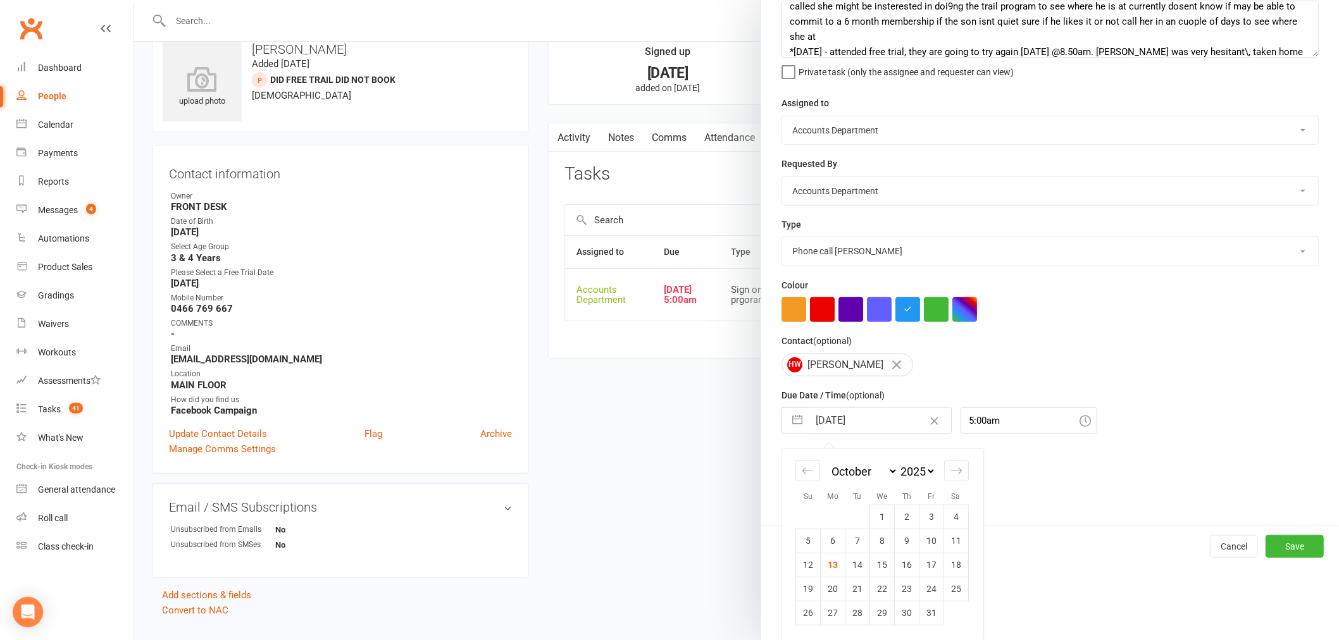
scroll to position [54, 0]
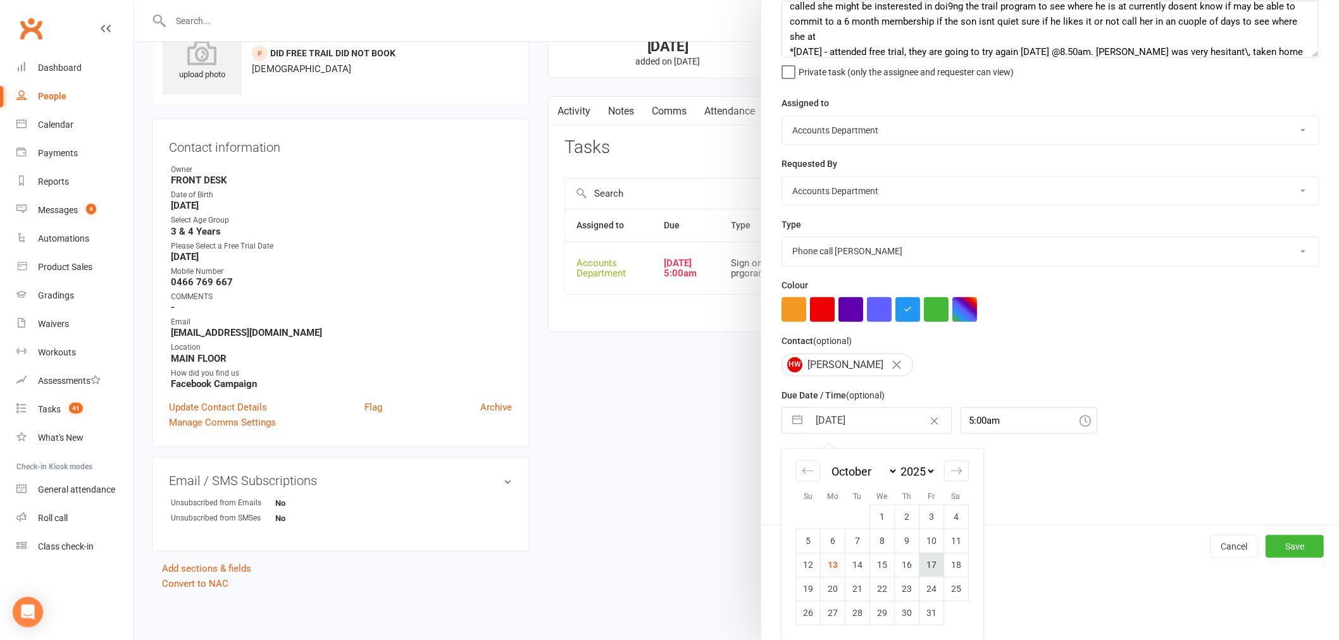
click at [931, 568] on td "17" at bounding box center [932, 565] width 25 height 24
type input "[DATE]"
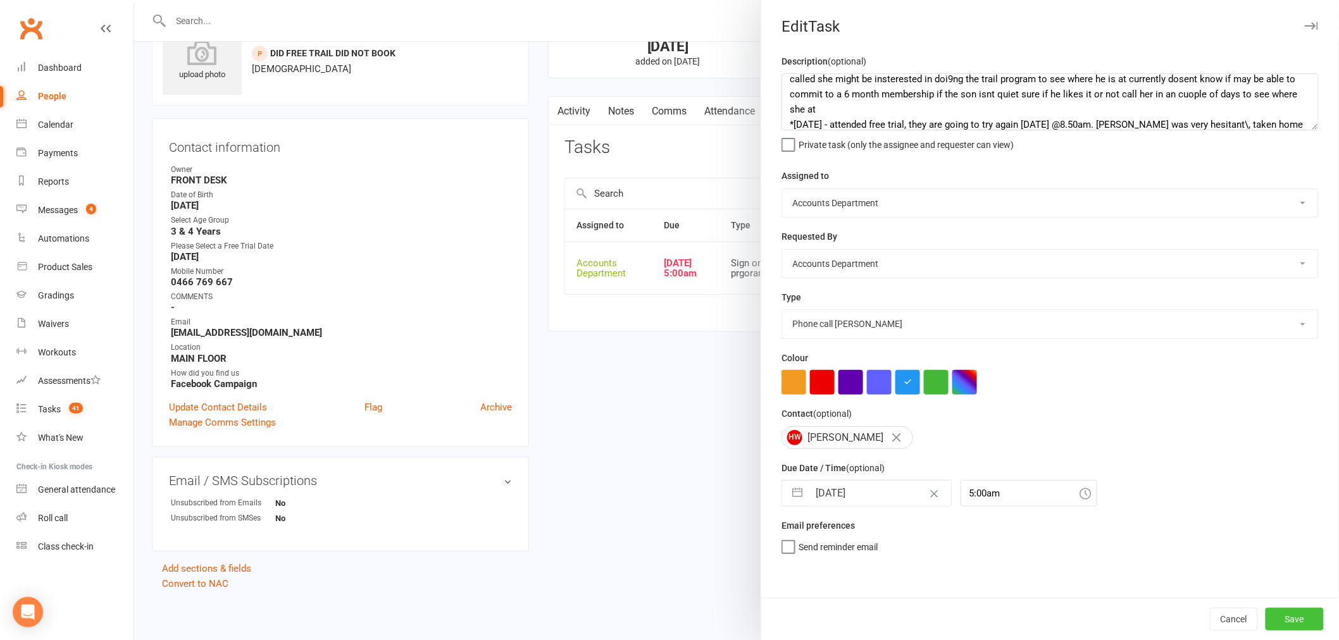
click at [1272, 612] on button "Save" at bounding box center [1295, 619] width 58 height 23
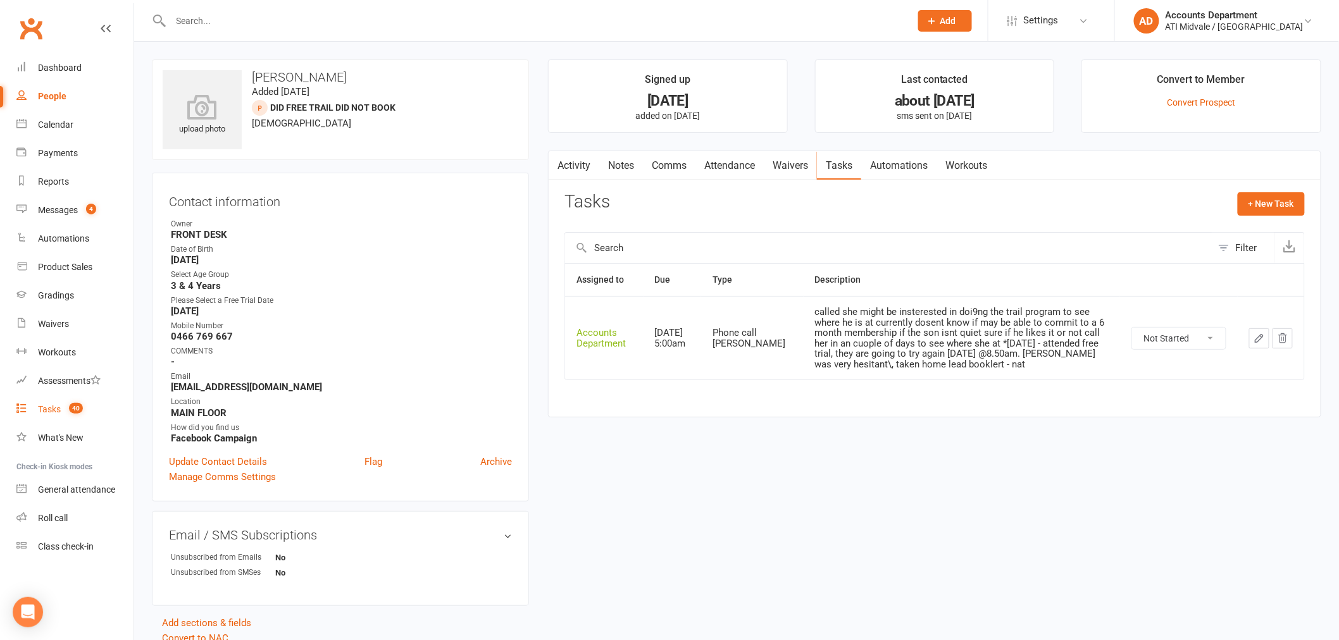
click at [56, 410] on div "Tasks" at bounding box center [49, 409] width 23 height 10
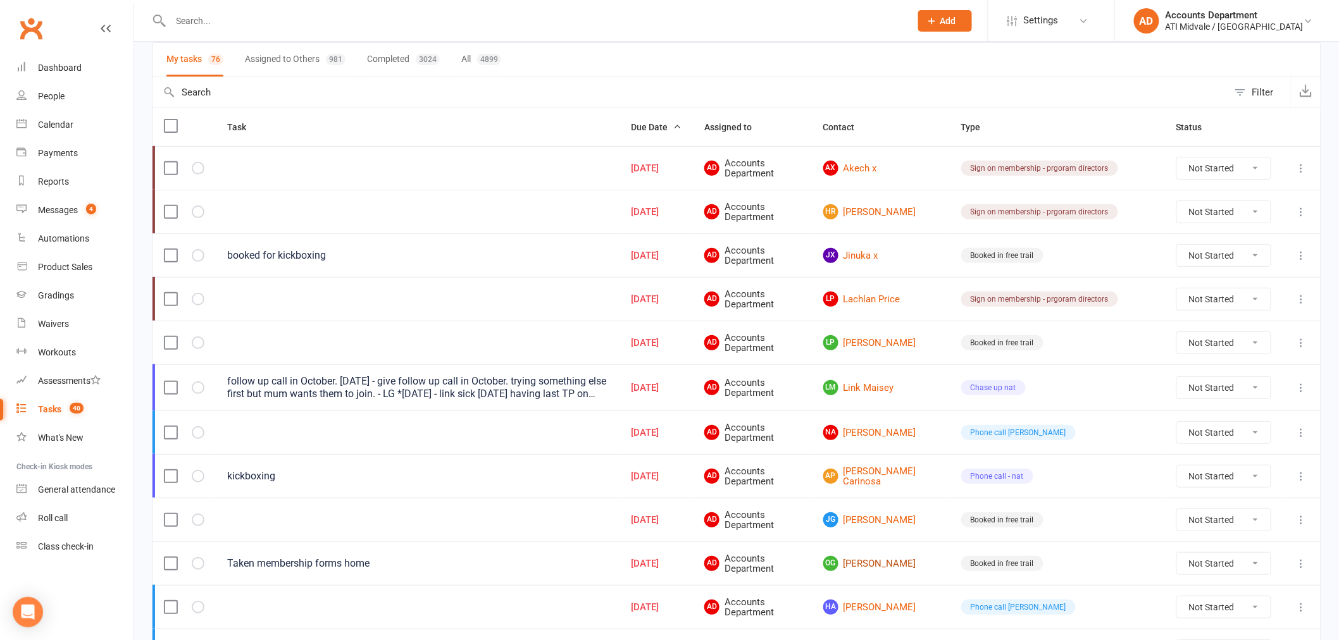
scroll to position [23, 0]
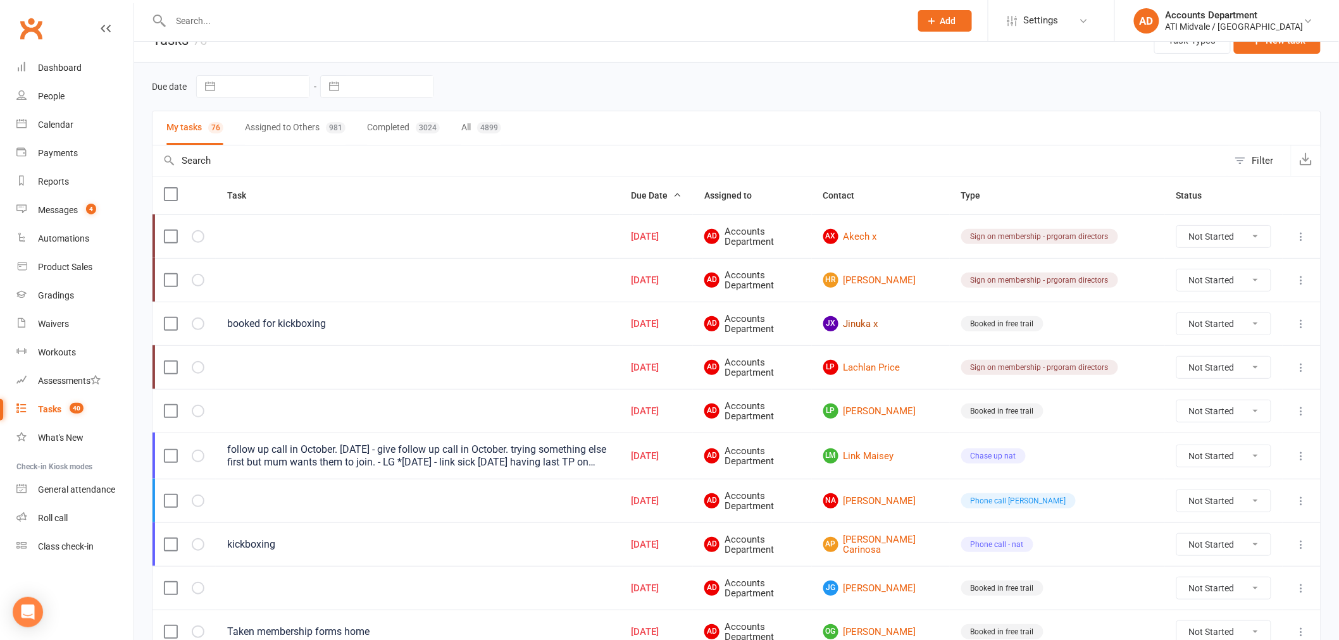
click at [916, 327] on link "Jx Jinuka x" at bounding box center [880, 323] width 115 height 15
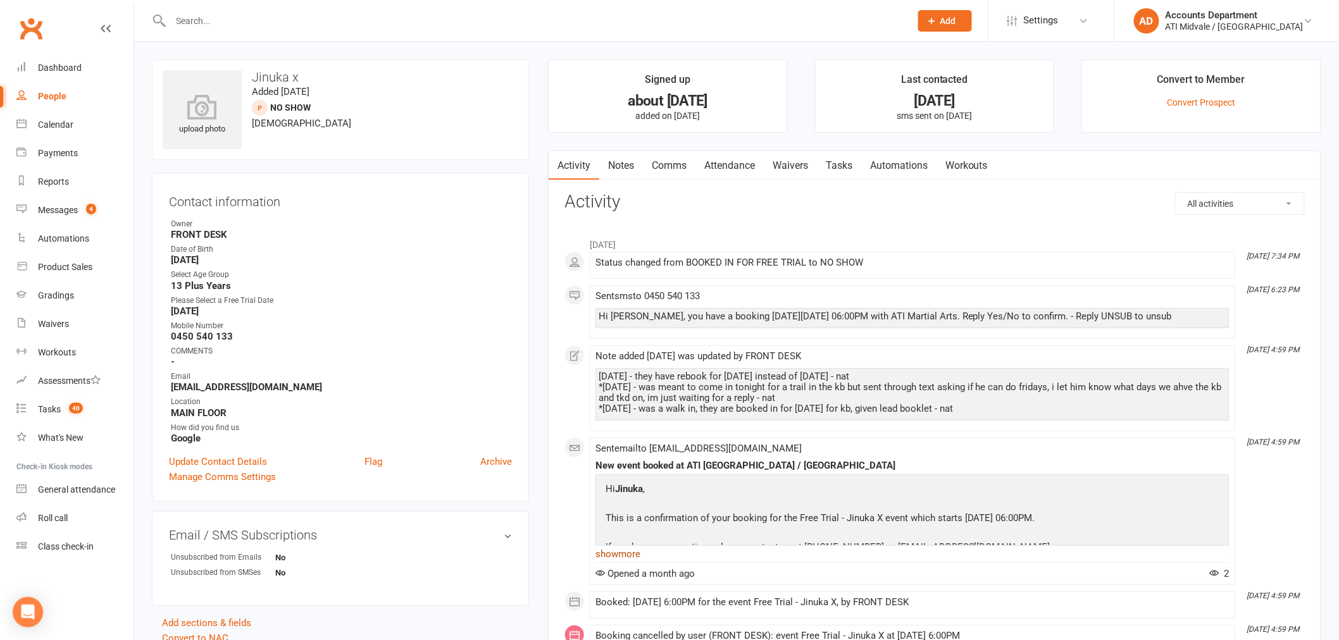
click at [640, 557] on link "show more" at bounding box center [913, 555] width 634 height 18
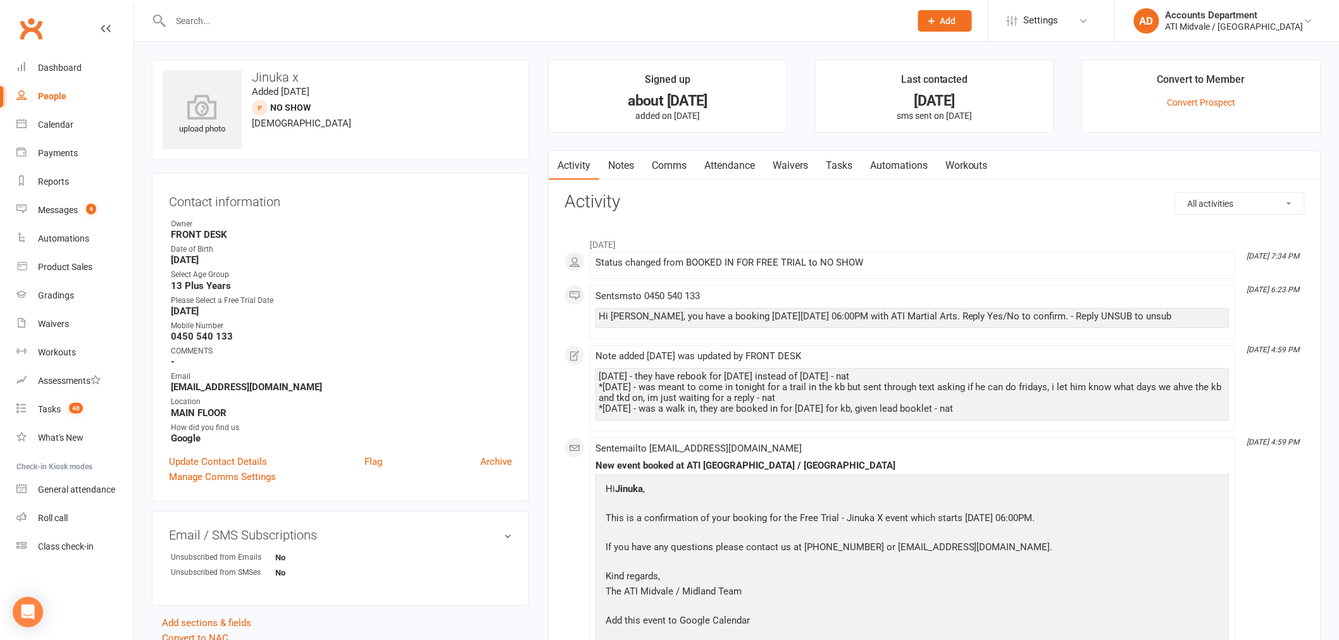
click at [833, 165] on link "Tasks" at bounding box center [839, 165] width 44 height 29
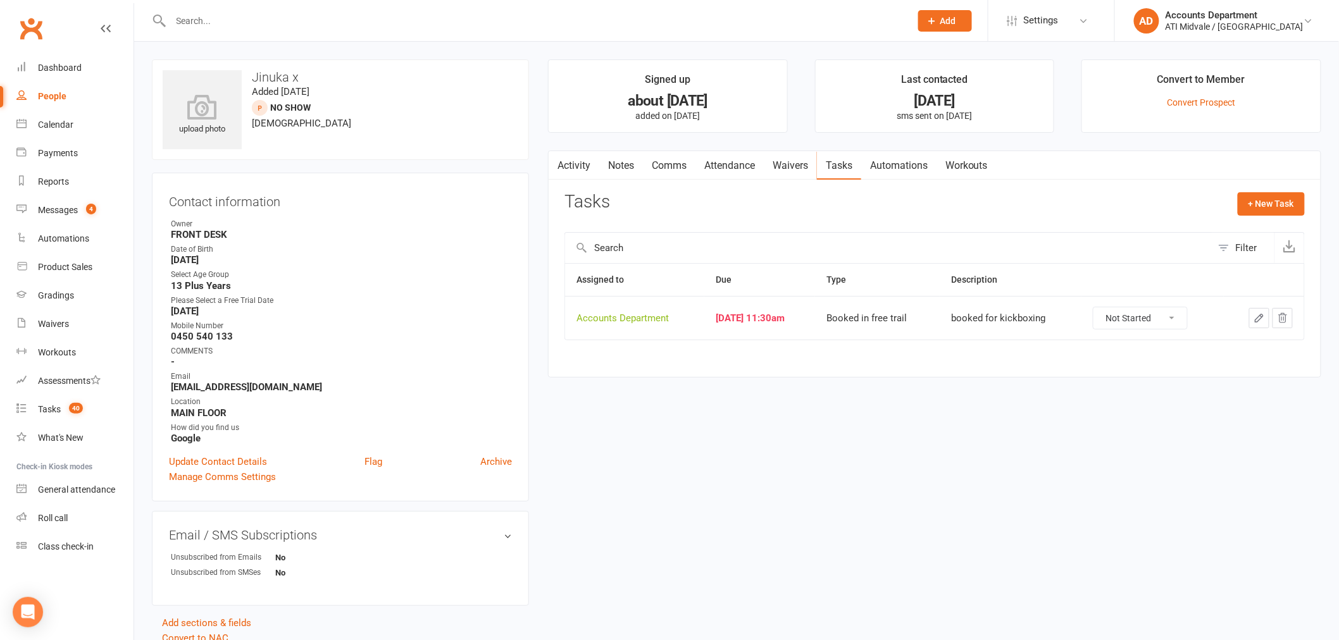
click at [739, 167] on link "Attendance" at bounding box center [729, 165] width 68 height 29
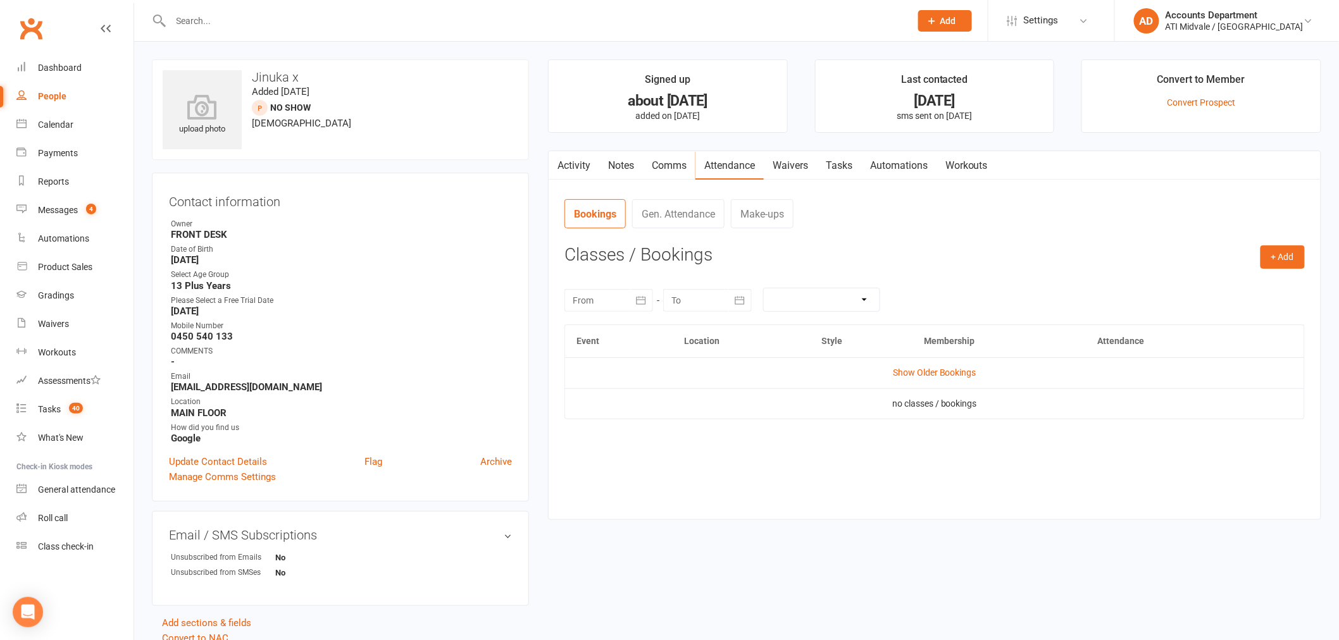
click at [696, 213] on link "Gen. Attendance" at bounding box center [678, 213] width 92 height 29
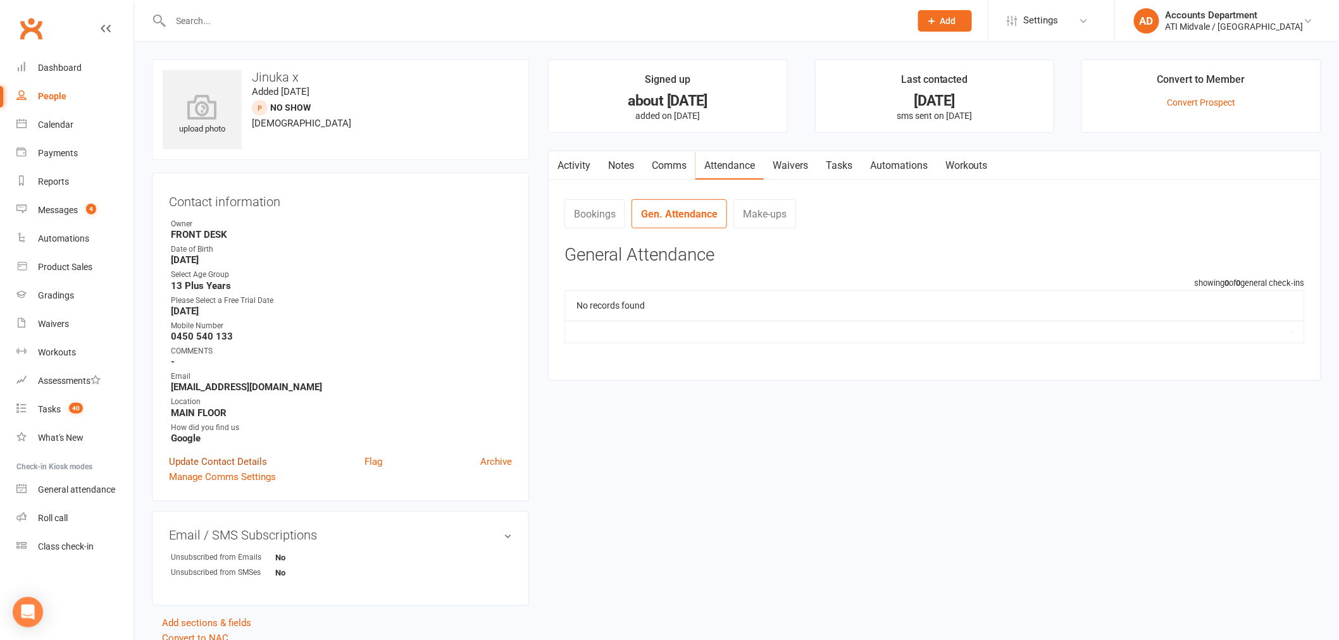
click at [254, 460] on link "Update Contact Details" at bounding box center [218, 461] width 98 height 15
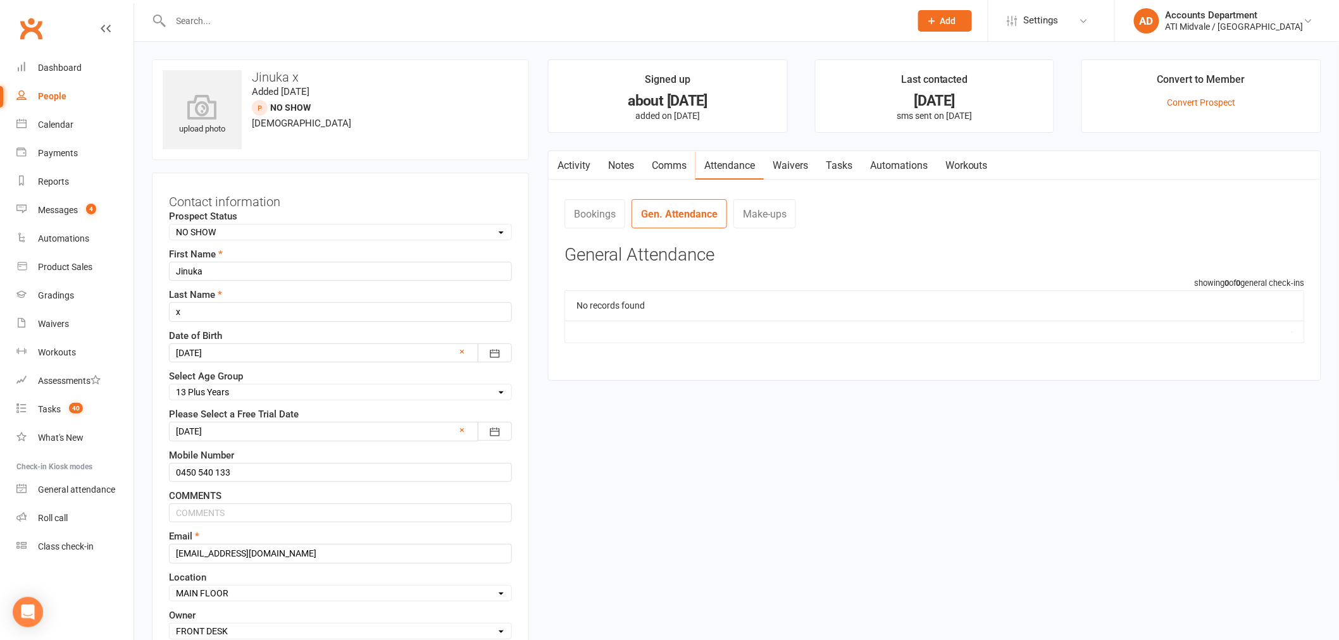
scroll to position [54, 0]
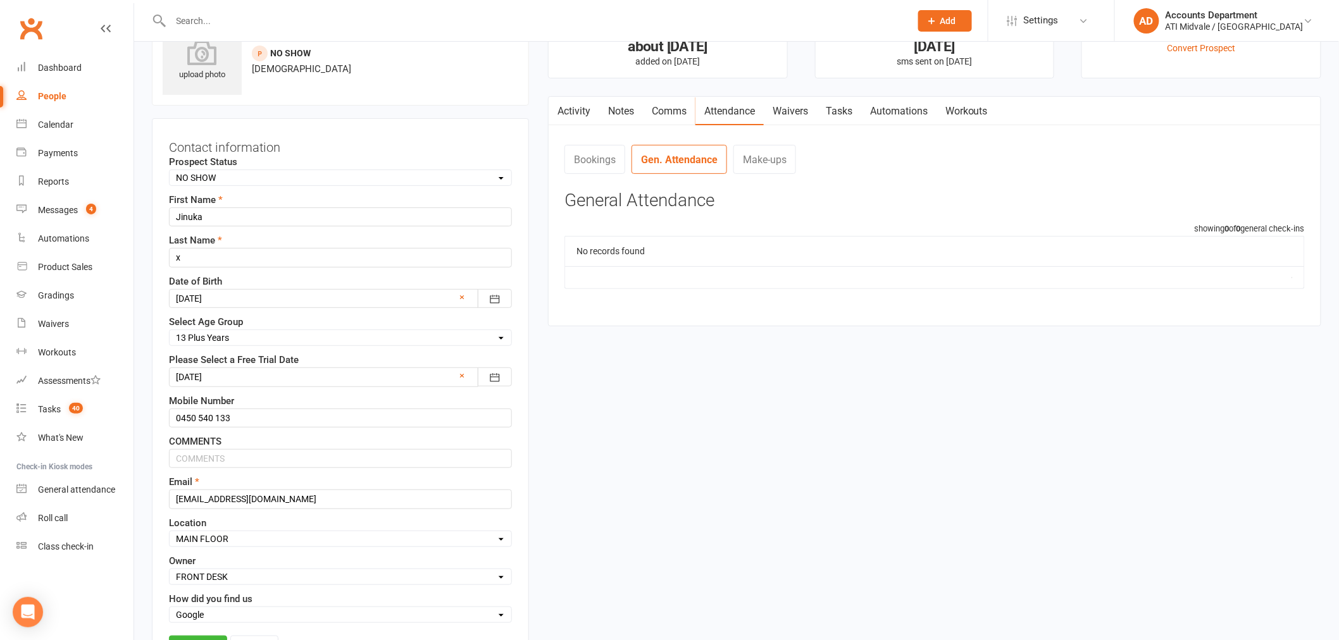
click at [237, 181] on select "Select Set a Status BOOKED IN FOR FREE TRIAL ATTENDED FREE TRIAL BOOKED IN AFTE…" at bounding box center [341, 178] width 342 height 14
select select "BOOKED IN AFTER FREE TRAIL"
click at [170, 171] on select "Select Set a Status BOOKED IN FOR FREE TRIAL ATTENDED FREE TRIAL BOOKED IN AFTE…" at bounding box center [341, 178] width 342 height 14
drag, startPoint x: 220, startPoint y: 252, endPoint x: 168, endPoint y: 254, distance: 52.0
click at [169, 254] on input "x" at bounding box center [340, 257] width 343 height 19
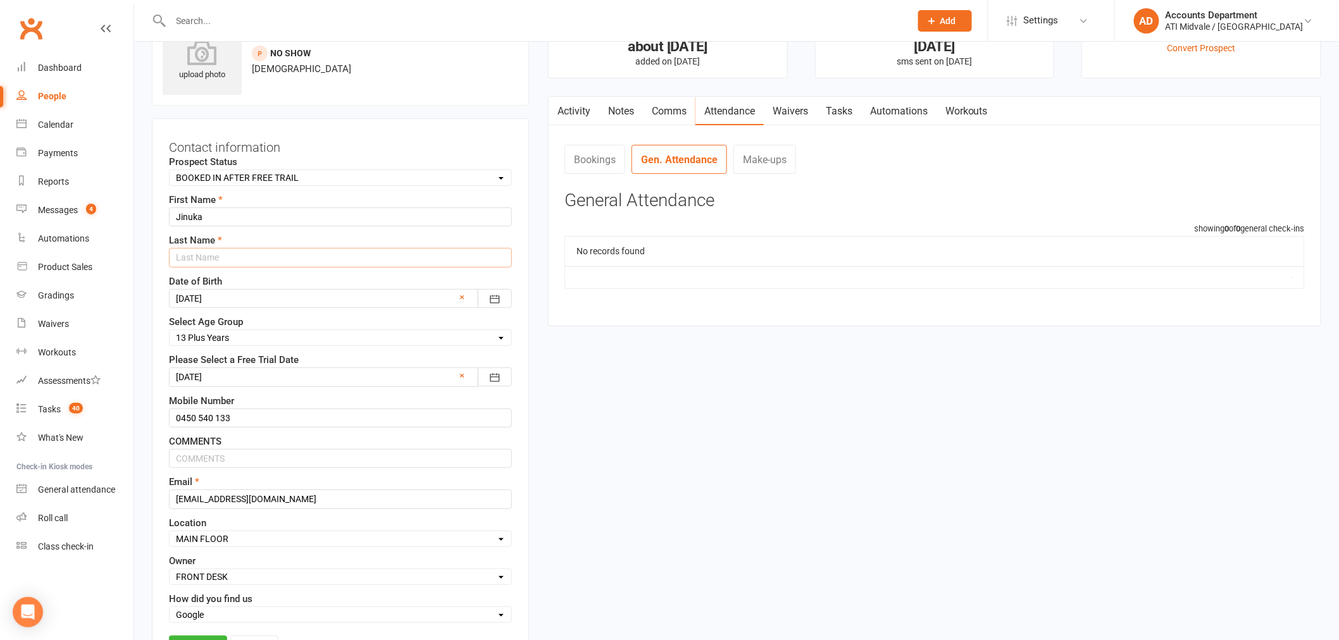
type input "x"
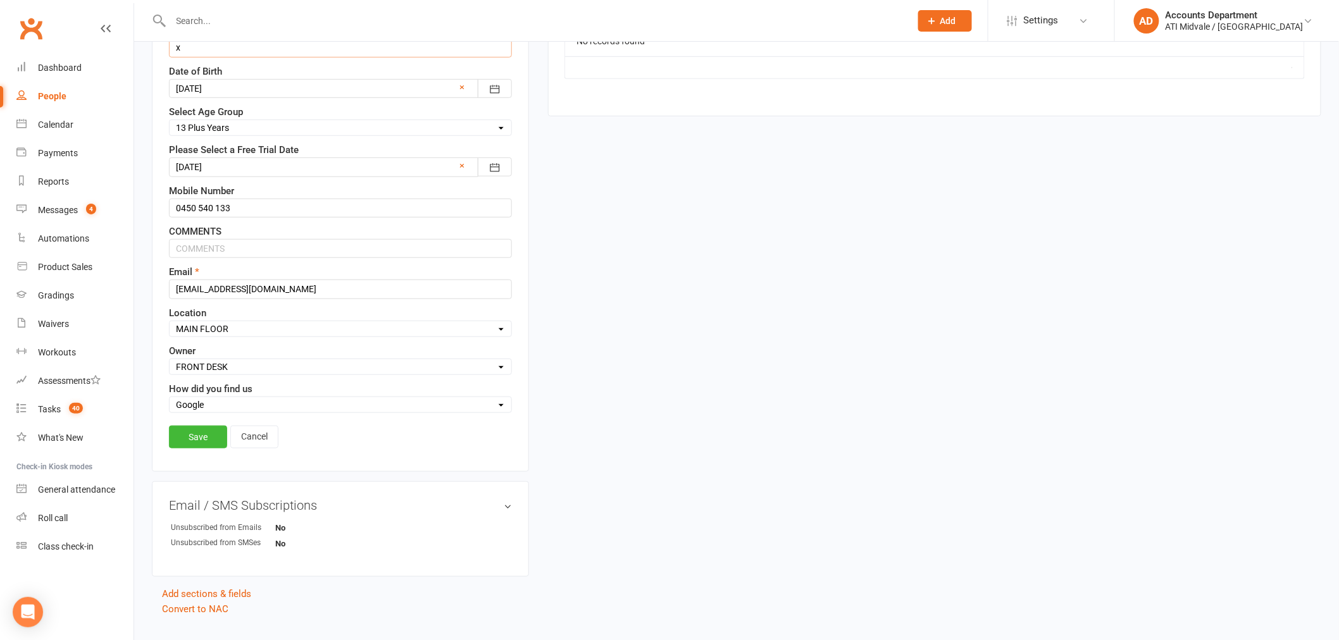
scroll to position [266, 0]
click at [207, 440] on link "Save" at bounding box center [198, 436] width 58 height 23
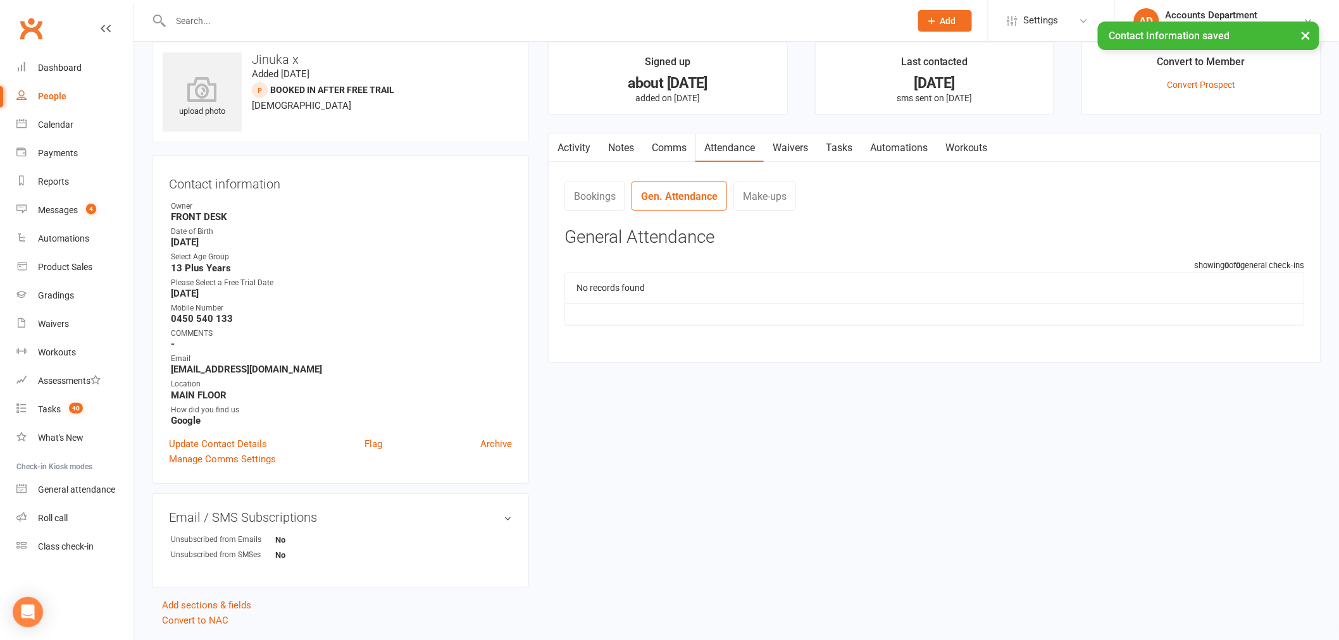
scroll to position [0, 0]
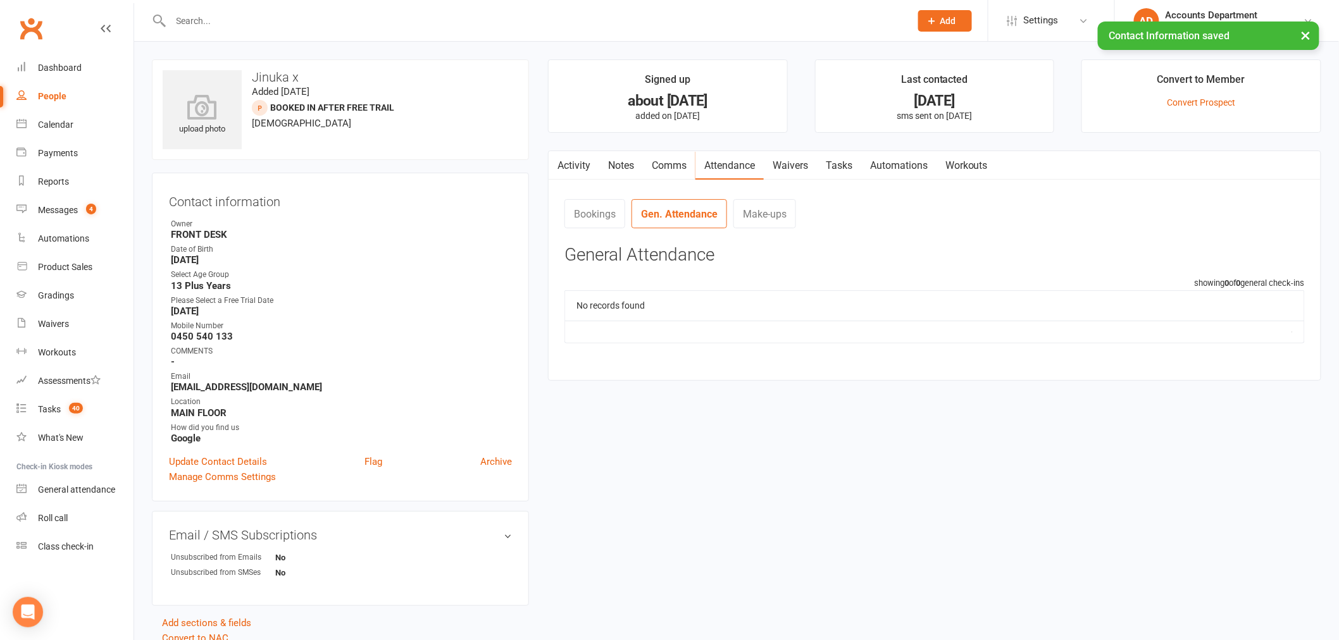
click at [835, 165] on link "Tasks" at bounding box center [839, 165] width 44 height 29
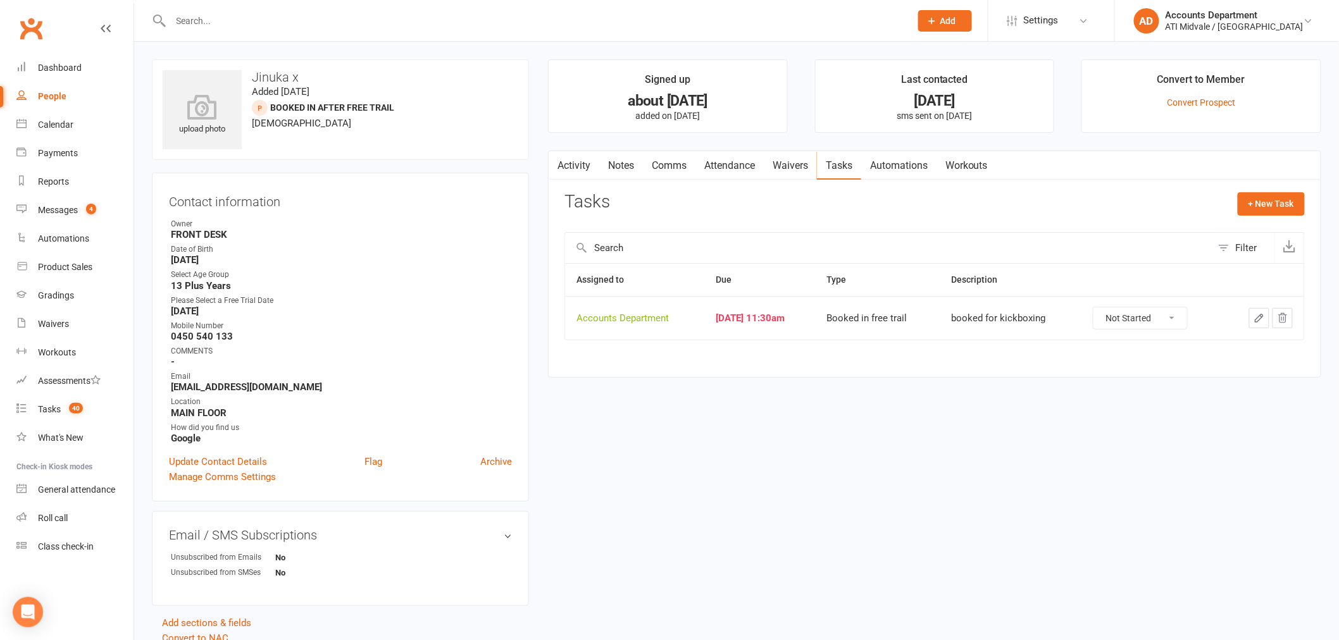
click at [1255, 318] on icon "button" at bounding box center [1259, 318] width 11 height 11
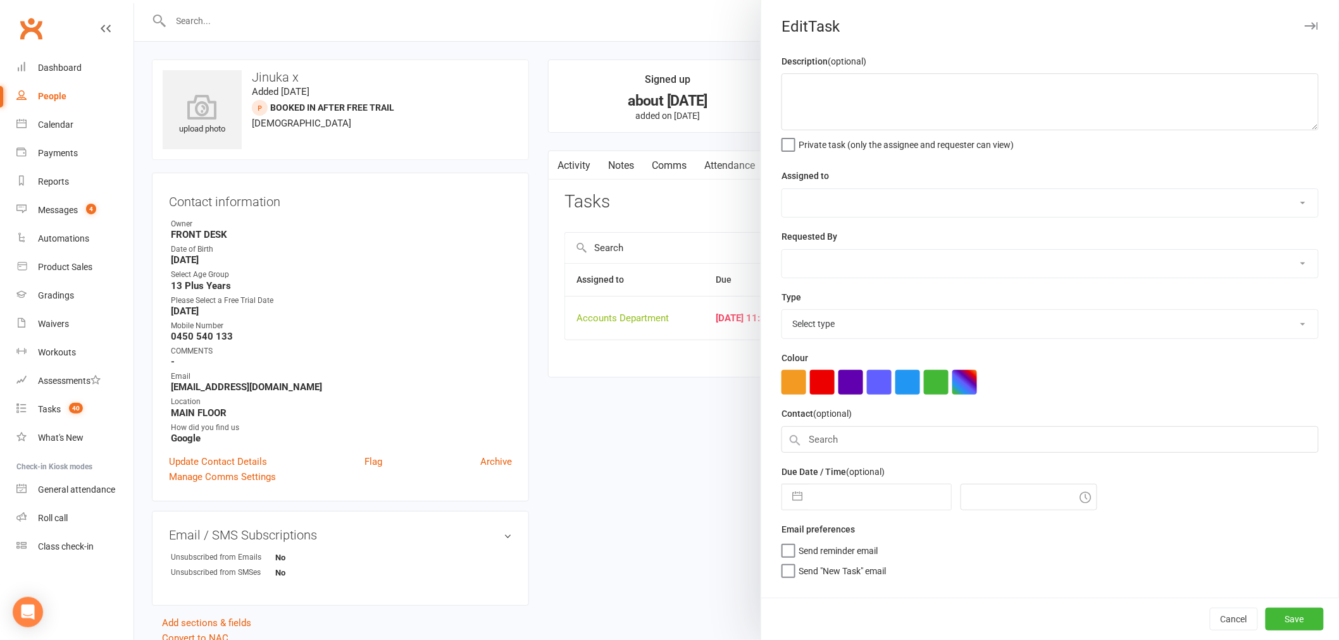
type textarea "booked for kickboxing"
select select "4274"
type input "[DATE]"
type input "11:30am"
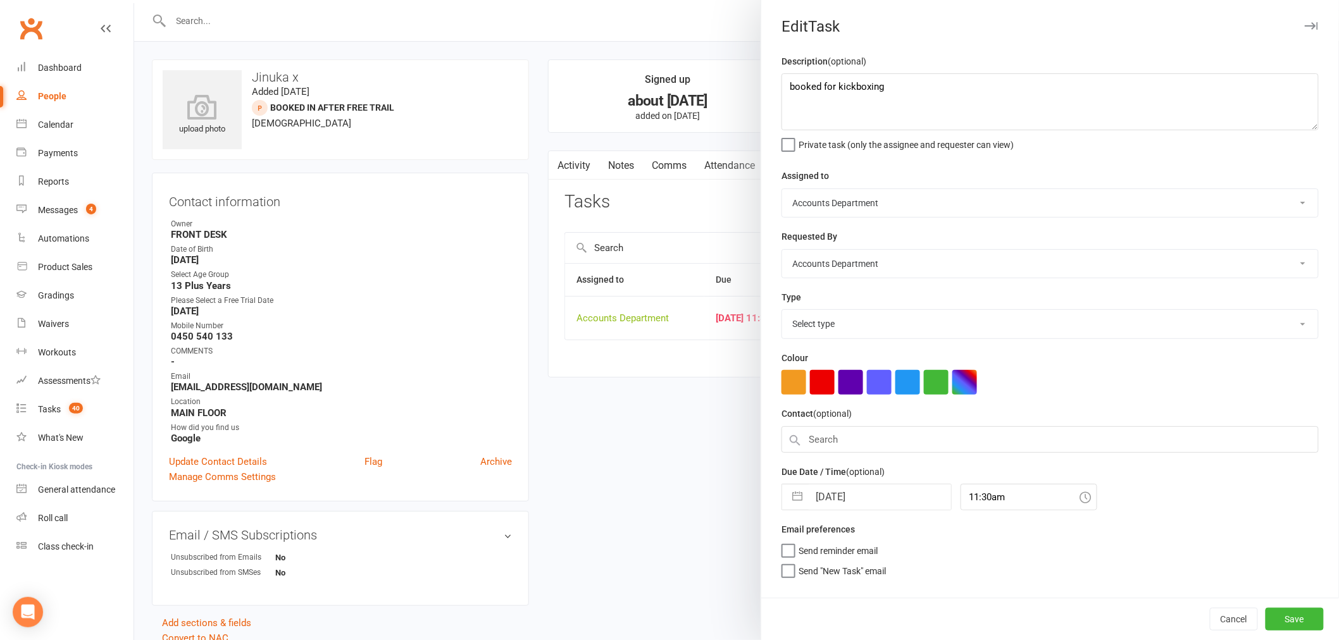
select select "18608"
click at [795, 498] on button "button" at bounding box center [797, 493] width 23 height 25
select select "7"
select select "2025"
select select "8"
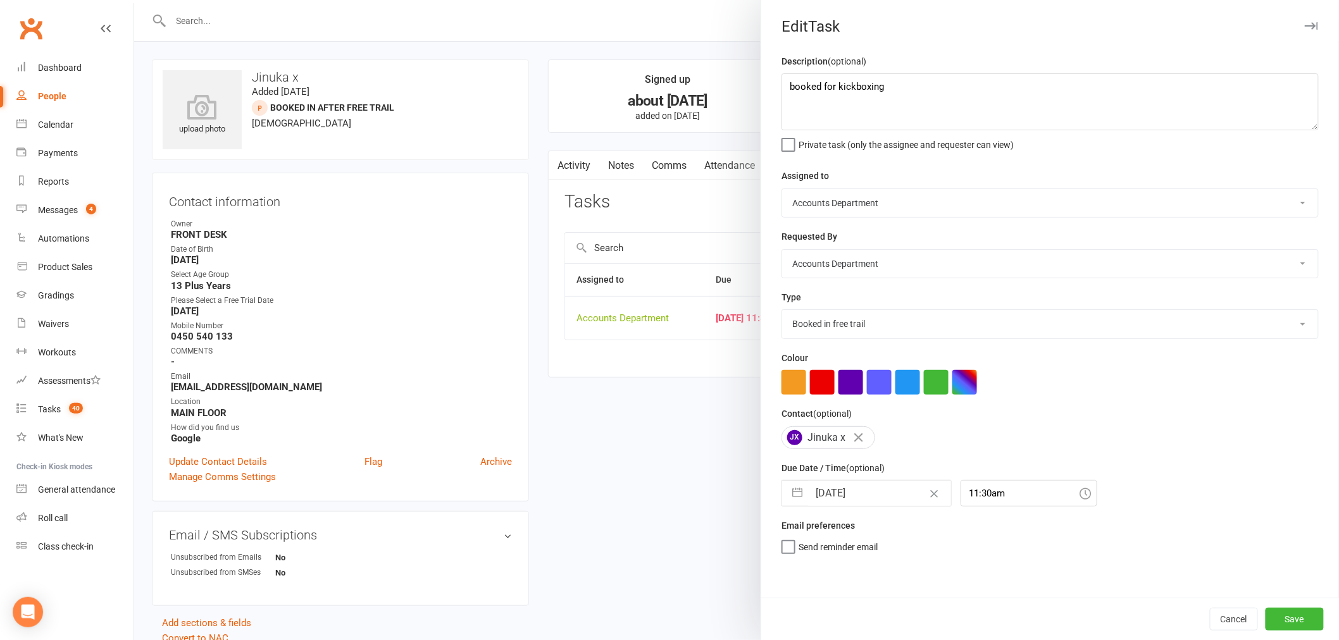
select select "2025"
select select "9"
select select "2025"
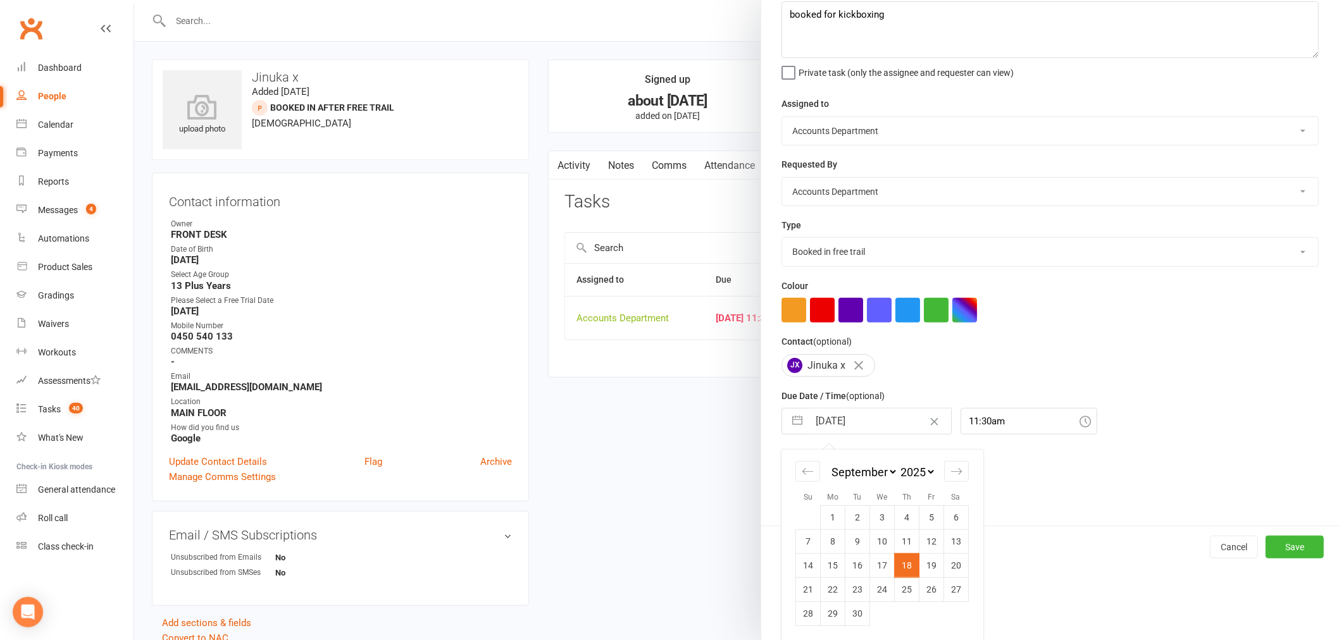
scroll to position [73, 0]
click at [954, 470] on icon "Move forward to switch to the next month." at bounding box center [956, 471] width 11 height 6
select select "10"
select select "2025"
click at [859, 571] on td "14" at bounding box center [857, 565] width 25 height 24
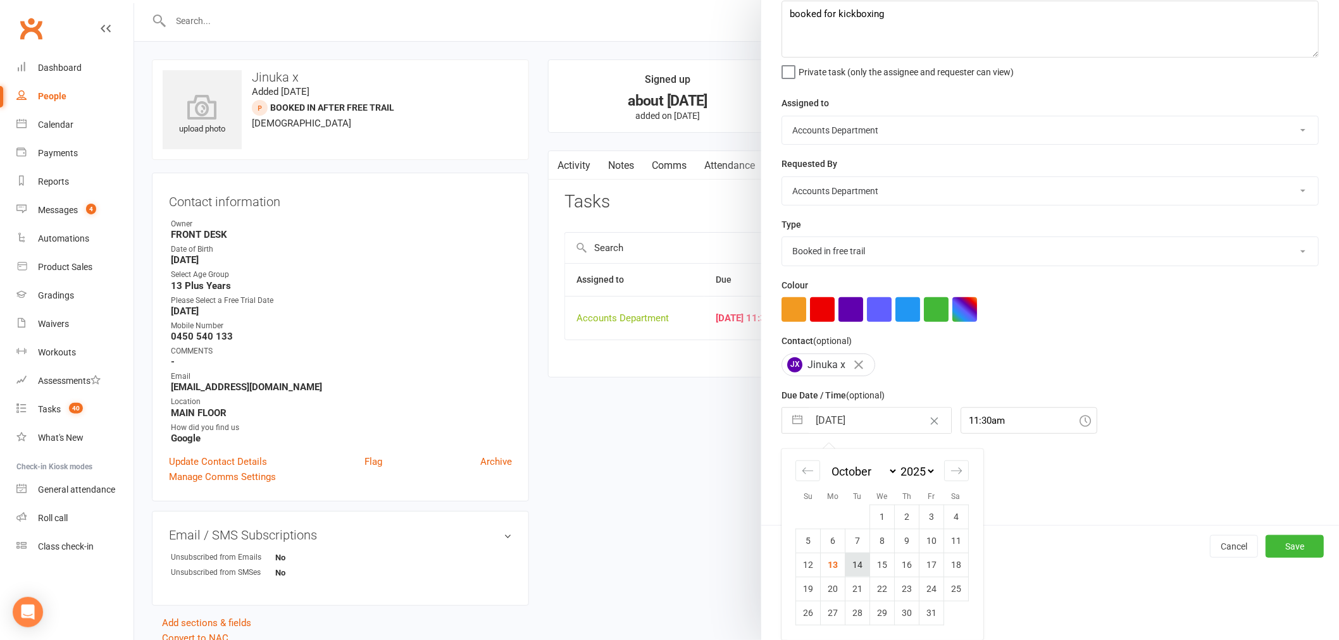
type input "[DATE]"
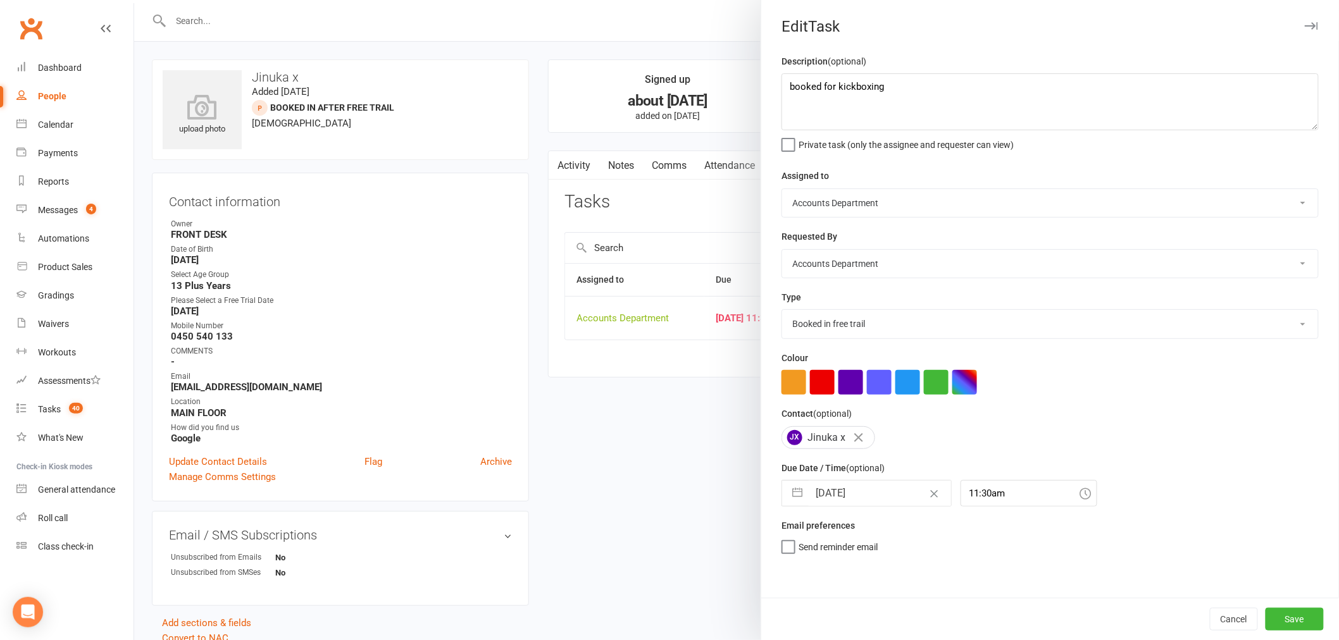
scroll to position [0, 0]
click at [1280, 620] on button "Save" at bounding box center [1295, 619] width 58 height 23
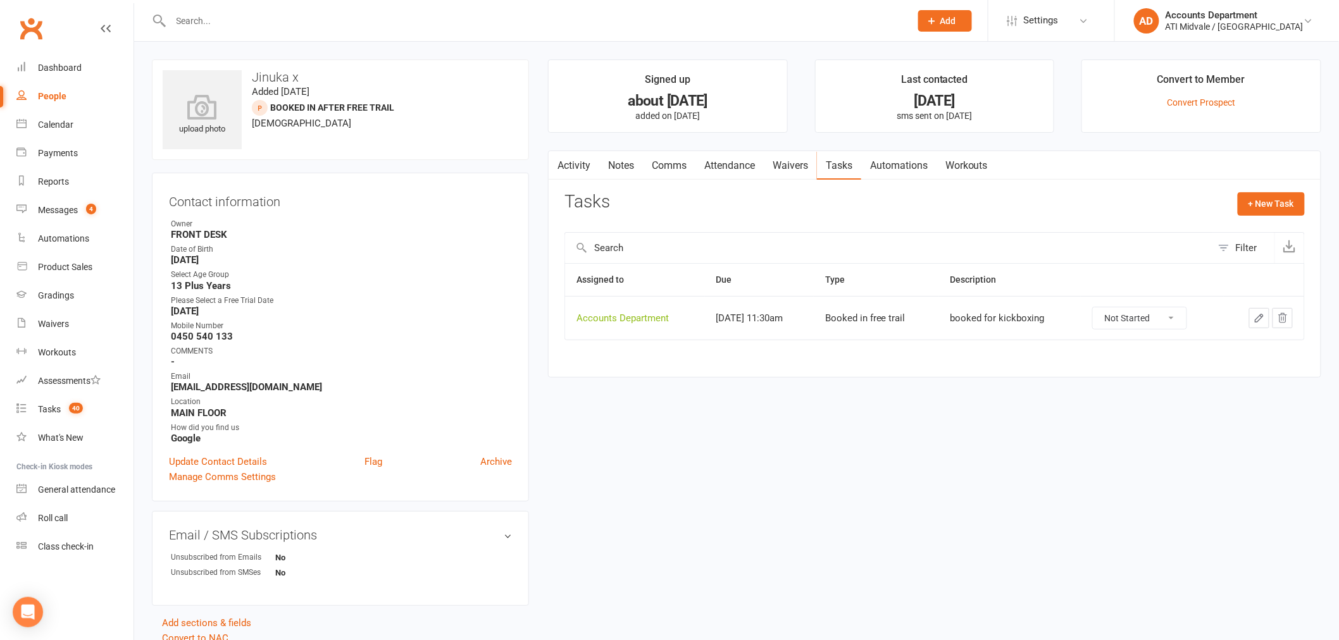
click at [739, 161] on link "Attendance" at bounding box center [729, 165] width 68 height 29
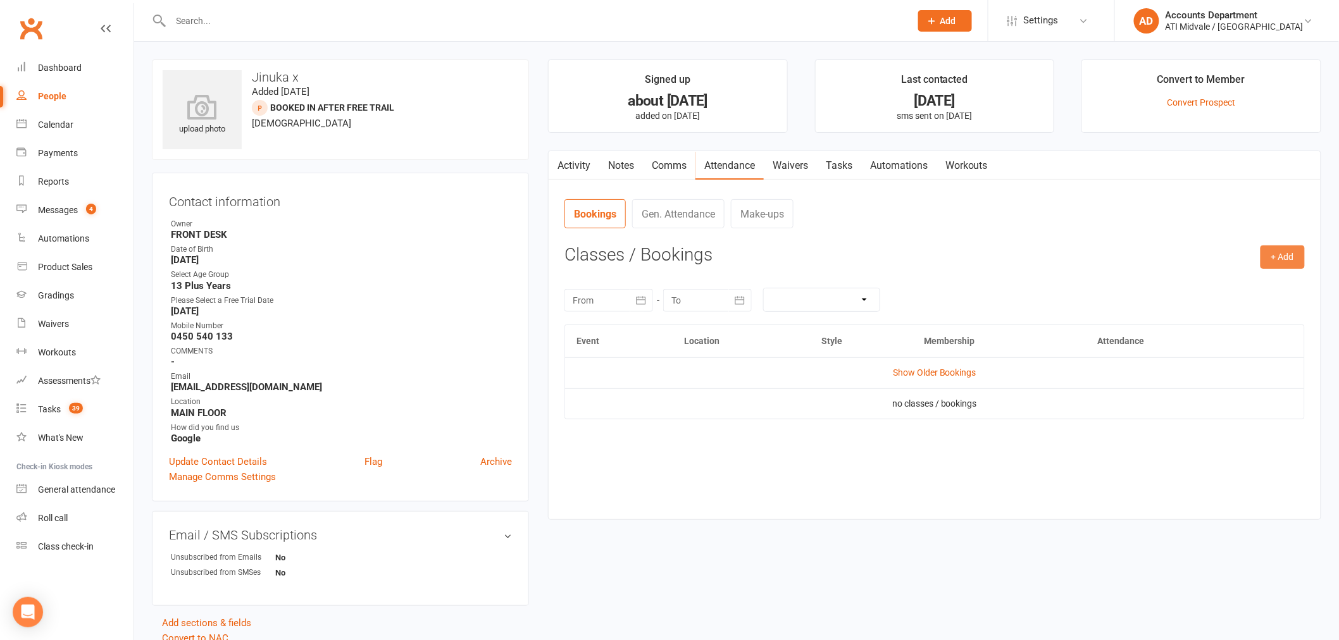
click at [1276, 249] on button "+ Add" at bounding box center [1283, 257] width 44 height 23
click at [1201, 312] on link "Add Appointment" at bounding box center [1241, 311] width 125 height 25
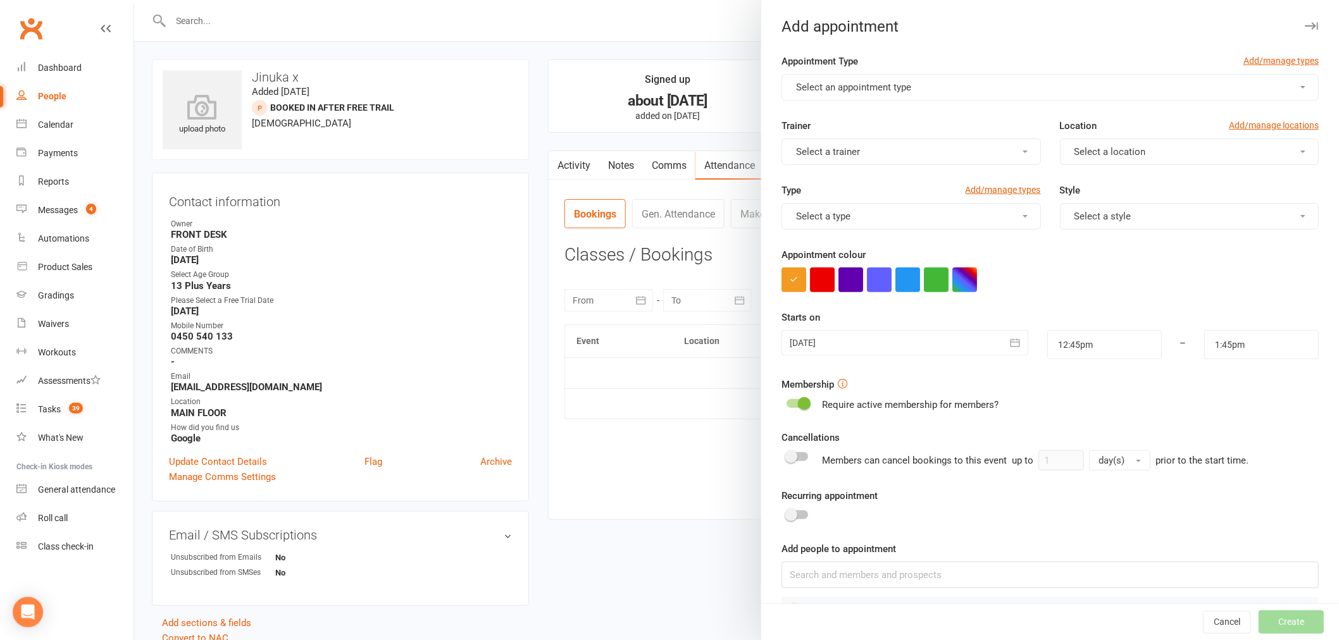
click at [801, 87] on span "Select an appointment type" at bounding box center [853, 87] width 115 height 11
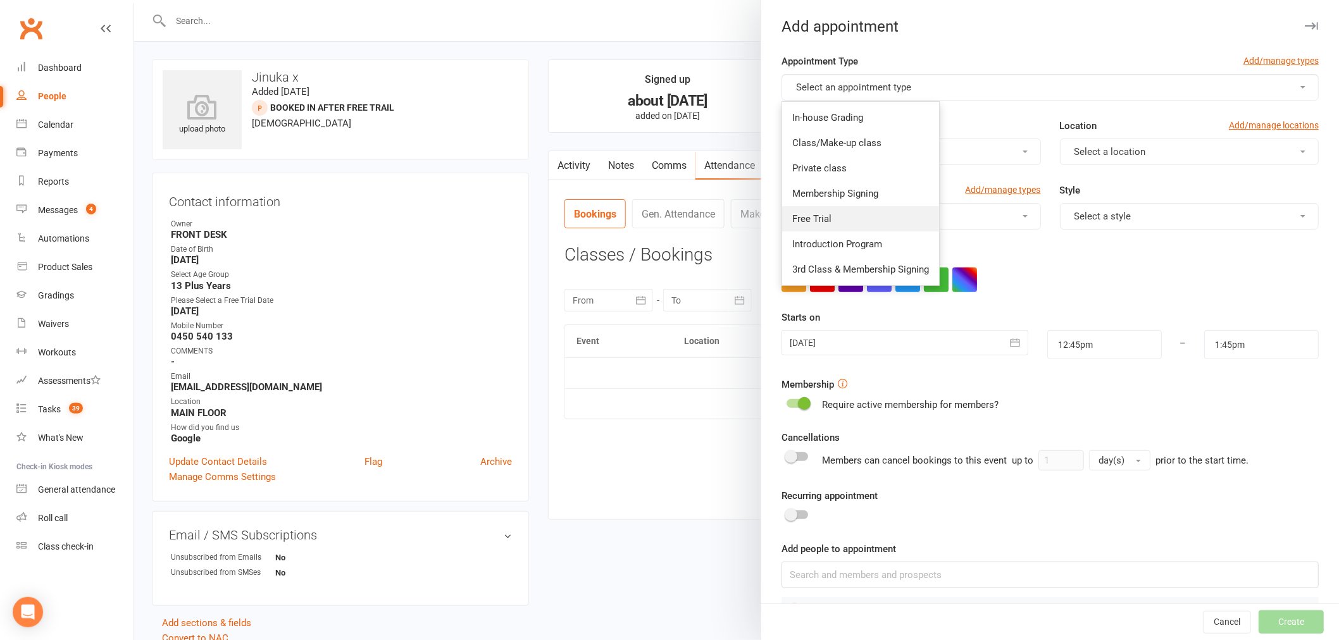
click at [810, 217] on span "Free Trial" at bounding box center [811, 218] width 39 height 11
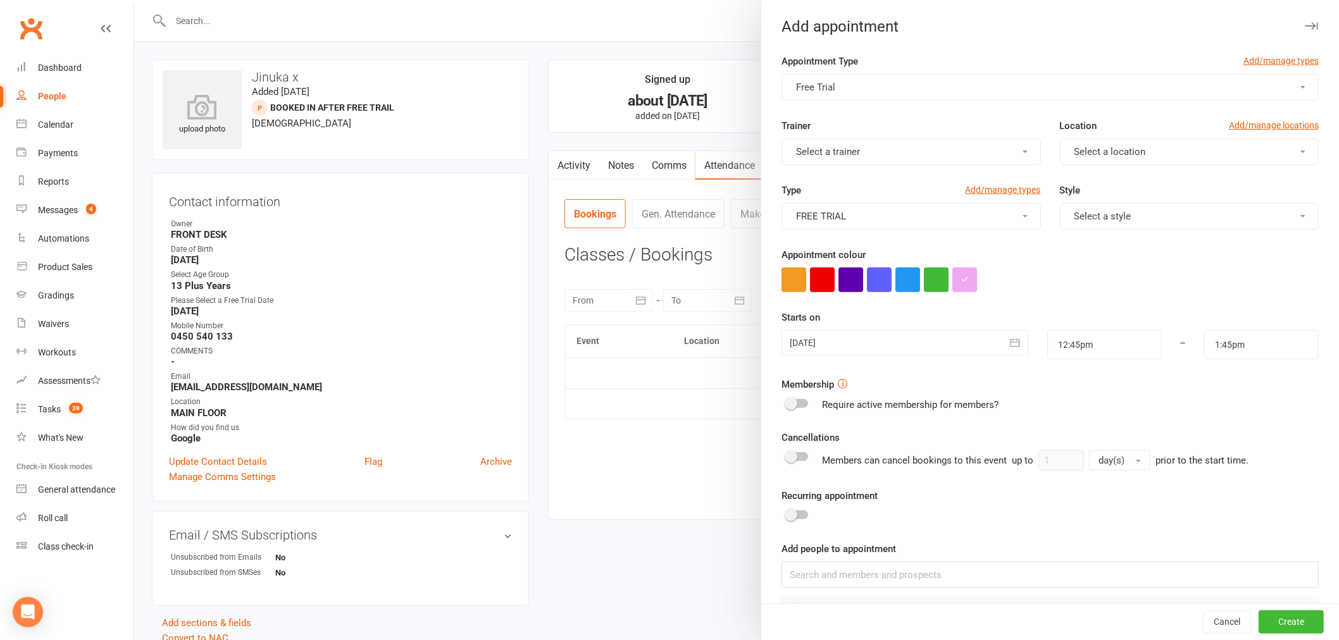
click at [833, 344] on div at bounding box center [905, 342] width 247 height 25
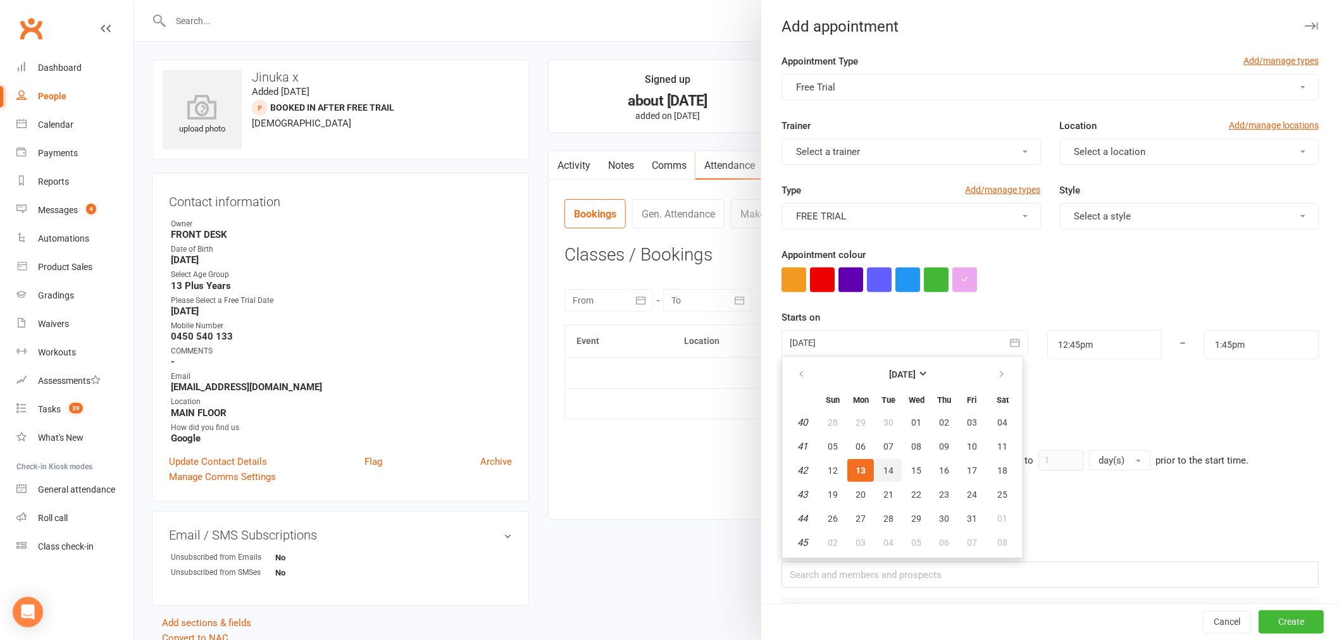
click at [886, 471] on button "14" at bounding box center [888, 470] width 27 height 23
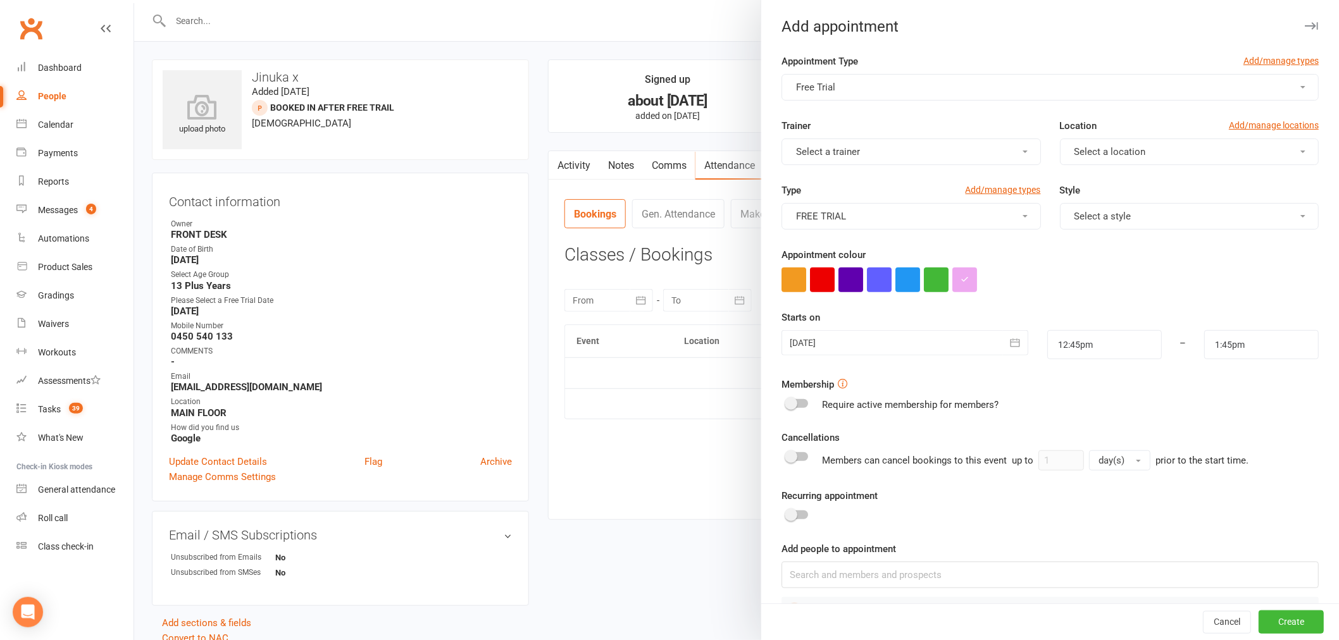
type input "[DATE]"
click at [1064, 354] on input "12:45pm" at bounding box center [1104, 344] width 115 height 29
type input "6:00pm"
type input "7:00pm"
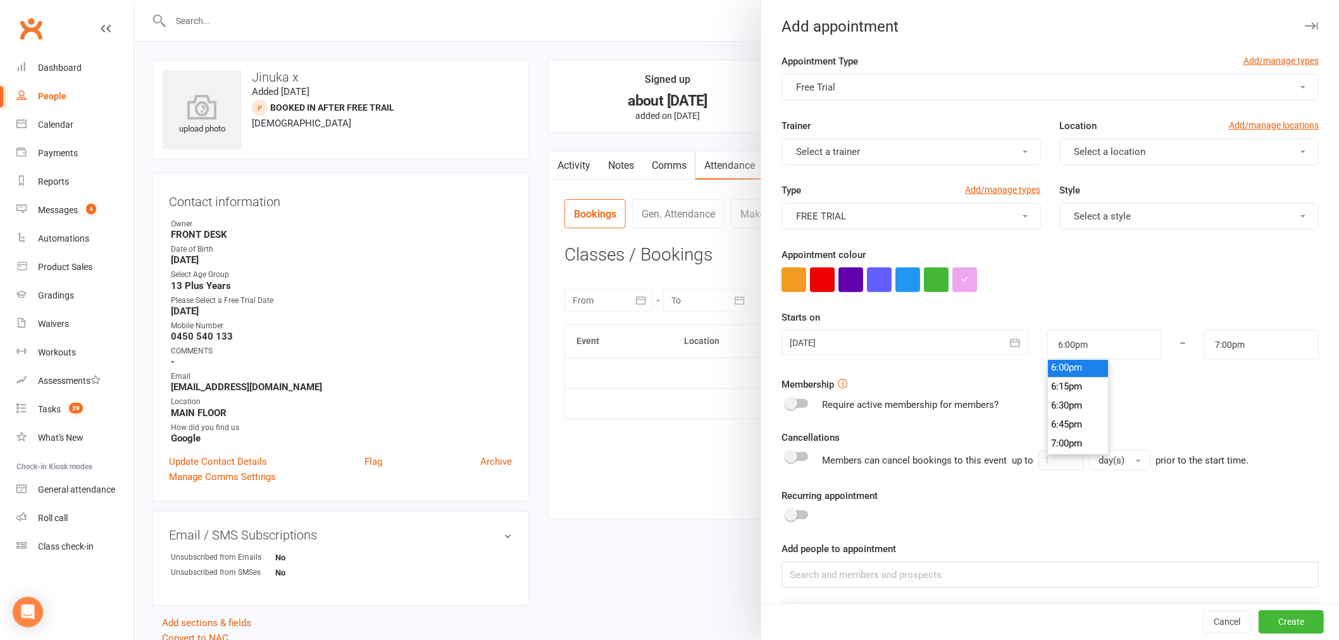
click at [1062, 372] on li "6:00pm" at bounding box center [1078, 367] width 61 height 19
click at [1211, 344] on input "7:00pm" at bounding box center [1261, 344] width 115 height 29
click at [1138, 288] on form "Appointment Type Add/manage types Free Trial Trainer Select a trainer Location …" at bounding box center [1050, 339] width 537 height 570
click at [1121, 227] on button "Select a style" at bounding box center [1189, 216] width 259 height 27
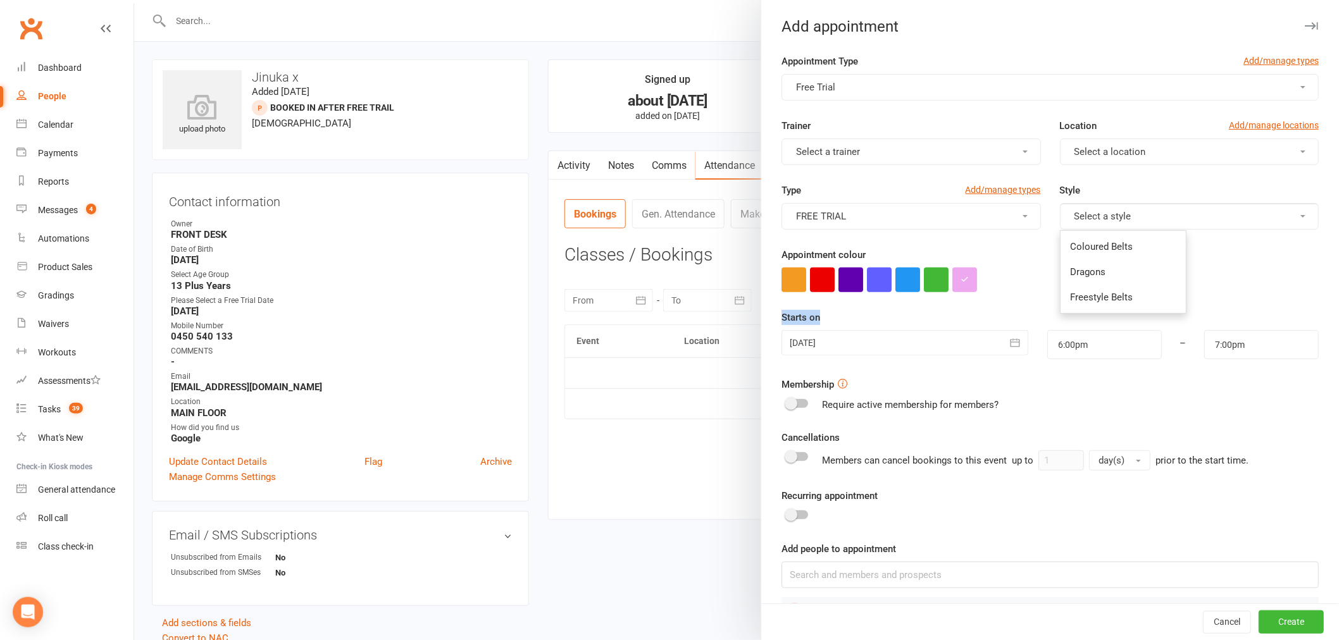
click at [1121, 220] on button "Select a style" at bounding box center [1189, 216] width 259 height 27
click at [1118, 222] on button "Select a style" at bounding box center [1189, 216] width 259 height 27
click at [980, 219] on button "FREE TRIAL" at bounding box center [911, 216] width 259 height 27
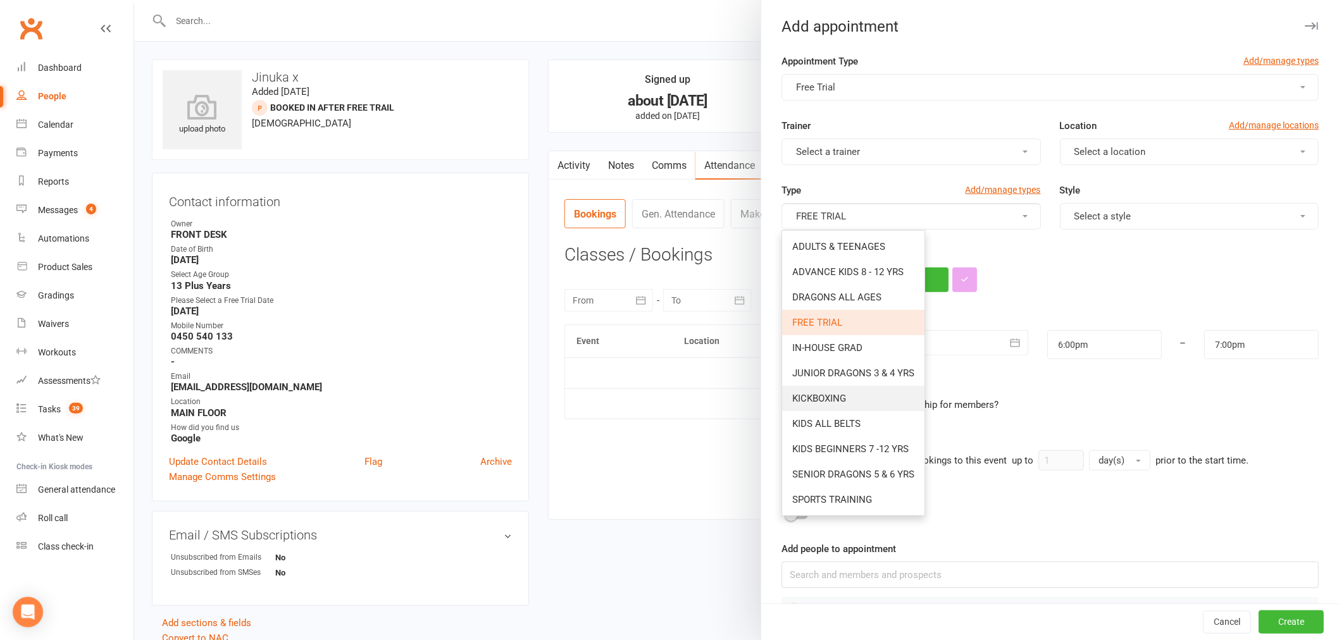
click at [842, 397] on link "KICKBOXING" at bounding box center [853, 398] width 142 height 25
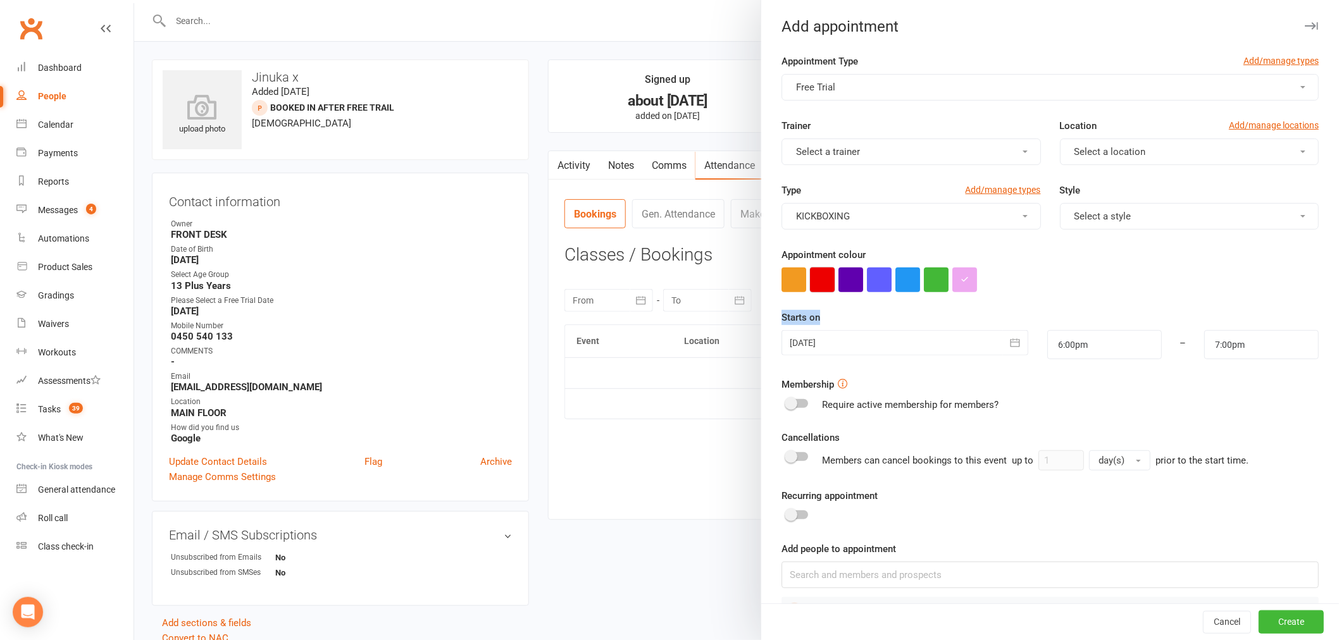
click at [818, 285] on button "button" at bounding box center [822, 280] width 25 height 25
click at [1095, 150] on span "Select a location" at bounding box center [1111, 151] width 72 height 11
click at [1091, 187] on span "MAIN FLOOR" at bounding box center [1098, 182] width 55 height 11
click at [918, 140] on button "Select a trainer" at bounding box center [911, 152] width 259 height 27
click at [932, 140] on button "Select a trainer" at bounding box center [911, 152] width 259 height 27
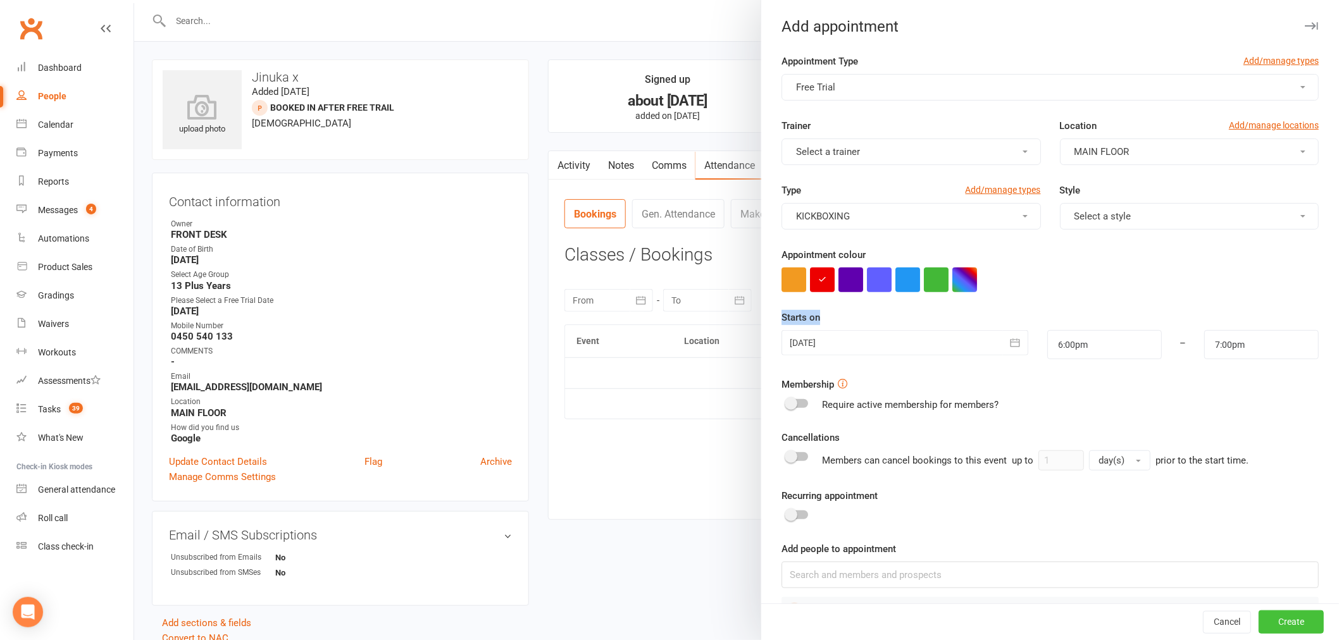
click at [1266, 623] on button "Create" at bounding box center [1291, 622] width 65 height 23
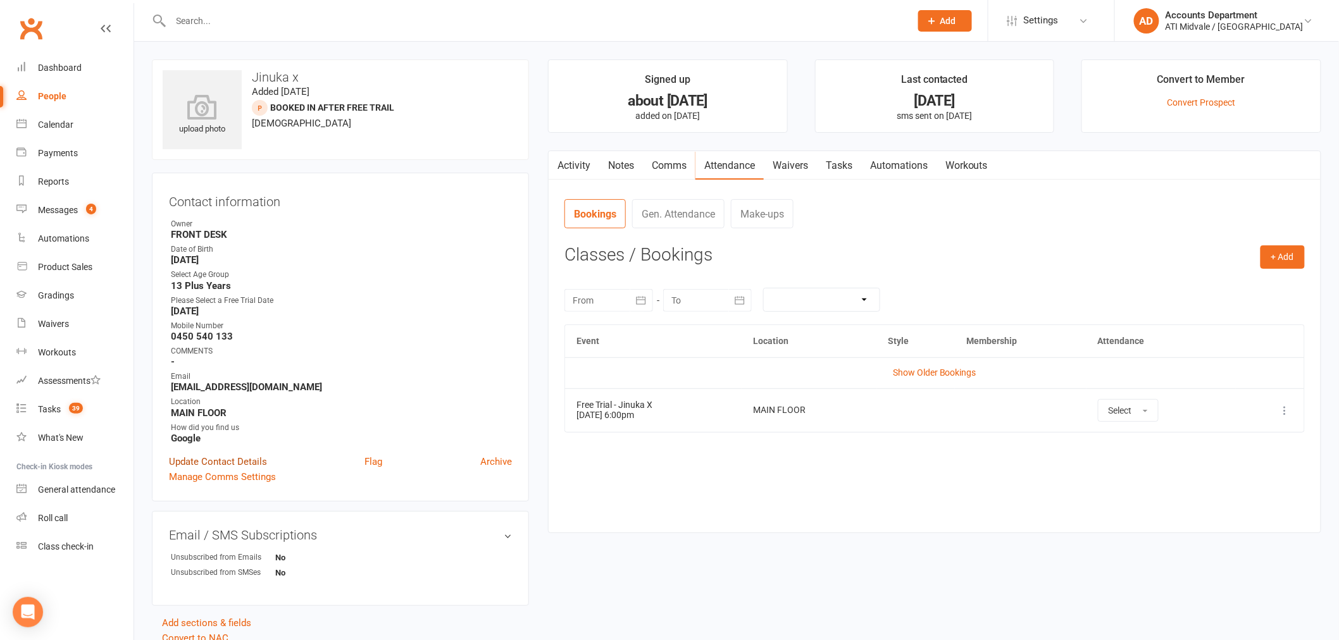
click at [245, 457] on link "Update Contact Details" at bounding box center [218, 461] width 98 height 15
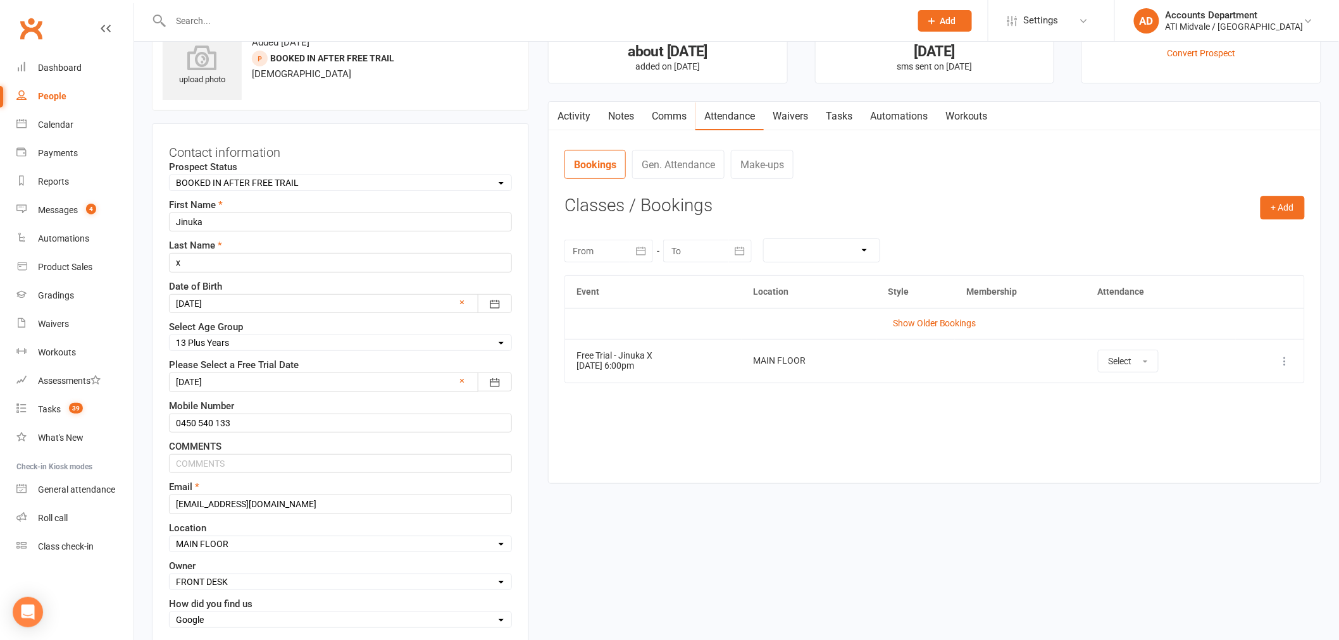
scroll to position [54, 0]
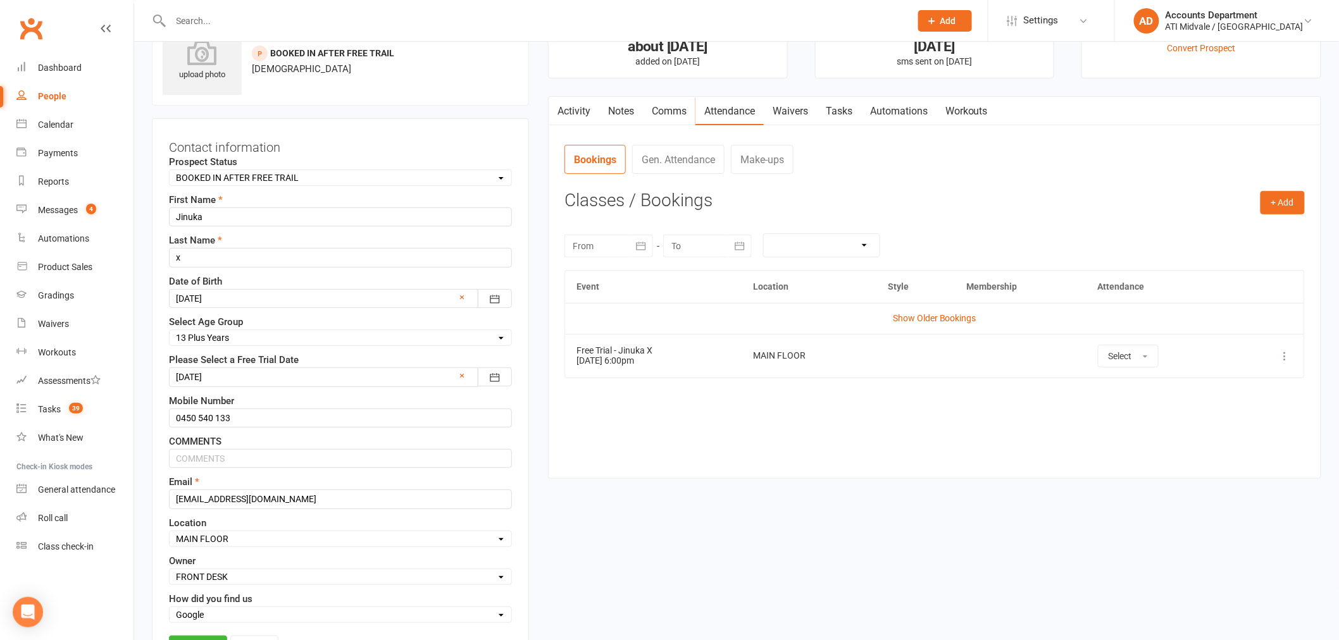
click at [255, 178] on select "Select Set a Status BOOKED IN FOR FREE TRIAL ATTENDED FREE TRIAL BOOKED IN AFTE…" at bounding box center [341, 178] width 342 height 14
select select "BOOKED IN FOR FREE TRIAL"
click at [170, 171] on select "Select Set a Status BOOKED IN FOR FREE TRIAL ATTENDED FREE TRIAL BOOKED IN AFTE…" at bounding box center [341, 178] width 342 height 14
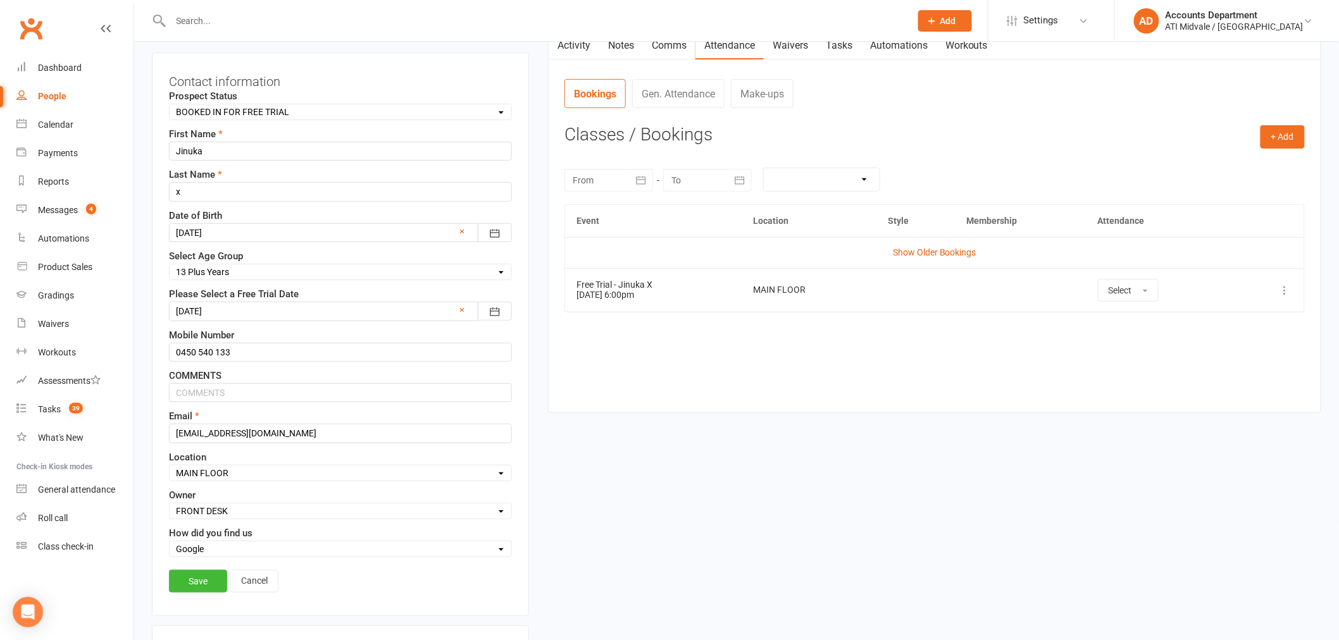
scroll to position [195, 0]
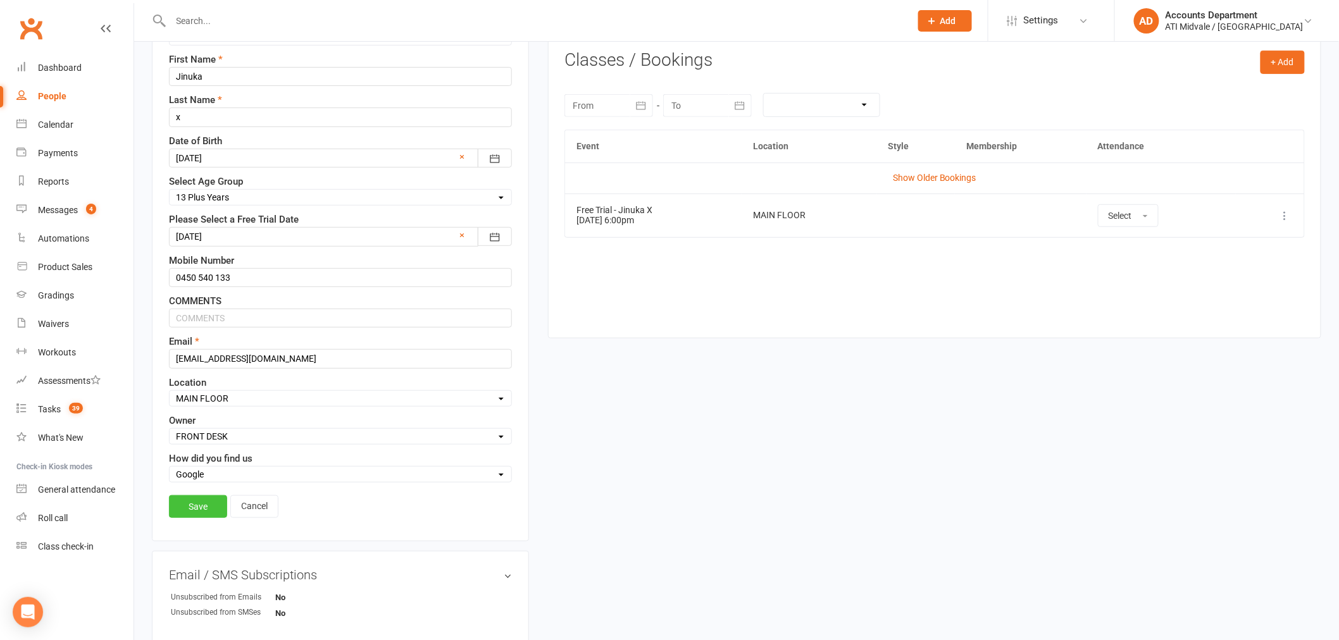
click at [195, 510] on link "Save" at bounding box center [198, 507] width 58 height 23
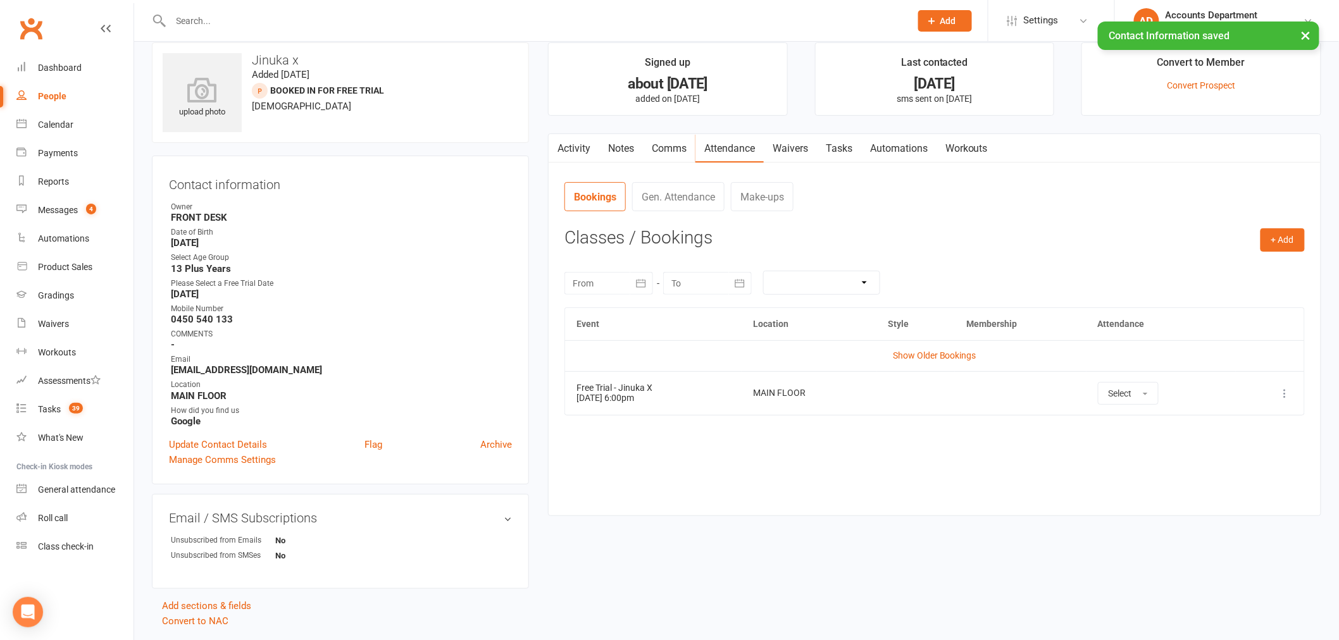
scroll to position [0, 0]
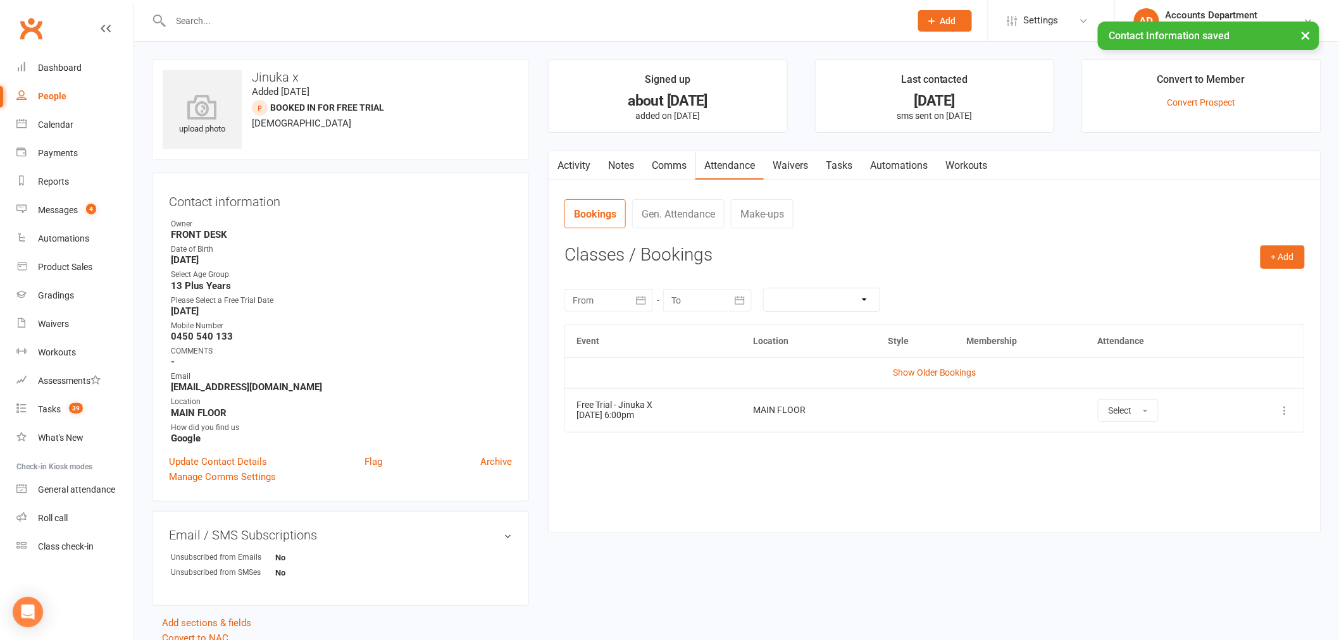
click at [812, 161] on link "Waivers" at bounding box center [790, 165] width 53 height 29
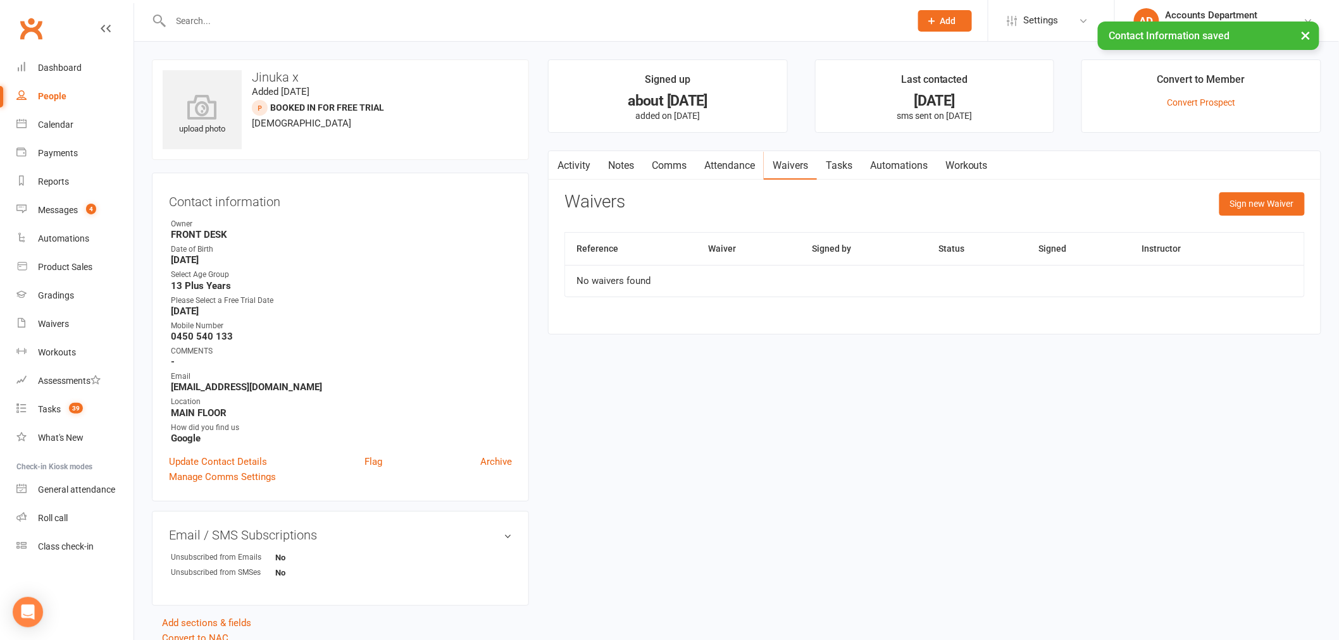
click at [839, 159] on link "Tasks" at bounding box center [839, 165] width 44 height 29
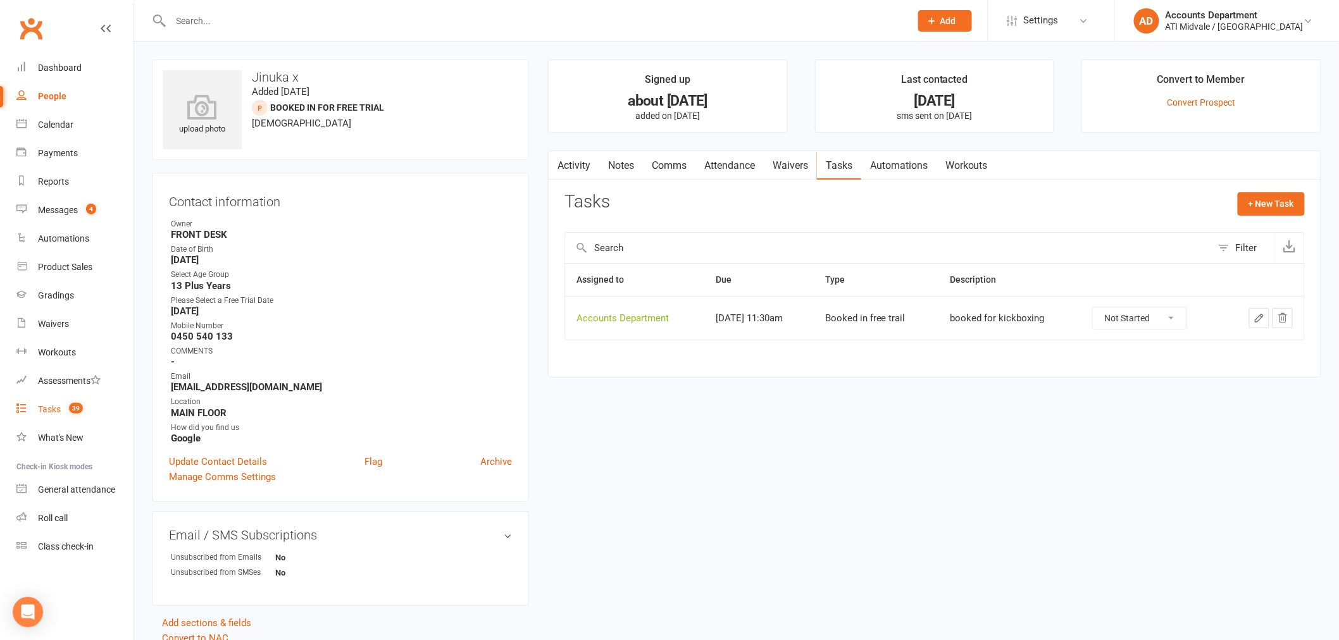
click at [57, 409] on div "Tasks" at bounding box center [49, 409] width 23 height 10
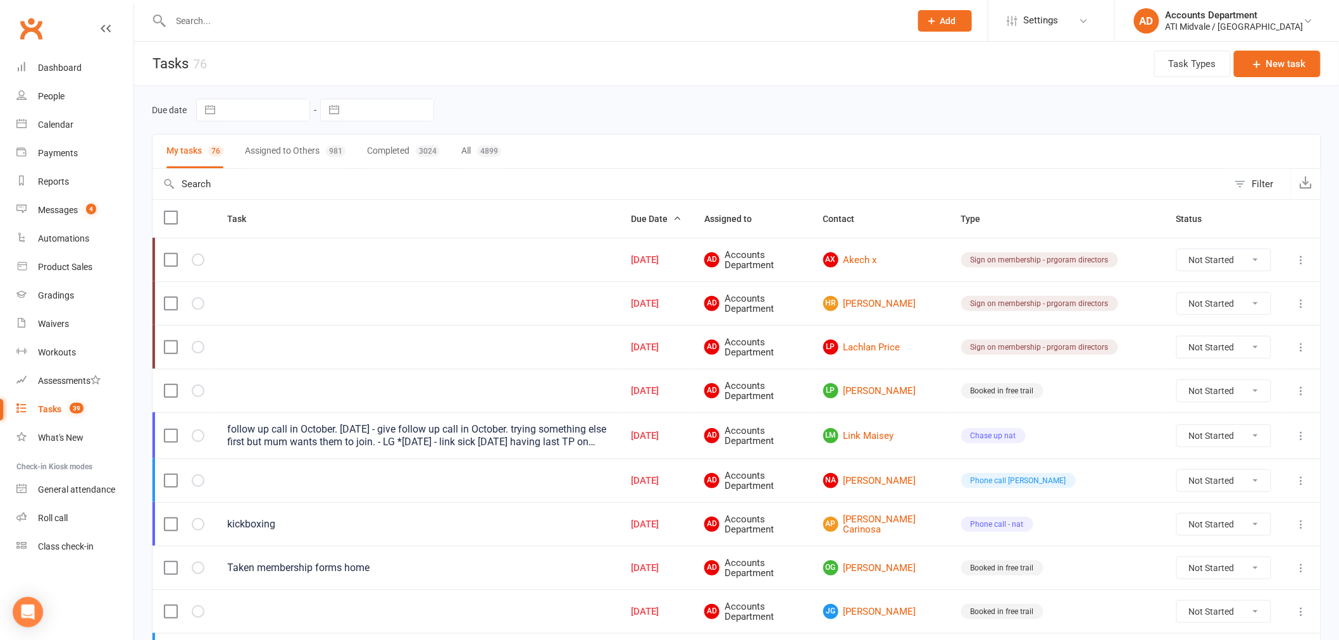
click at [328, 153] on div "981" at bounding box center [336, 151] width 20 height 11
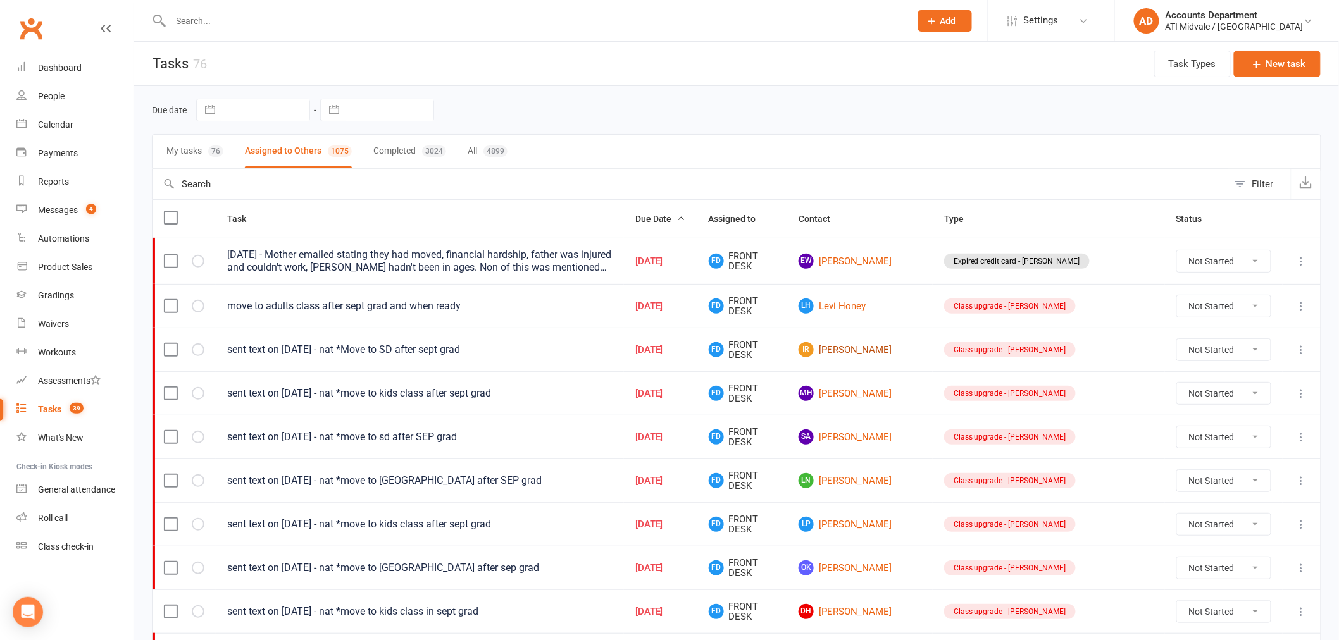
click at [894, 351] on link "IR [PERSON_NAME]" at bounding box center [860, 349] width 123 height 15
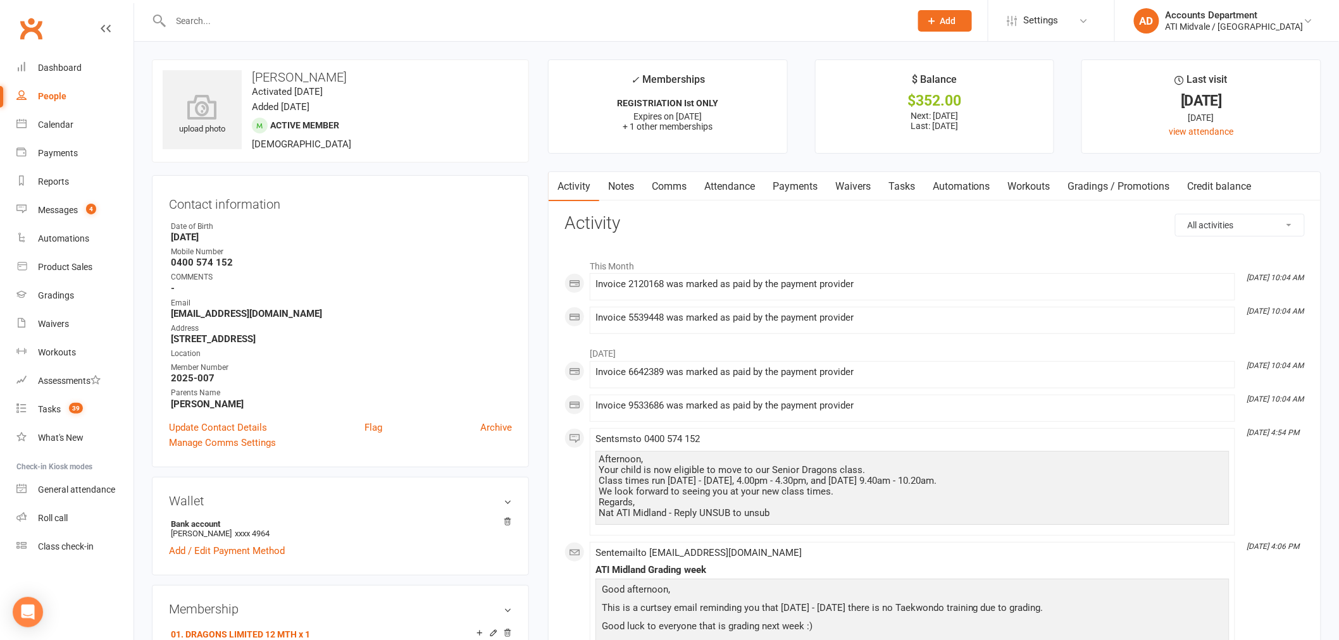
click at [908, 178] on link "Tasks" at bounding box center [902, 186] width 44 height 29
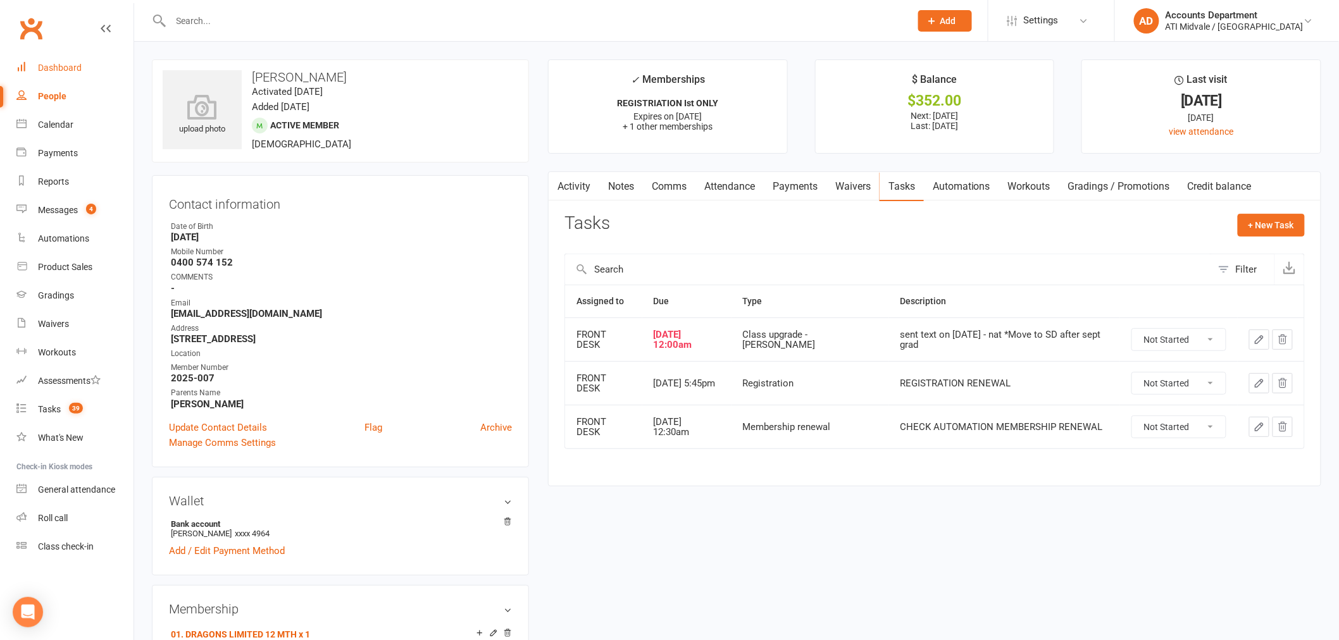
click at [51, 67] on div "Dashboard" at bounding box center [60, 68] width 44 height 10
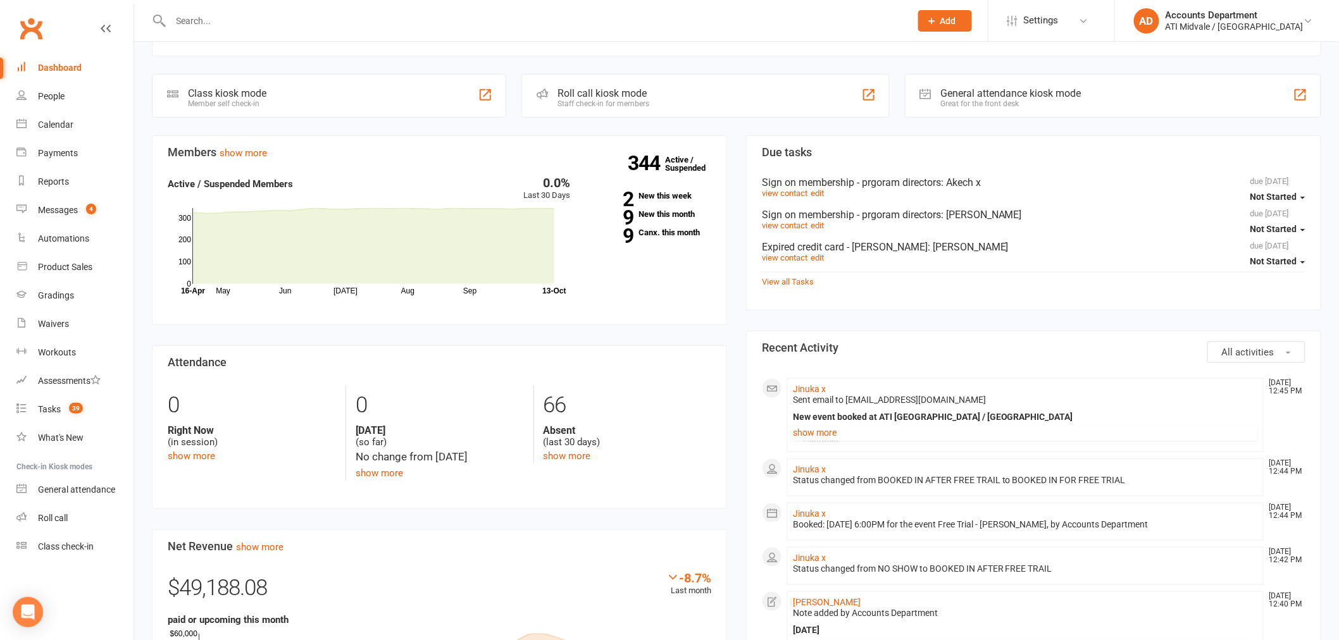
scroll to position [351, 0]
